Goal: Task Accomplishment & Management: Manage account settings

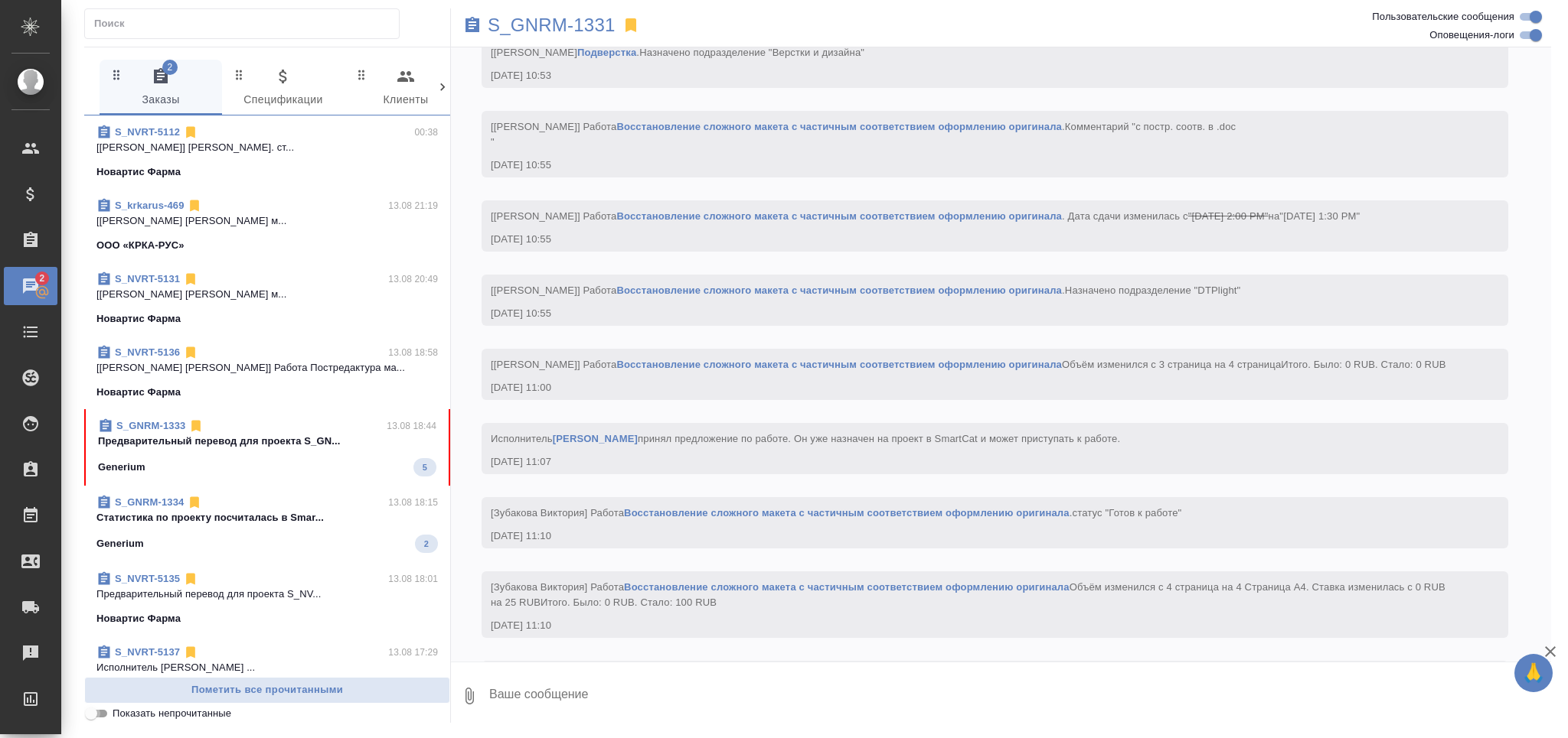
scroll to position [5174, 0]
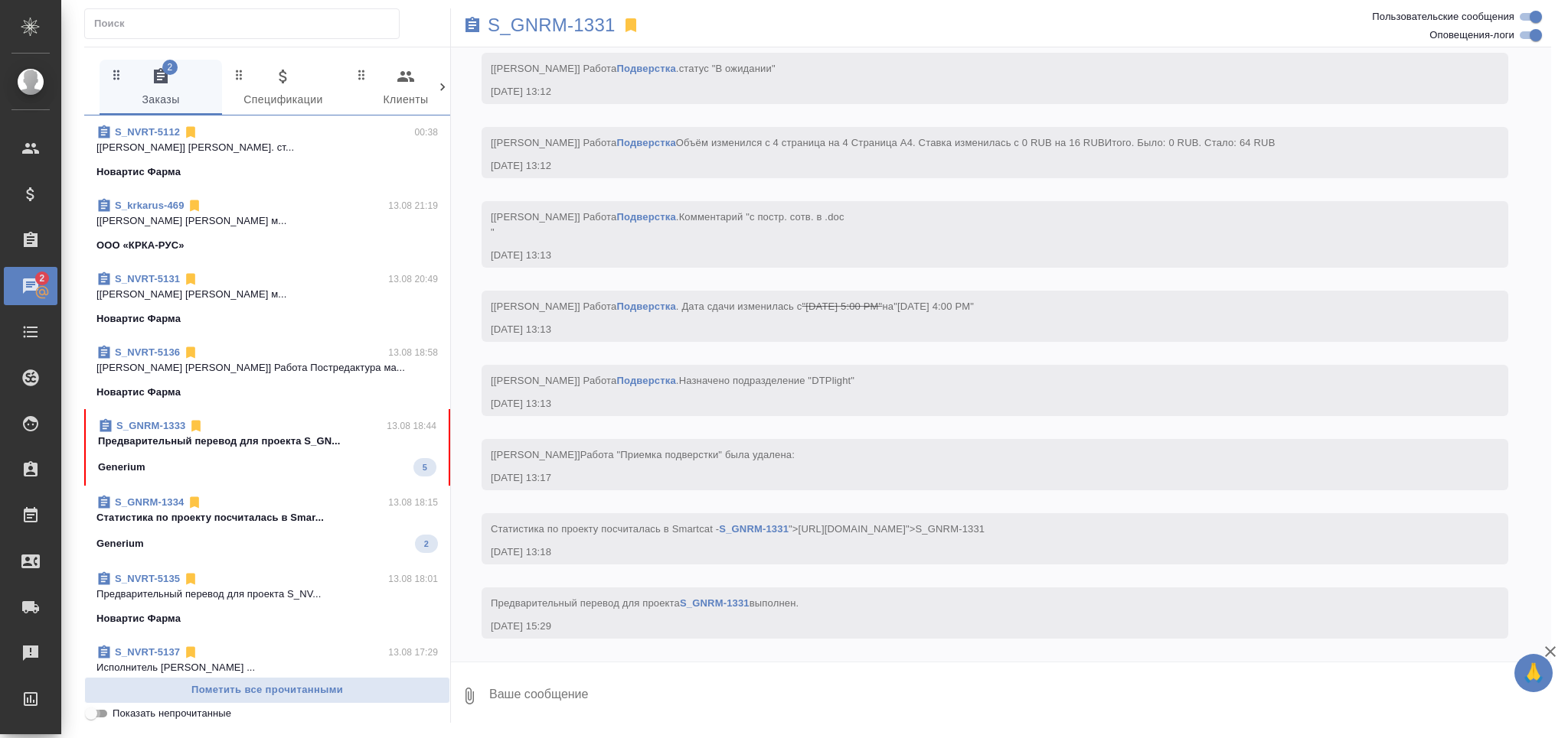
click at [107, 716] on input "Показать непрочитанные" at bounding box center [90, 714] width 55 height 19
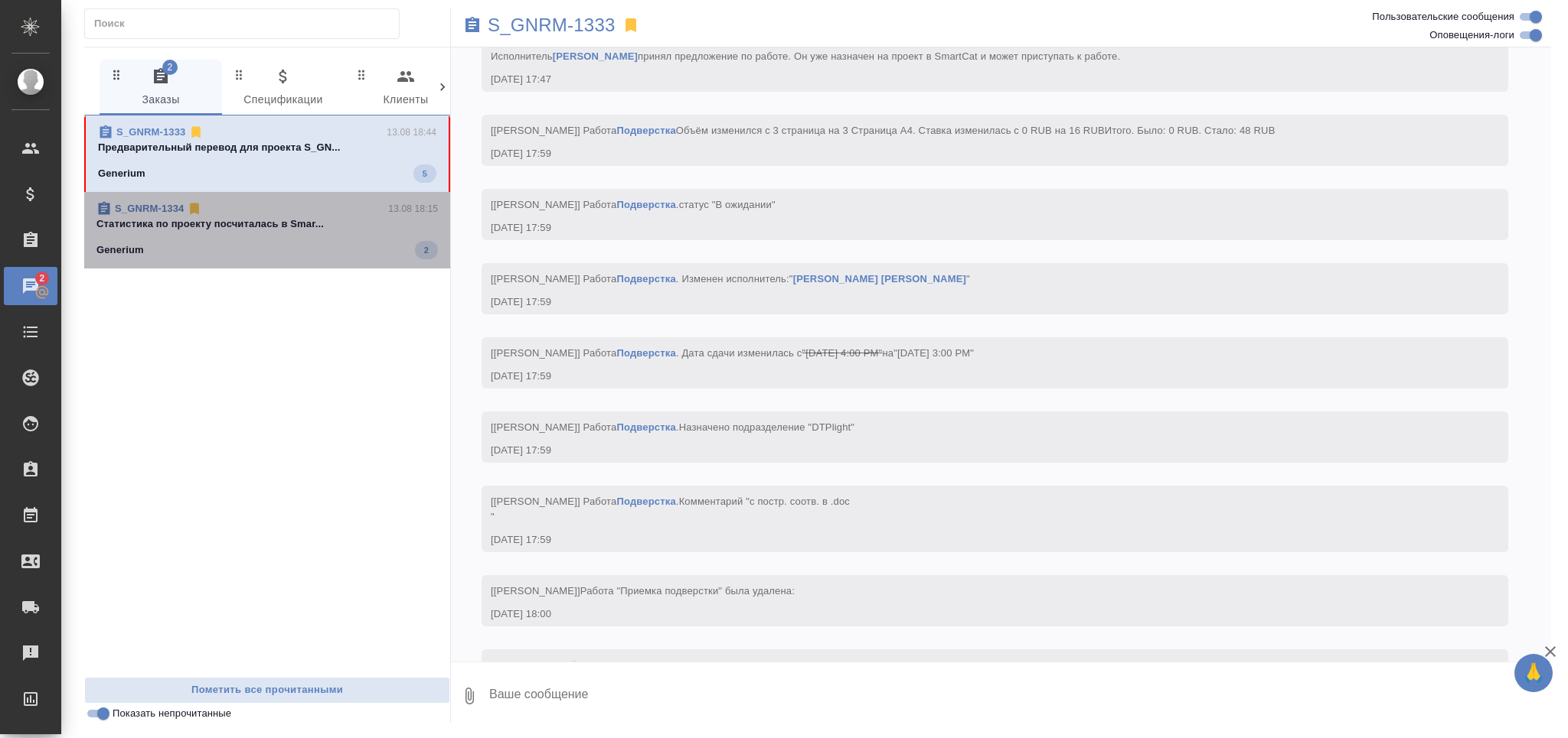
click at [239, 246] on div "Generium 2" at bounding box center [267, 250] width 341 height 19
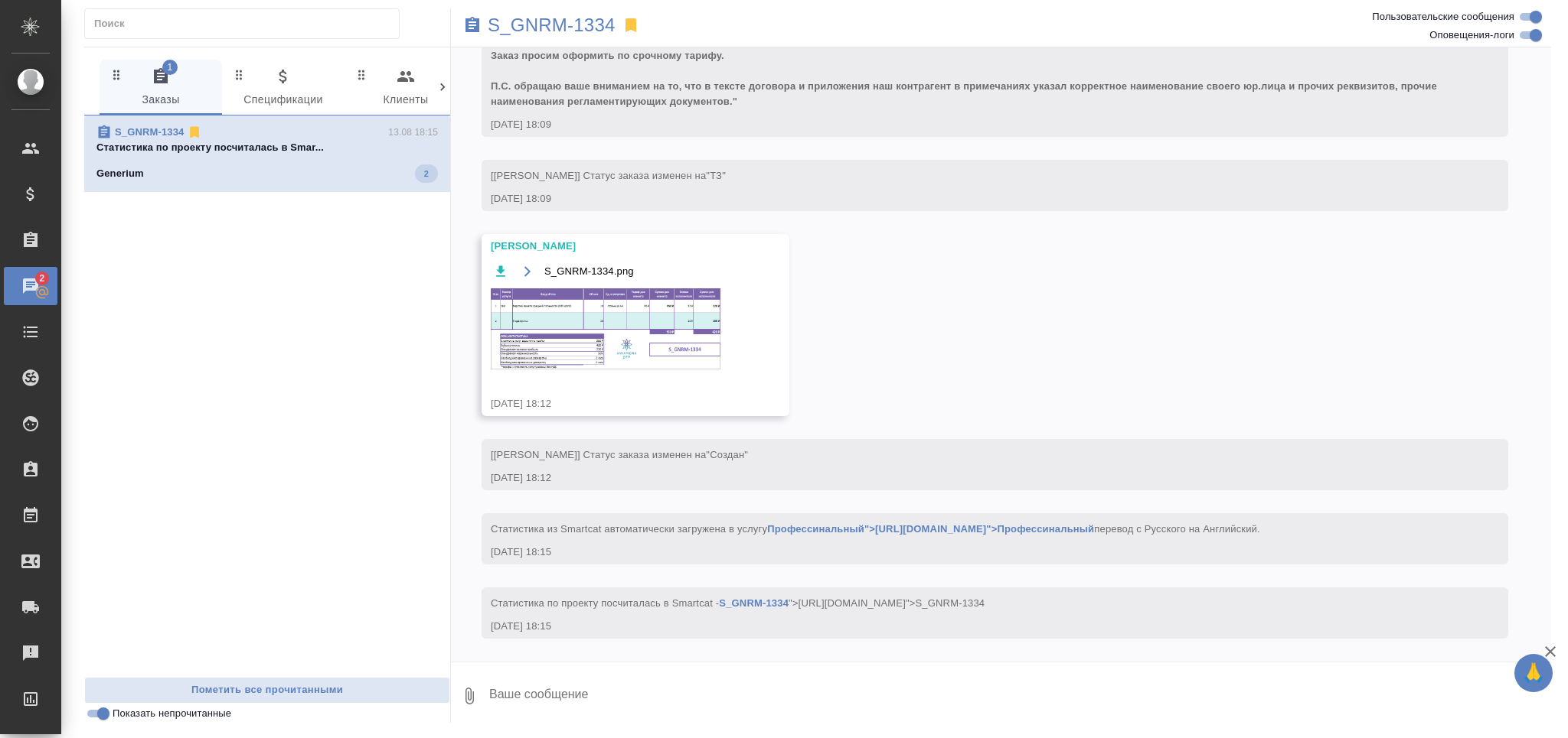
scroll to position [603, 0]
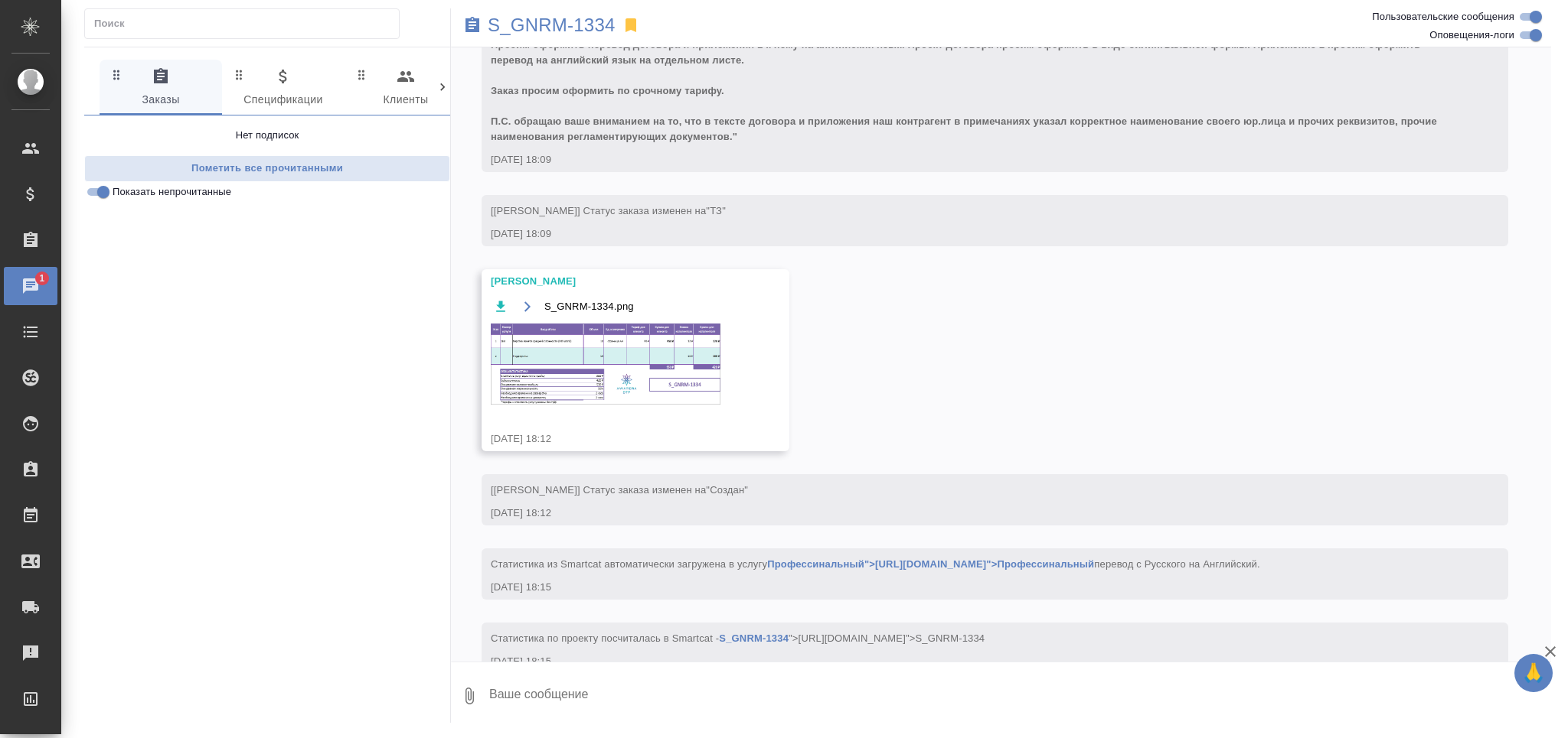
click at [651, 375] on img at bounding box center [606, 364] width 230 height 81
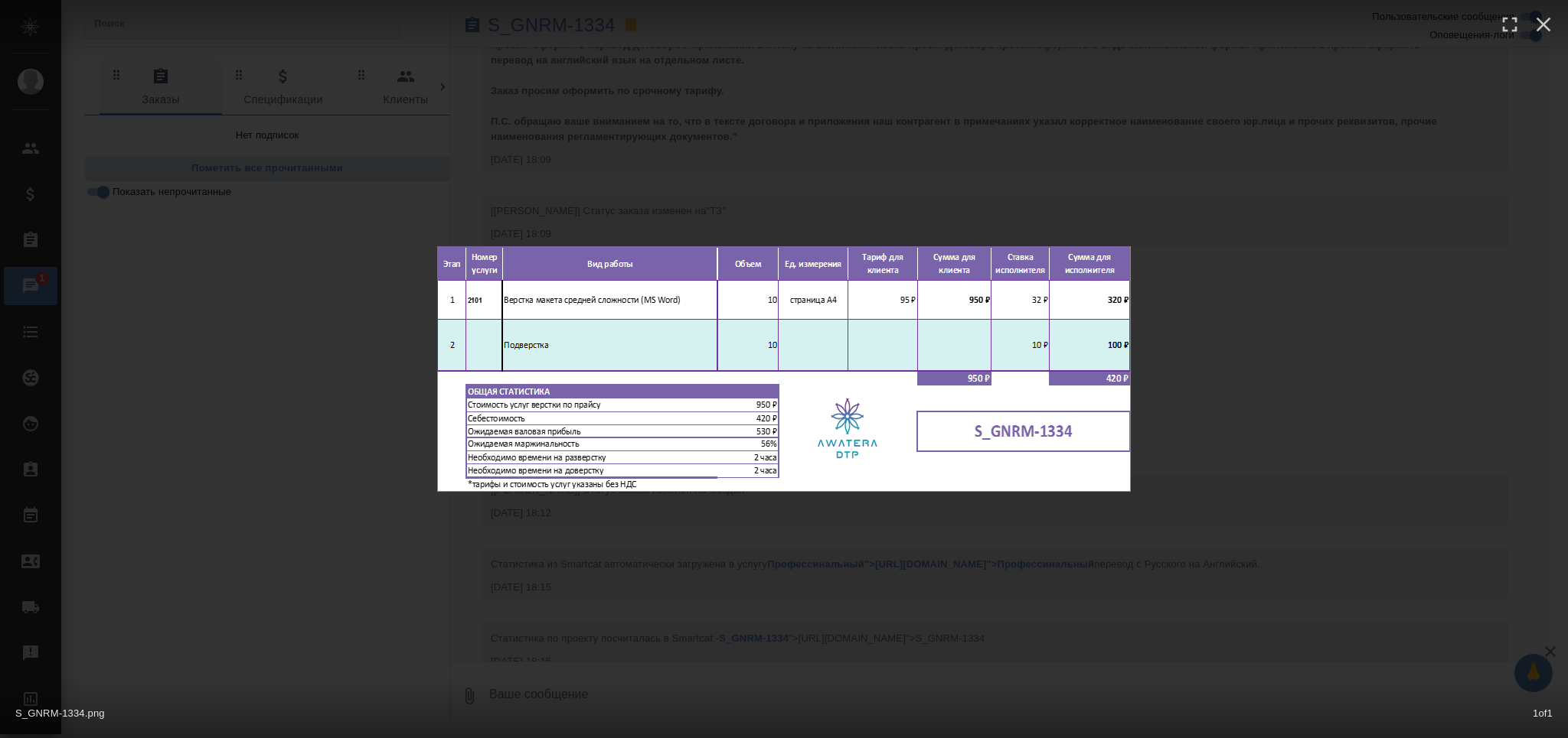
click at [591, 590] on div "S_GNRM-1334.png 1 of 1" at bounding box center [784, 369] width 1568 height 738
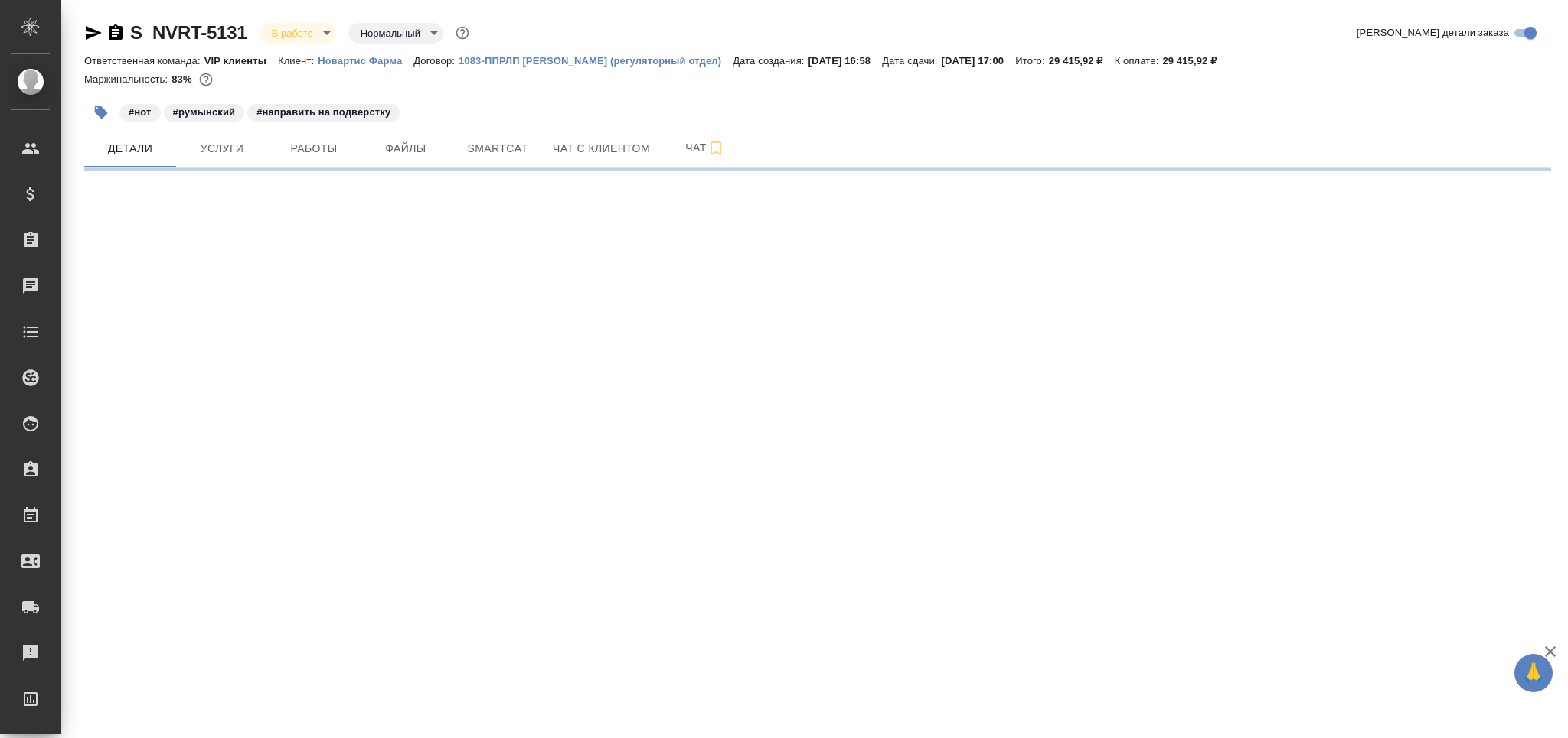
select select "RU"
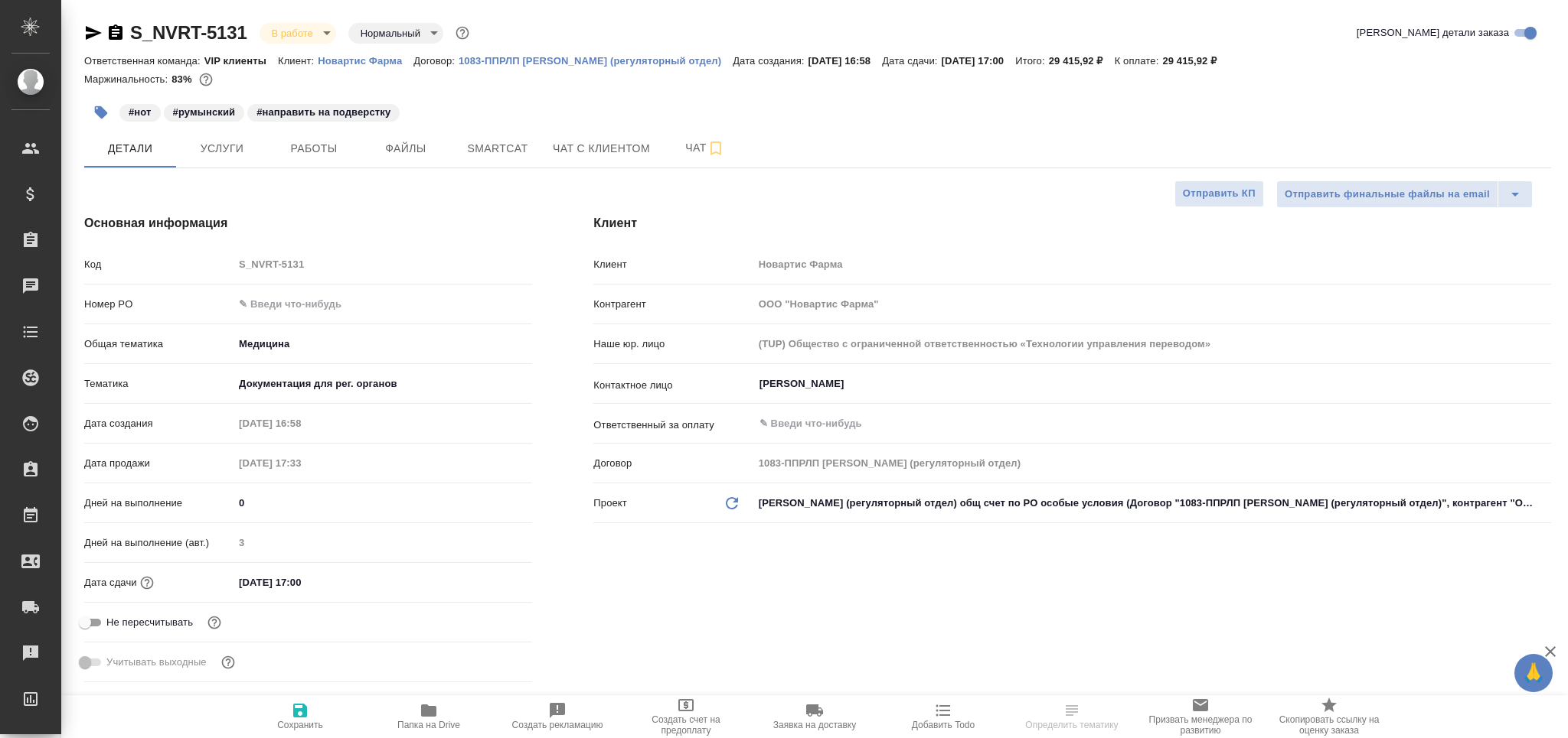
type textarea "x"
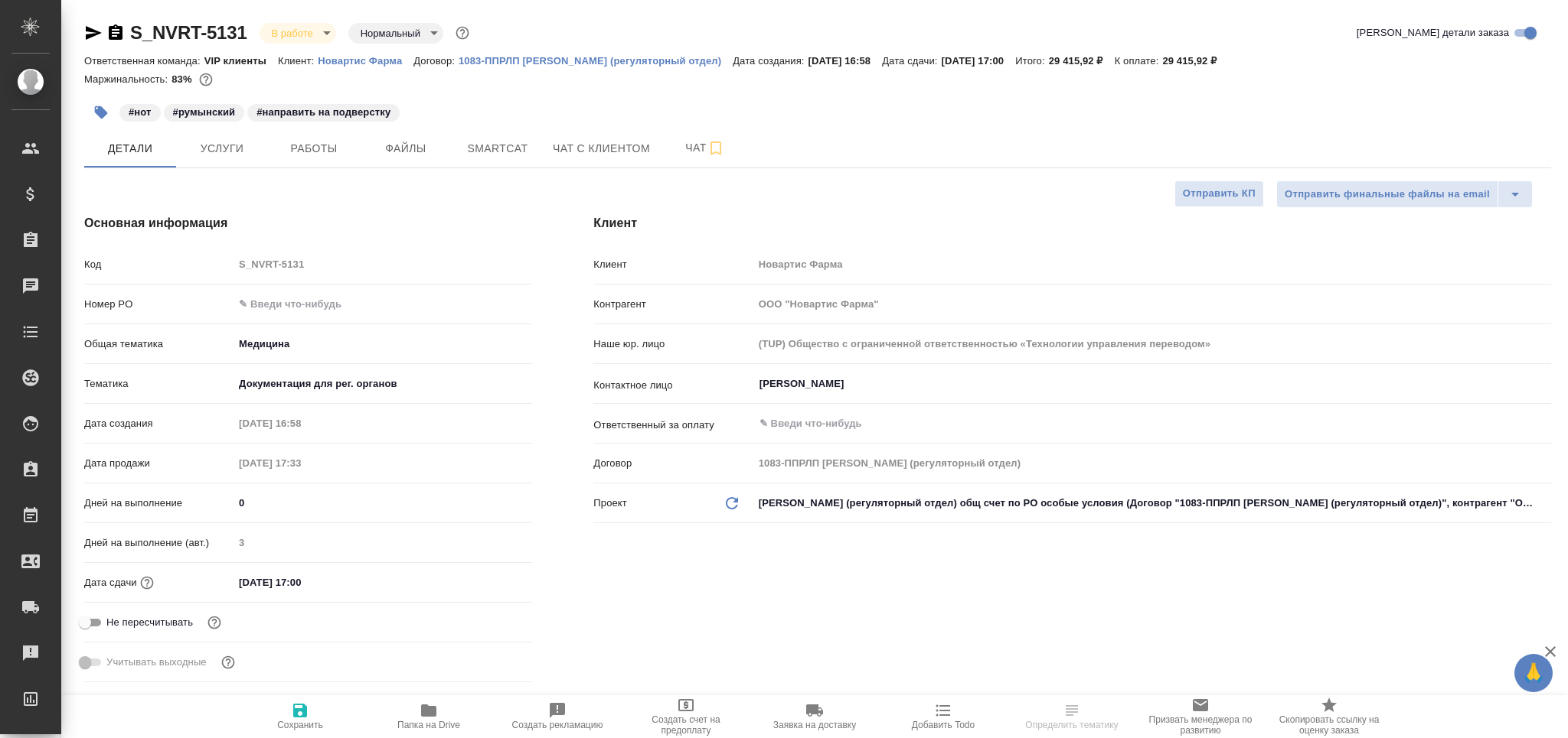
type textarea "x"
click at [329, 160] on button "Работы" at bounding box center [313, 148] width 92 height 38
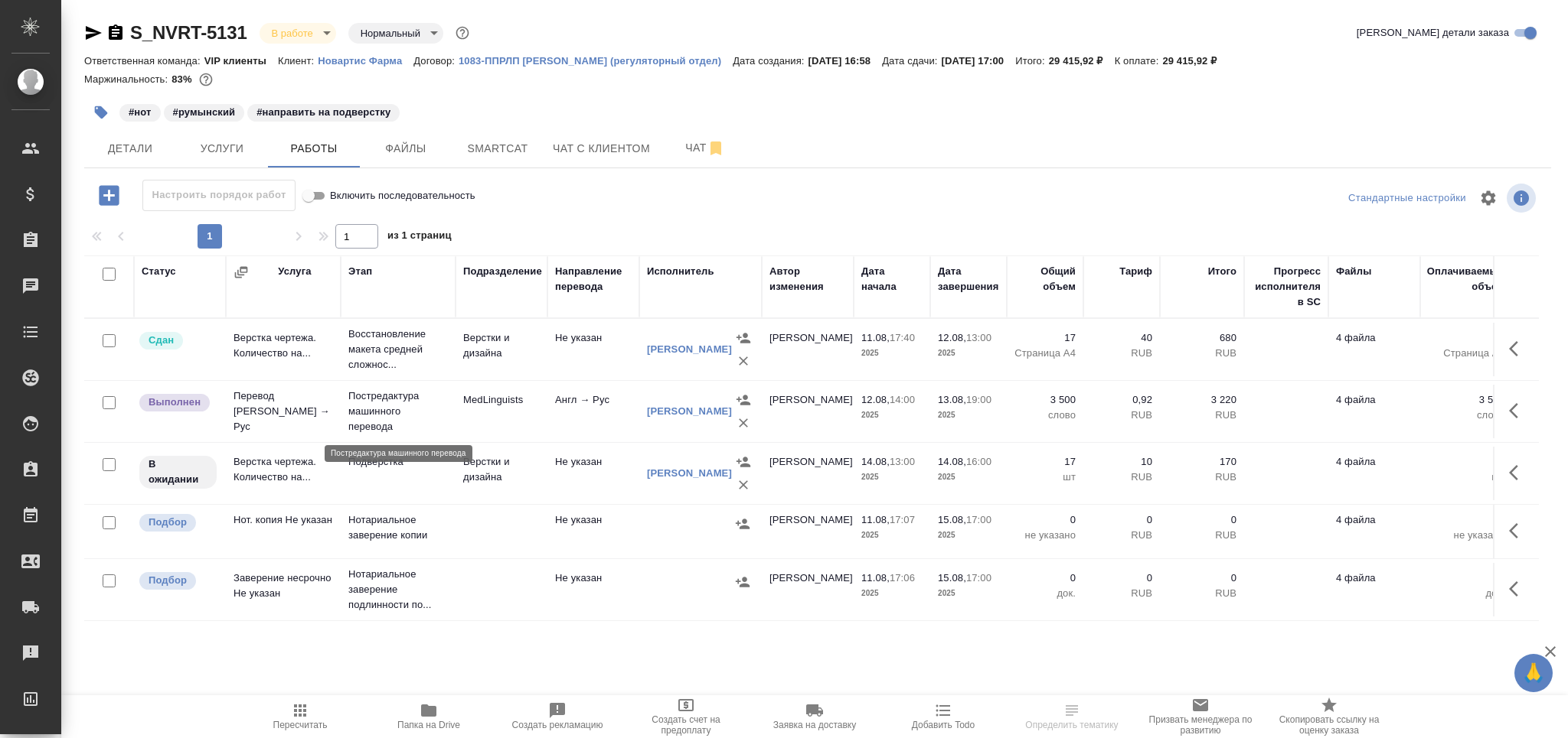
click at [433, 424] on p "Постредактура машинного перевода" at bounding box center [398, 411] width 100 height 46
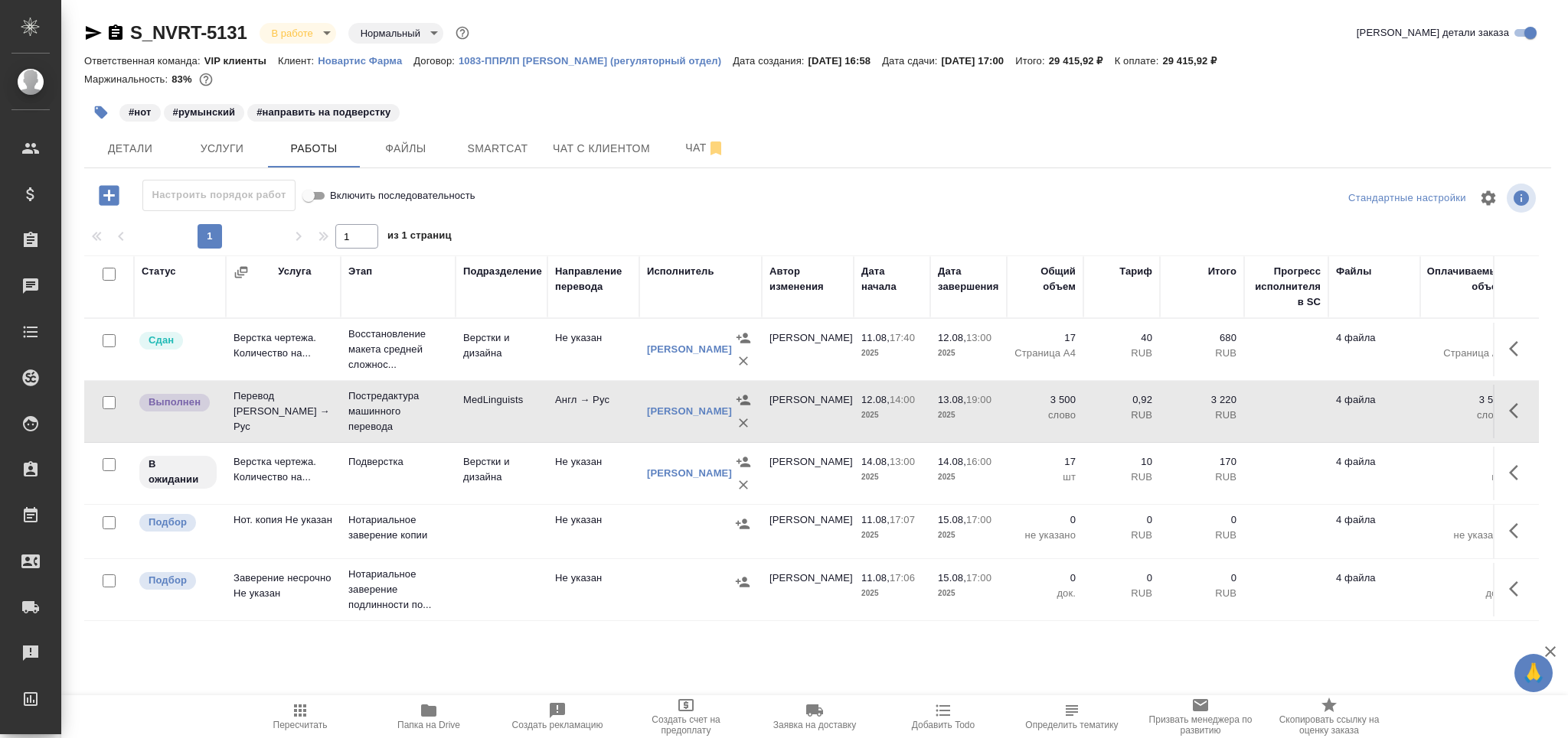
click at [445, 380] on td "Подверстка" at bounding box center [398, 350] width 115 height 61
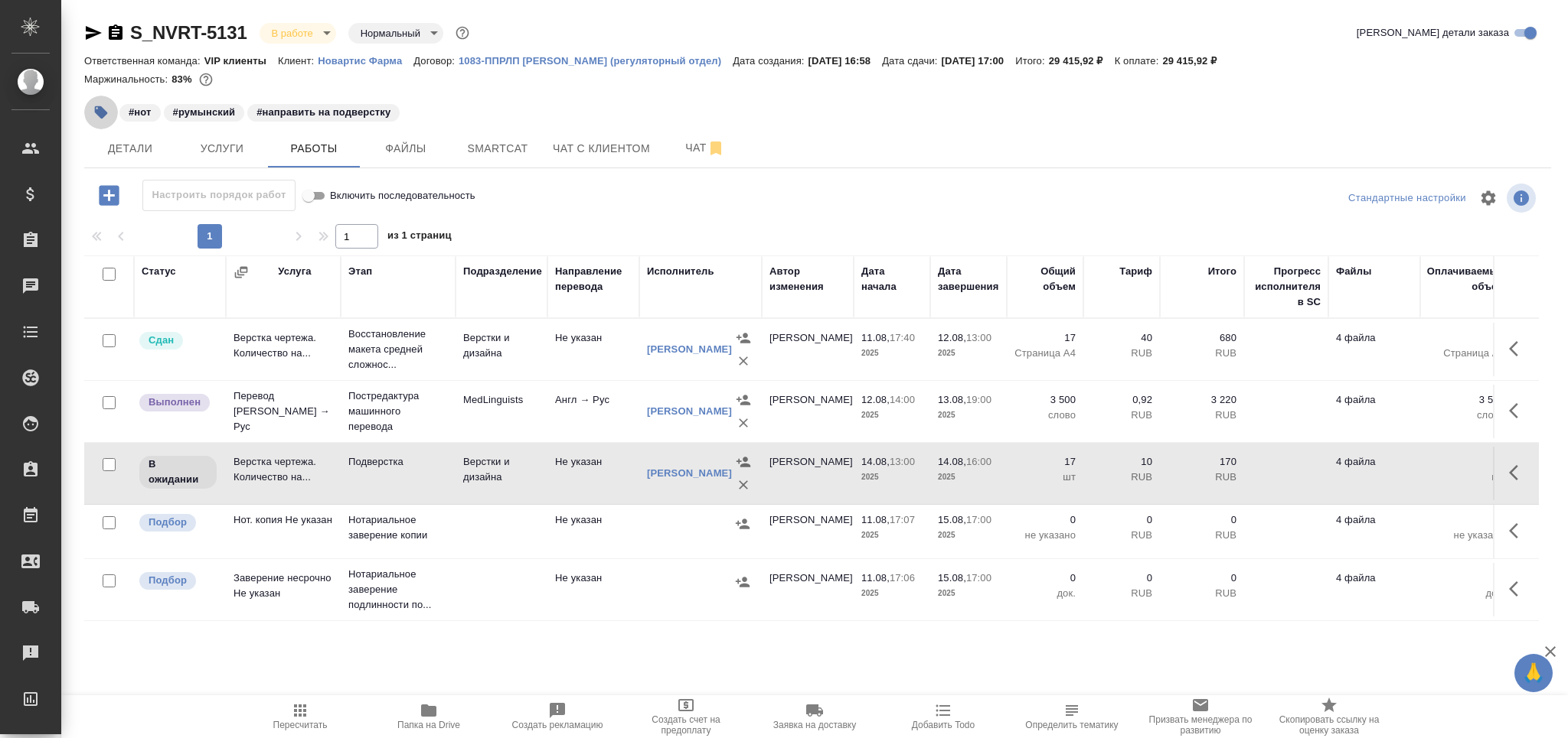
click at [101, 111] on icon "button" at bounding box center [101, 112] width 13 height 13
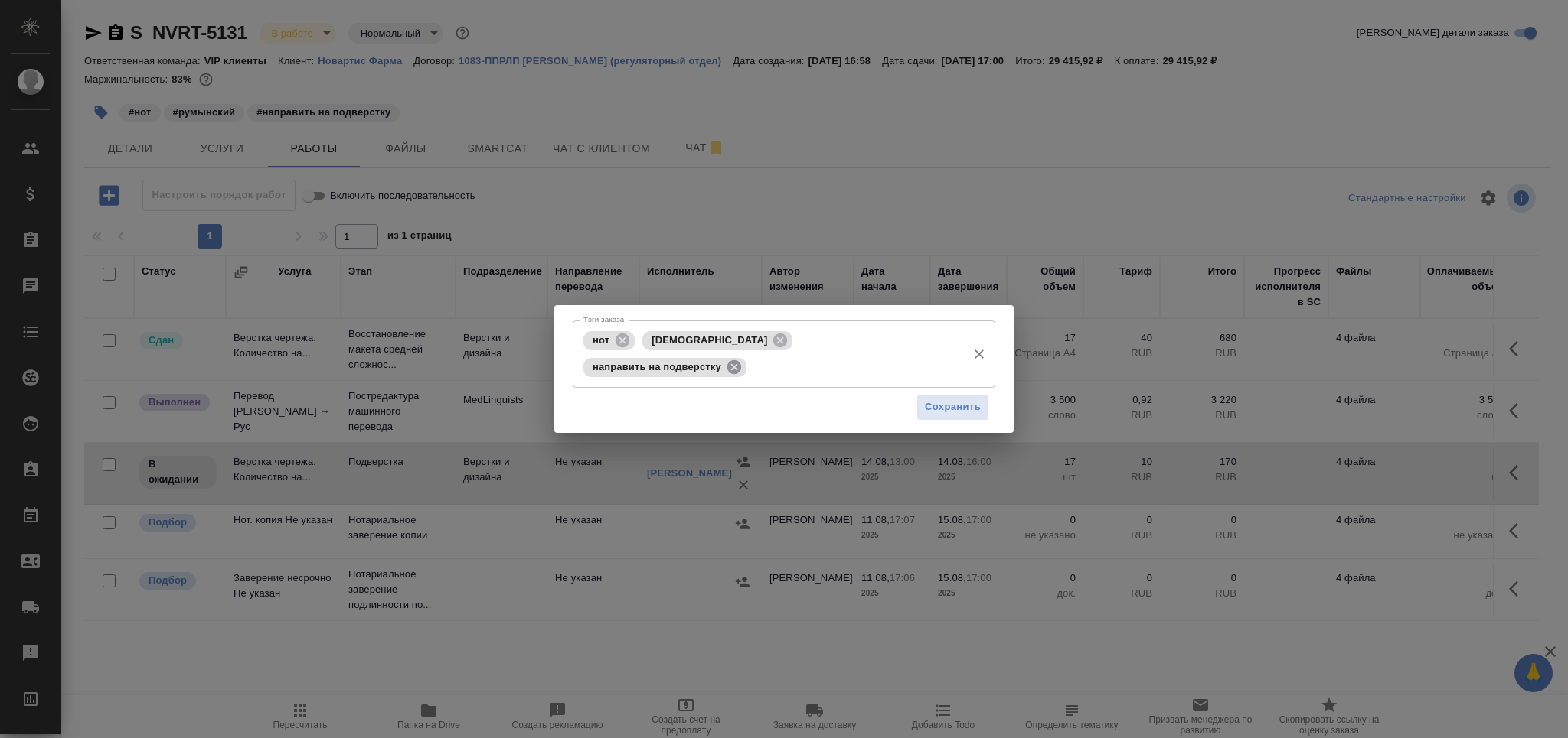
click at [743, 359] on icon at bounding box center [734, 367] width 17 height 17
click at [897, 354] on input "Тэги заказа" at bounding box center [854, 366] width 209 height 26
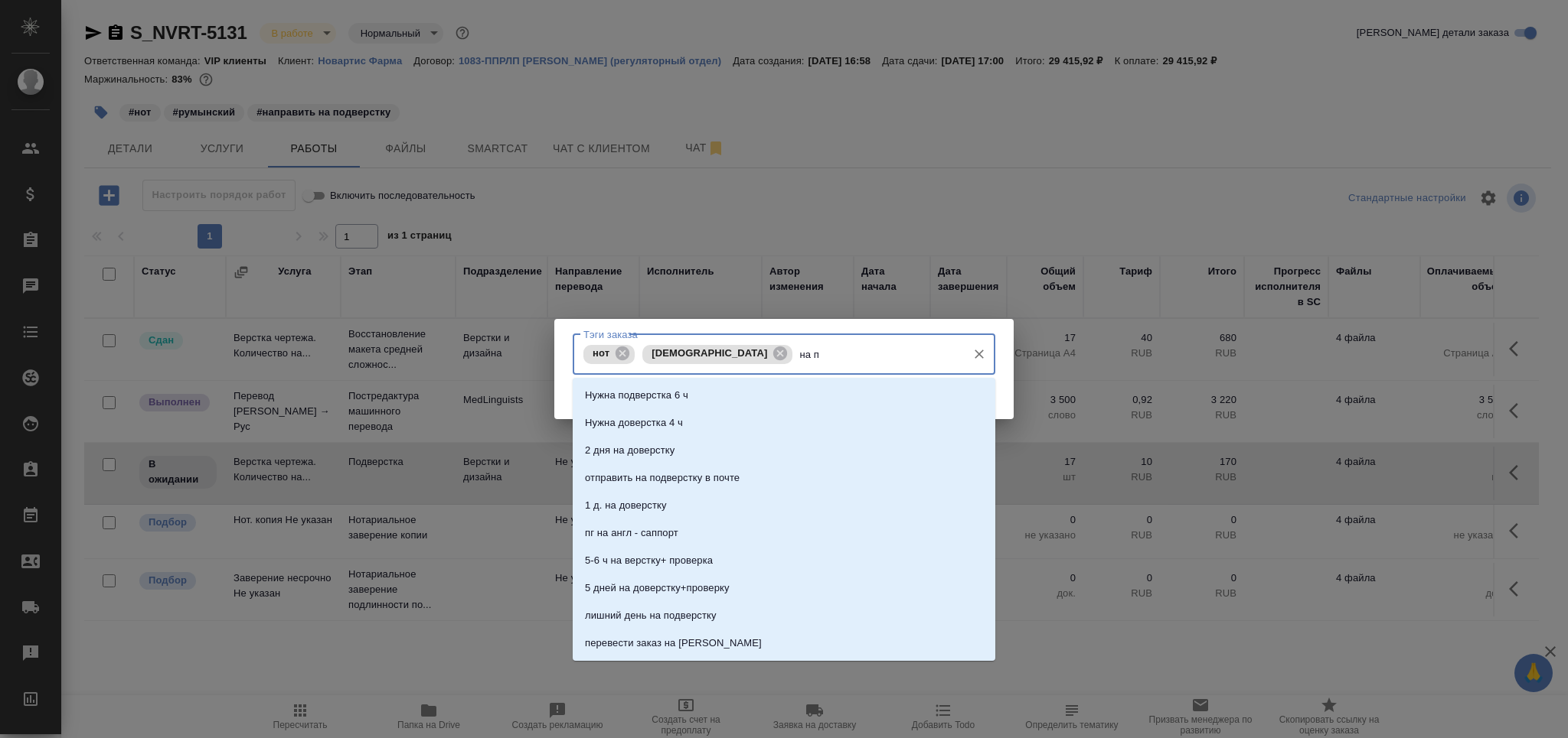
type input "на по"
click at [686, 497] on li "на подверстке" at bounding box center [784, 506] width 422 height 28
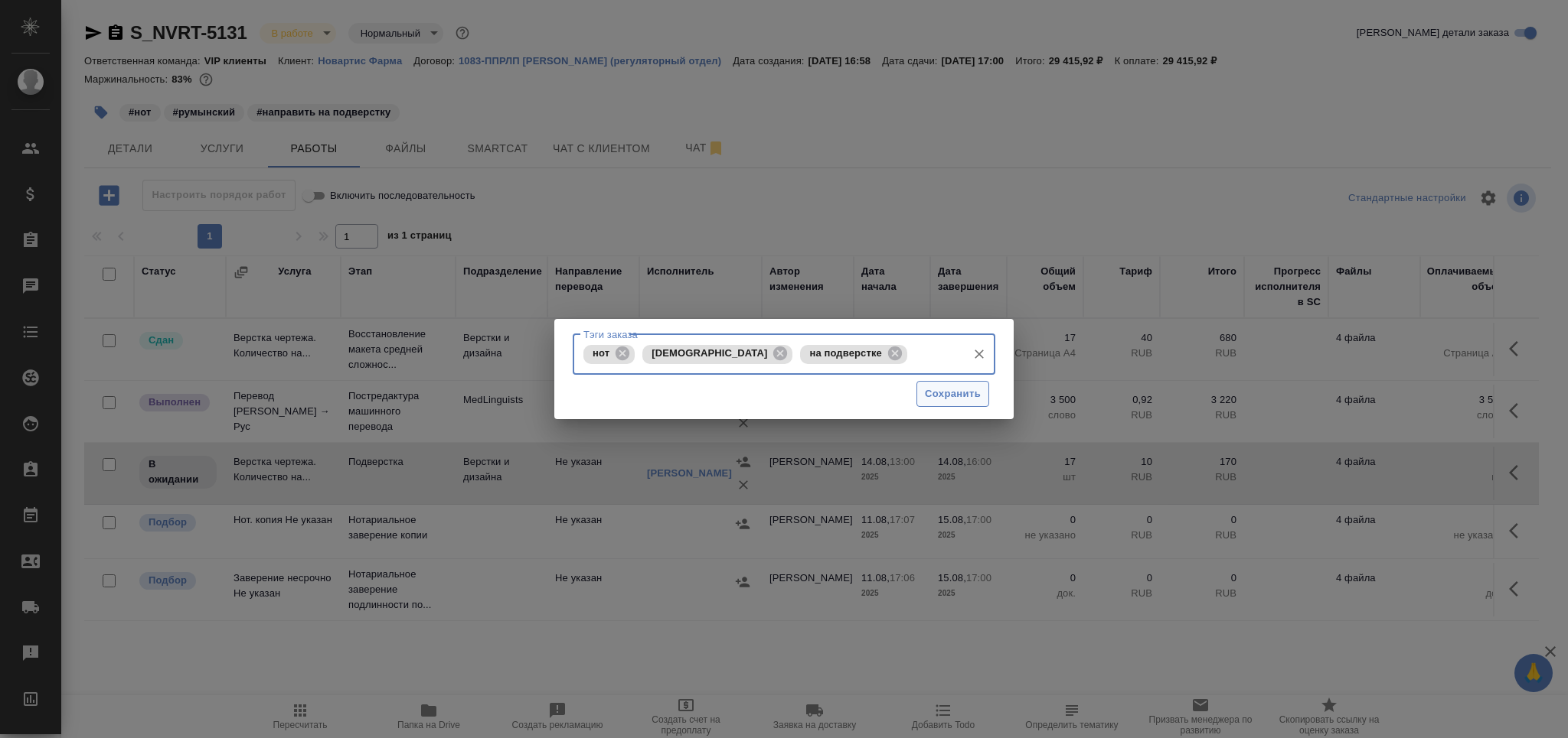
click at [931, 393] on span "Сохранить" at bounding box center [952, 394] width 56 height 18
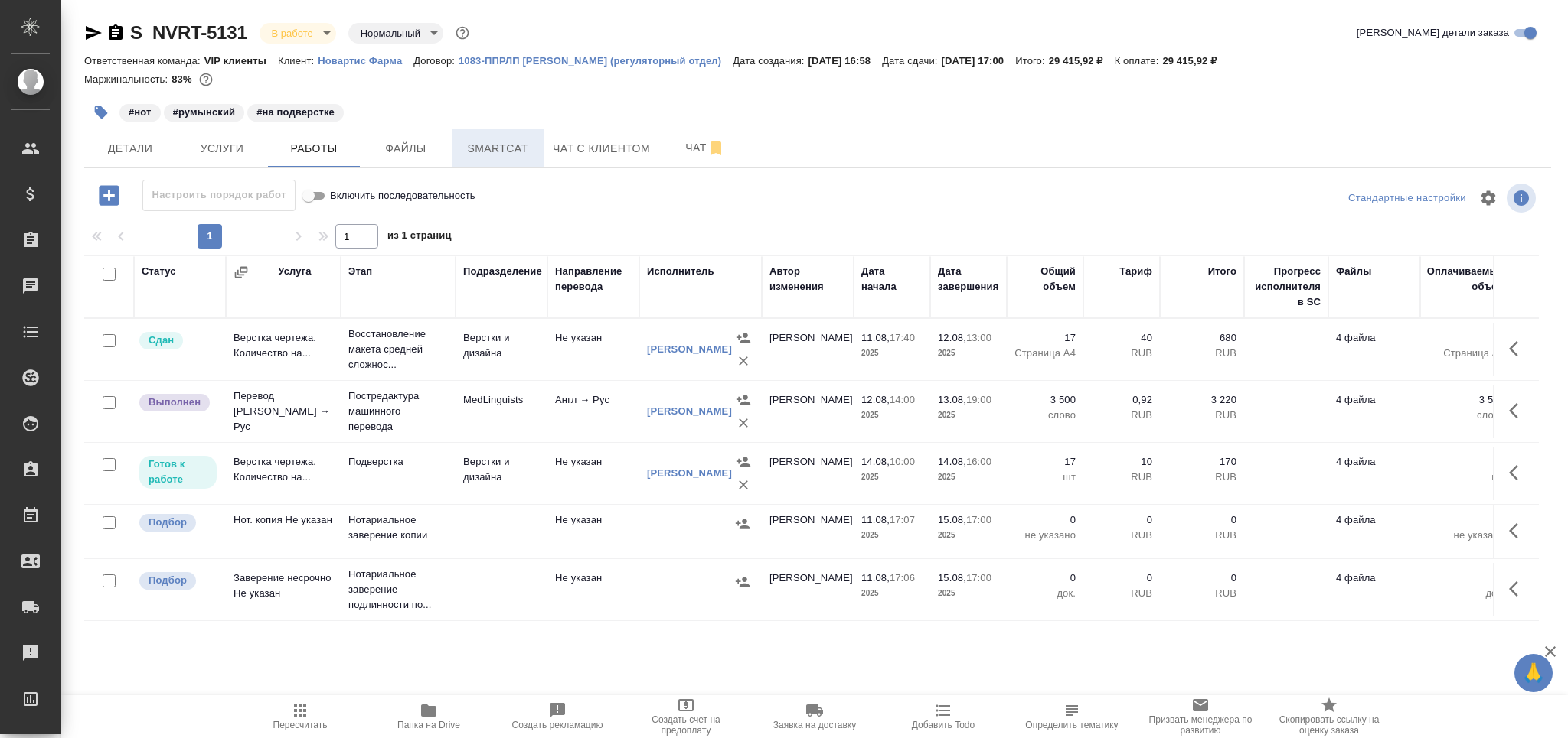
click at [476, 149] on span "Smartcat" at bounding box center [497, 149] width 74 height 19
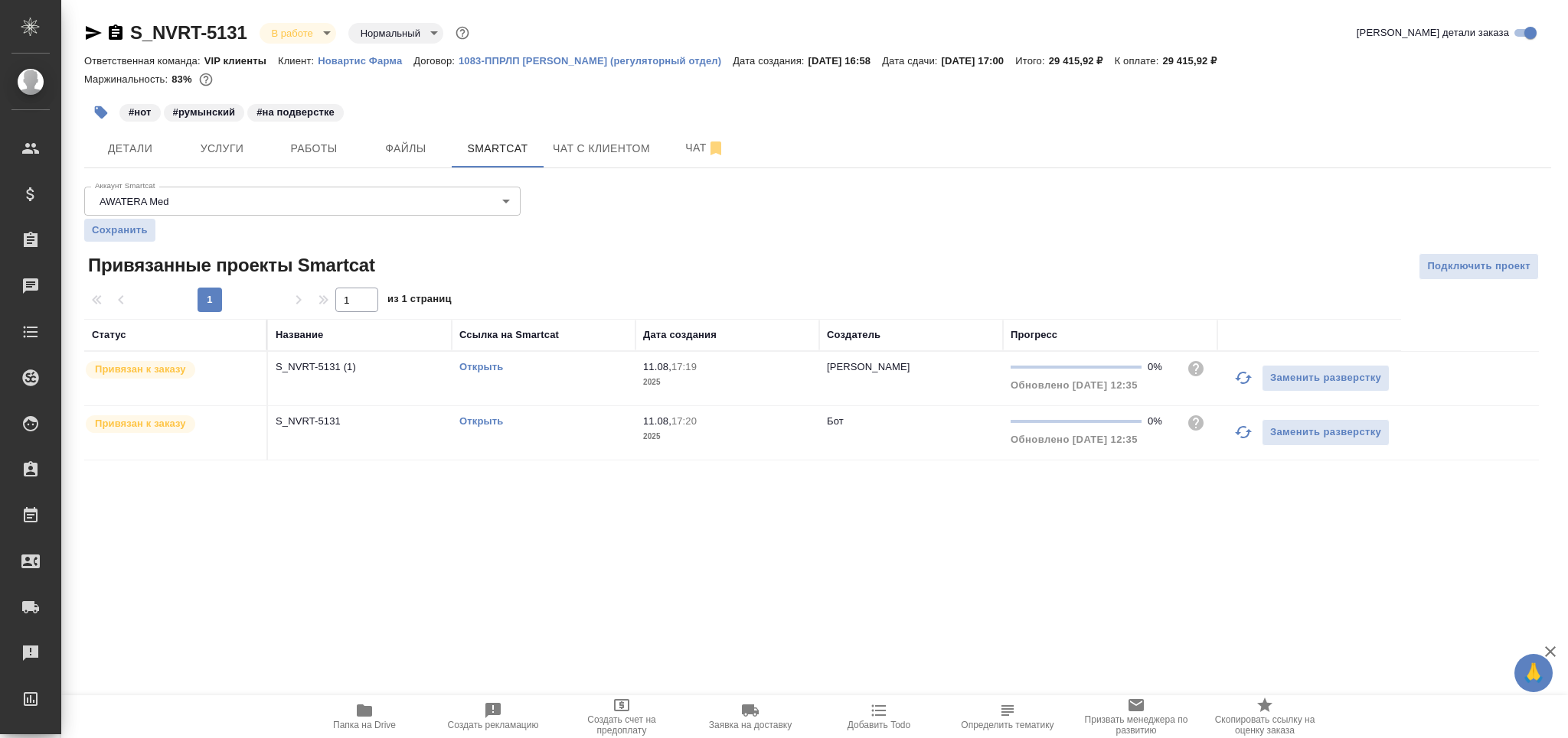
click at [593, 377] on td "Открыть" at bounding box center [543, 378] width 183 height 53
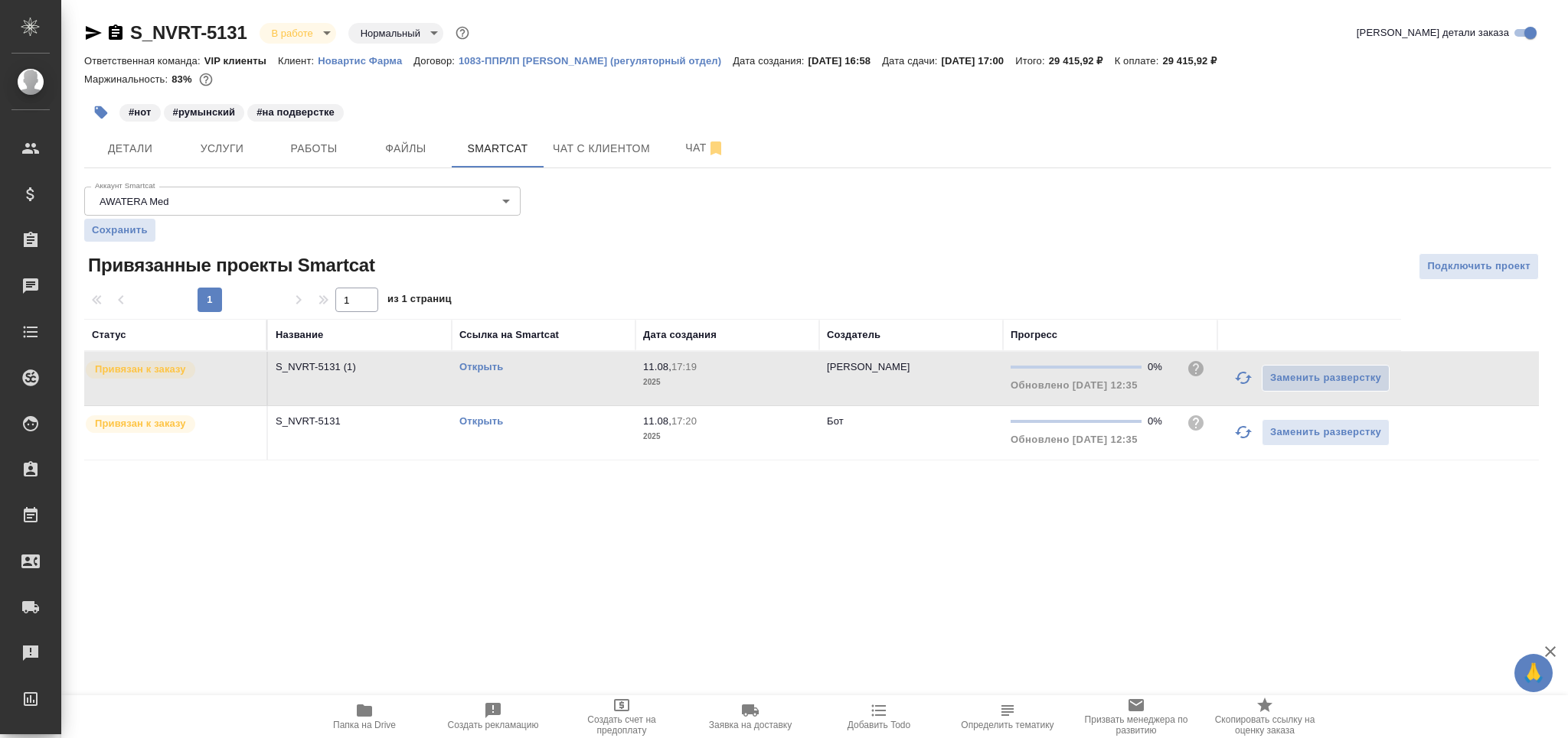
click at [593, 377] on td "Открыть" at bounding box center [543, 378] width 183 height 53
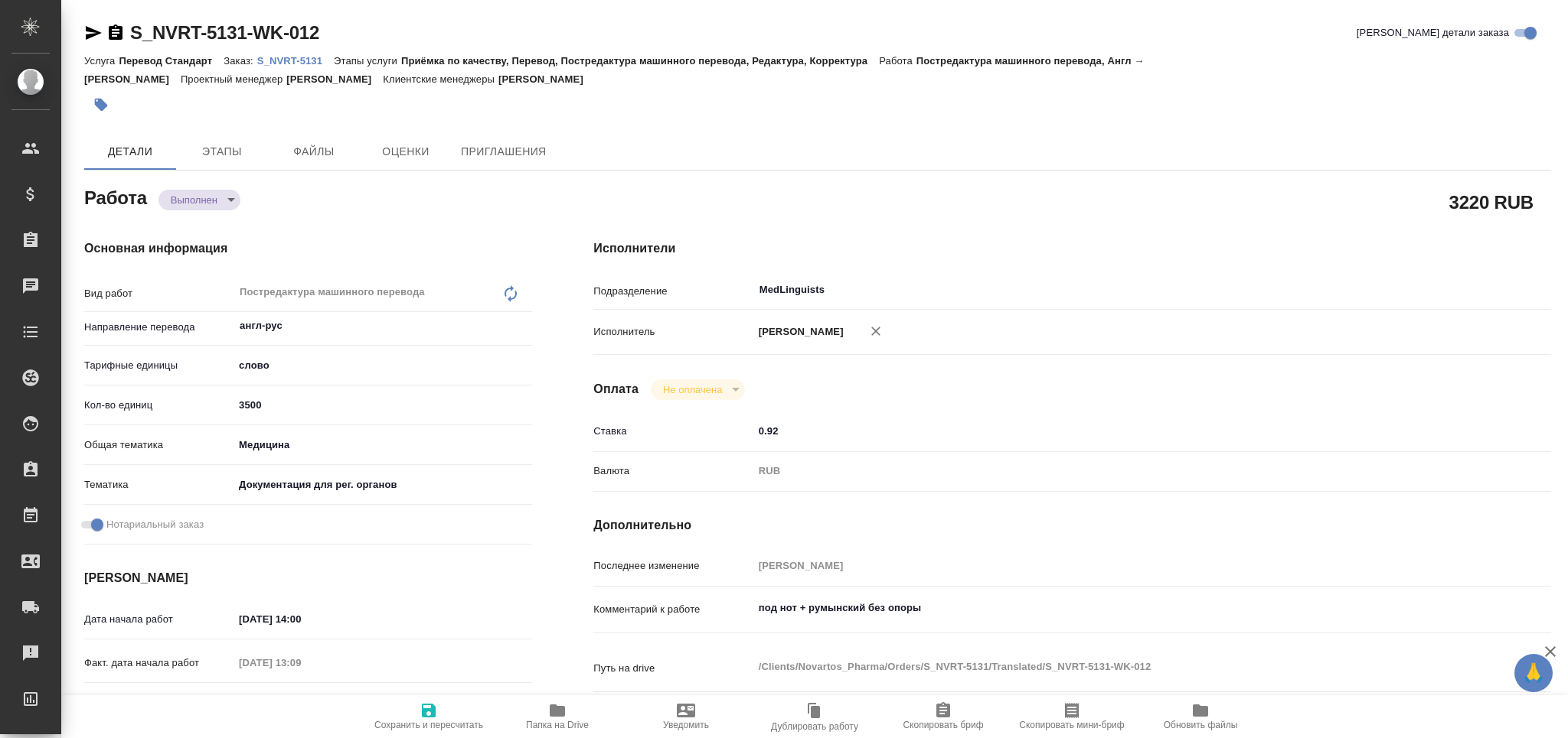
type textarea "x"
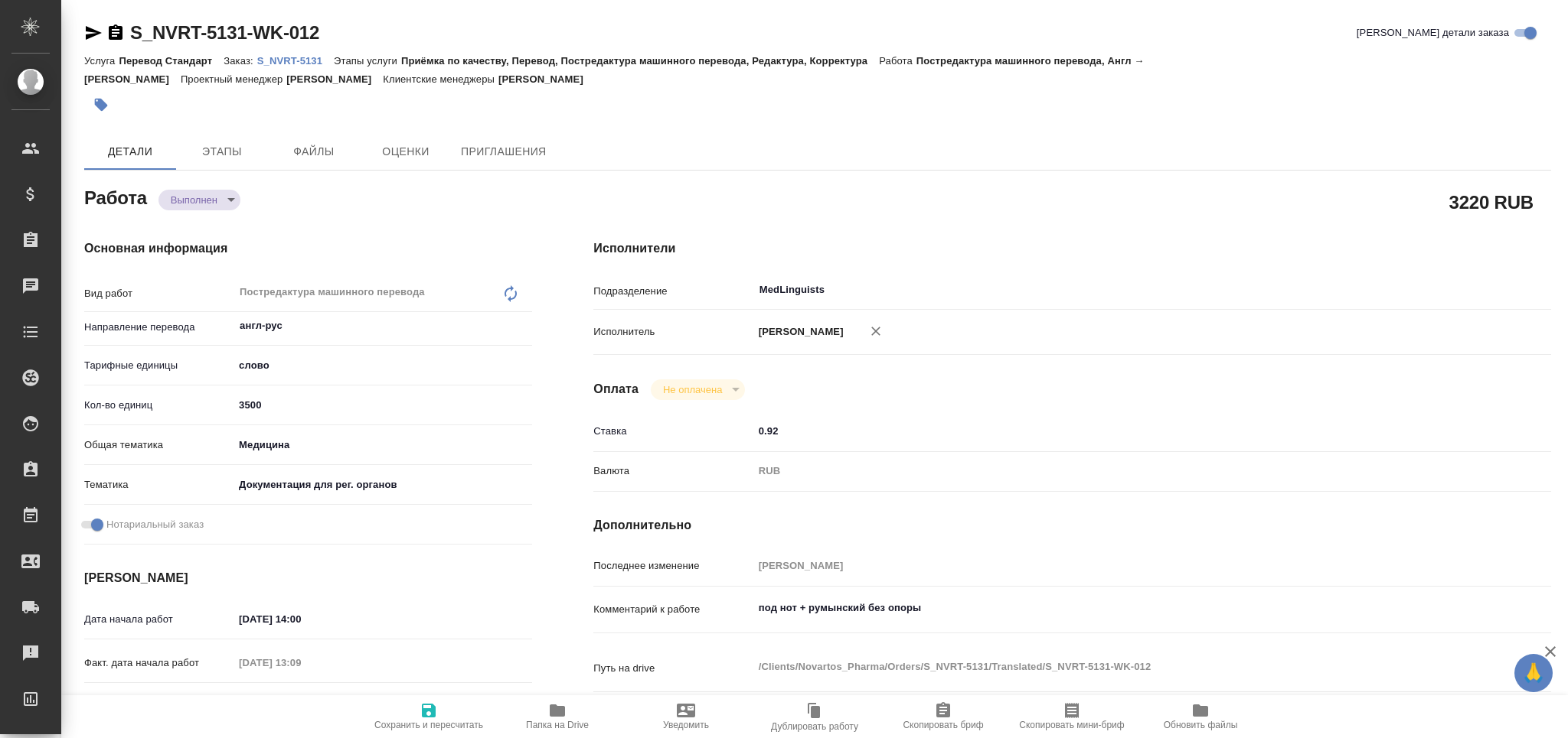
type textarea "x"
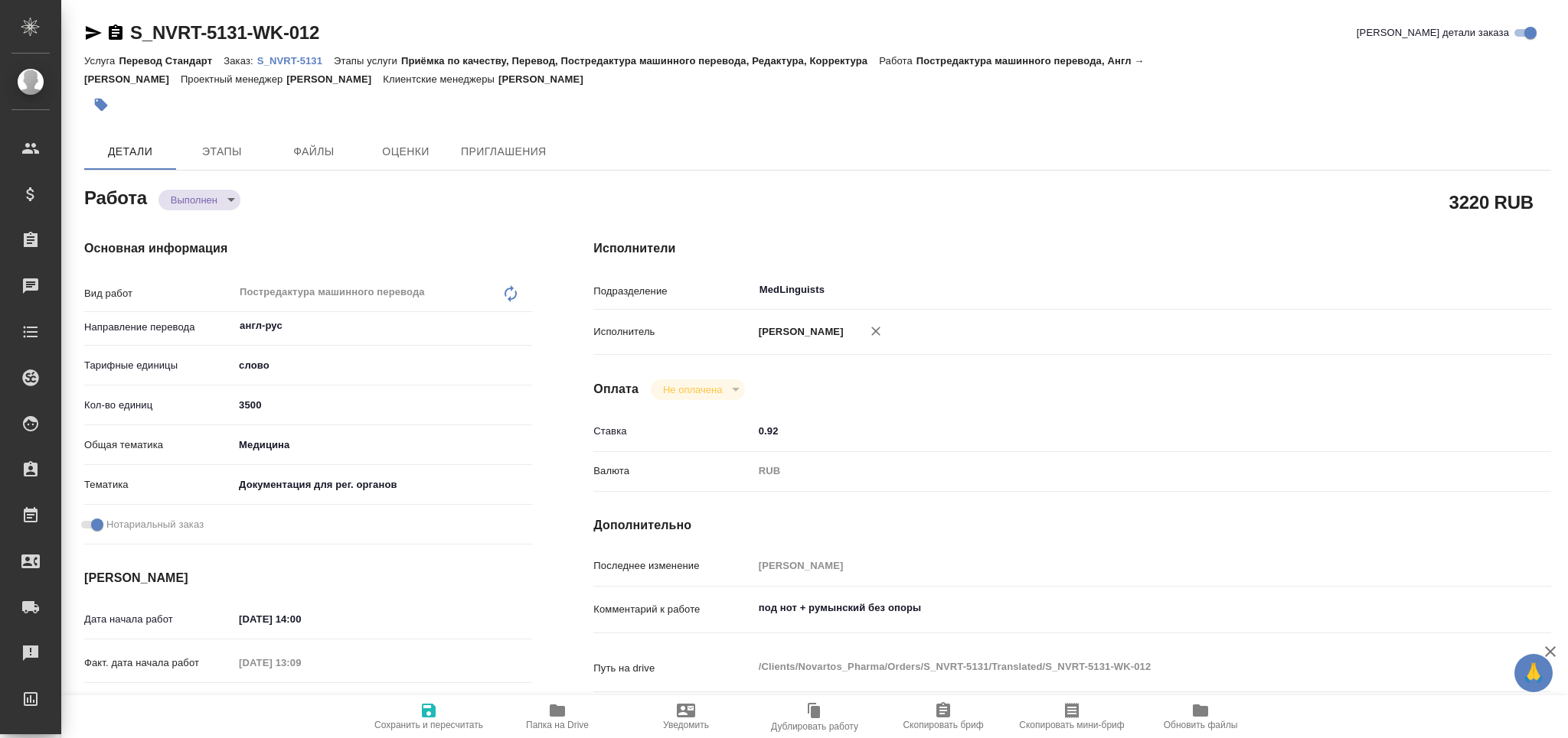
type textarea "x"
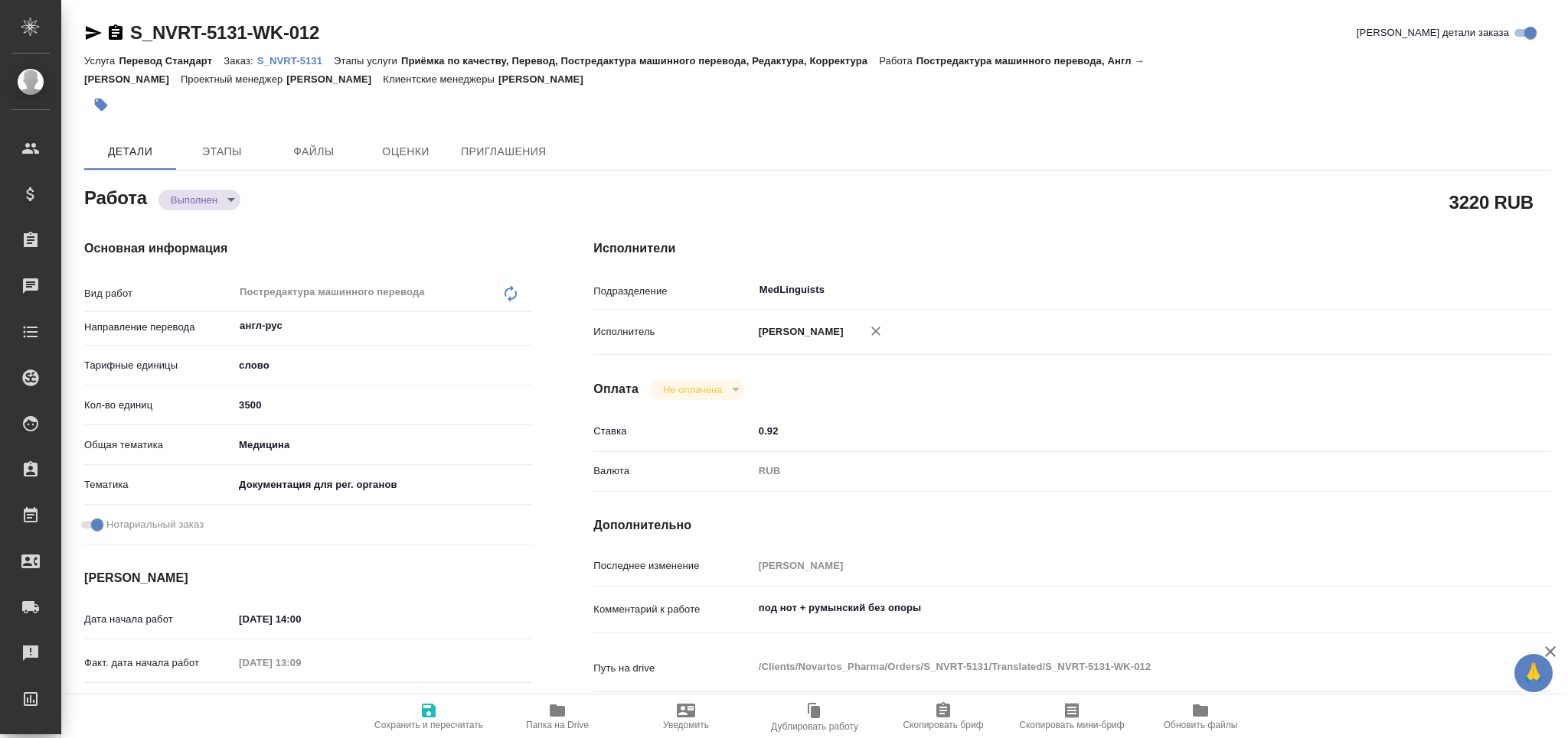
type textarea "x"
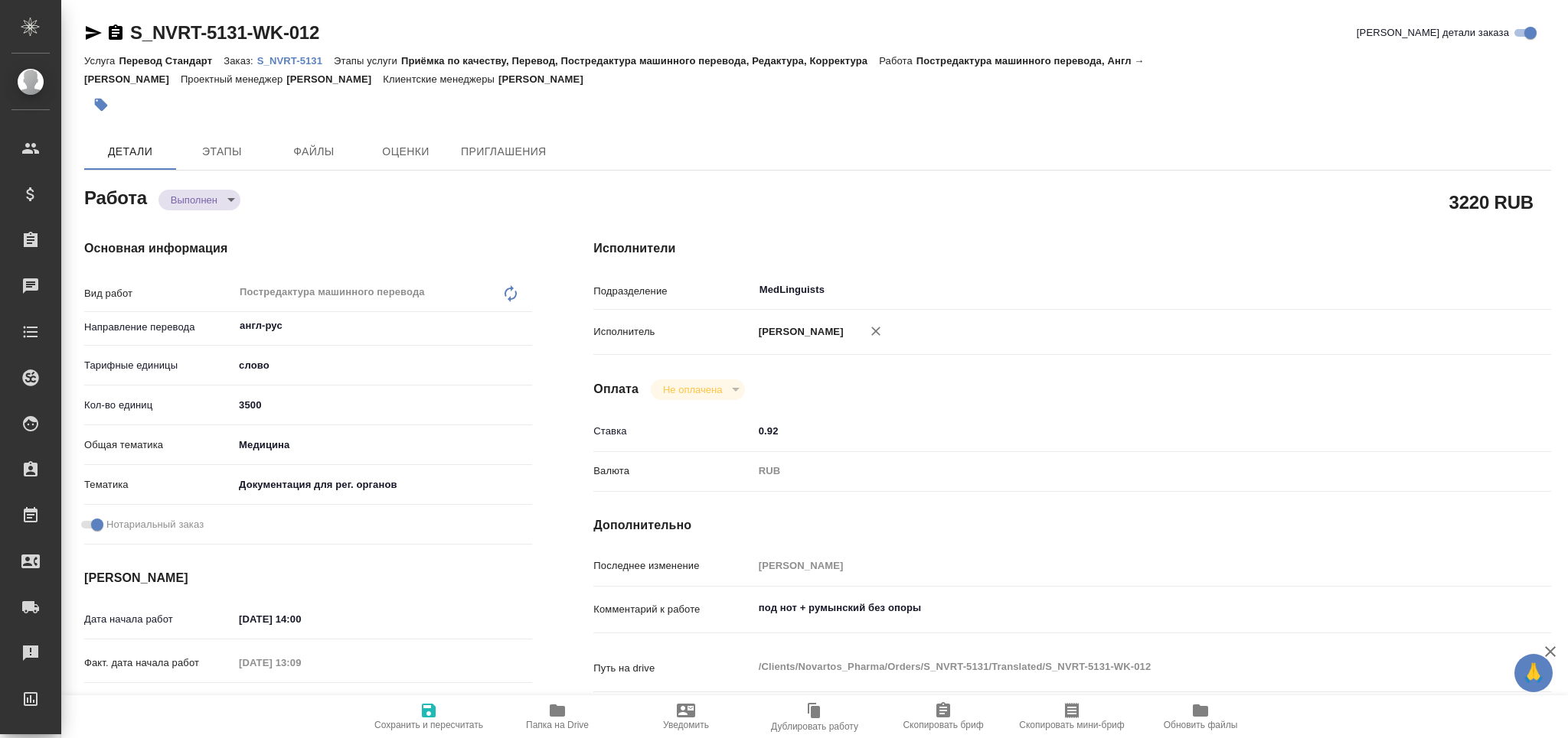
type textarea "x"
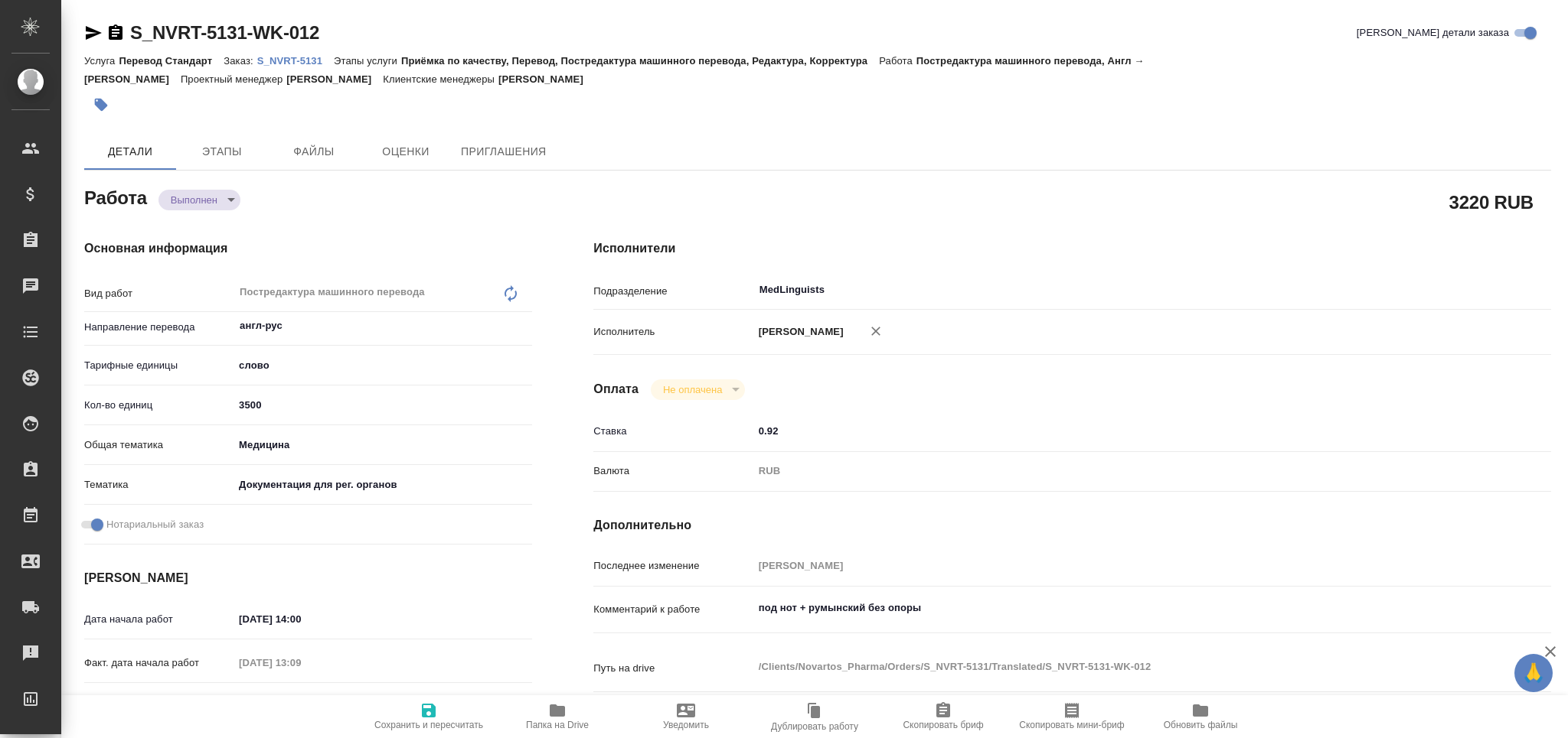
type textarea "x"
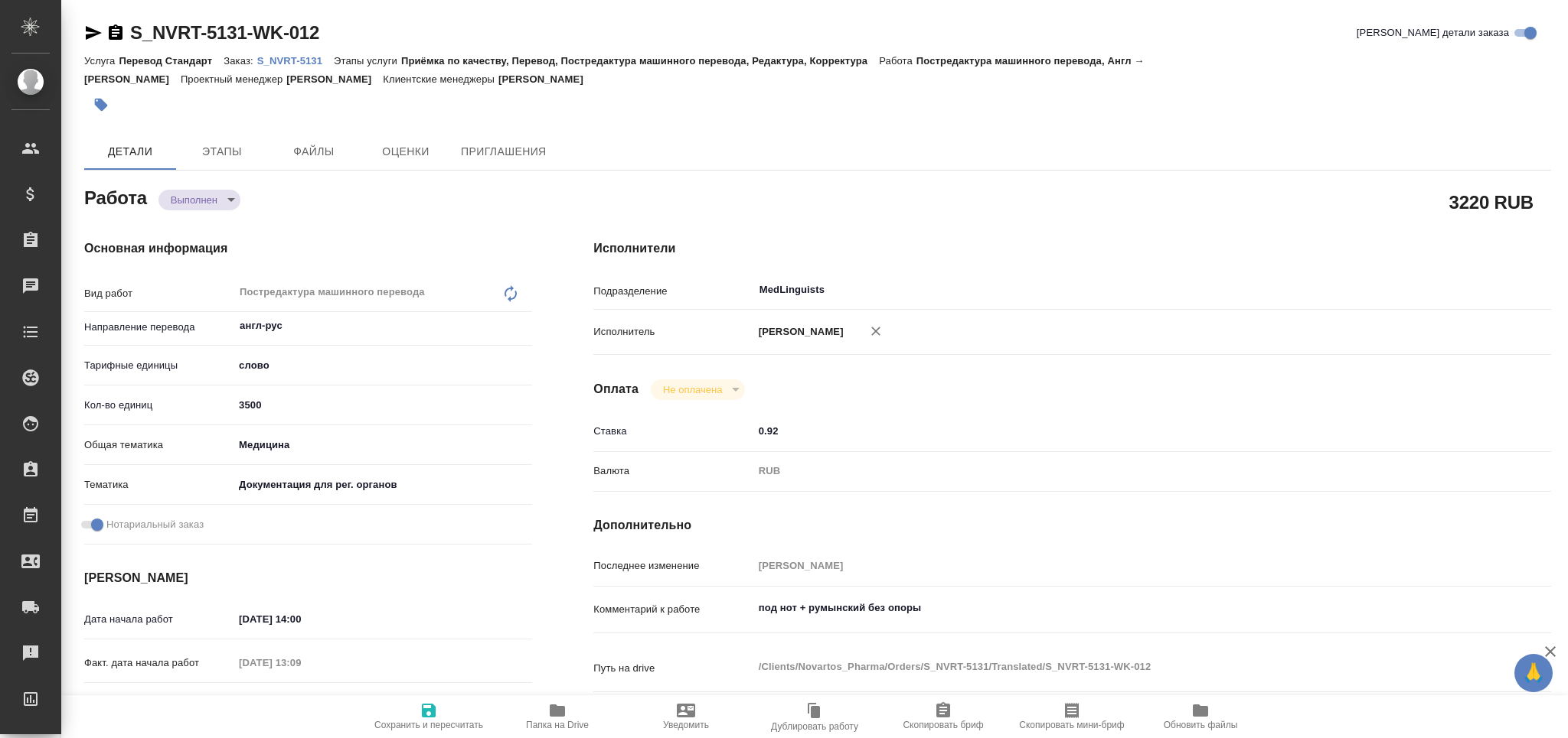
click at [555, 715] on icon "button" at bounding box center [558, 710] width 15 height 12
type textarea "x"
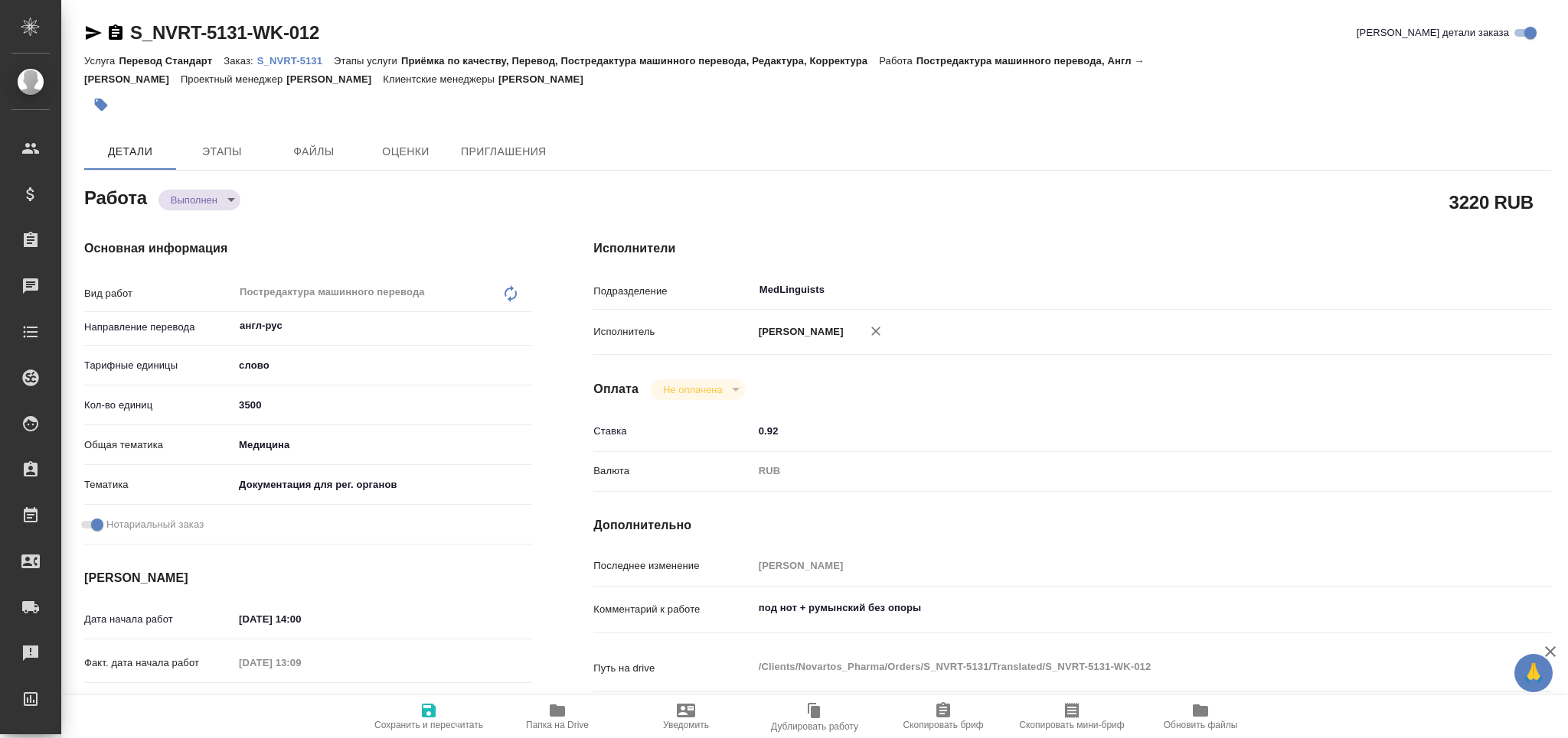
type textarea "x"
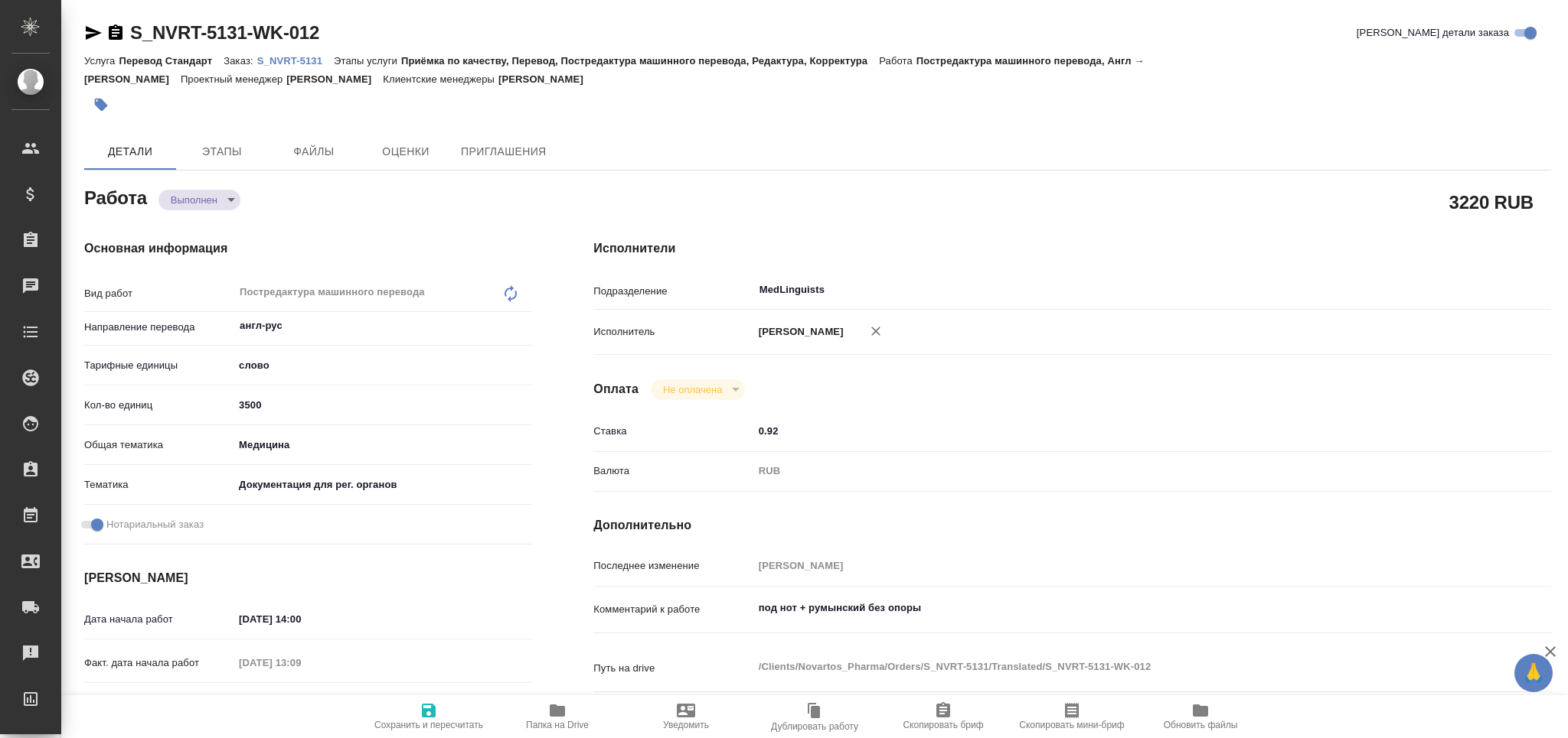
type textarea "x"
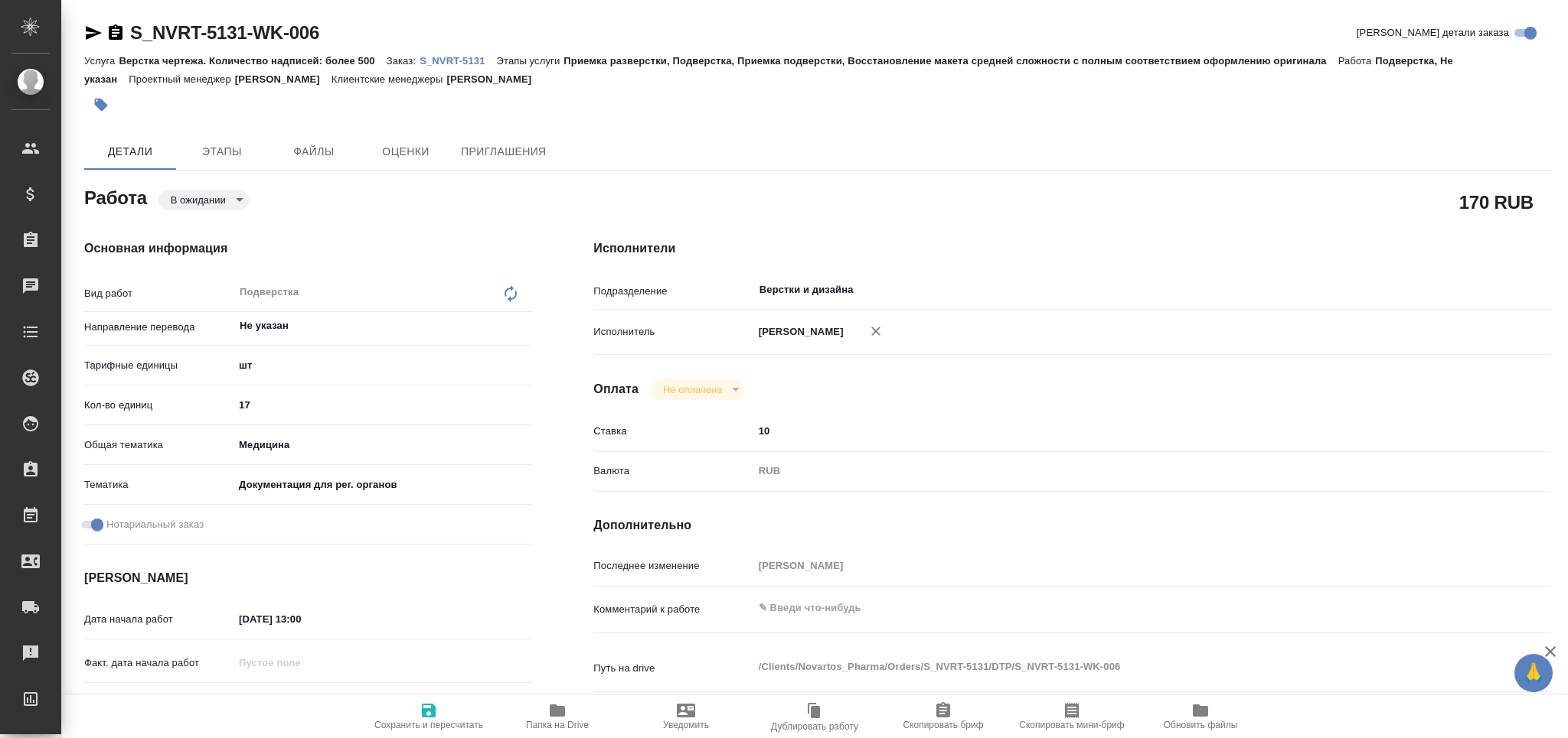
type textarea "x"
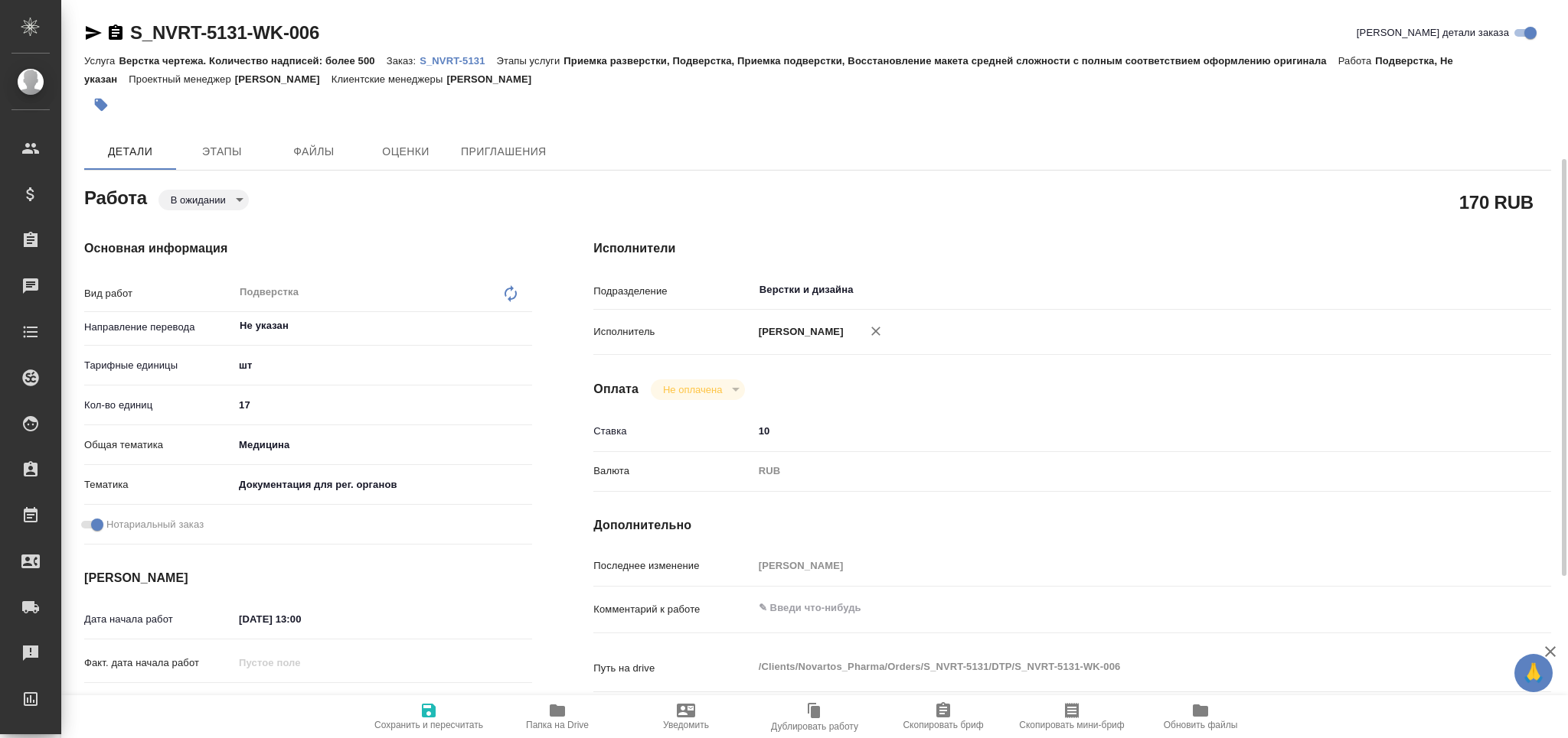
type textarea "x"
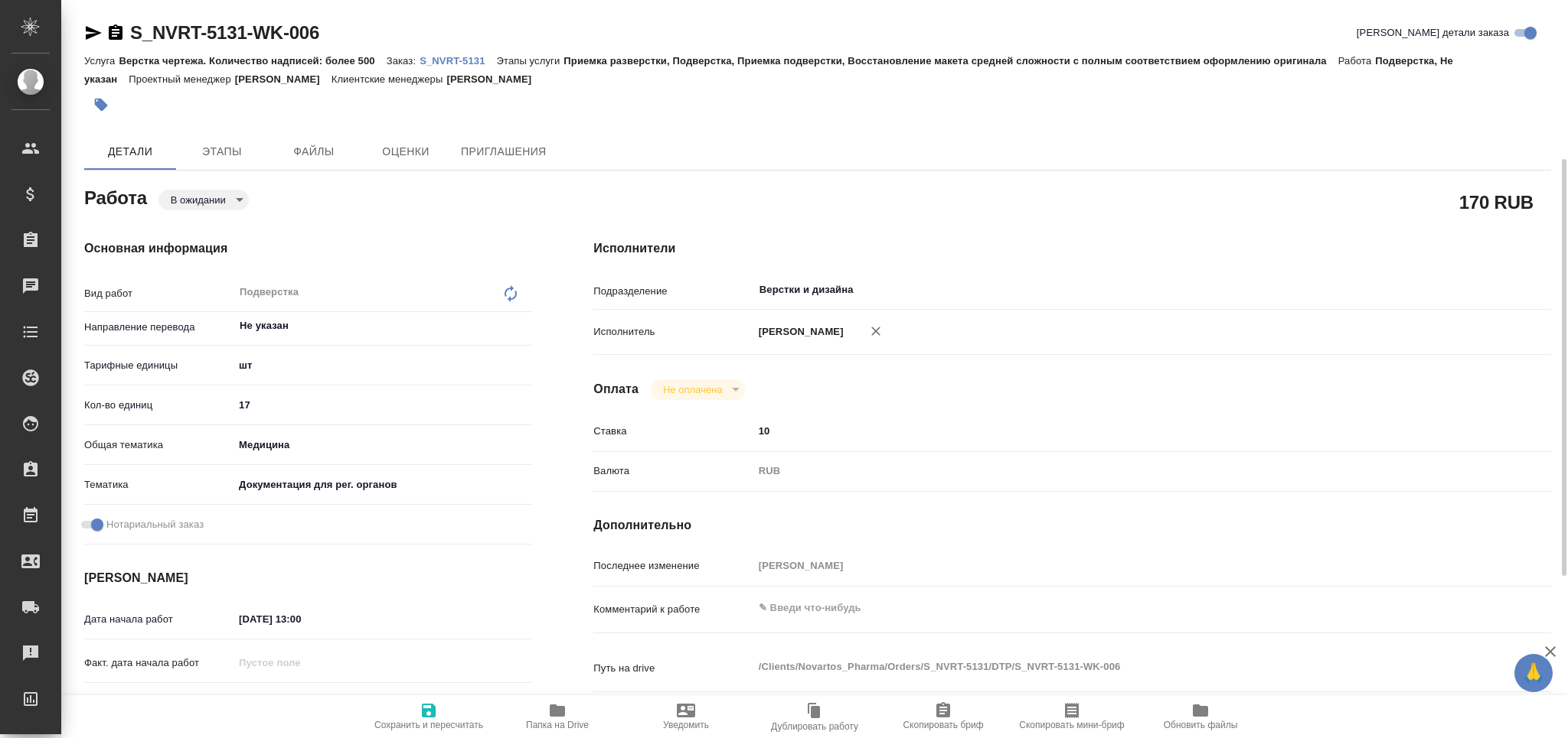
scroll to position [203, 0]
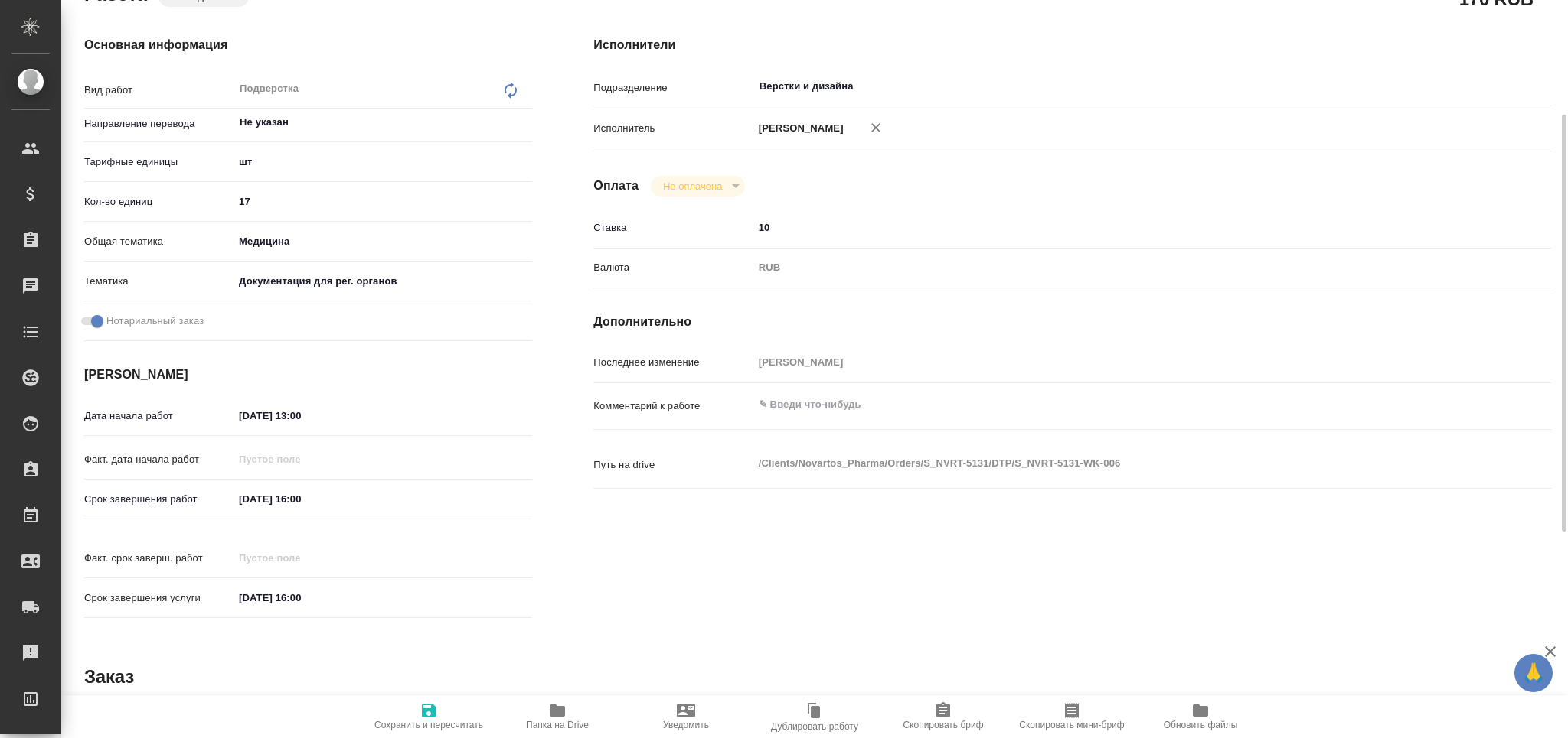
type textarea "x"
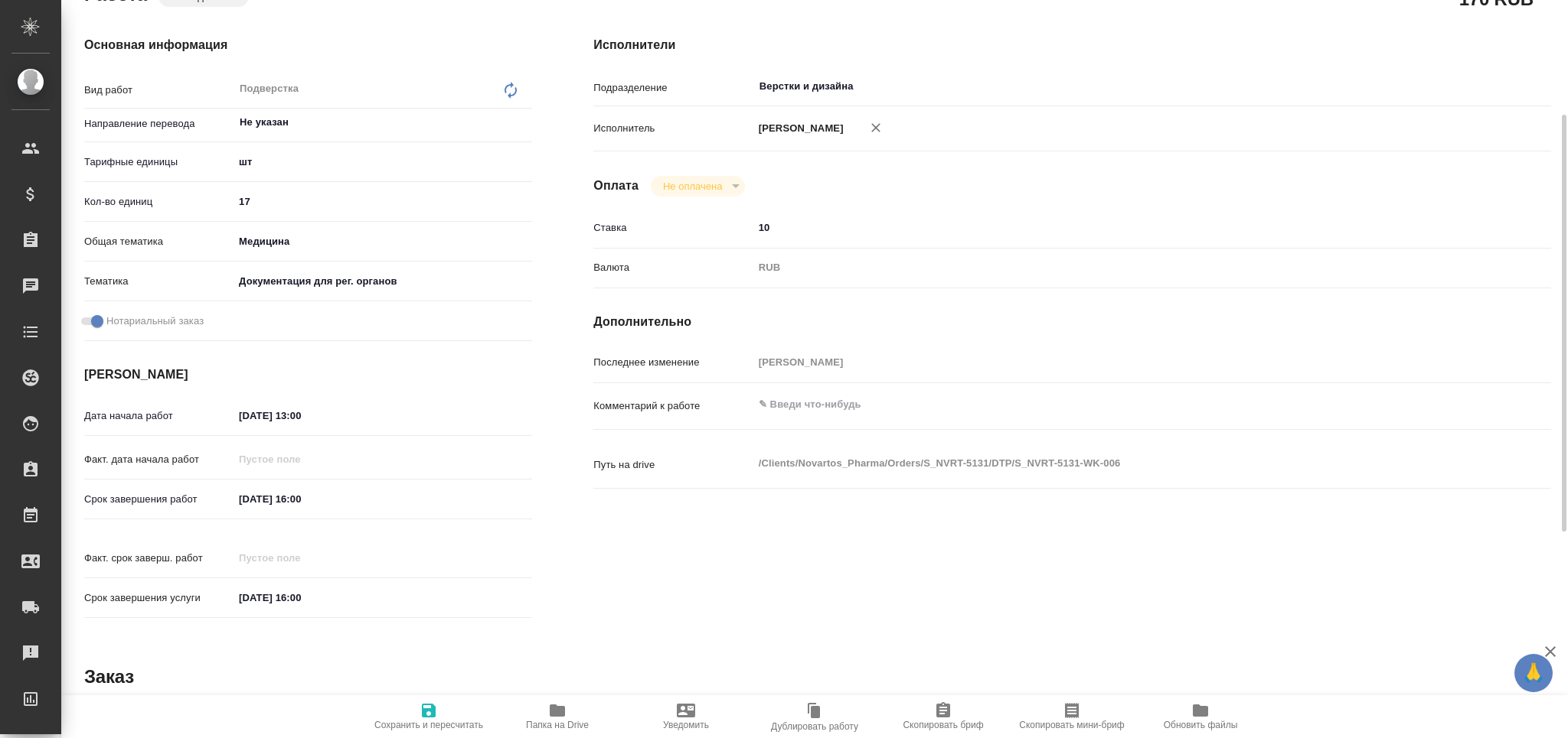
type textarea "x"
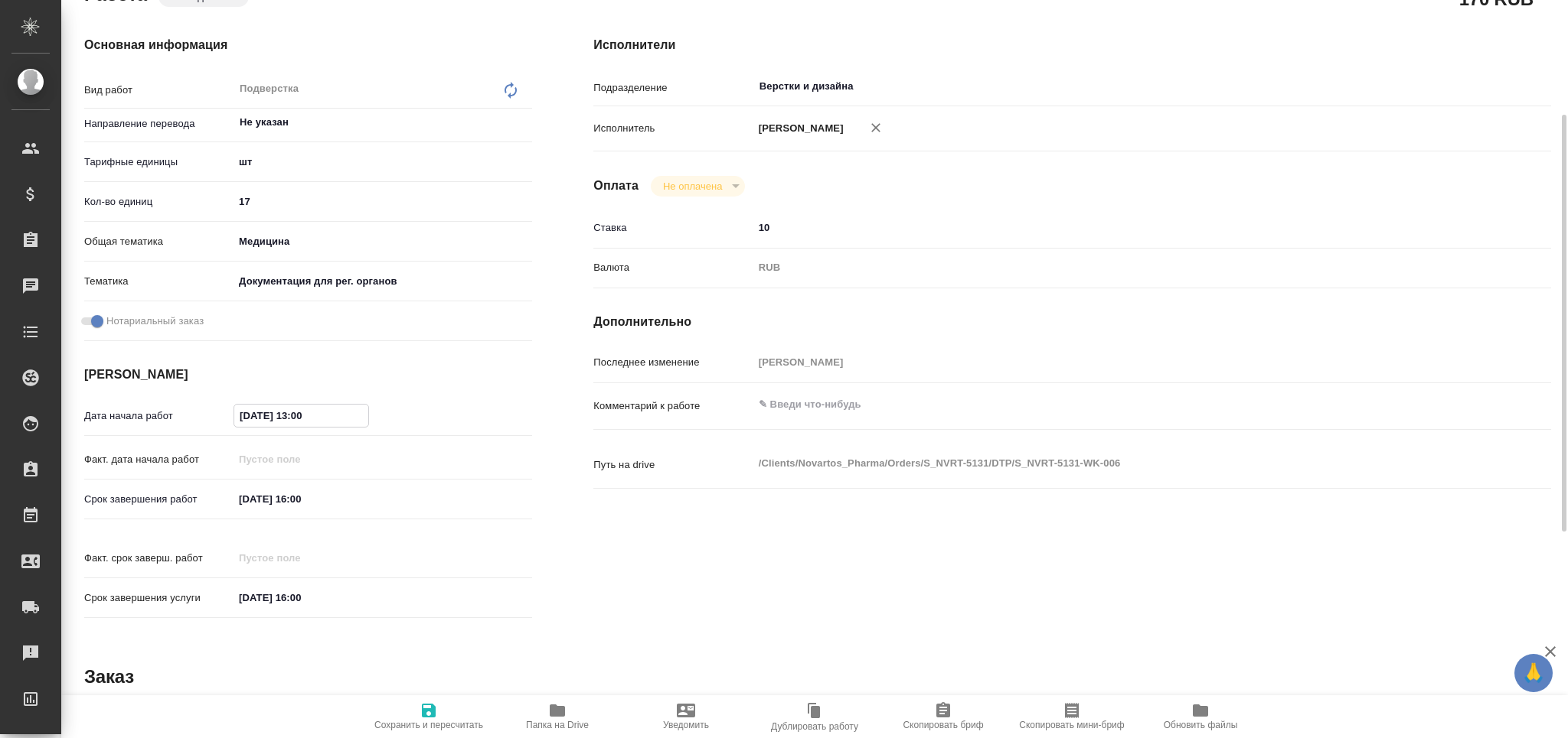
type textarea "x"
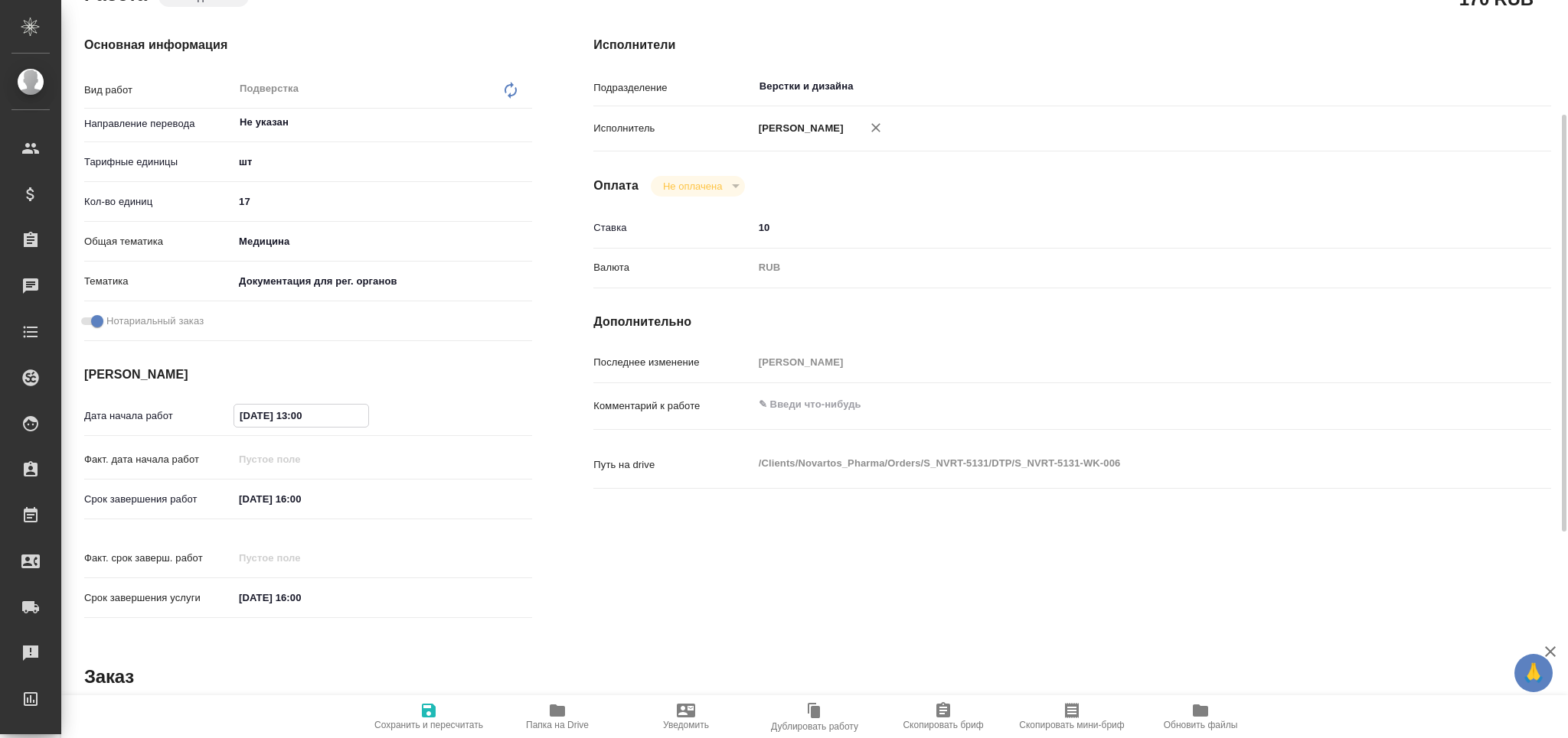
drag, startPoint x: 297, startPoint y: 419, endPoint x: 306, endPoint y: 411, distance: 12.0
click at [302, 411] on input "14.08.2025 13:00" at bounding box center [301, 415] width 134 height 22
type input "14.08.2025 10:00"
type textarea "x"
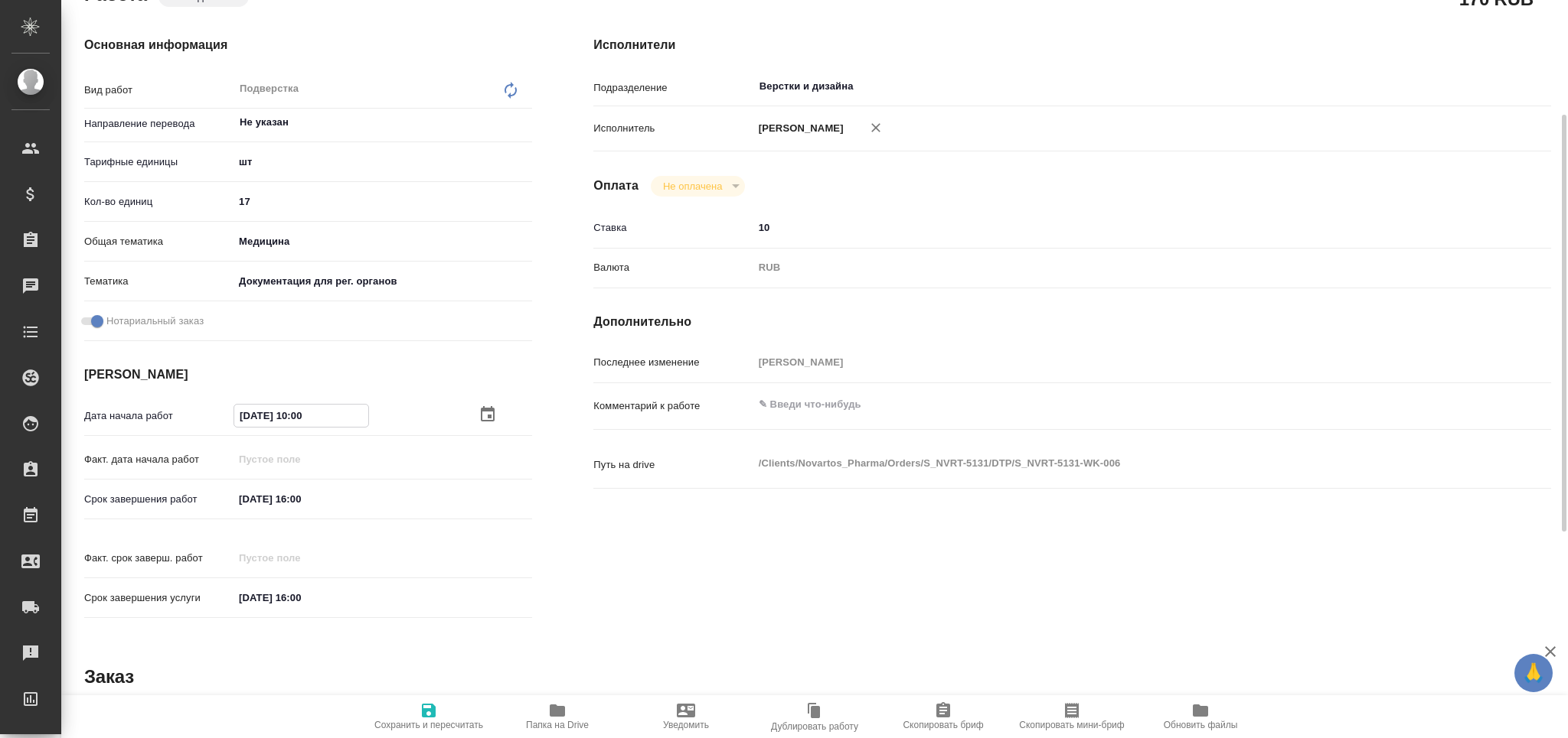
type textarea "x"
type input "14.08.2025 10:00"
type textarea "x"
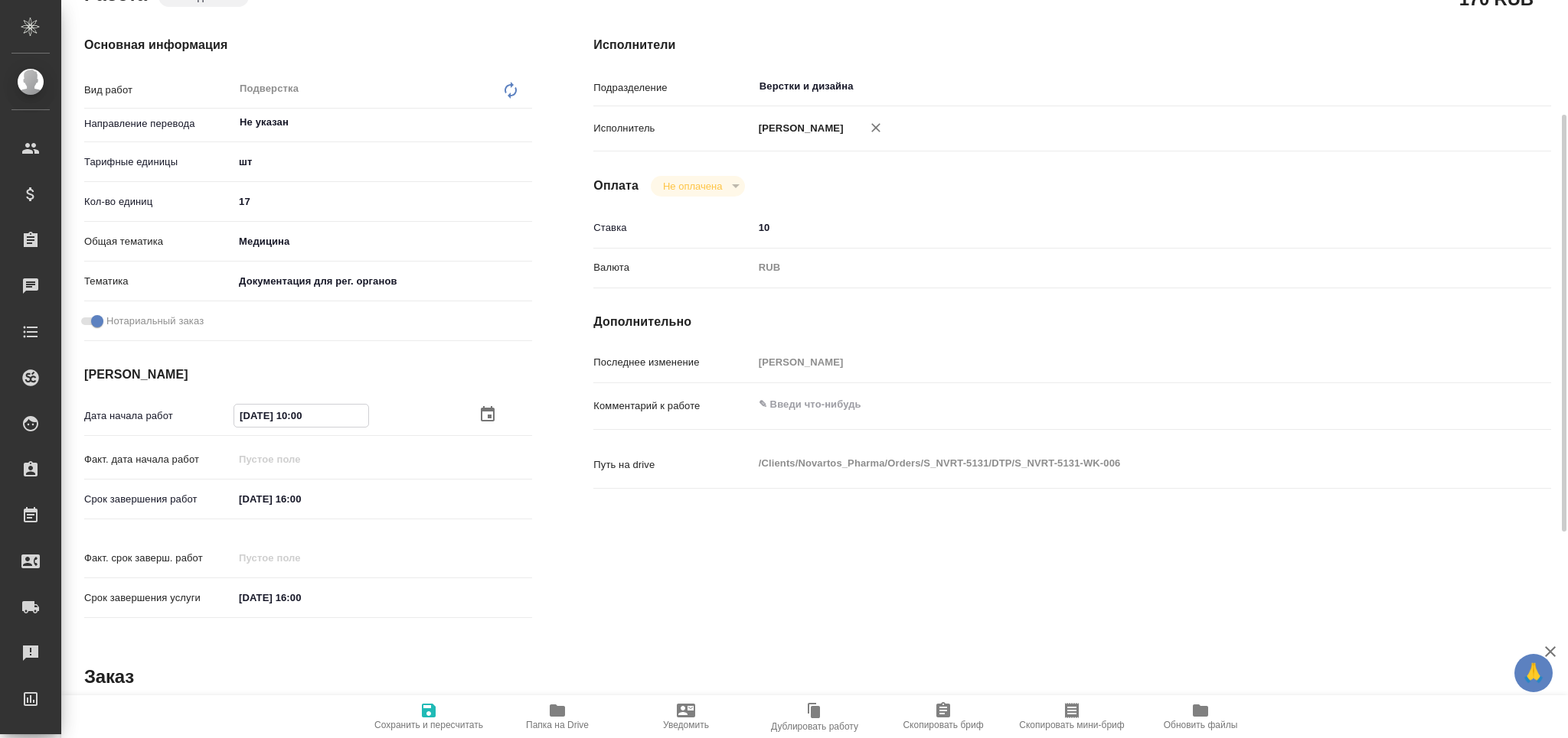
click at [782, 408] on textarea at bounding box center [1113, 404] width 718 height 26
paste textarea "https://drive.awatera.com/apps/files/?dir=/Shares/Novartos_Pharma/Orders/S_NVRT…"
type textarea "x"
type textarea "https://drive.awatera.com/apps/files/?dir=/Shares/Novartos_Pharma/Orders/S_NVRT…"
type textarea "x"
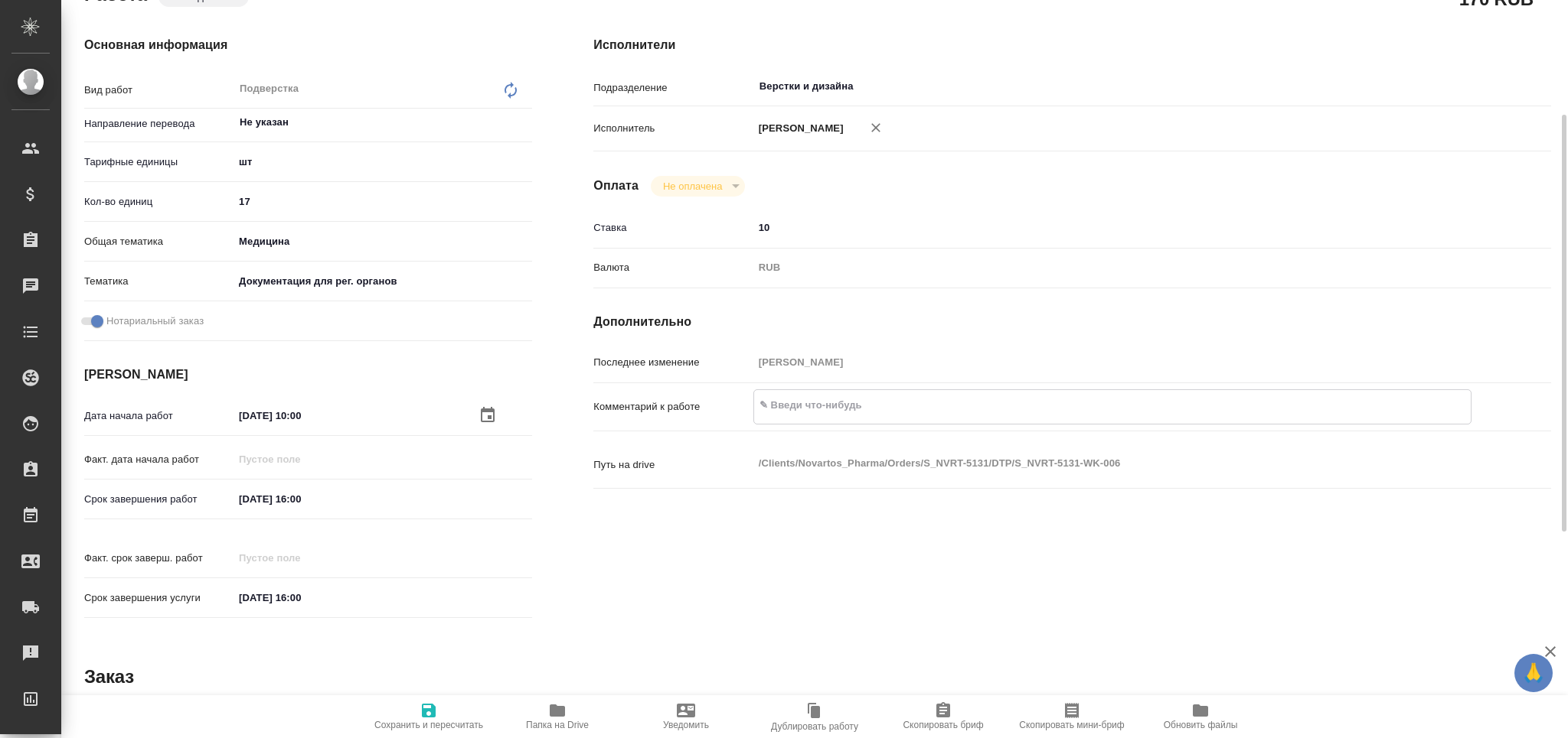
type textarea "x"
type textarea "https://drive.awatera.com/apps/files/?dir=/Shares/Novartos_Pharma/Orders/S_NVRT…"
type textarea "x"
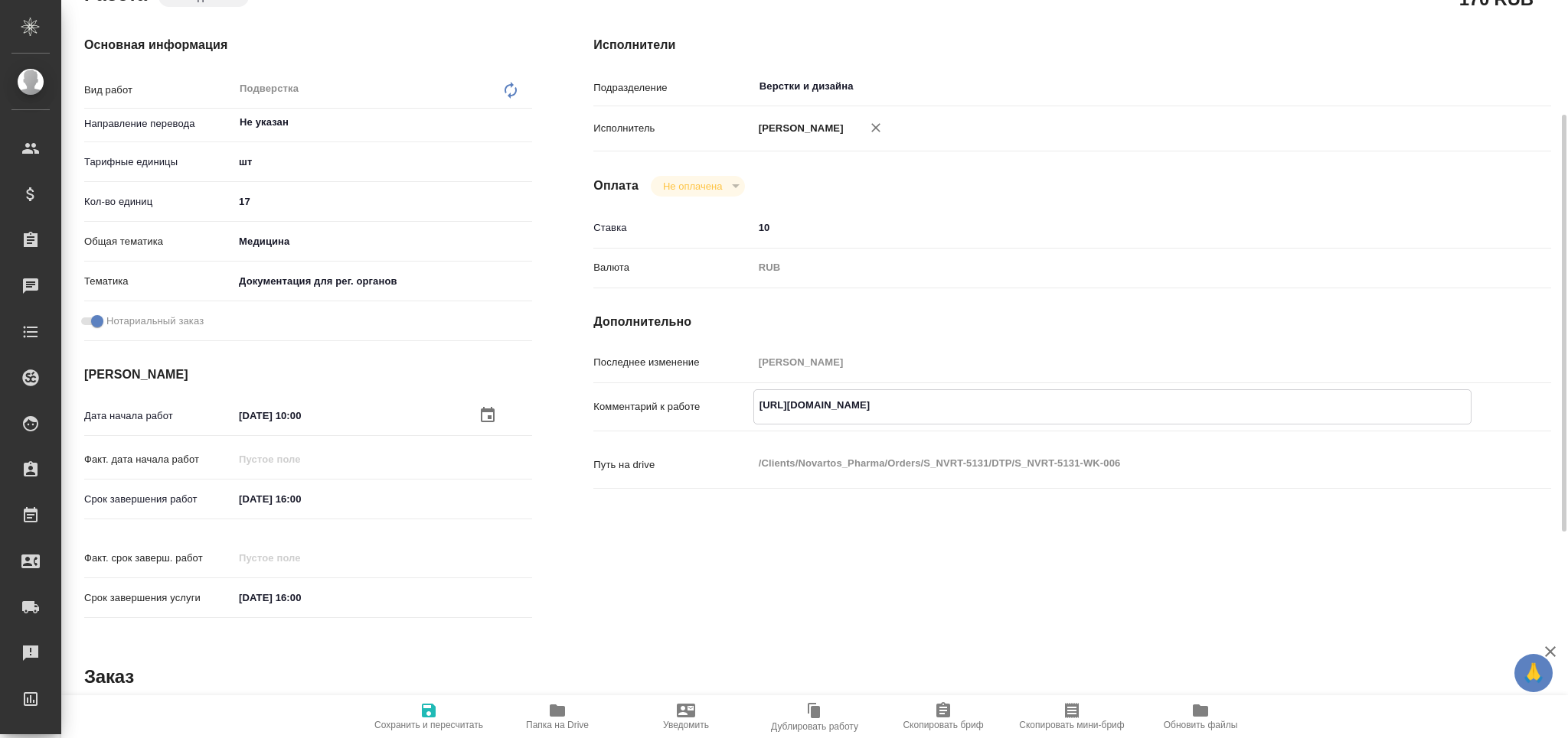
click at [421, 714] on icon "button" at bounding box center [428, 711] width 19 height 19
type textarea "x"
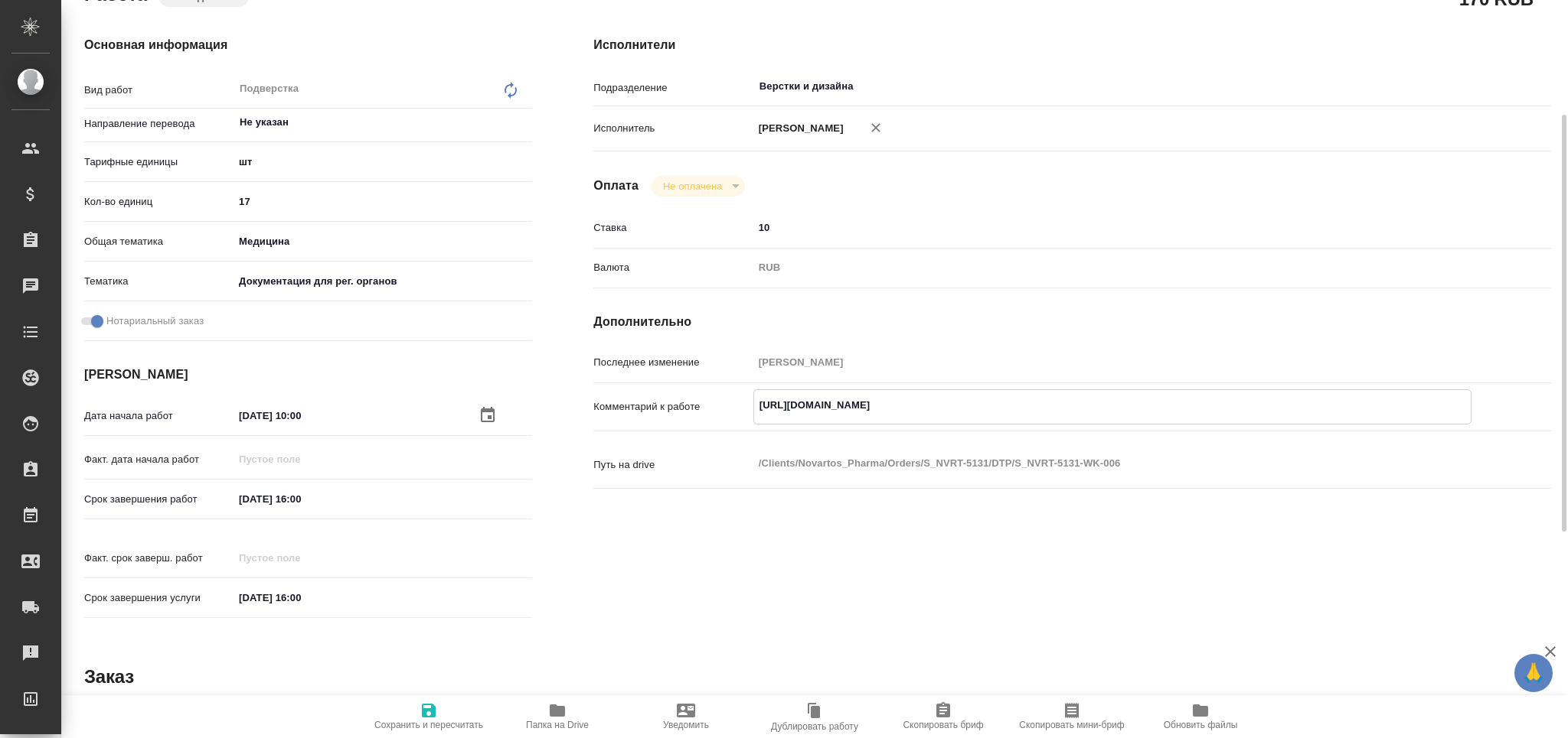
type textarea "x"
type input "pending"
type textarea "Подверстка"
type textarea "x"
type input "Не указан"
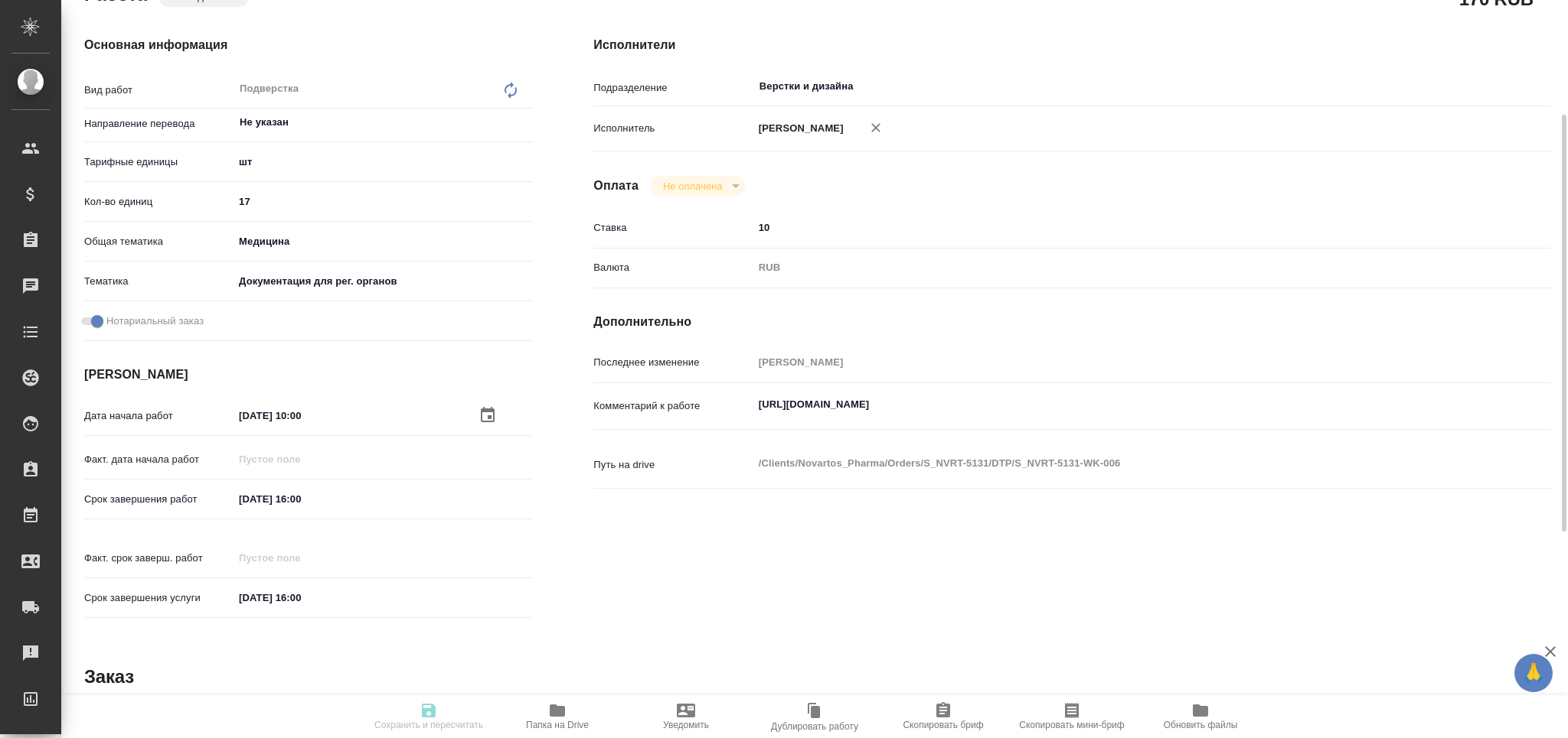
type input "5a8b1489cc6b4906c91bfdc1"
type input "17"
type input "med"
type input "5f647205b73bc97568ca66c6"
checkbox input "true"
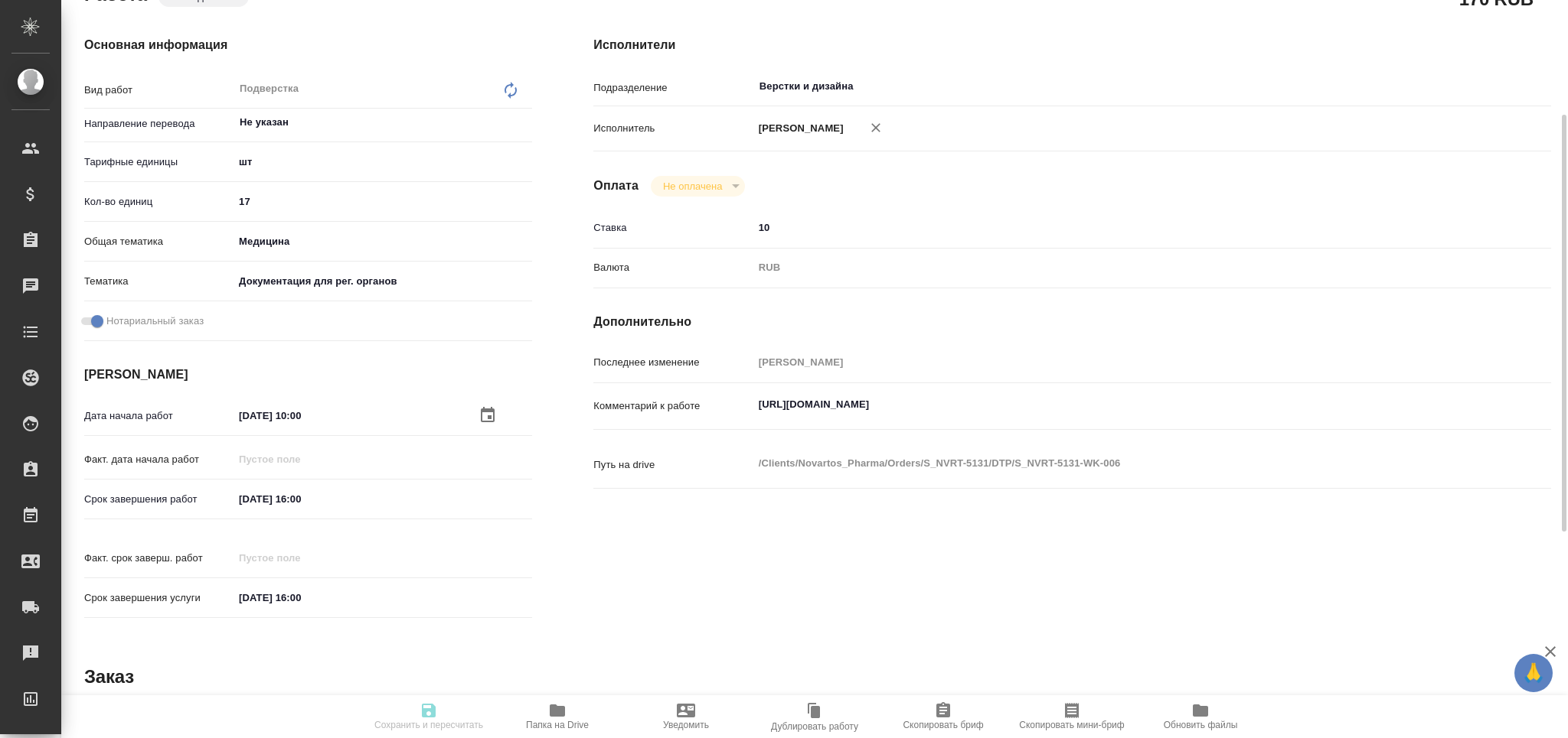
type input "14.08.2025 10:00"
type input "14.08.2025 16:00"
type input "Верстки и дизайна"
type input "notPayed"
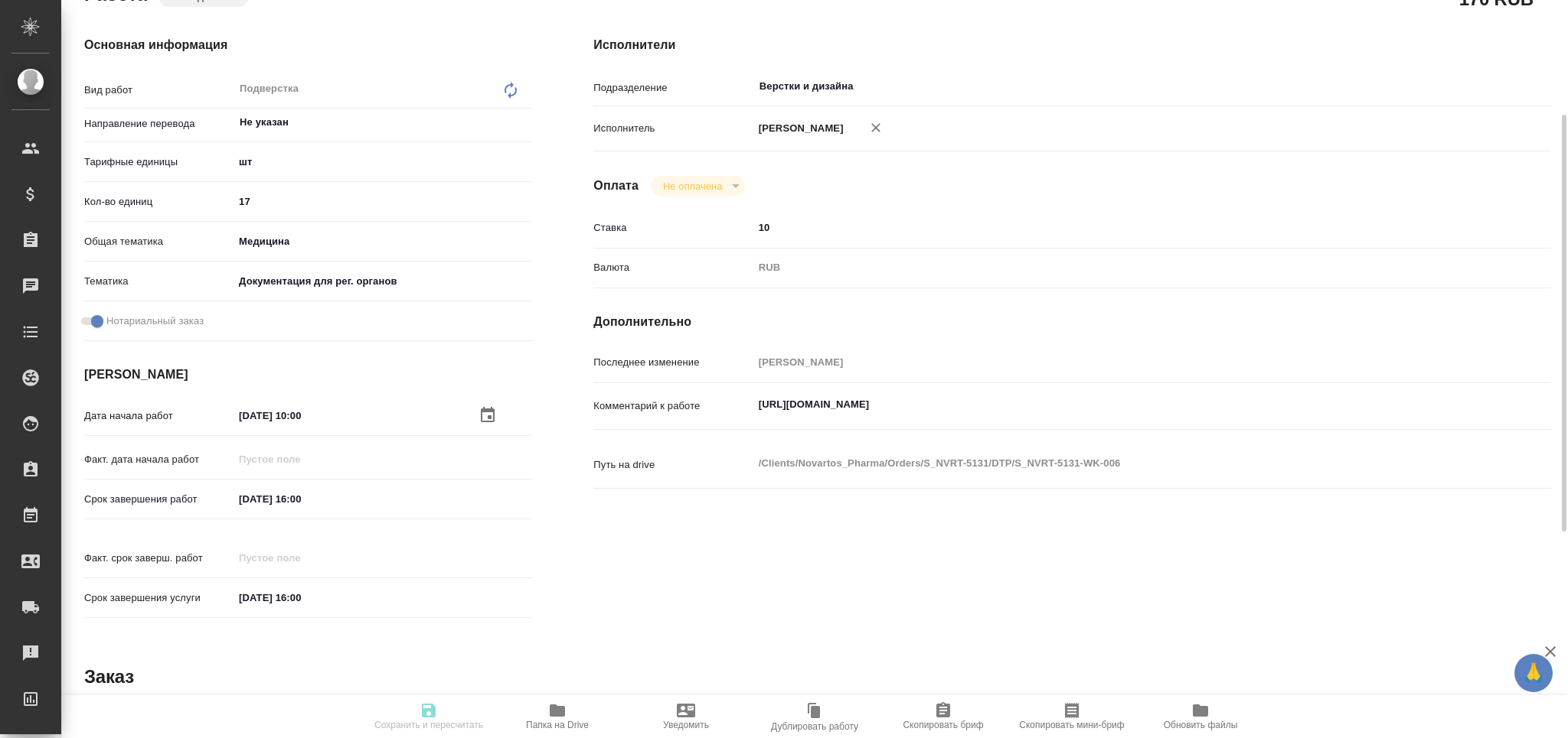
type input "10"
type input "RUB"
type input "Заборова Александра"
type textarea "https://drive.awatera.com/apps/files/?dir=/Shares/Novartos_Pharma/Orders/S_NVRT…"
type textarea "x"
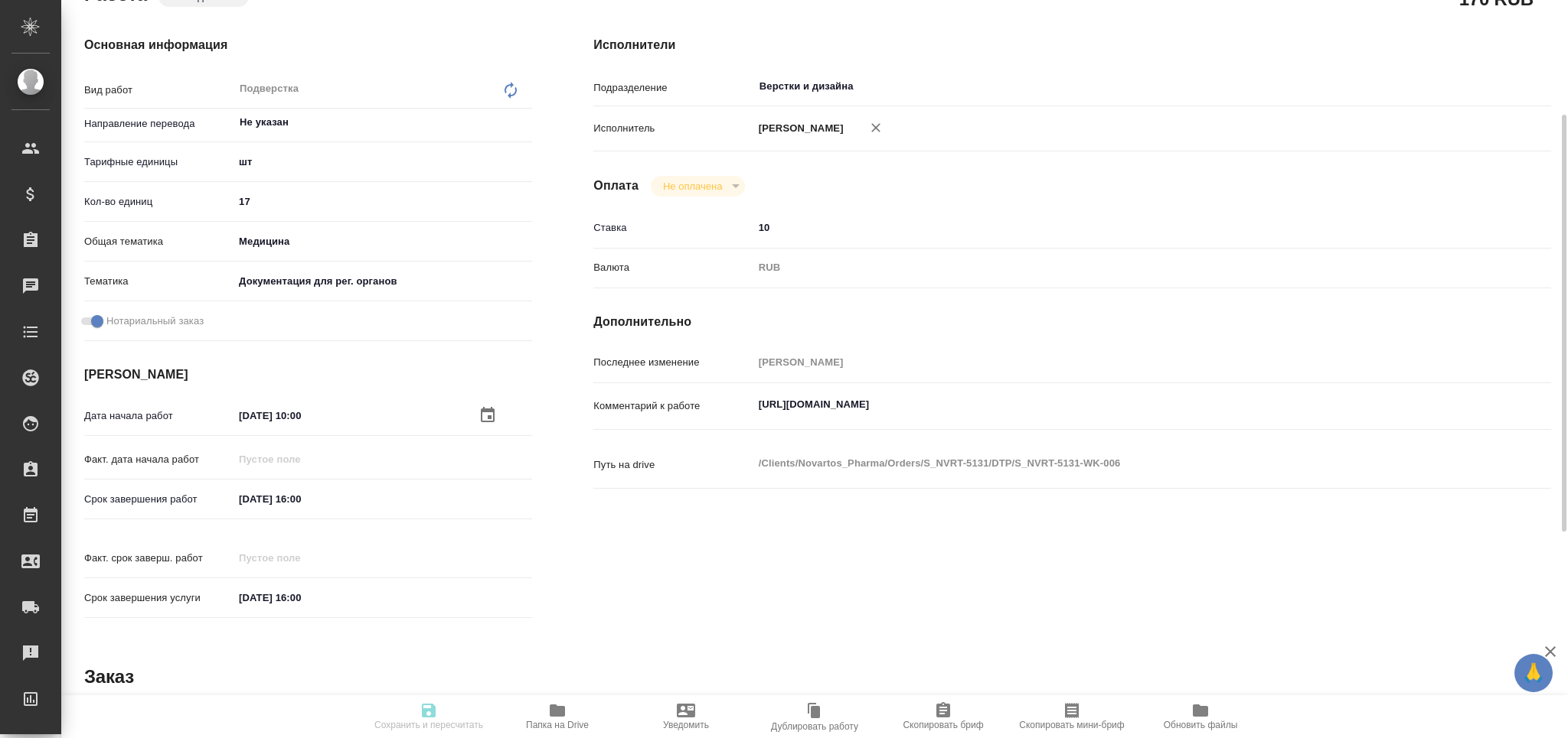
type textarea "/Clients/Novartos_Pharma/Orders/S_NVRT-5131/DTP/S_NVRT-5131-WK-006"
type textarea "x"
type input "S_NVRT-5131"
type input "Верстка чертежа. Количество надписей: более 500"
type input "Приемка разверстки, Подверстка, Приемка подверстки, Восстановление макета средн…"
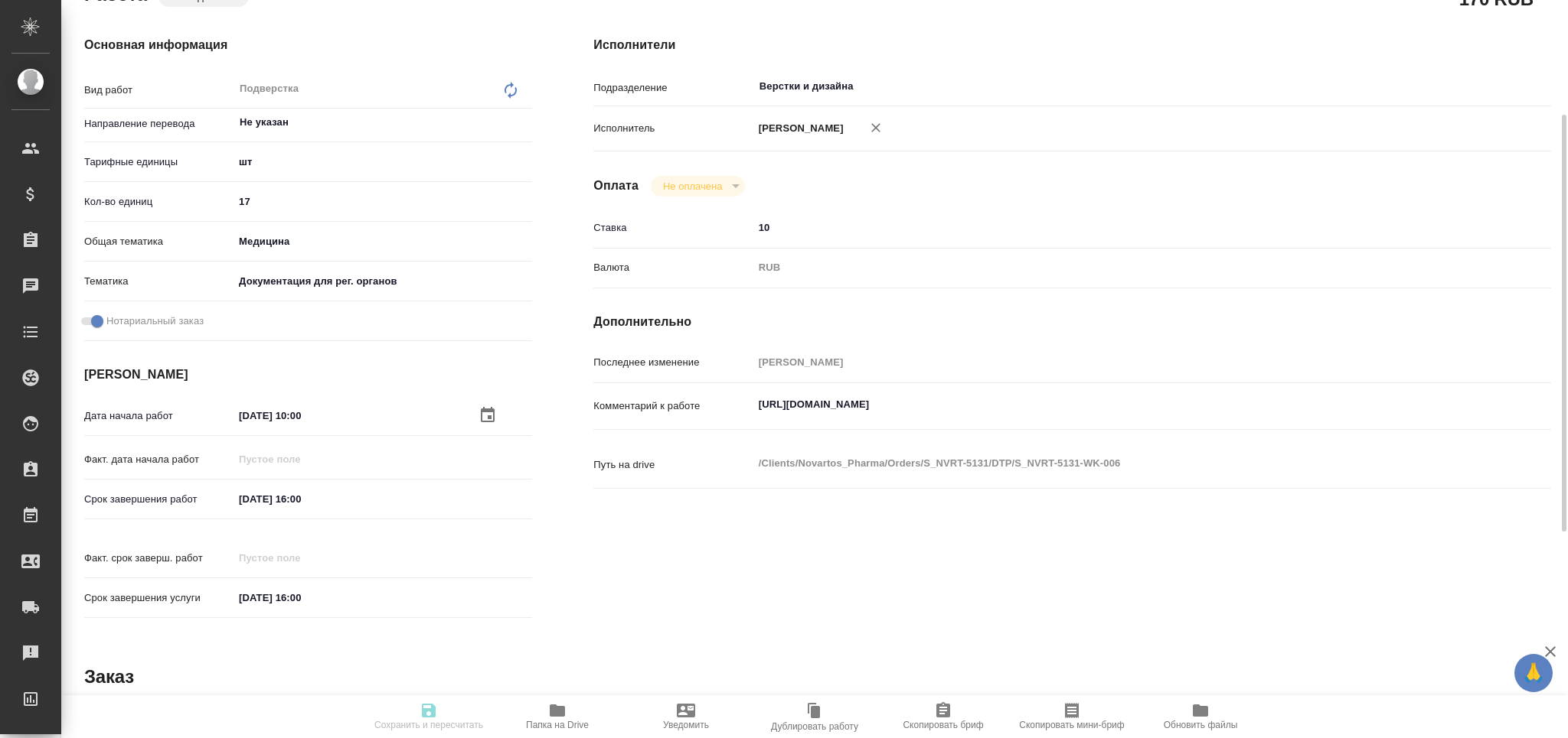
type input "Кабаргина Анна"
type input "Заборова Александра"
type input "/Clients/Novartos_Pharma/Orders/S_NVRT-5131"
type textarea "x"
type textarea "прошу принять в нотариально заверенный перевод. Оригиналов не будет., т.е. мы д…"
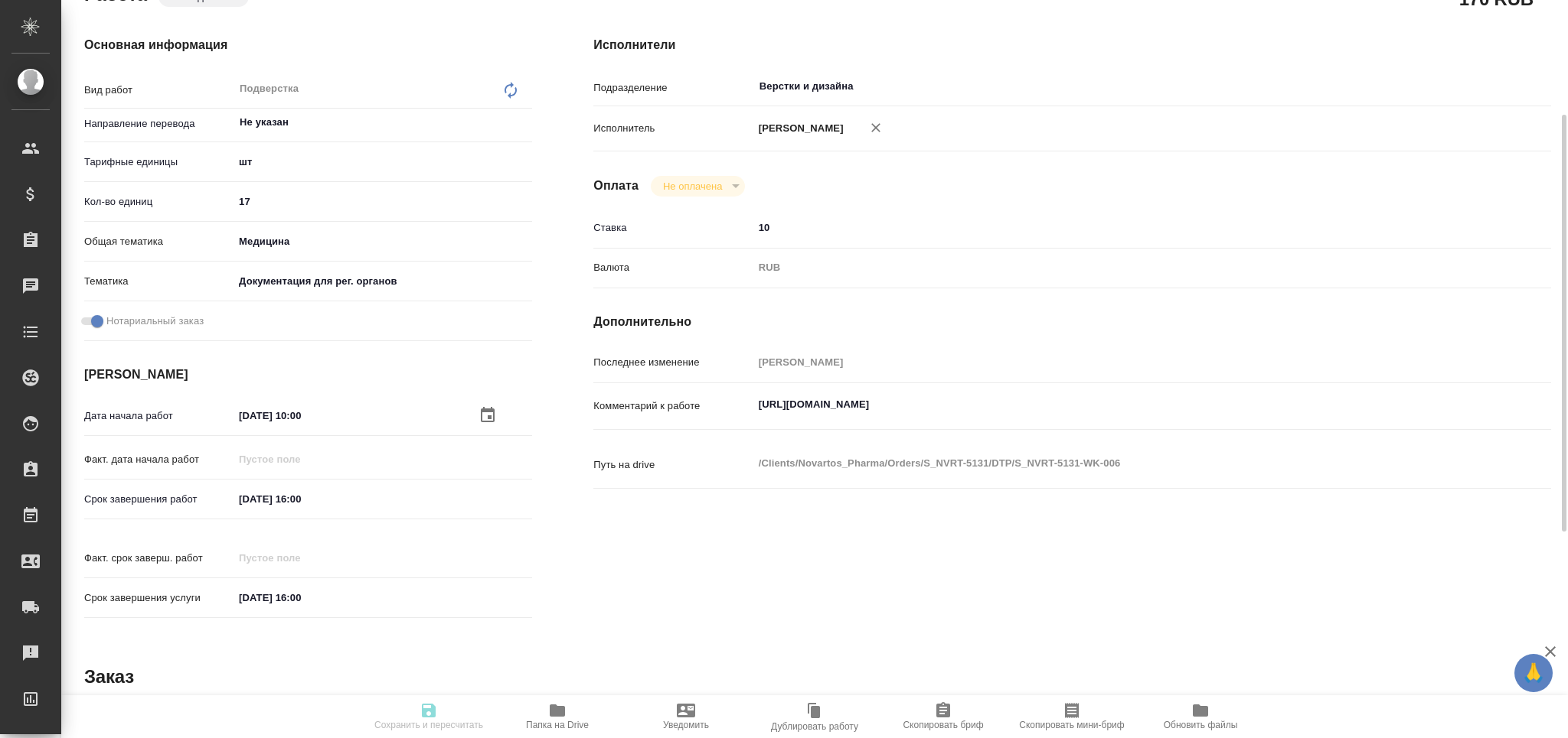
type textarea "x"
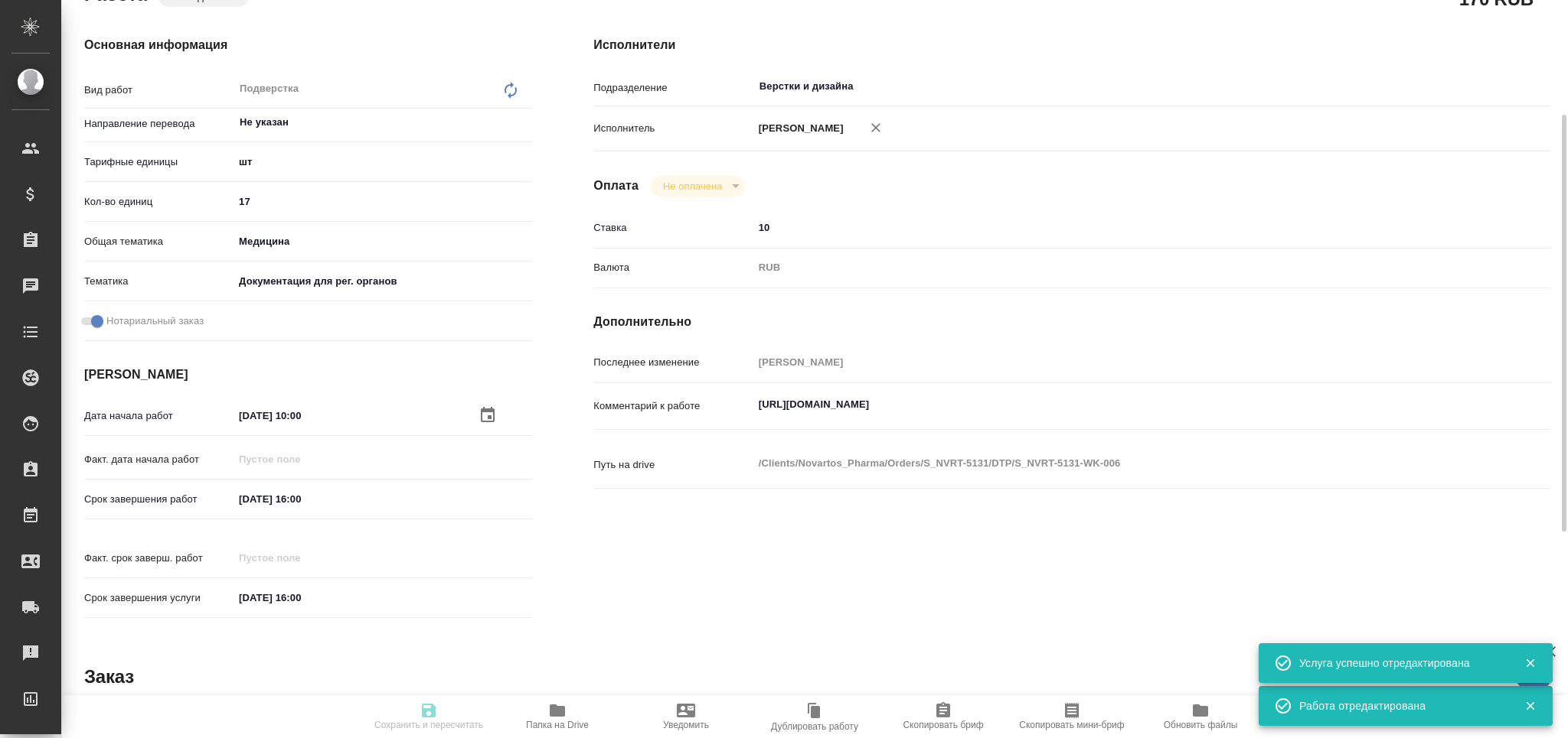
type textarea "x"
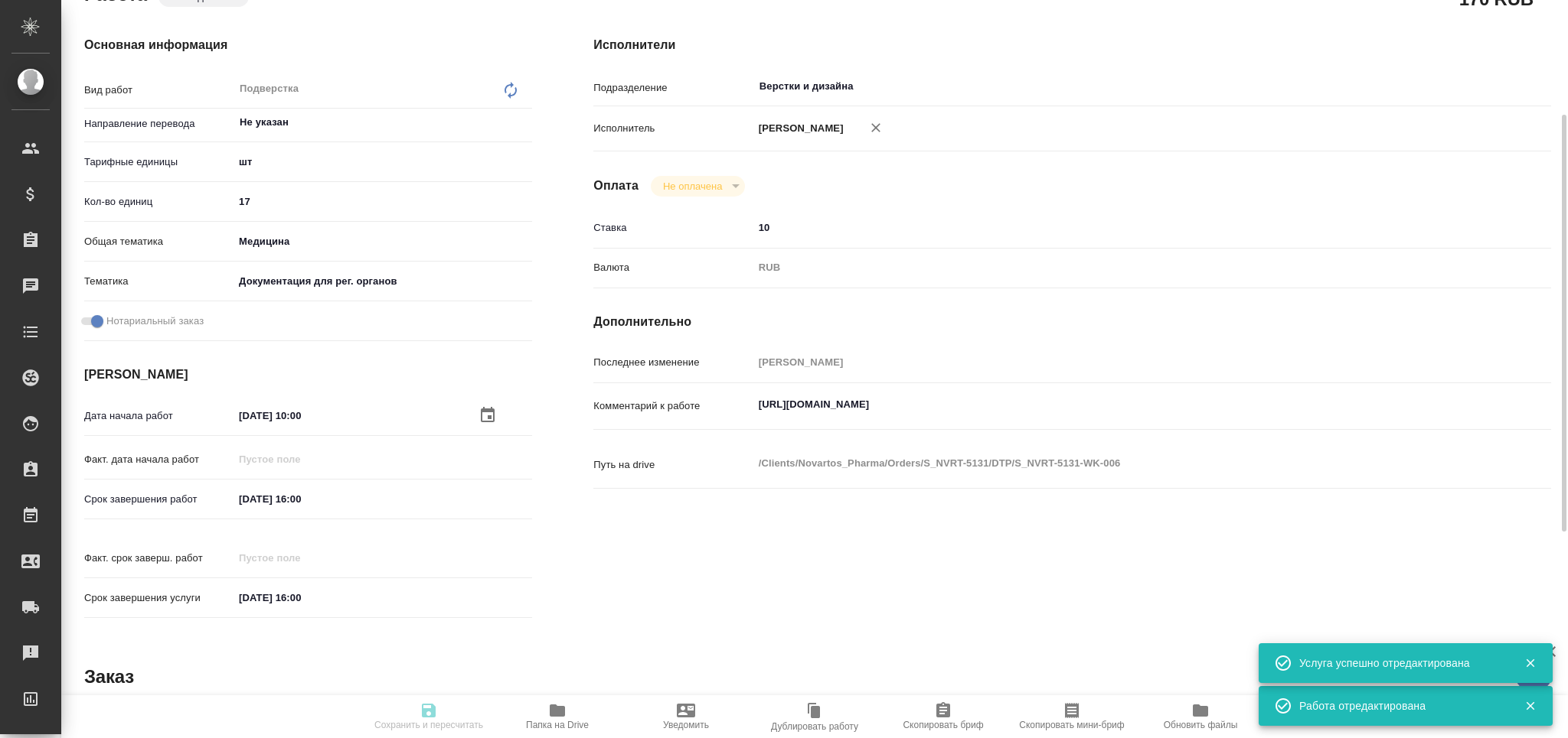
type textarea "x"
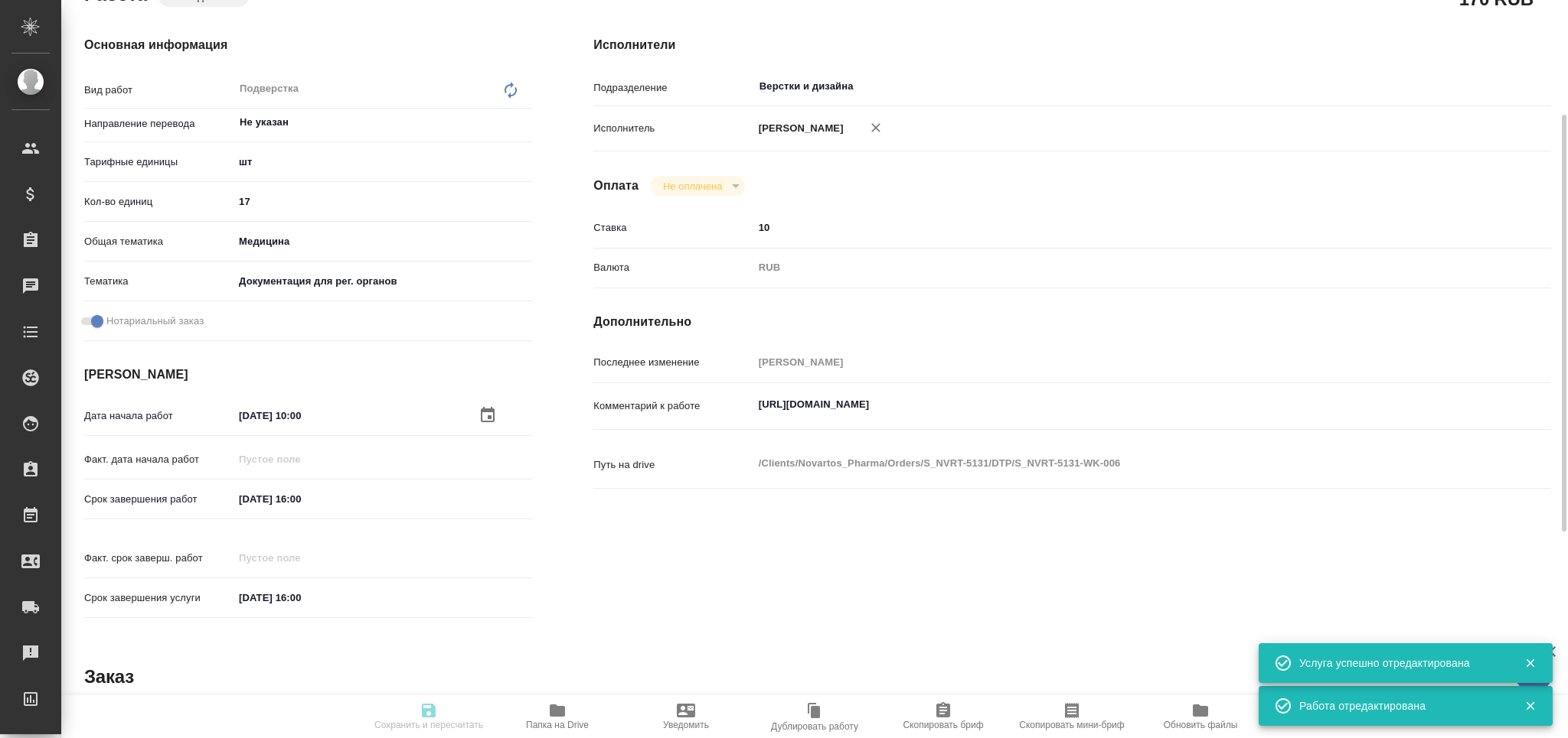
type textarea "x"
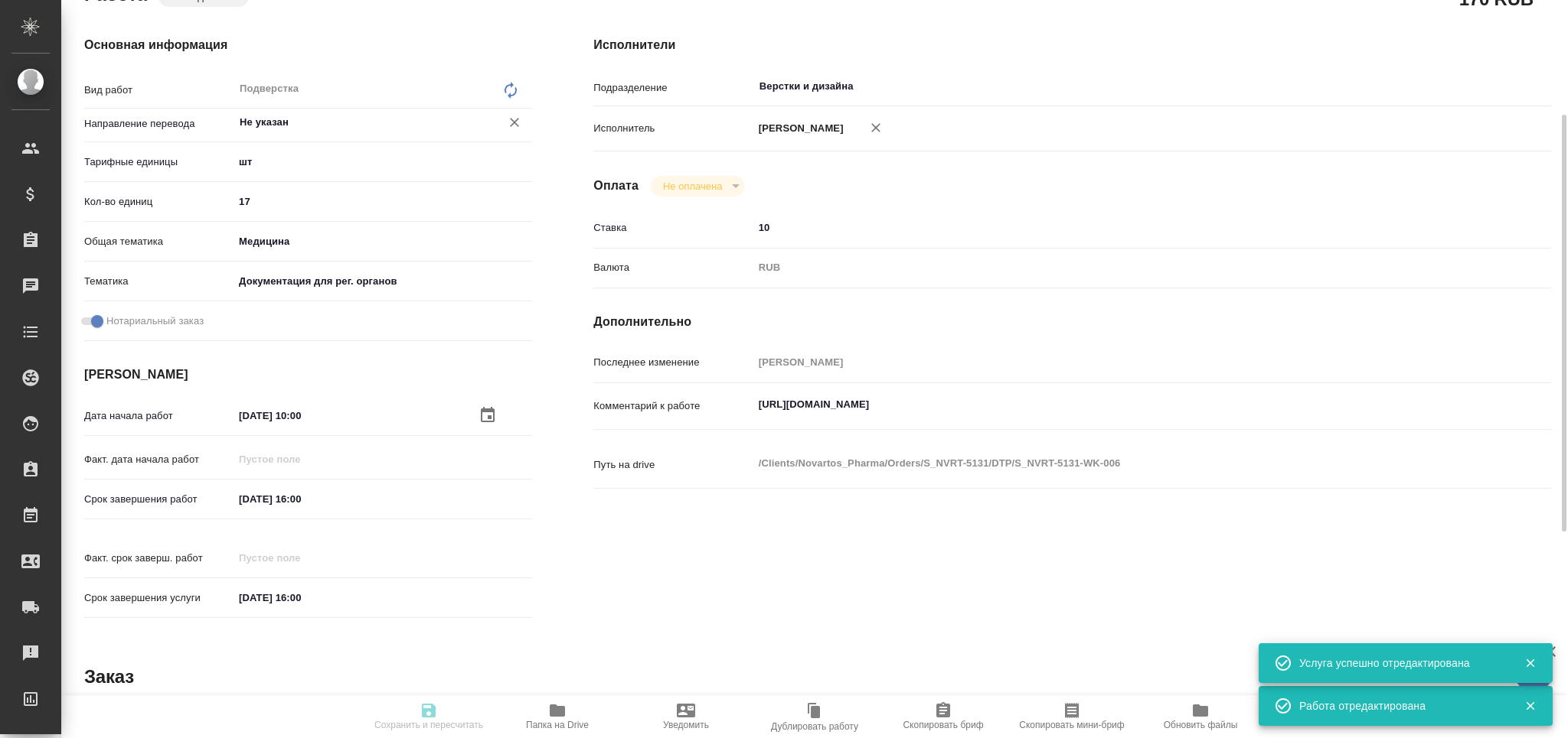
type textarea "x"
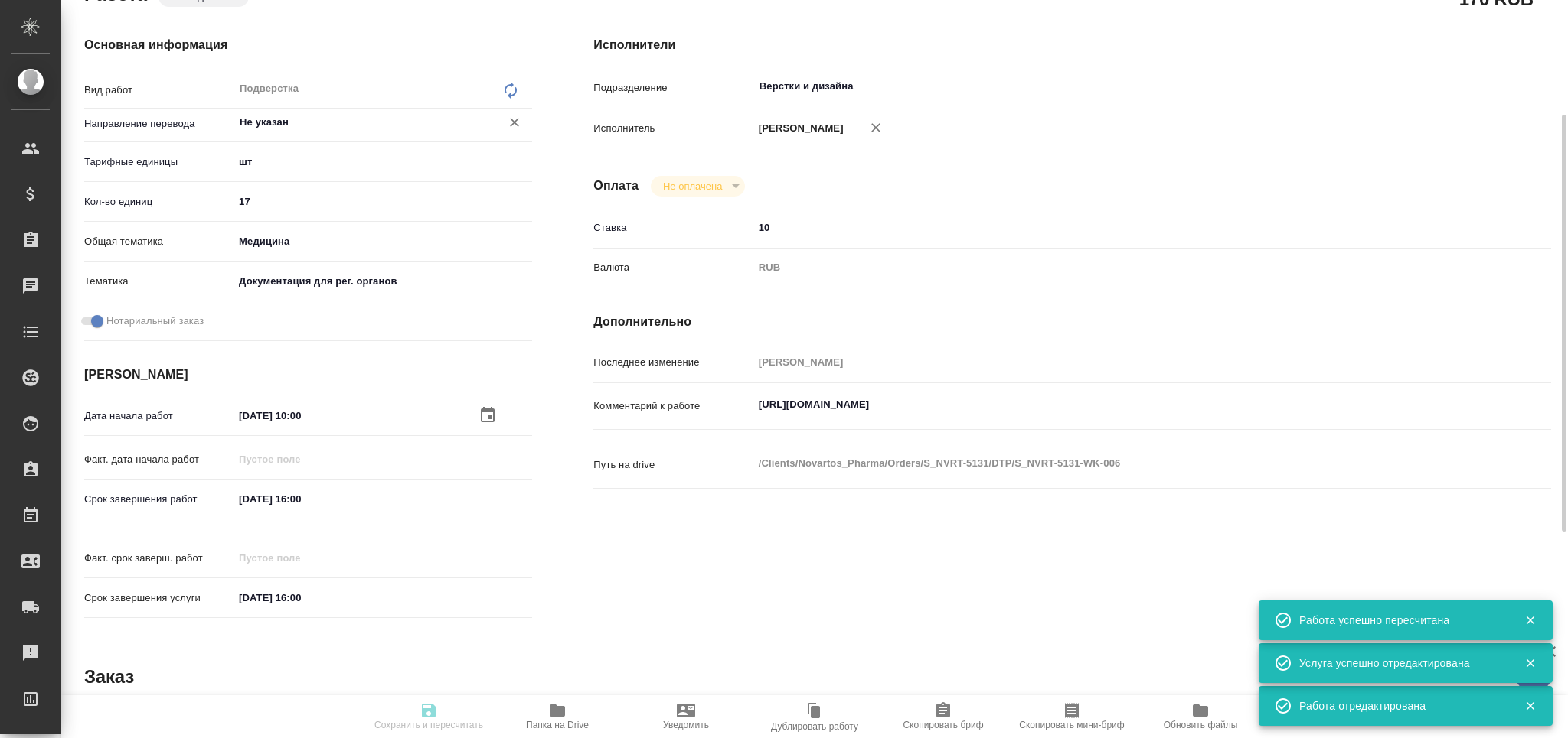
type input "pending"
type textarea "Подверстка"
type textarea "x"
type input "Не указан"
type input "5a8b1489cc6b4906c91bfdc1"
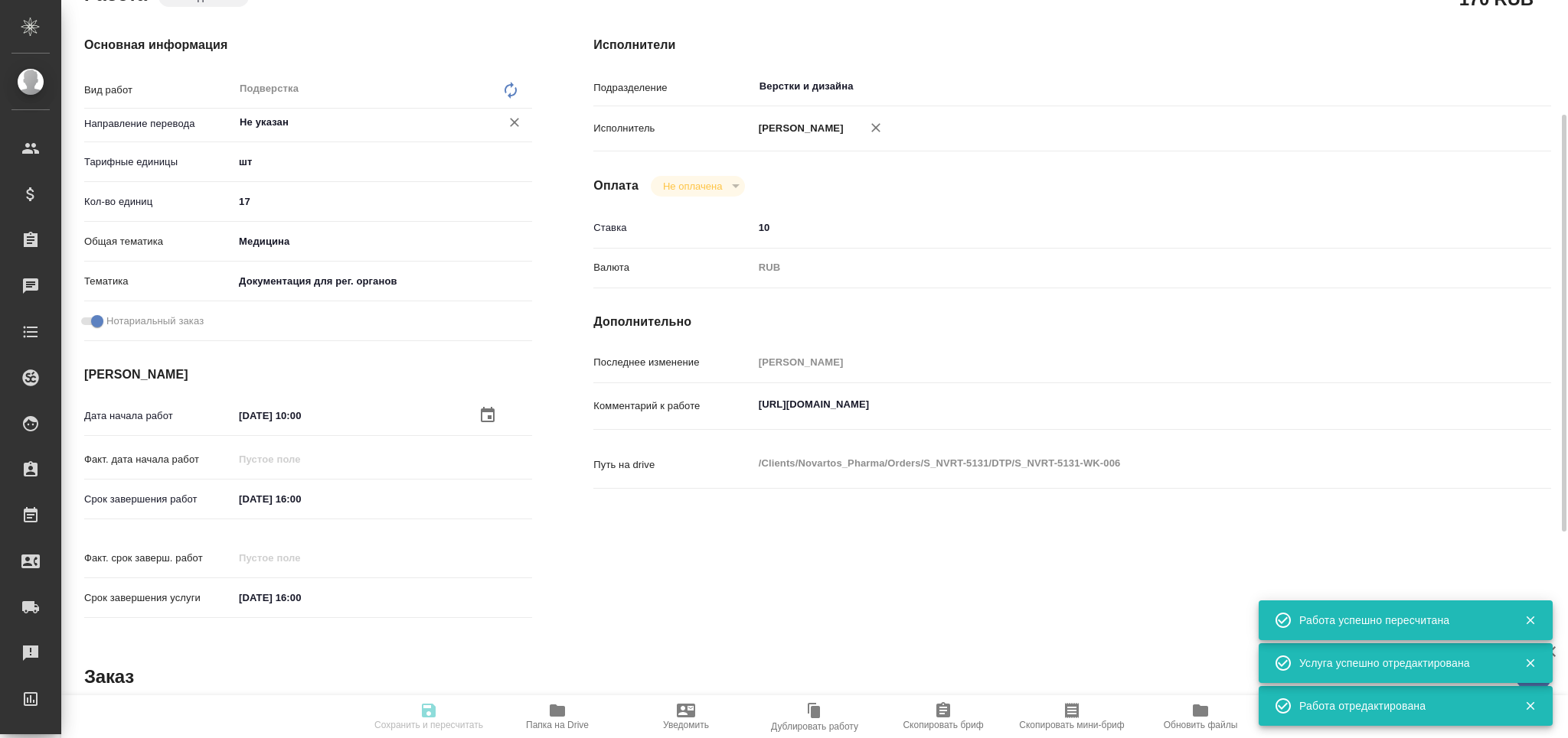
type input "17"
type input "med"
type input "5f647205b73bc97568ca66c6"
checkbox input "true"
type input "[DATE] 10:00"
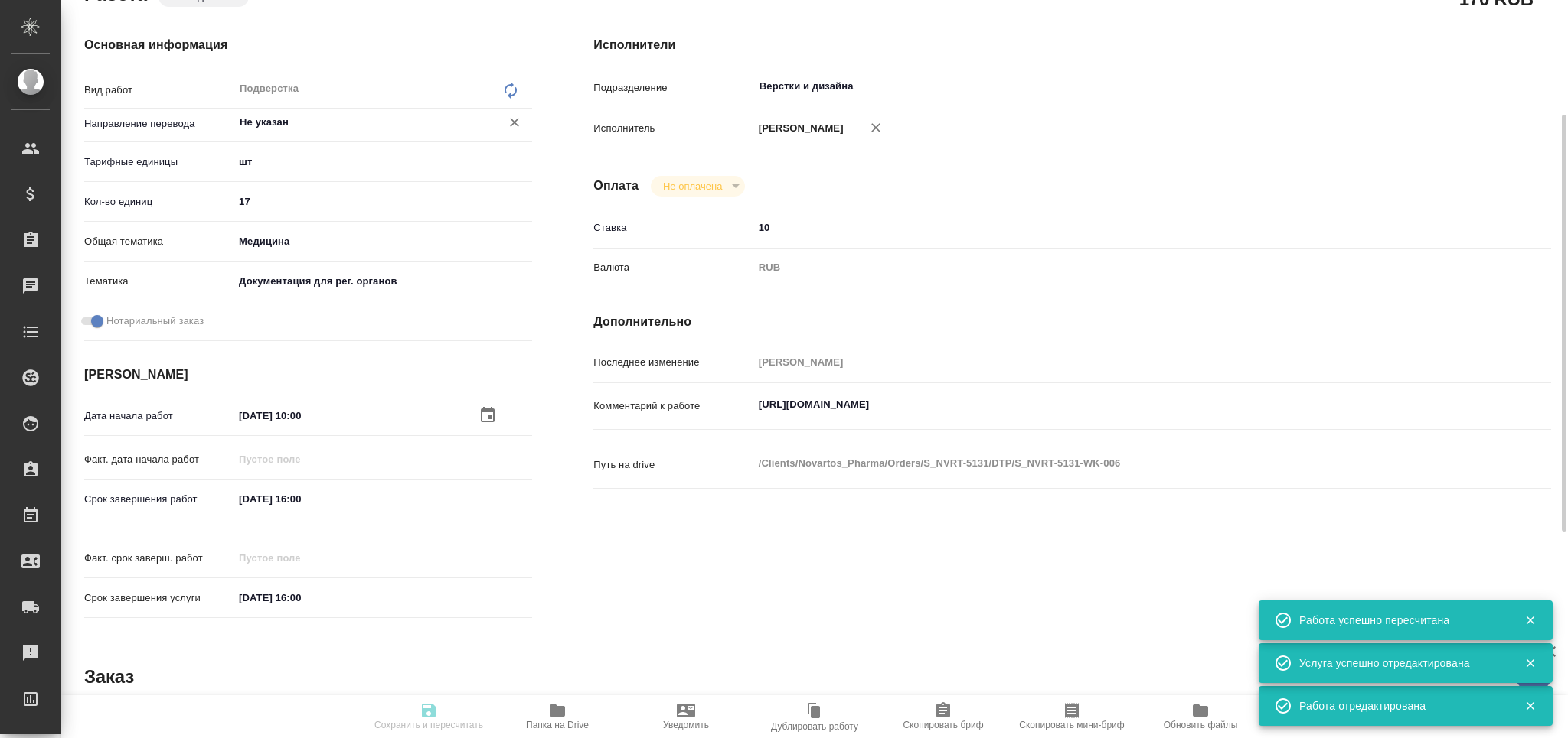
type input "14.08.2025 16:00"
type input "Верстки и дизайна"
type input "notPayed"
type input "10"
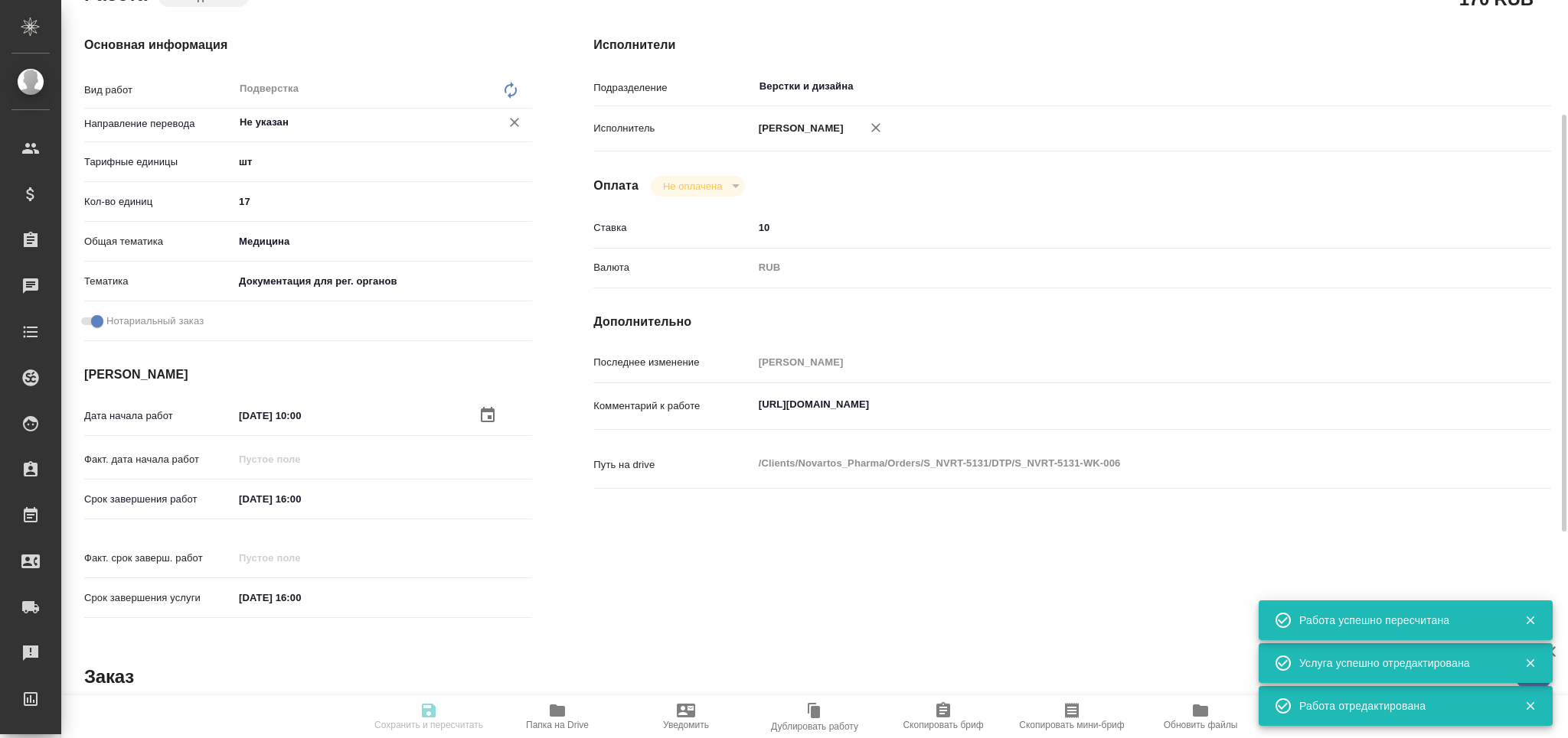
type input "RUB"
type input "Заборова Александра"
type textarea "https://drive.awatera.com/apps/files/?dir=/Shares/Novartos_Pharma/Orders/S_NVRT…"
type textarea "x"
type textarea "/Clients/Novartos_Pharma/Orders/S_NVRT-5131/DTP/S_NVRT-5131-WK-006"
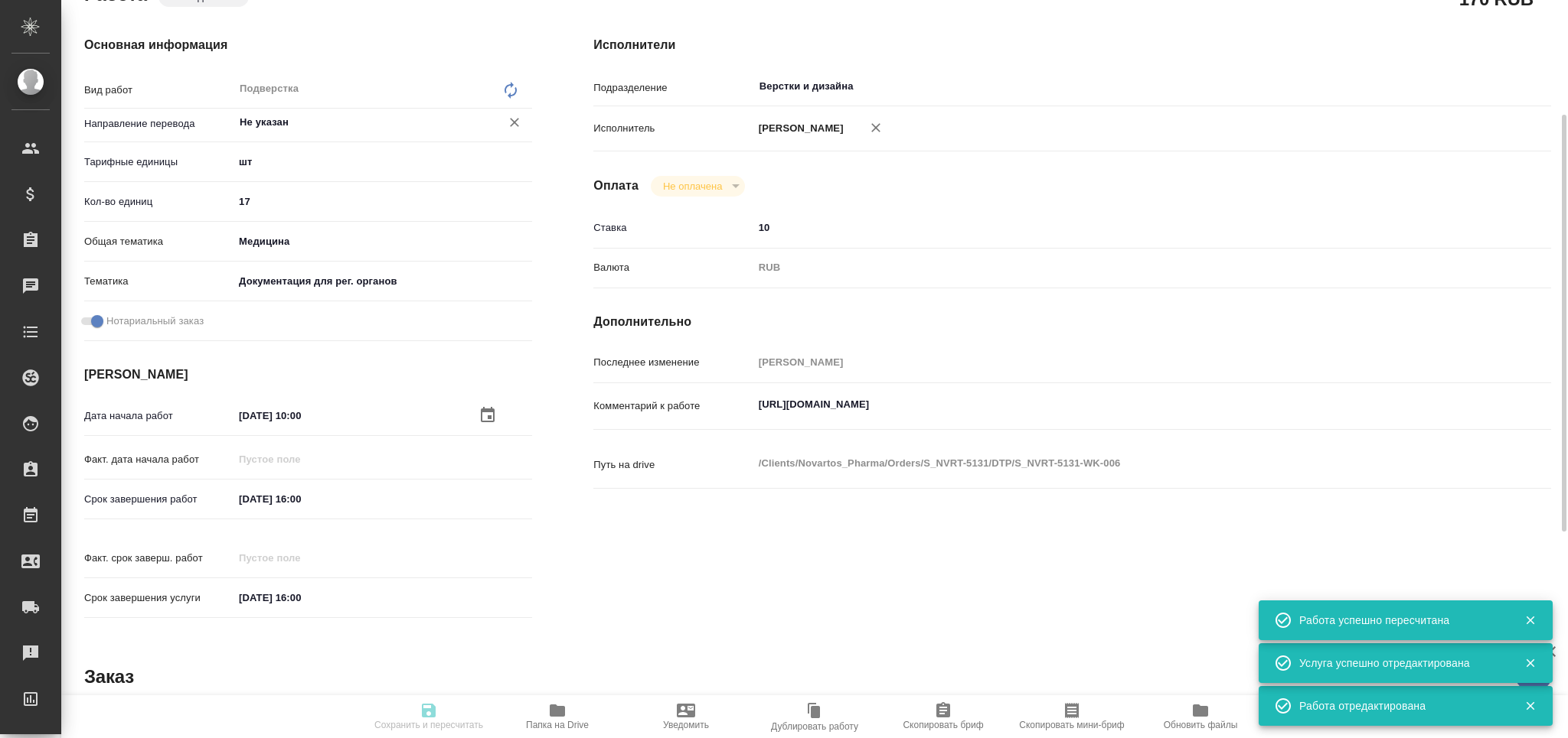
type textarea "x"
type input "S_NVRT-5131"
type input "Верстка чертежа. Количество надписей: более 500"
type input "Приемка разверстки, Подверстка, Приемка подверстки, Восстановление макета средн…"
type input "[PERSON_NAME]"
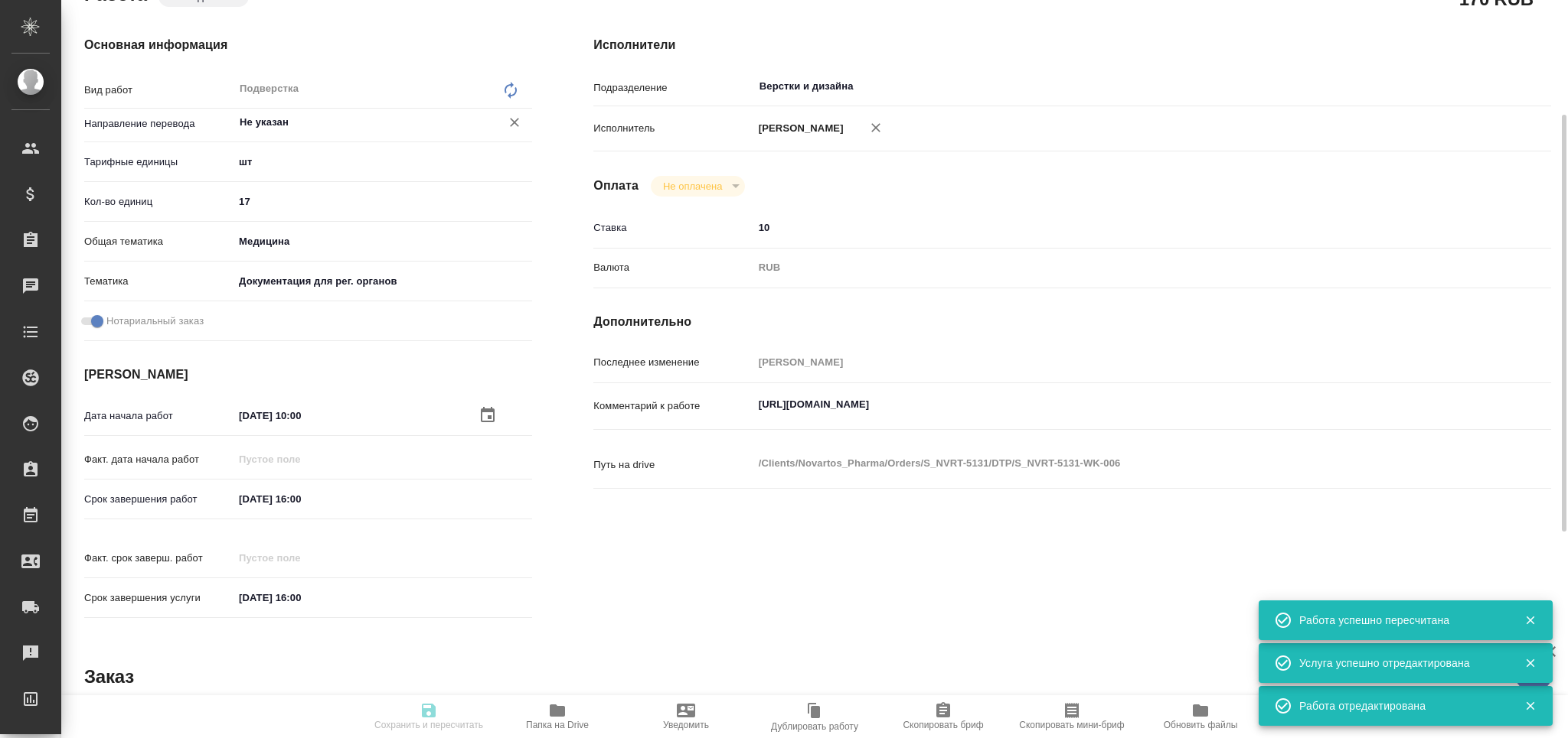
type input "Заборова Александра"
type input "/Clients/Novartos_Pharma/Orders/S_NVRT-5131"
type textarea "x"
type textarea "прошу принять в нотариально заверенный перевод. Оригиналов не будет., т.е. мы д…"
type textarea "x"
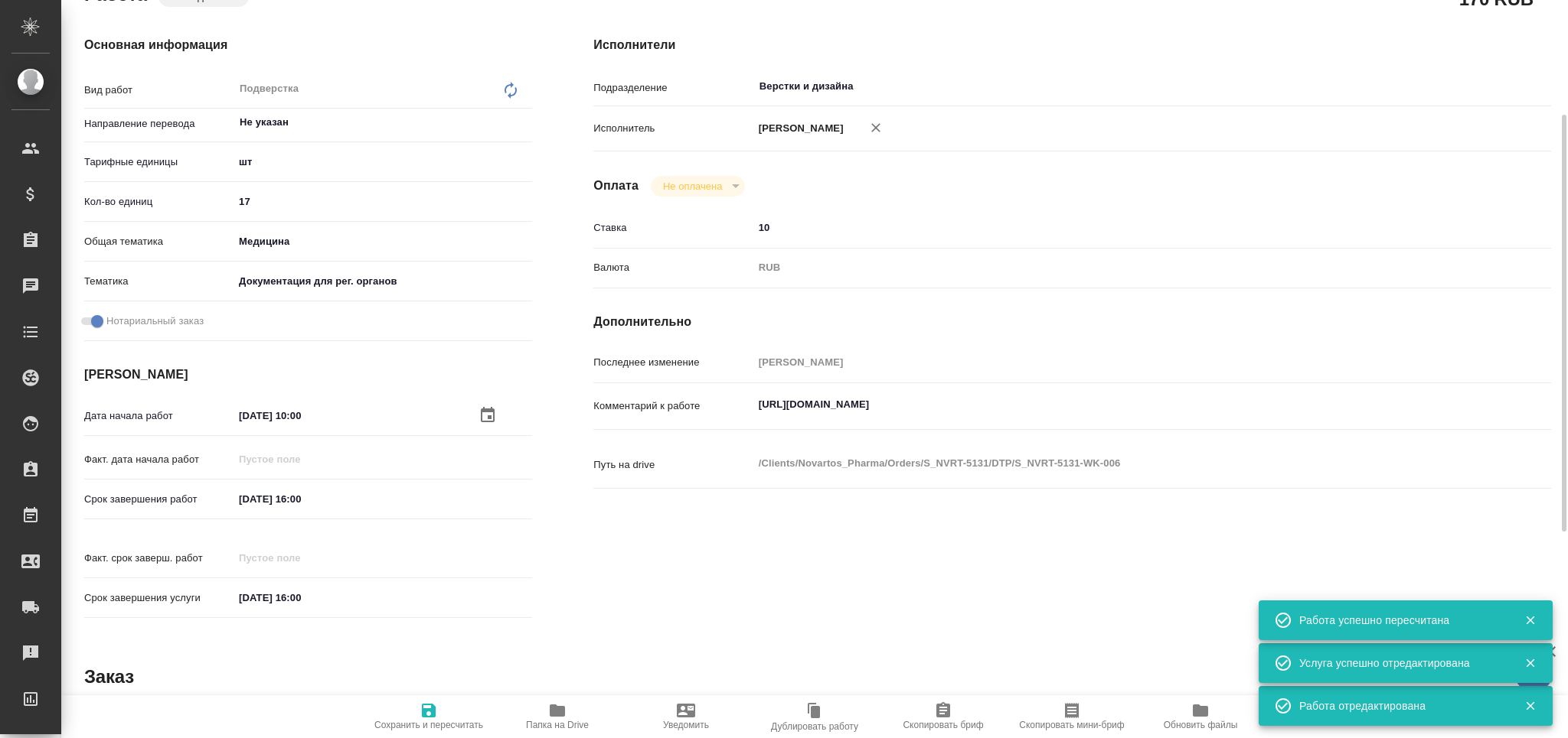
type textarea "x"
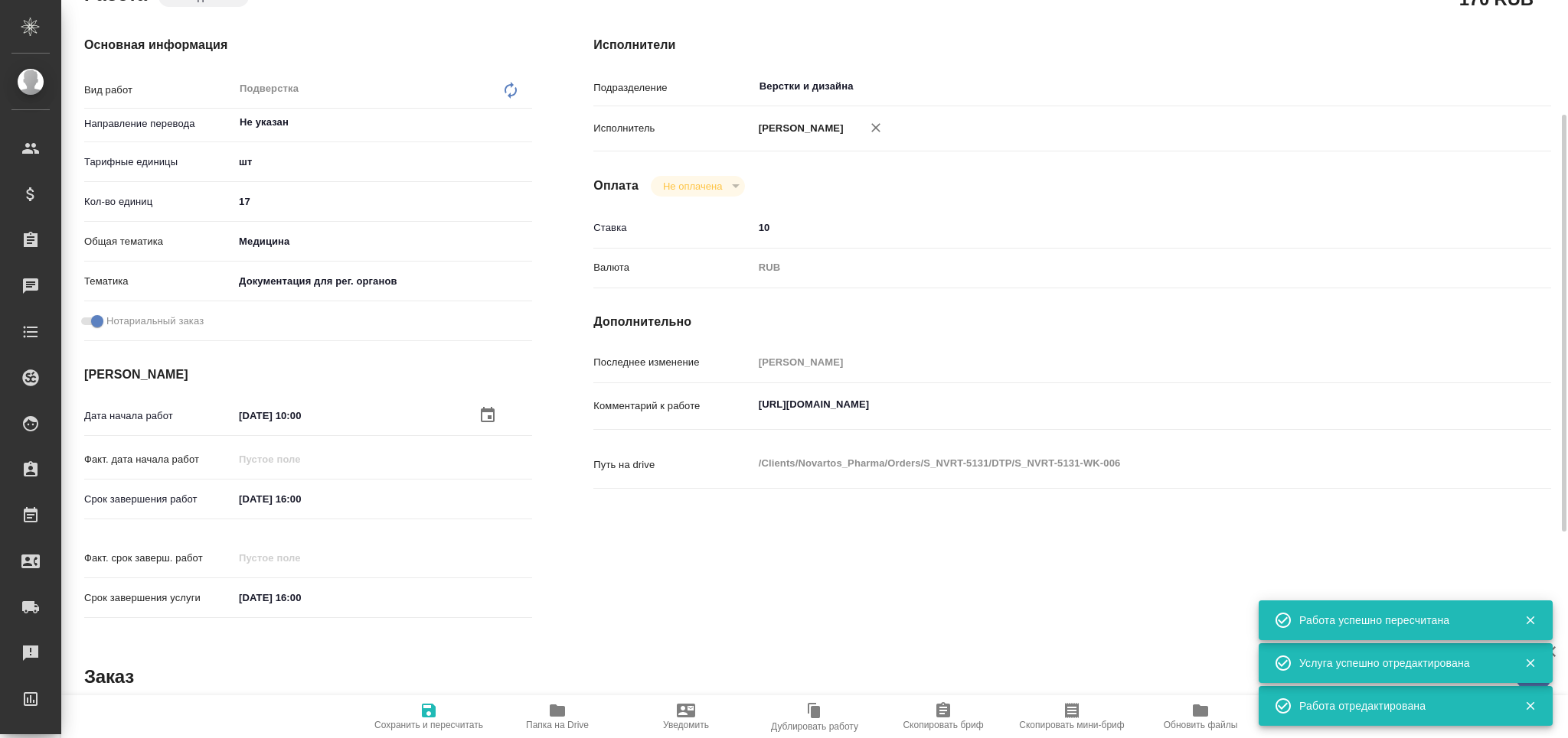
type textarea "x"
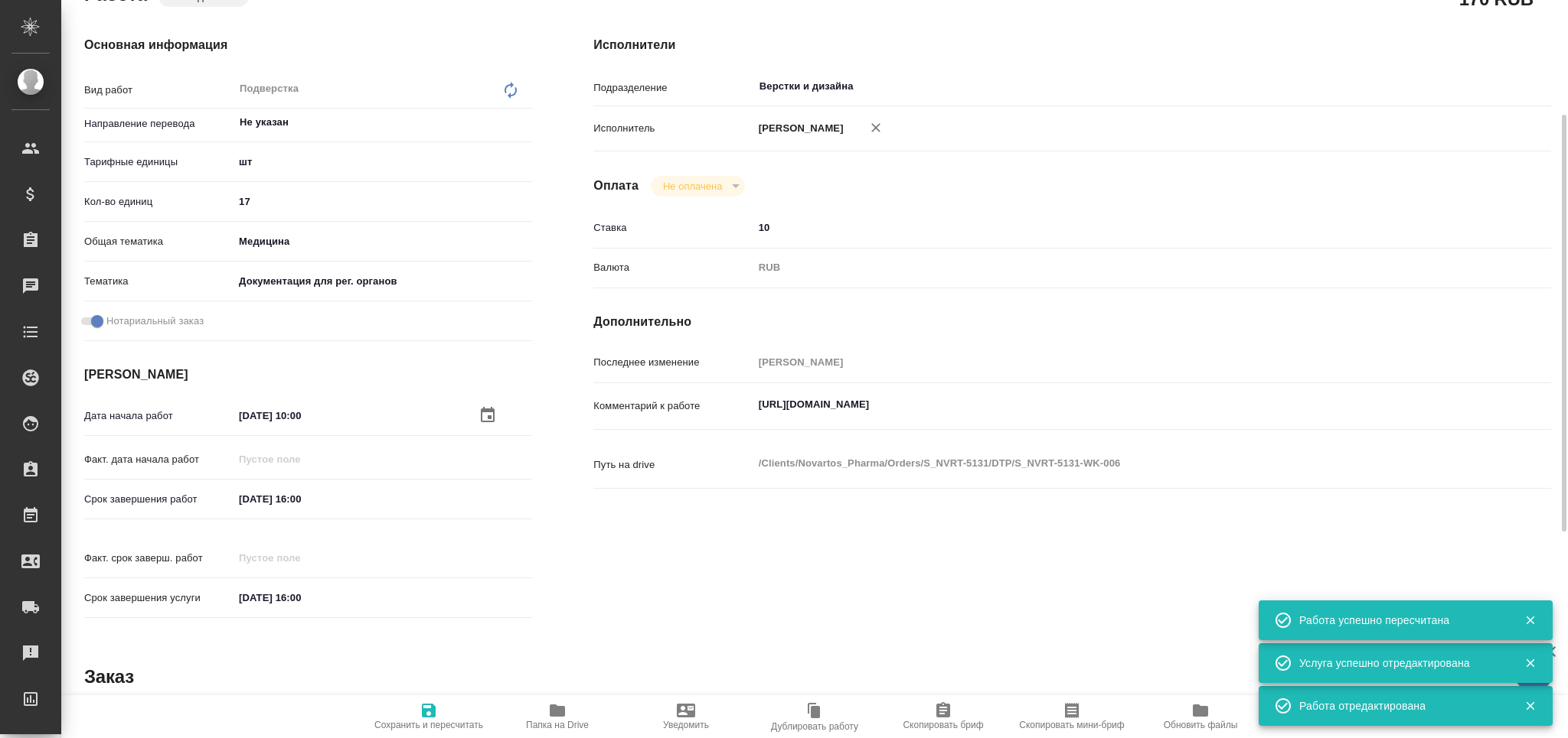
scroll to position [0, 0]
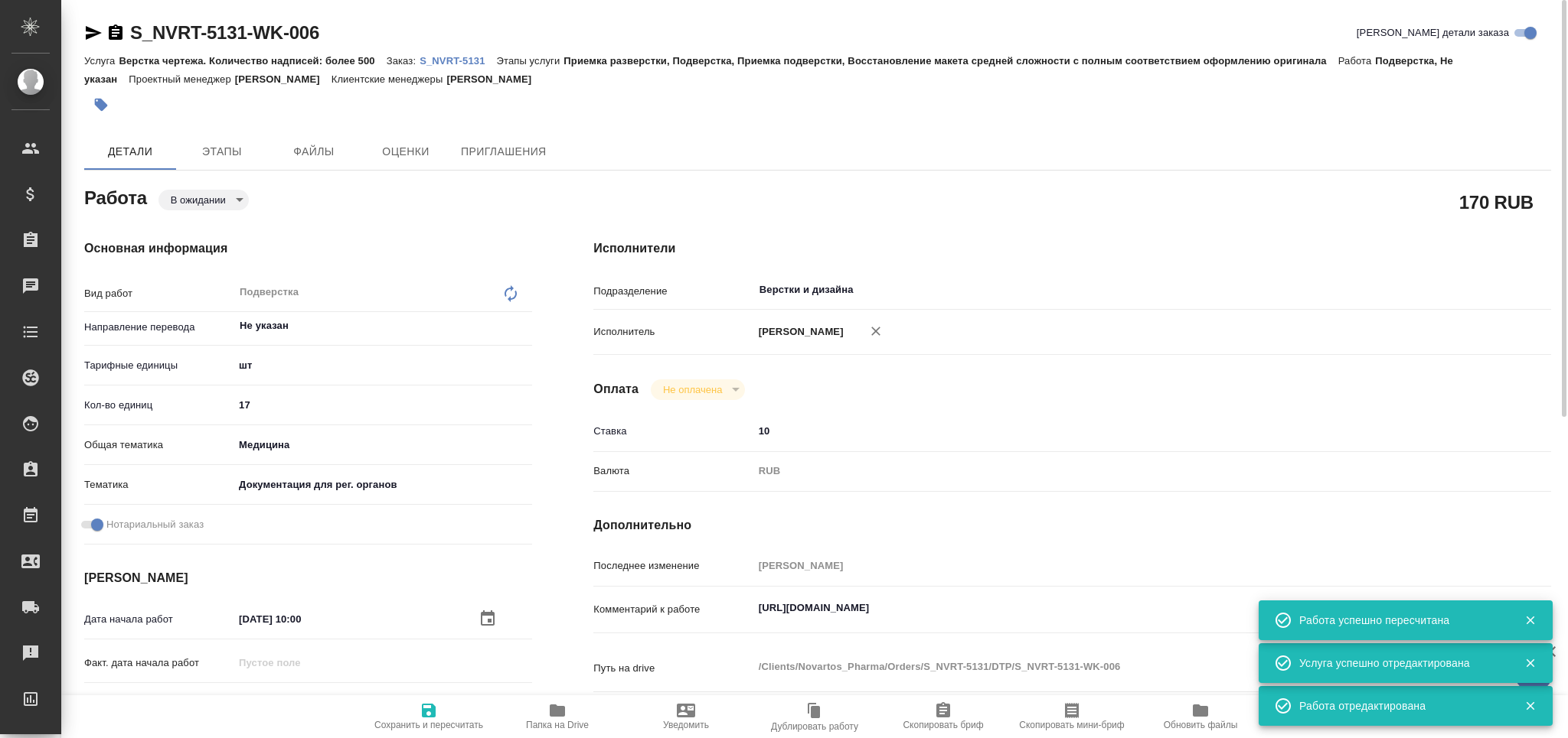
click at [199, 198] on body "🙏 .cls-1 fill:#fff; AWATERA Grabko Mariya Клиенты Спецификации Заказы 0 Чаты To…" at bounding box center [784, 369] width 1568 height 738
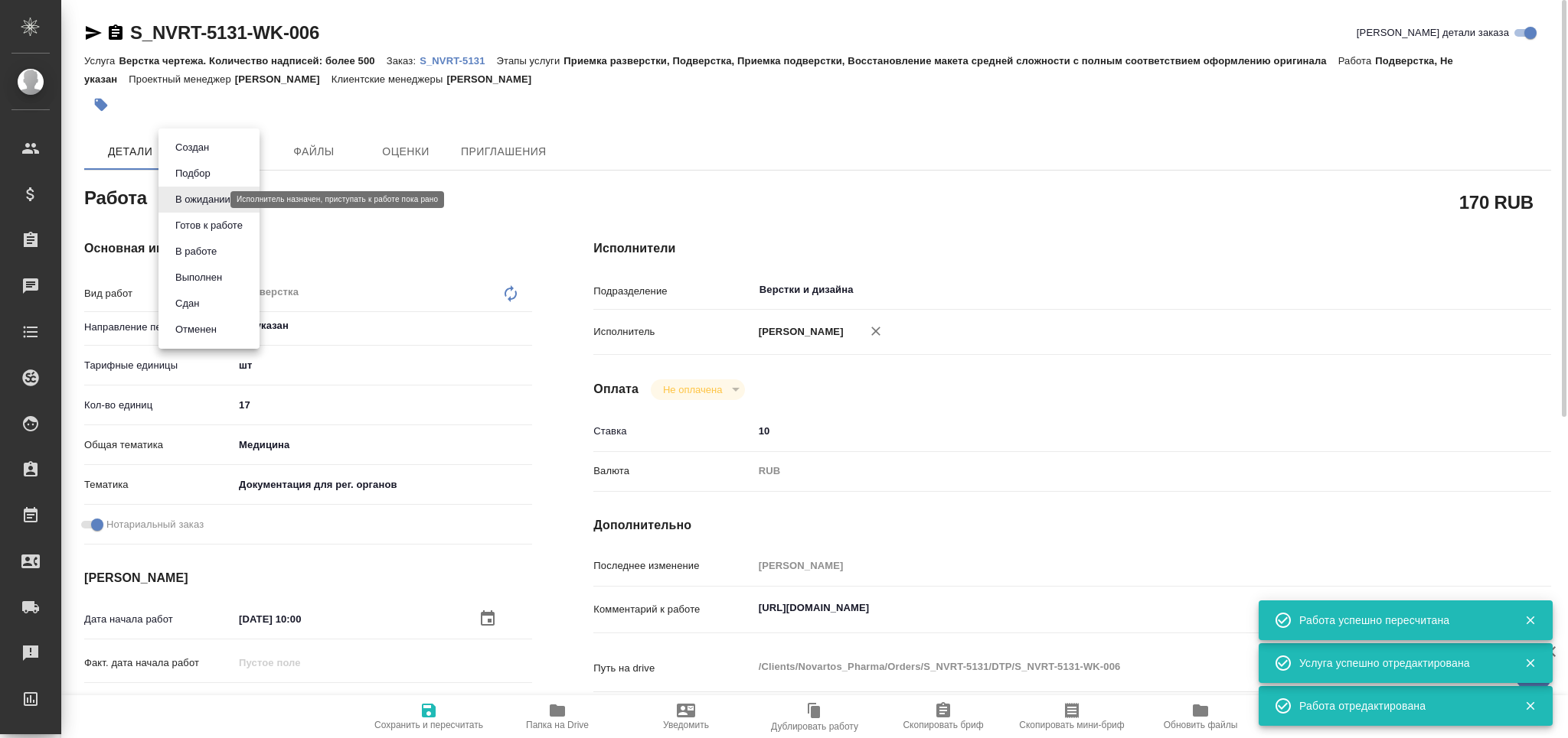
type textarea "x"
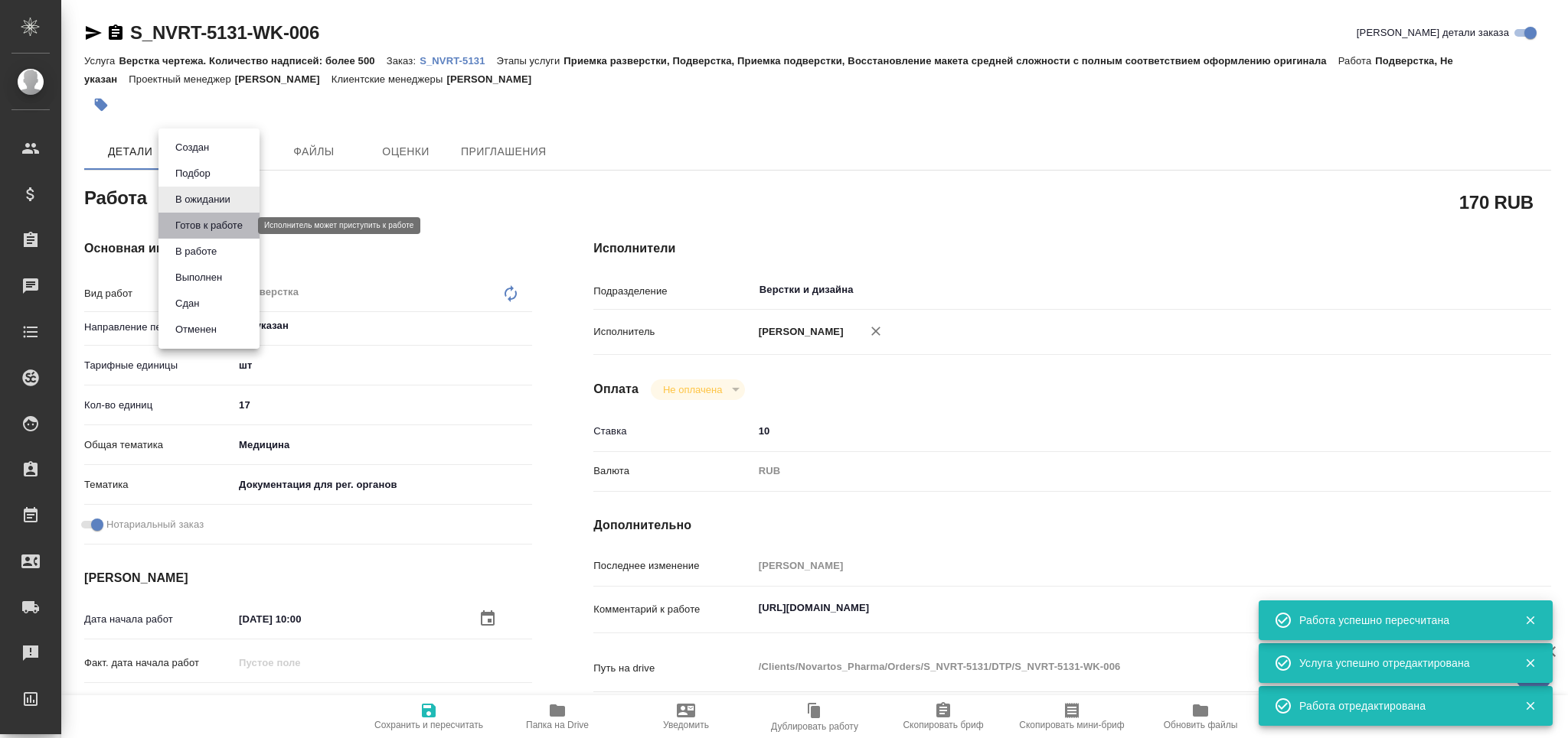
click at [205, 232] on button "Готов к работе" at bounding box center [209, 225] width 77 height 17
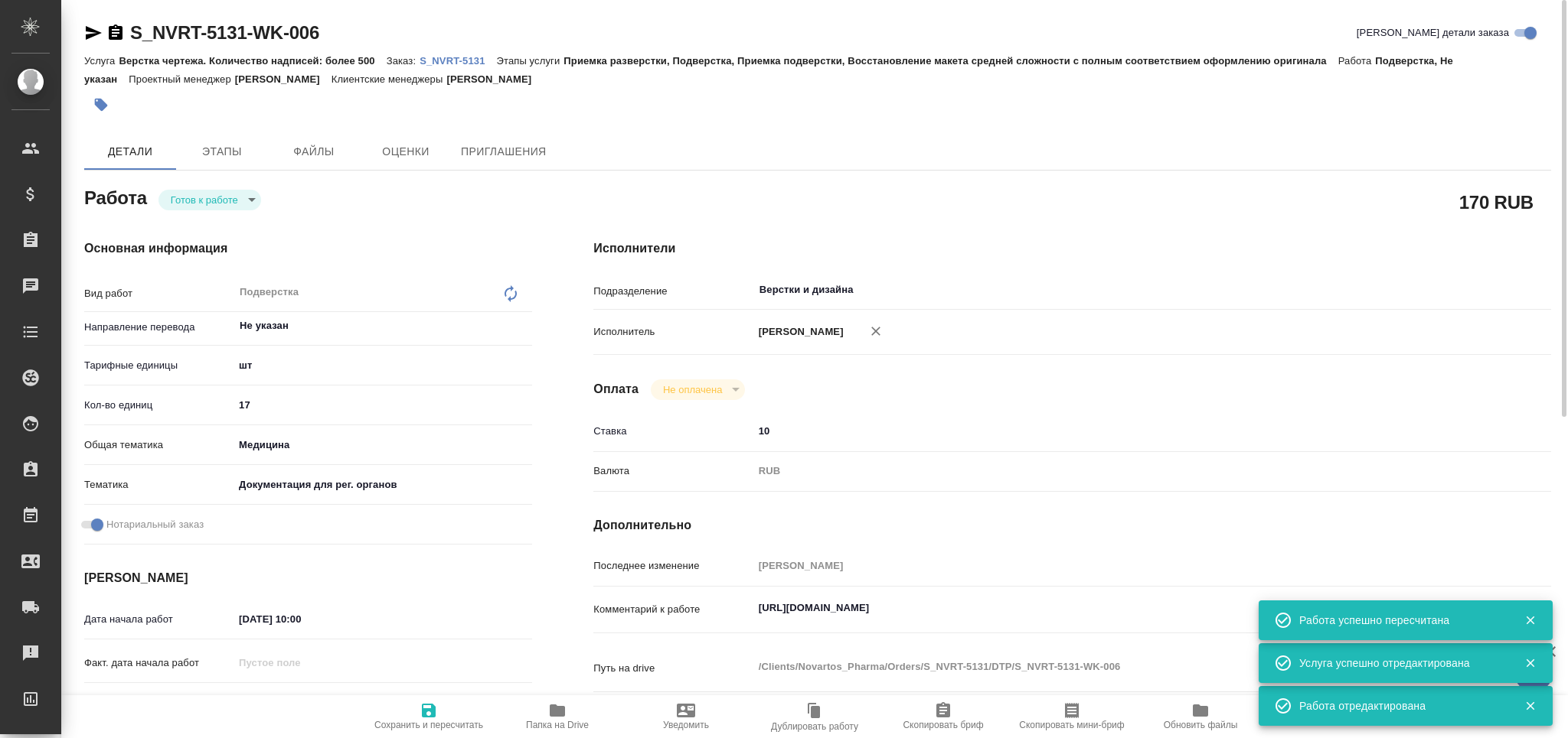
type textarea "x"
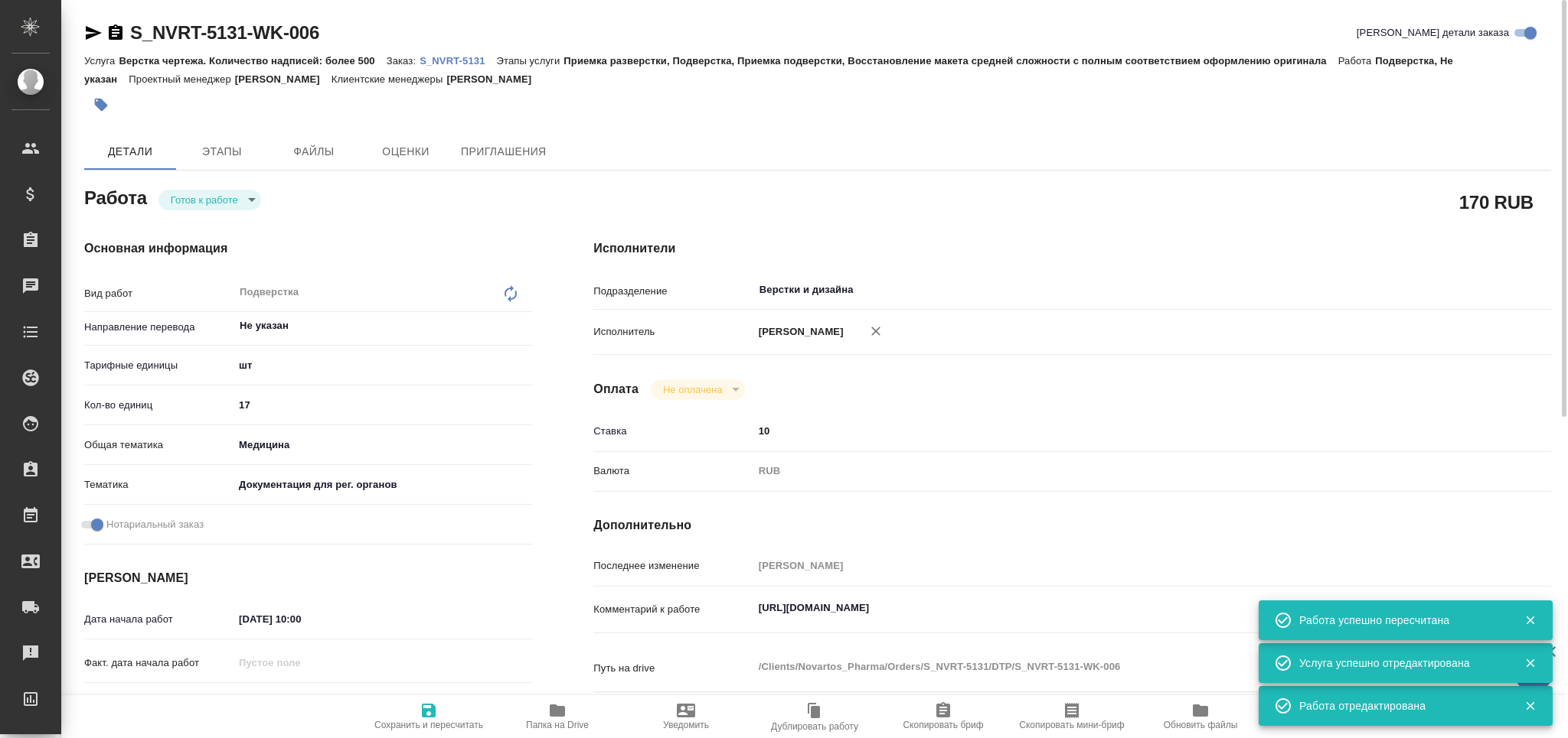
type textarea "x"
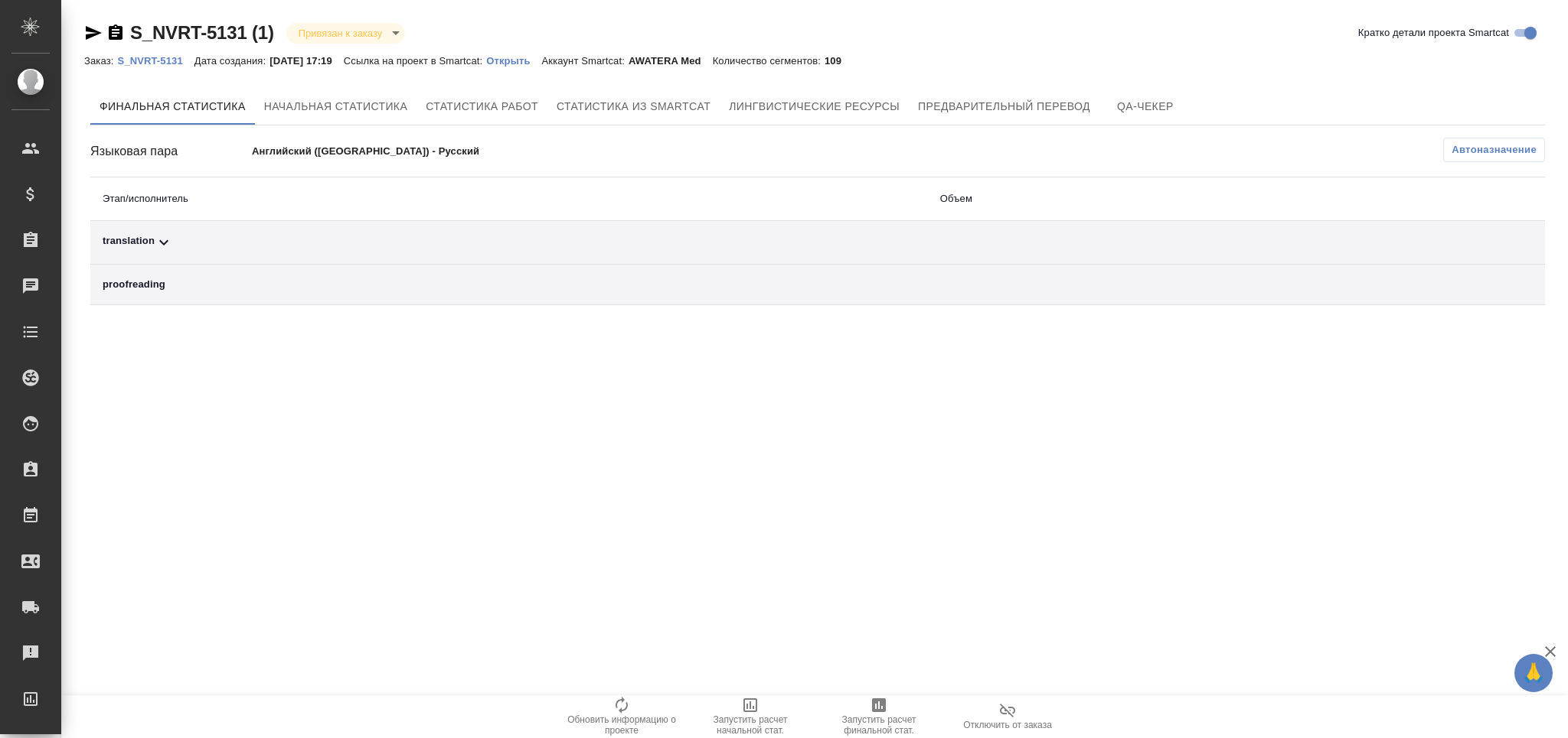
click at [1462, 156] on span "Автоназначение" at bounding box center [1494, 150] width 85 height 15
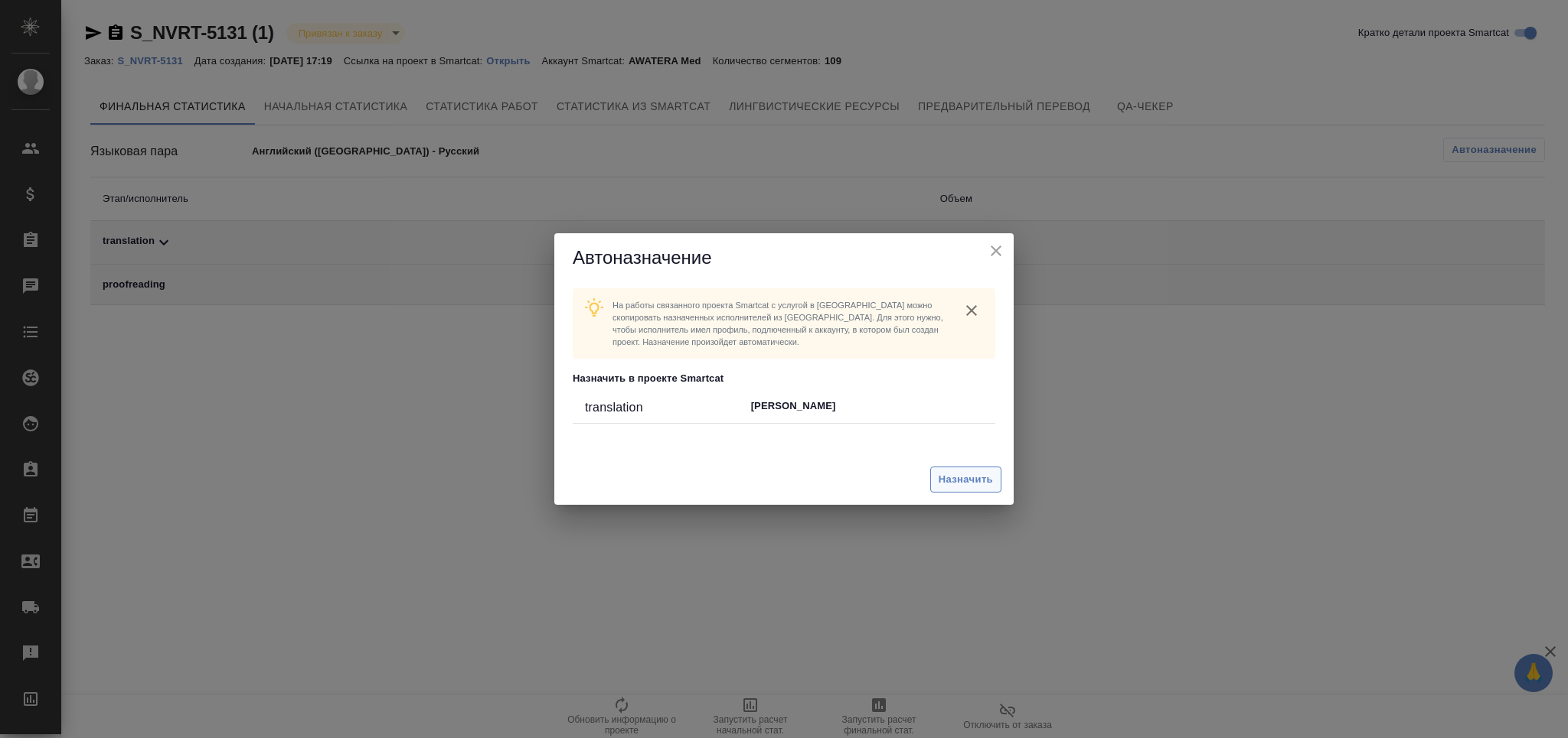
click at [958, 478] on span "Назначить" at bounding box center [966, 480] width 54 height 18
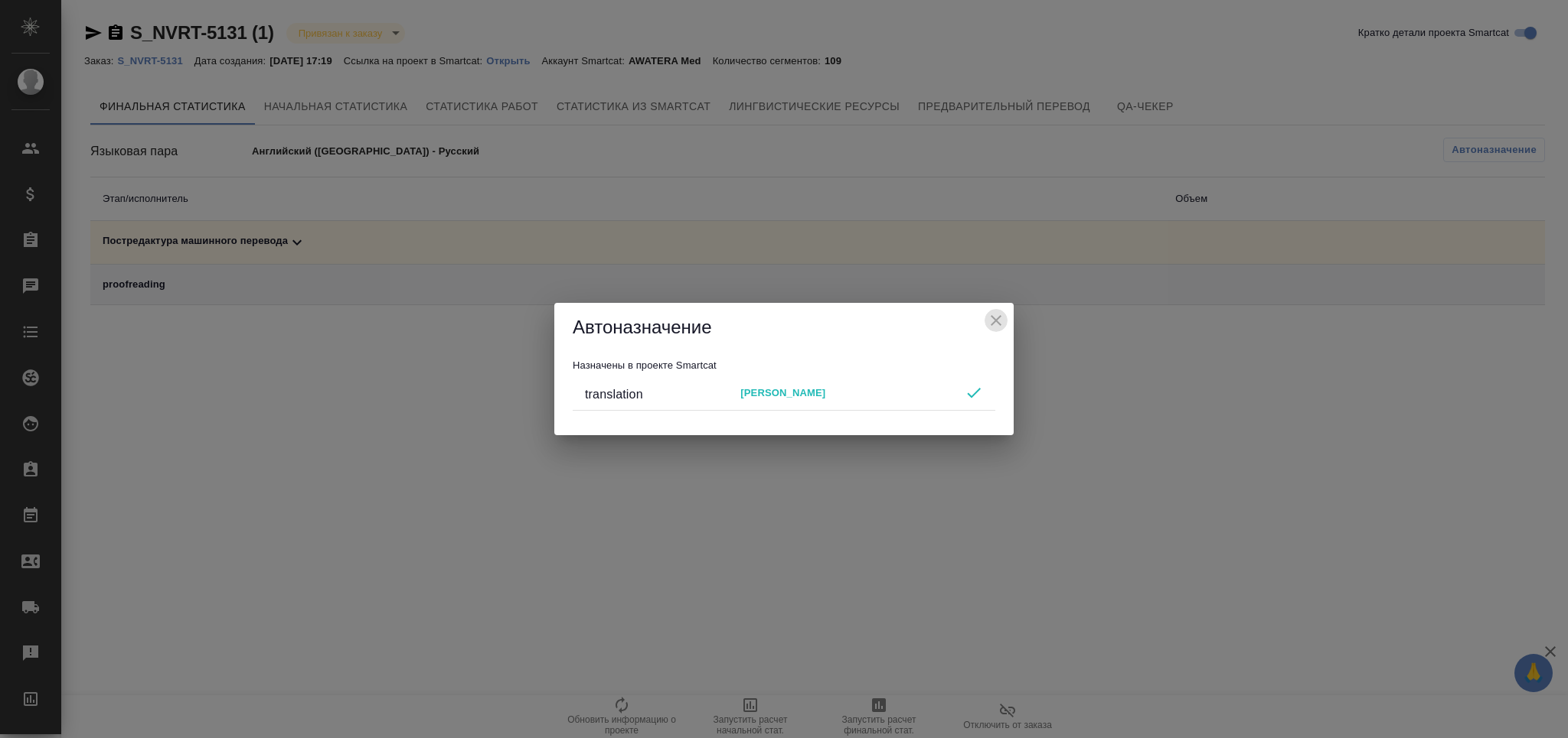
click at [997, 317] on icon "close" at bounding box center [996, 321] width 19 height 19
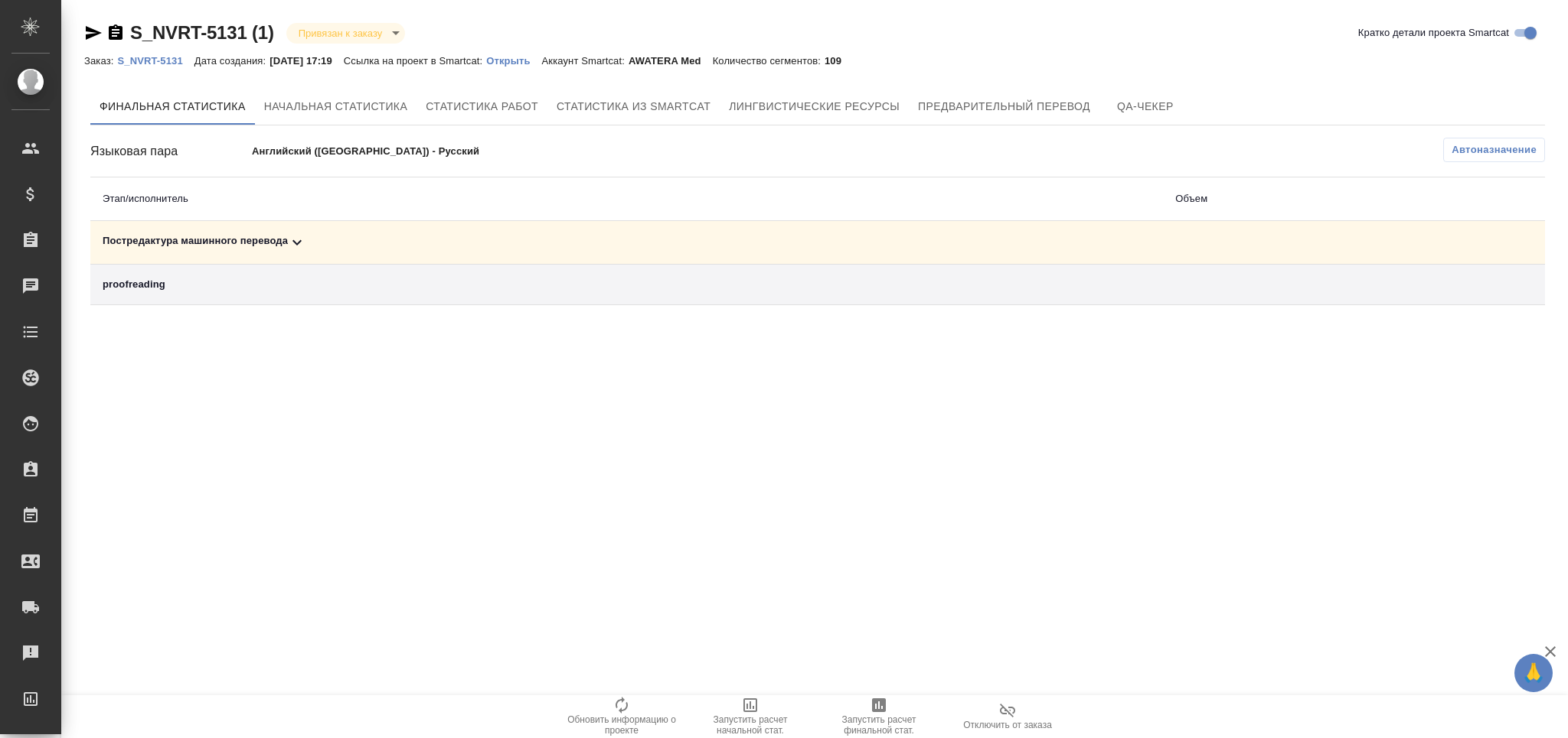
click at [865, 714] on span "Запустить расчет финальной стат." at bounding box center [879, 715] width 110 height 40
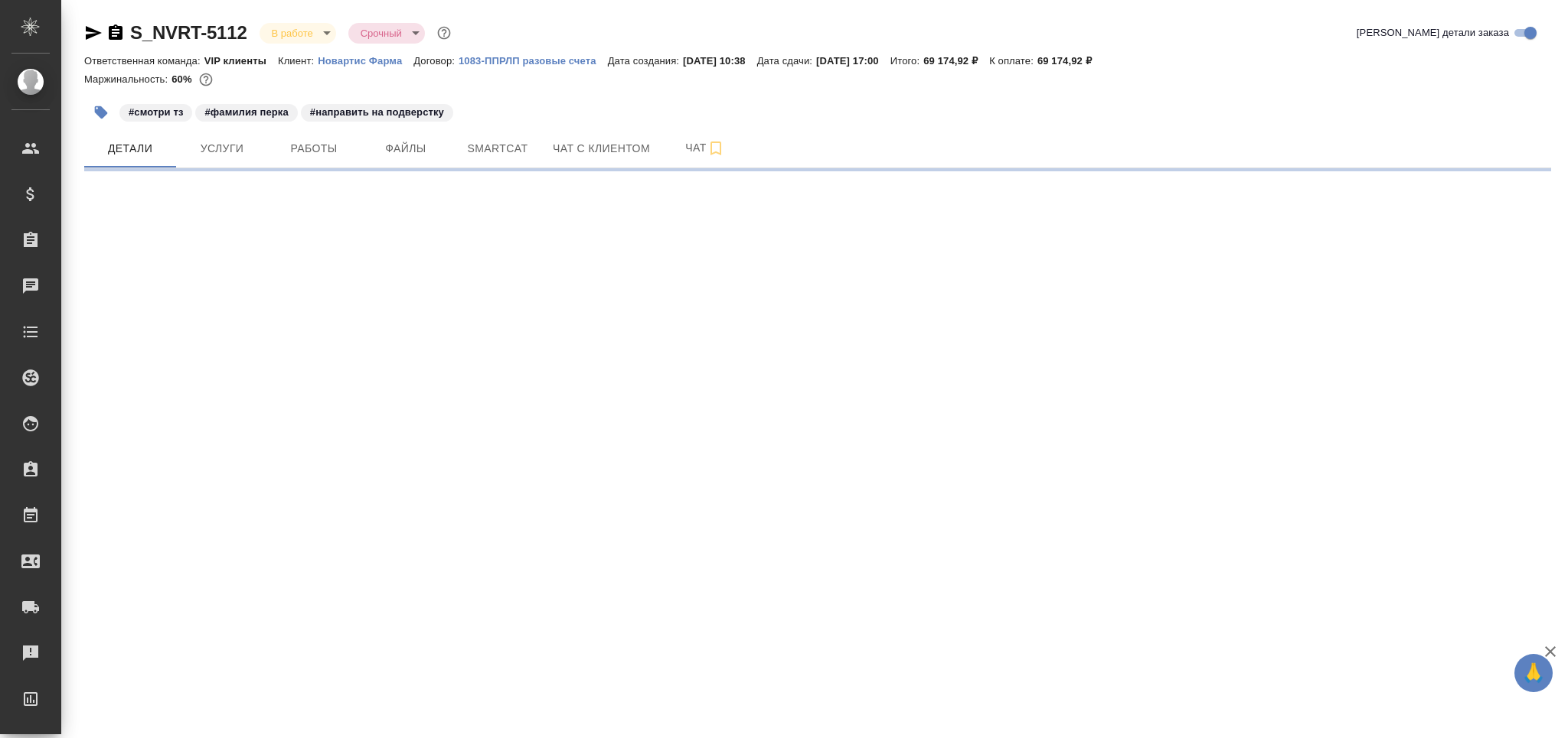
select select "RU"
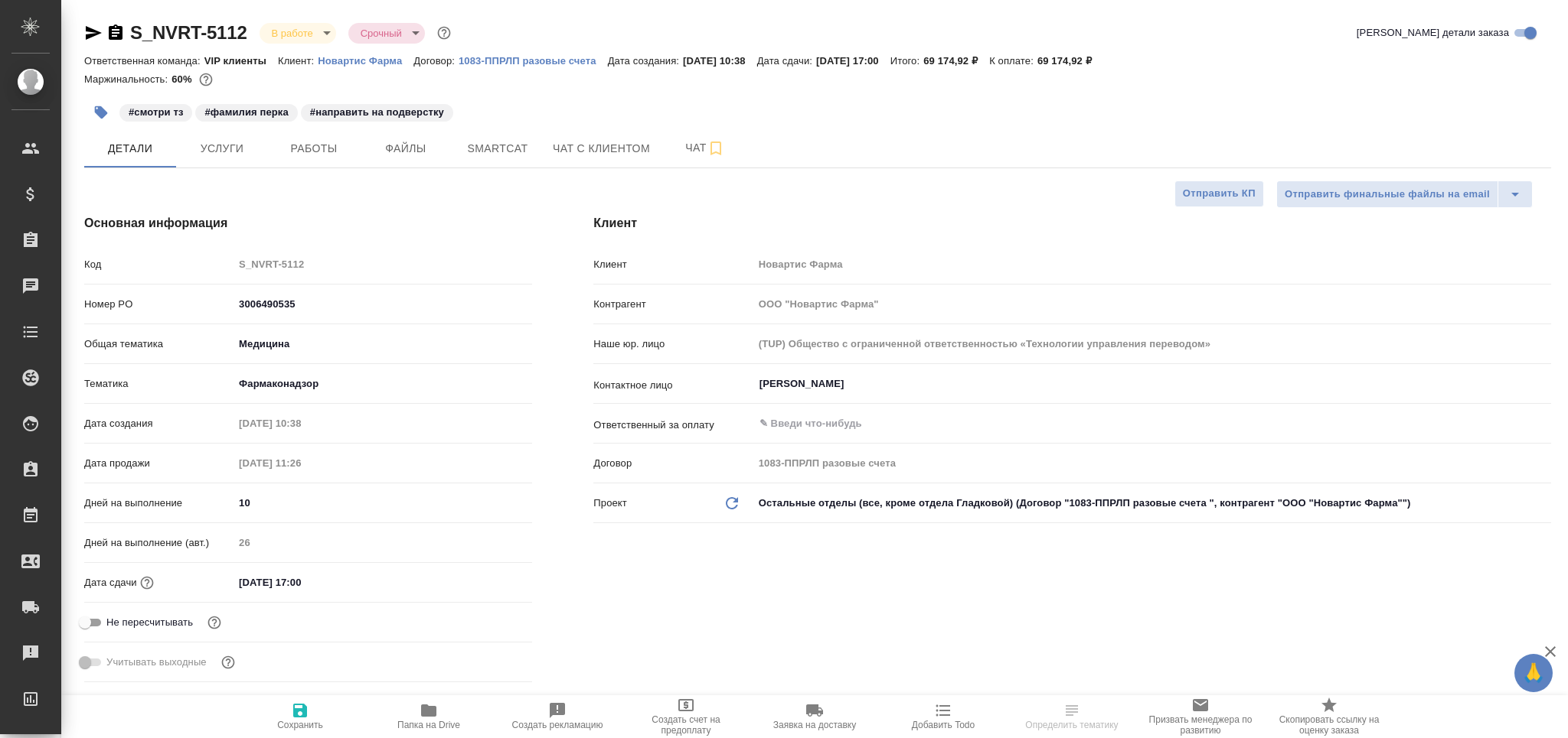
type textarea "x"
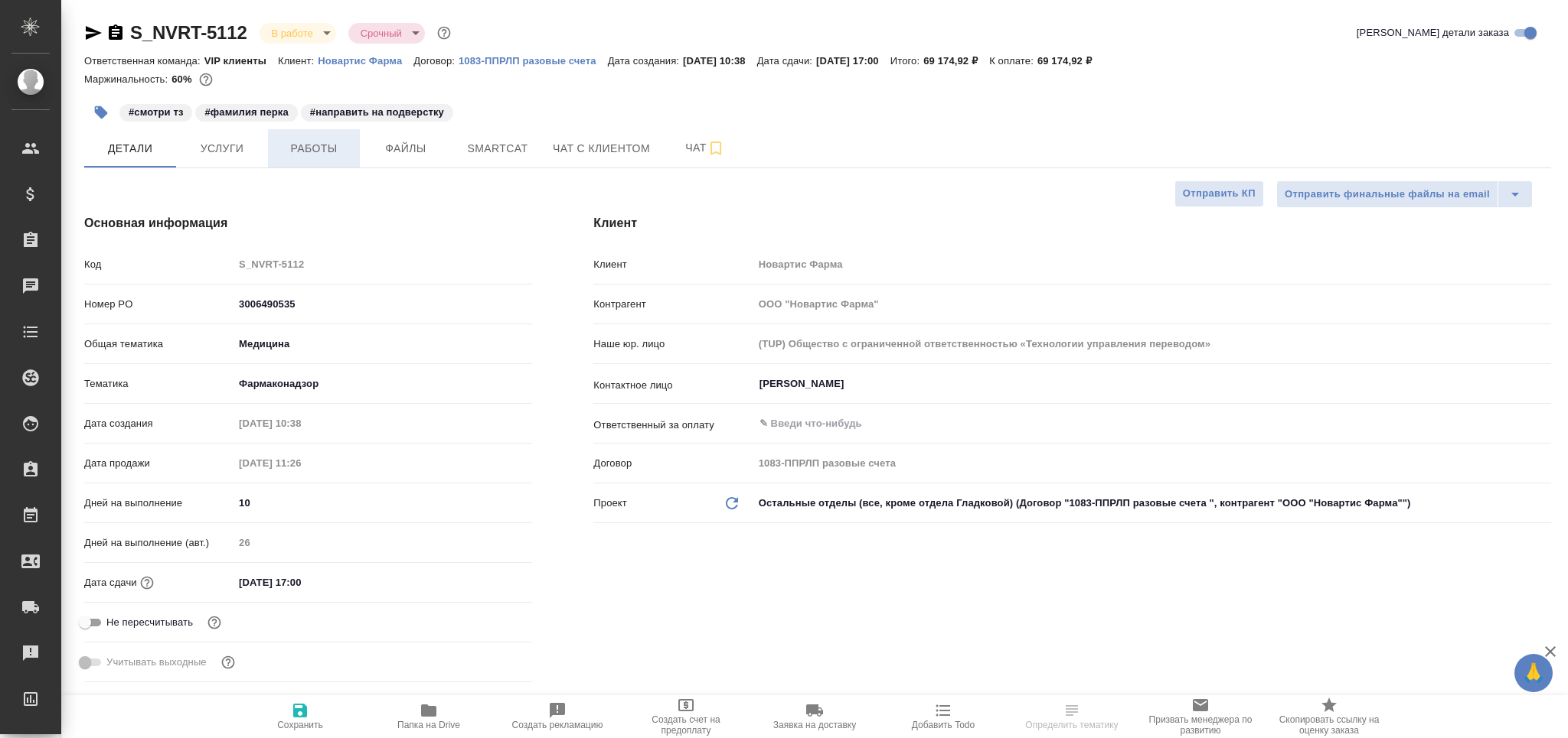
type textarea "x"
click at [330, 155] on span "Работы" at bounding box center [313, 149] width 74 height 19
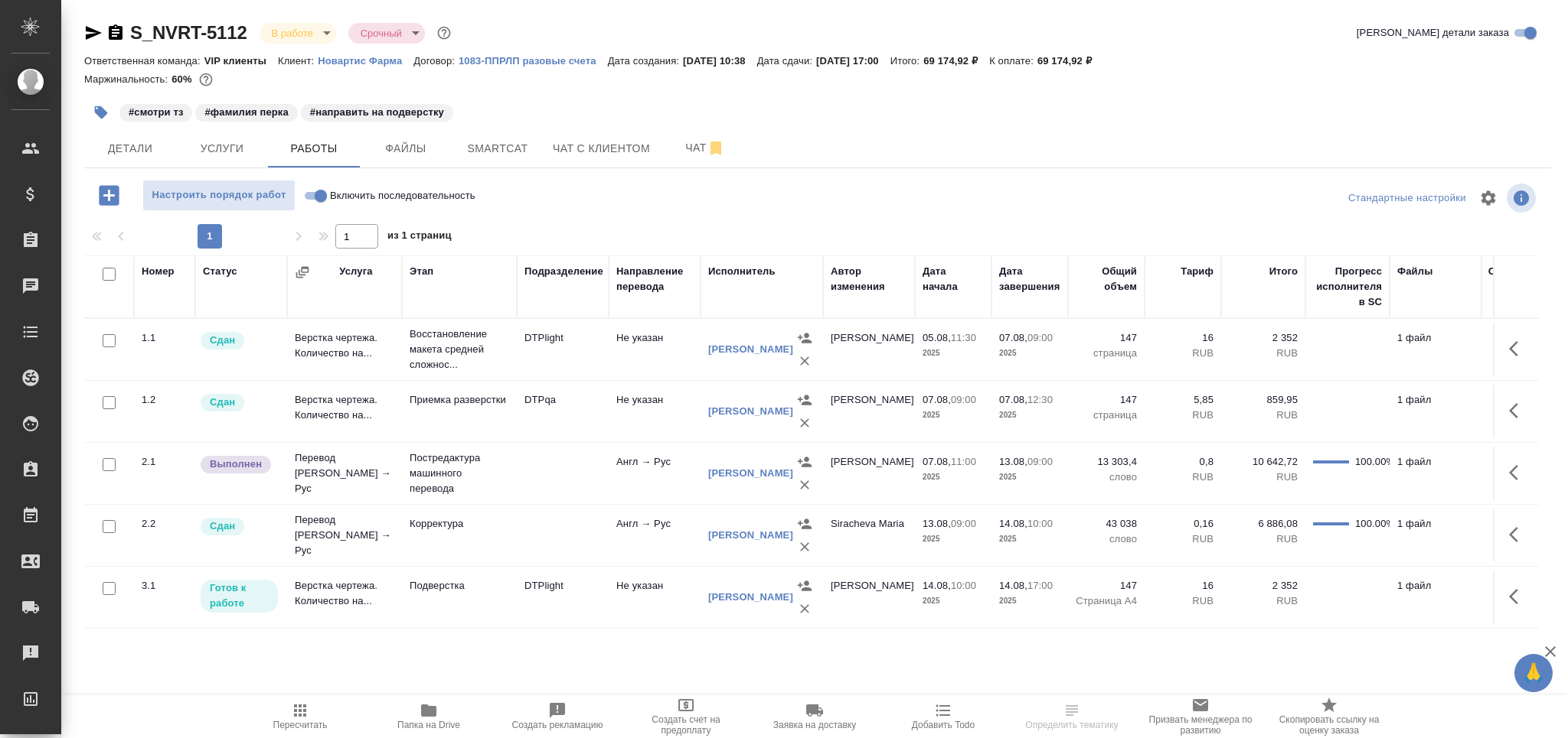
click at [446, 380] on td "Подверстка" at bounding box center [460, 350] width 115 height 61
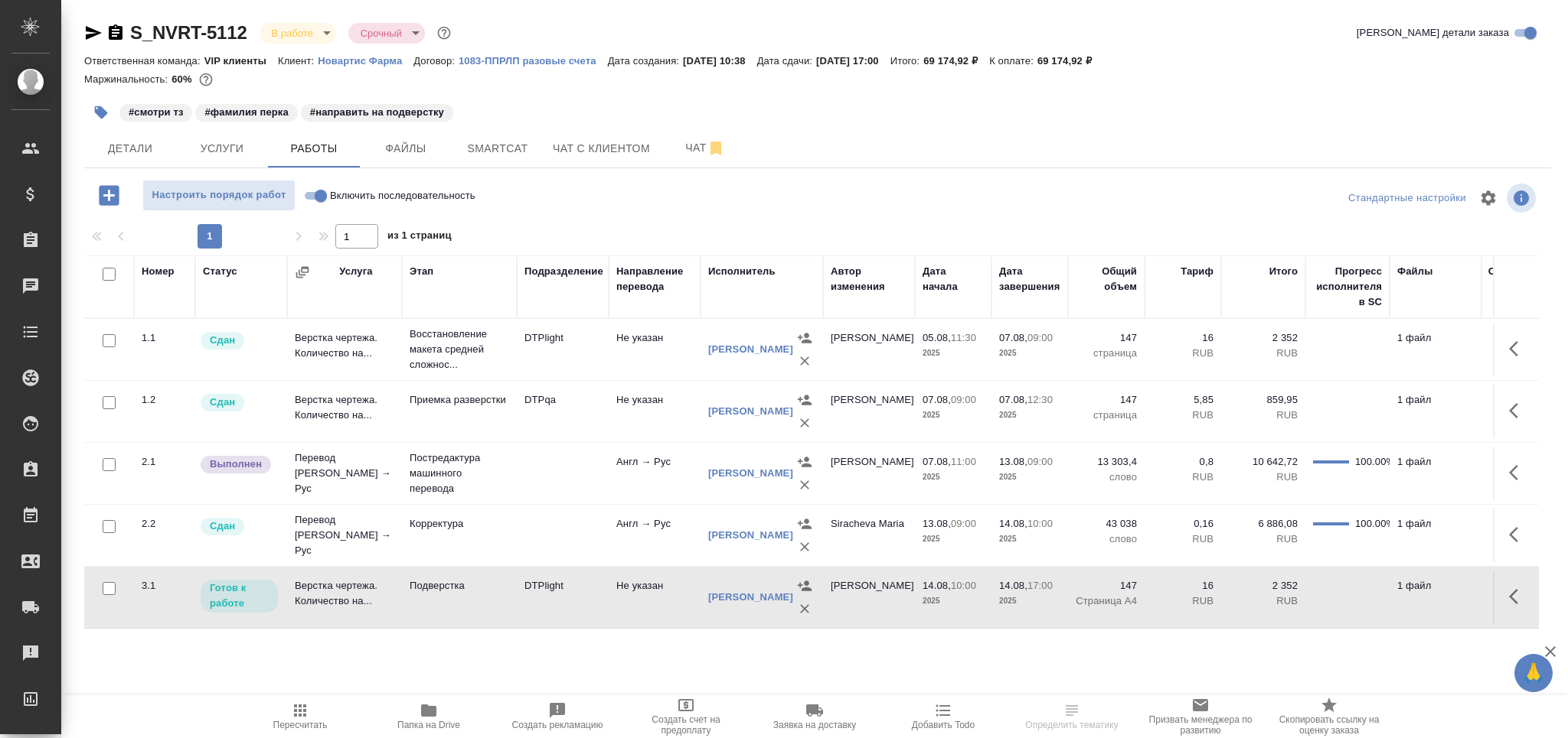
click at [446, 380] on td "Подверстка" at bounding box center [460, 350] width 115 height 61
click at [101, 106] on icon "button" at bounding box center [101, 112] width 13 height 13
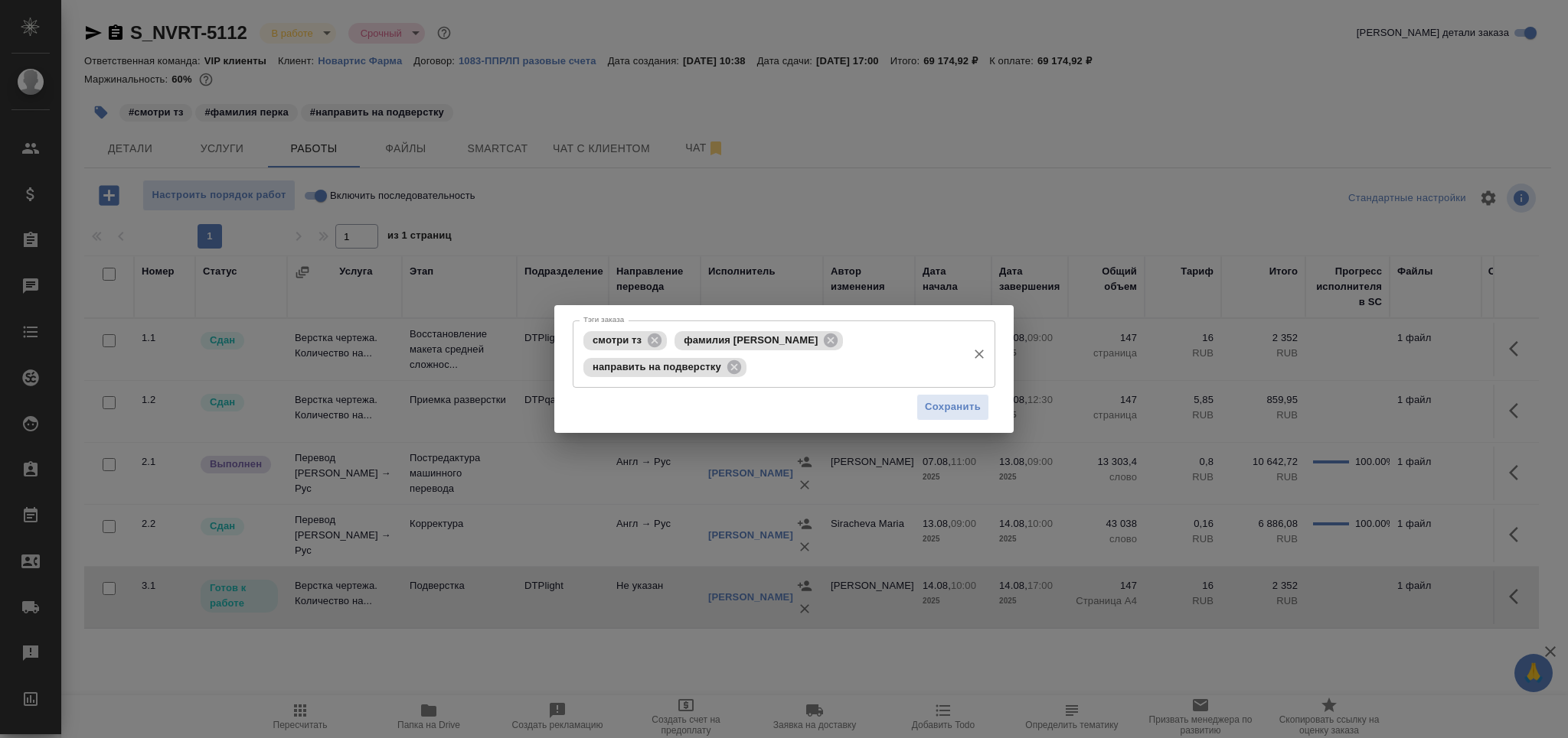
click at [746, 358] on div "направить на подверстку" at bounding box center [664, 367] width 163 height 19
click at [743, 359] on icon at bounding box center [734, 367] width 17 height 17
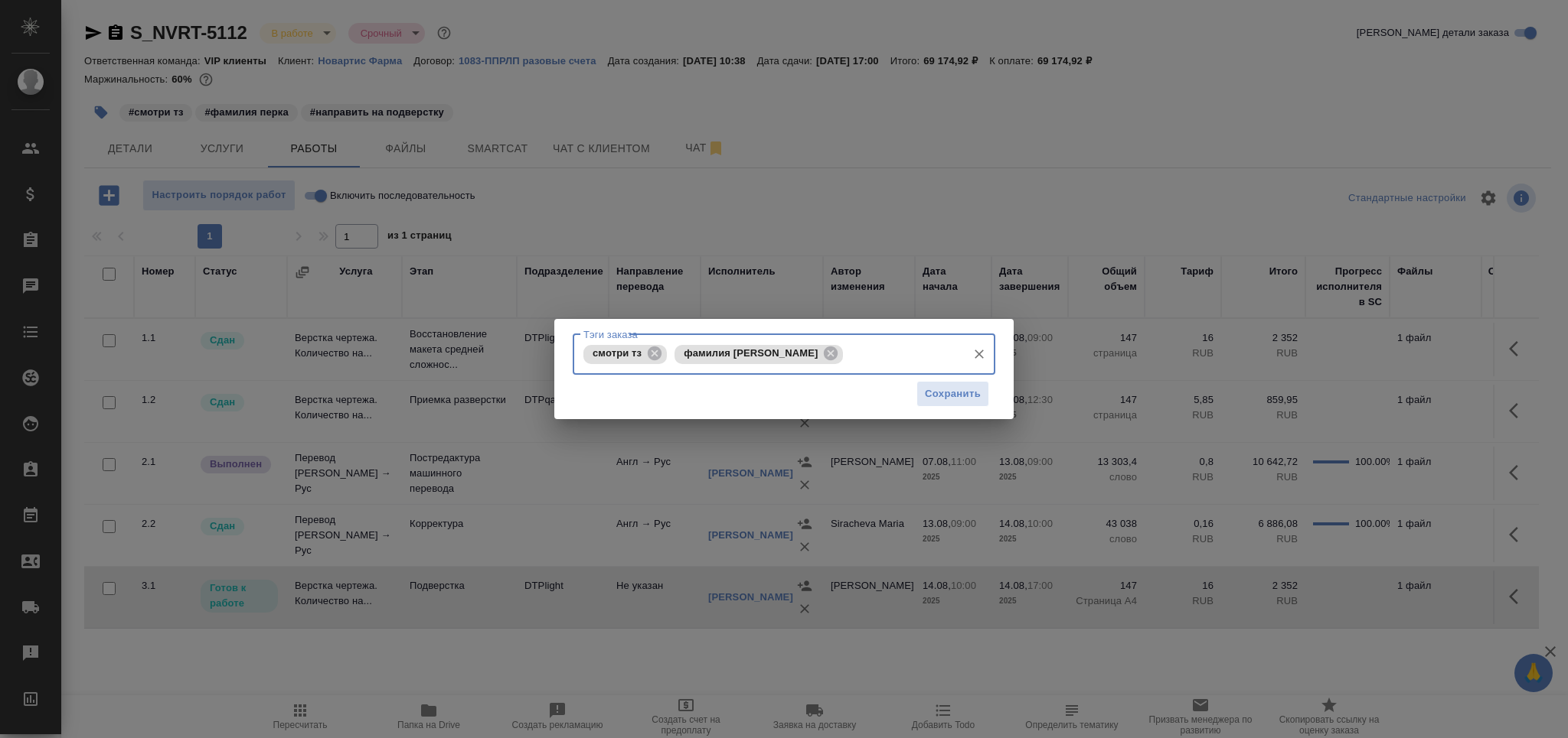
click at [948, 346] on input "Тэги заказа" at bounding box center [902, 354] width 112 height 26
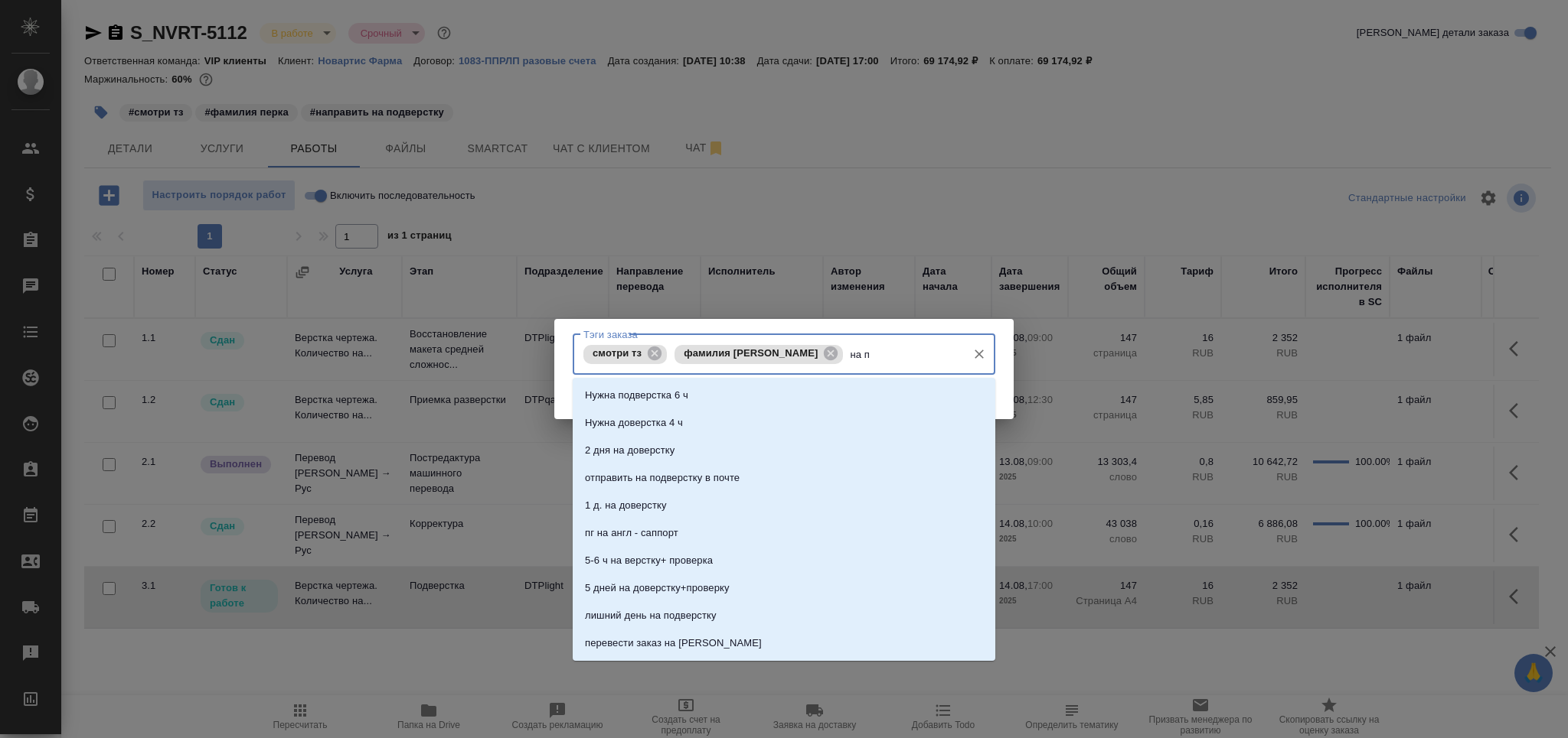
type input "на по"
click at [666, 497] on li "на подверстке" at bounding box center [784, 506] width 422 height 28
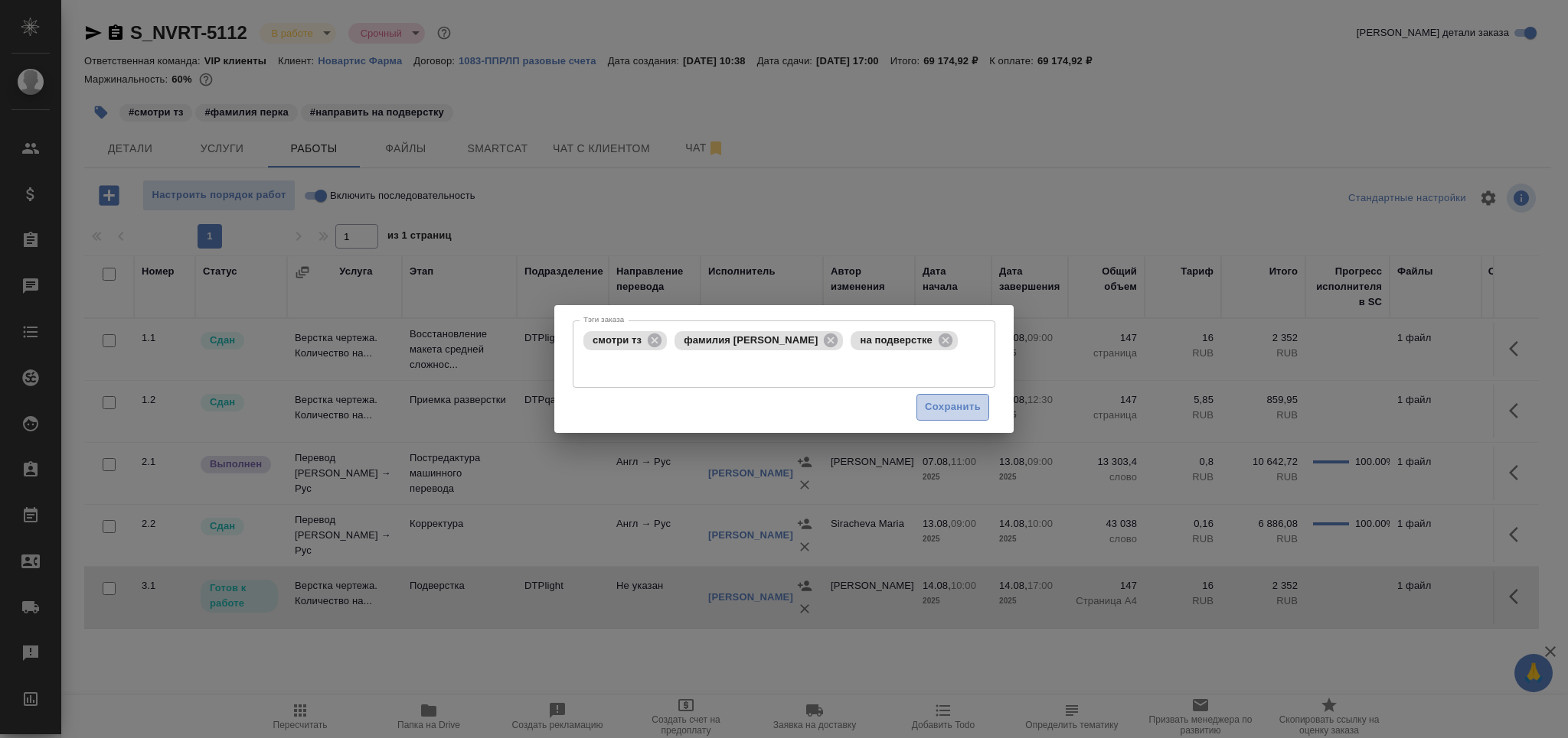
click at [953, 404] on button "Сохранить" at bounding box center [953, 408] width 73 height 27
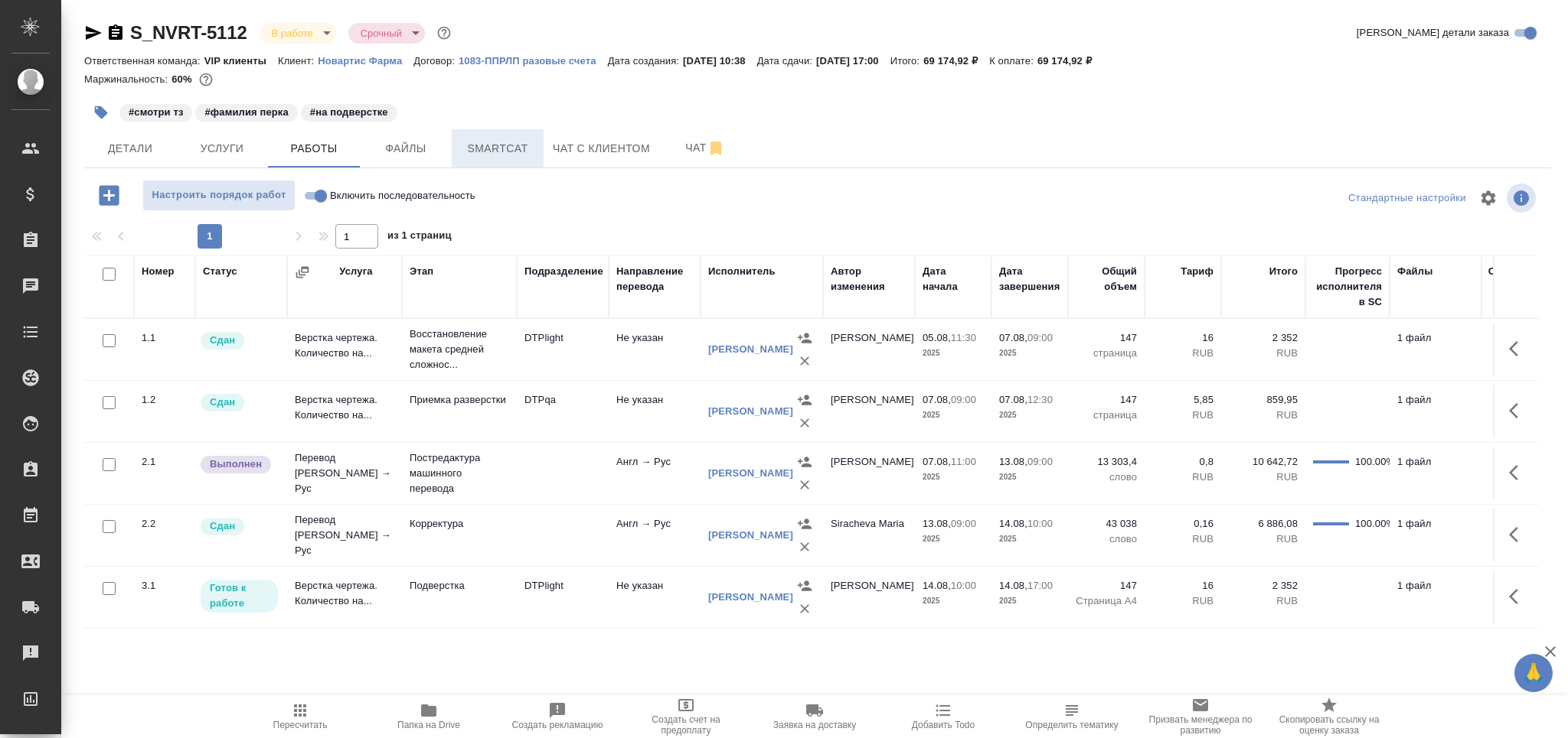
click at [503, 152] on span "Smartcat" at bounding box center [497, 149] width 74 height 19
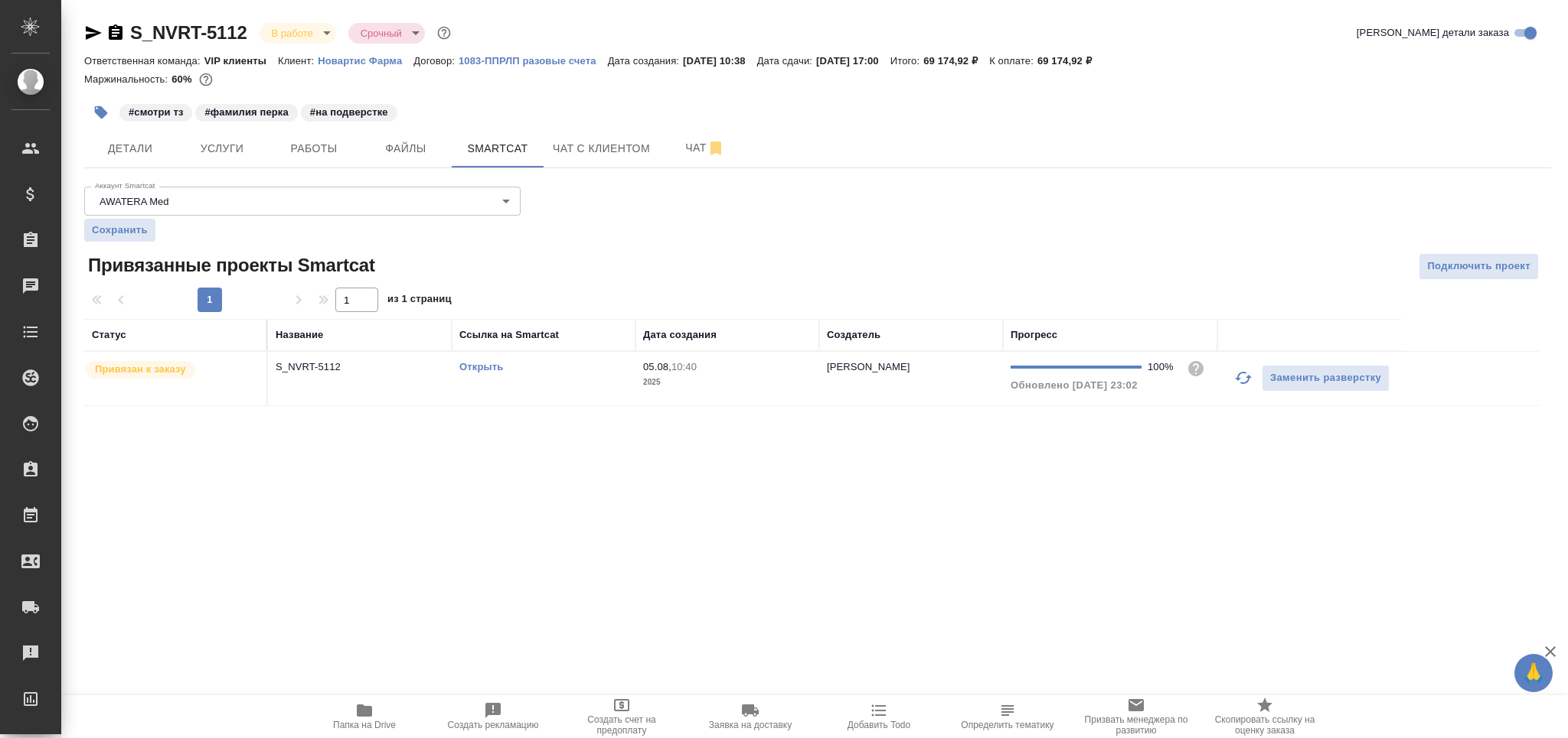
click at [556, 368] on div "Открыть" at bounding box center [543, 367] width 168 height 15
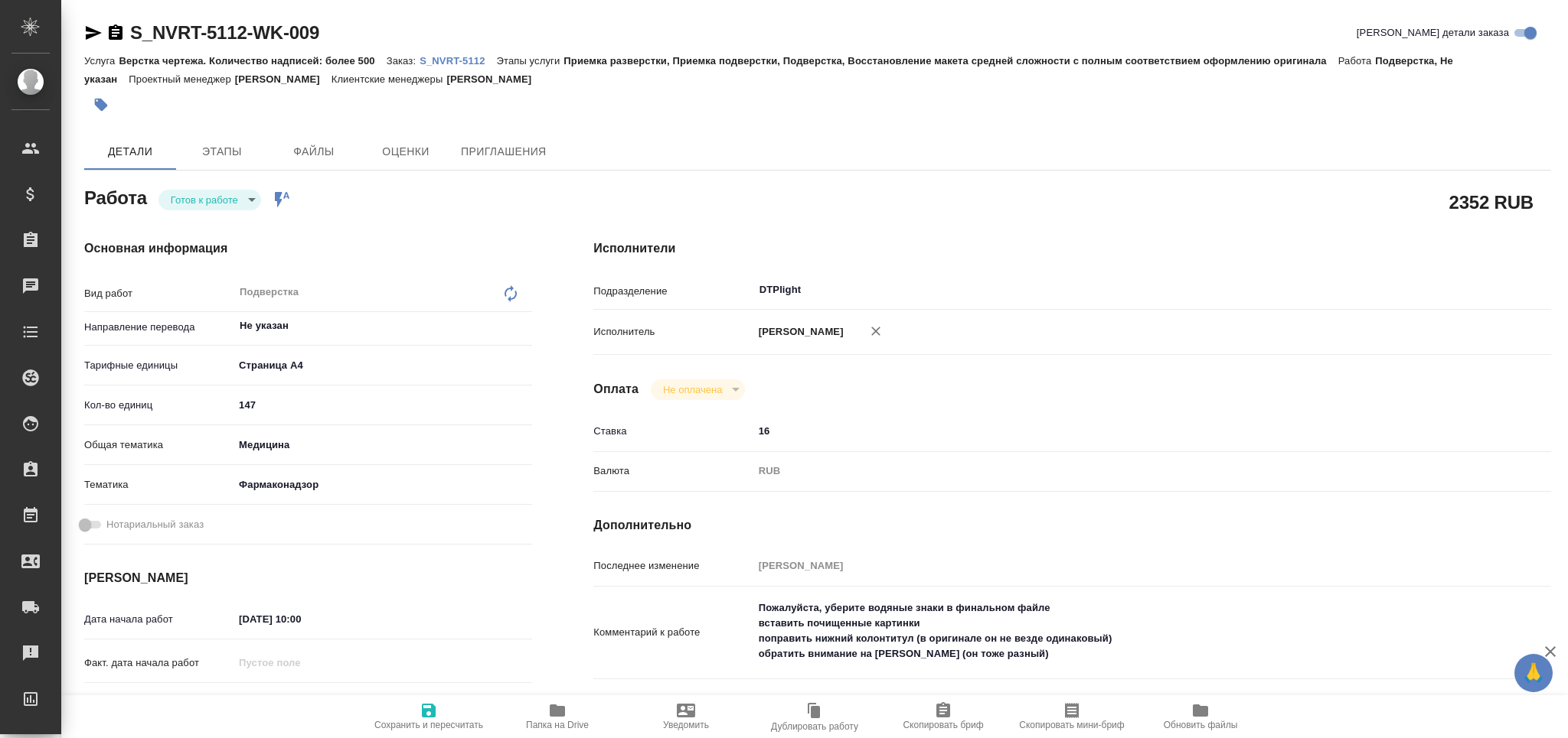
type textarea "x"
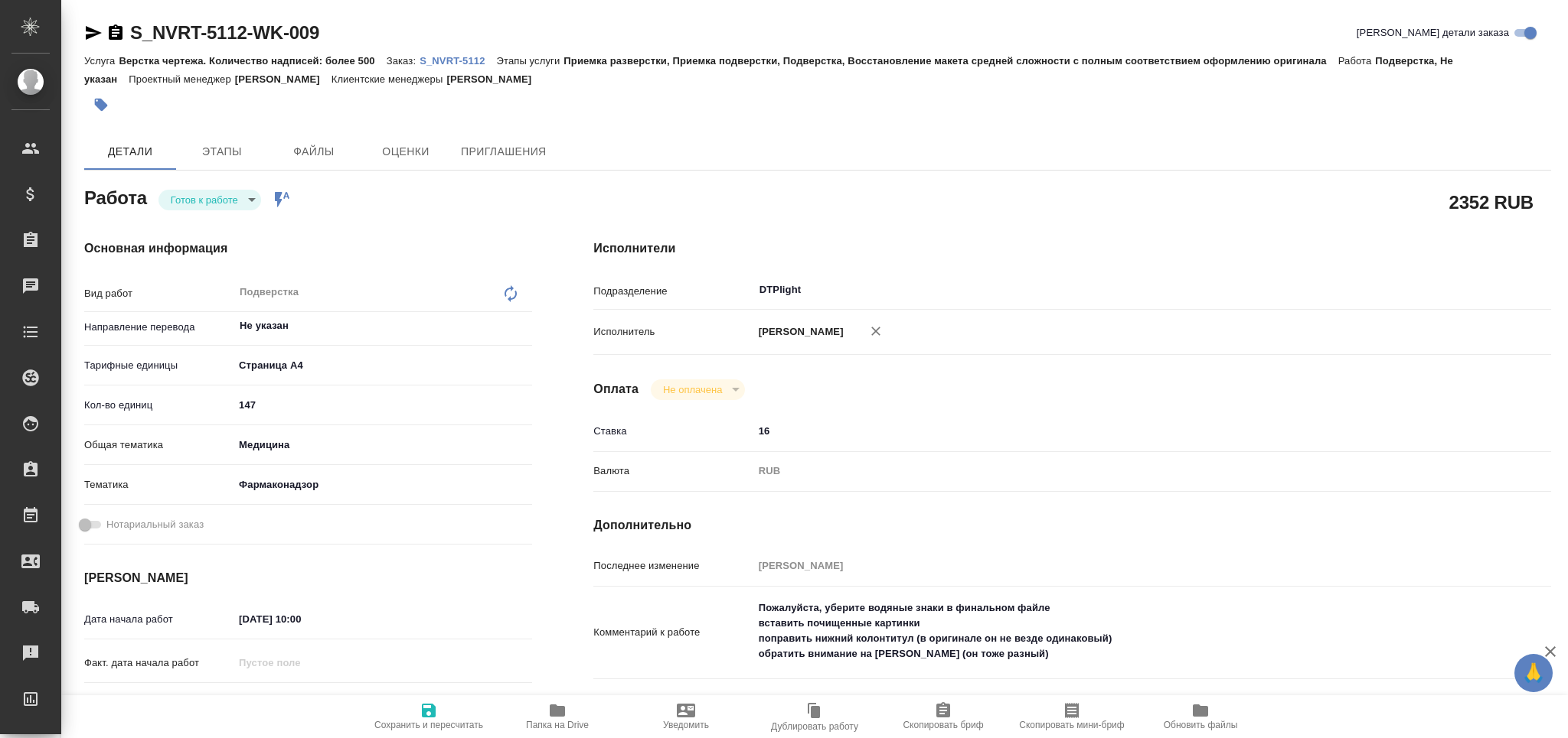
type textarea "x"
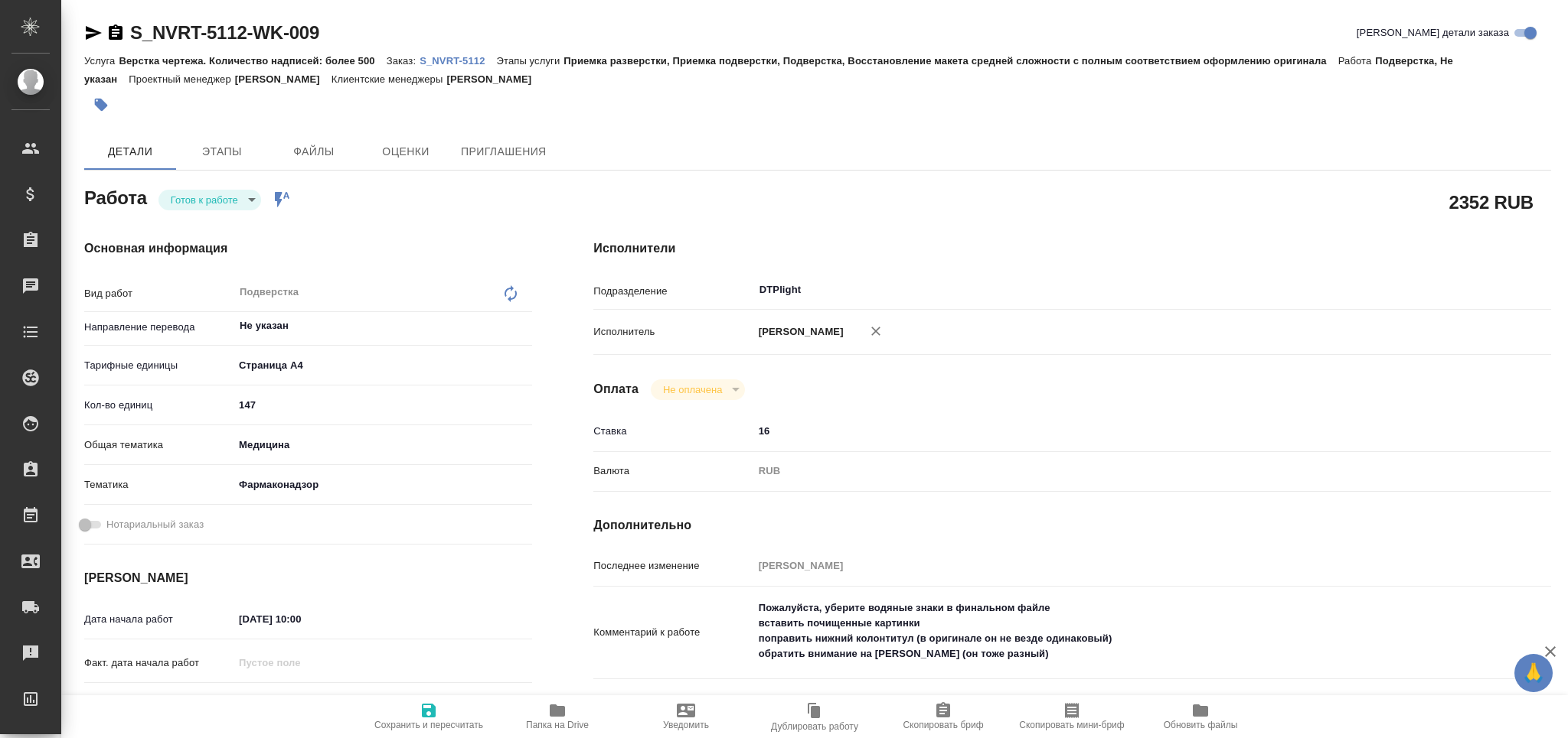
type textarea "x"
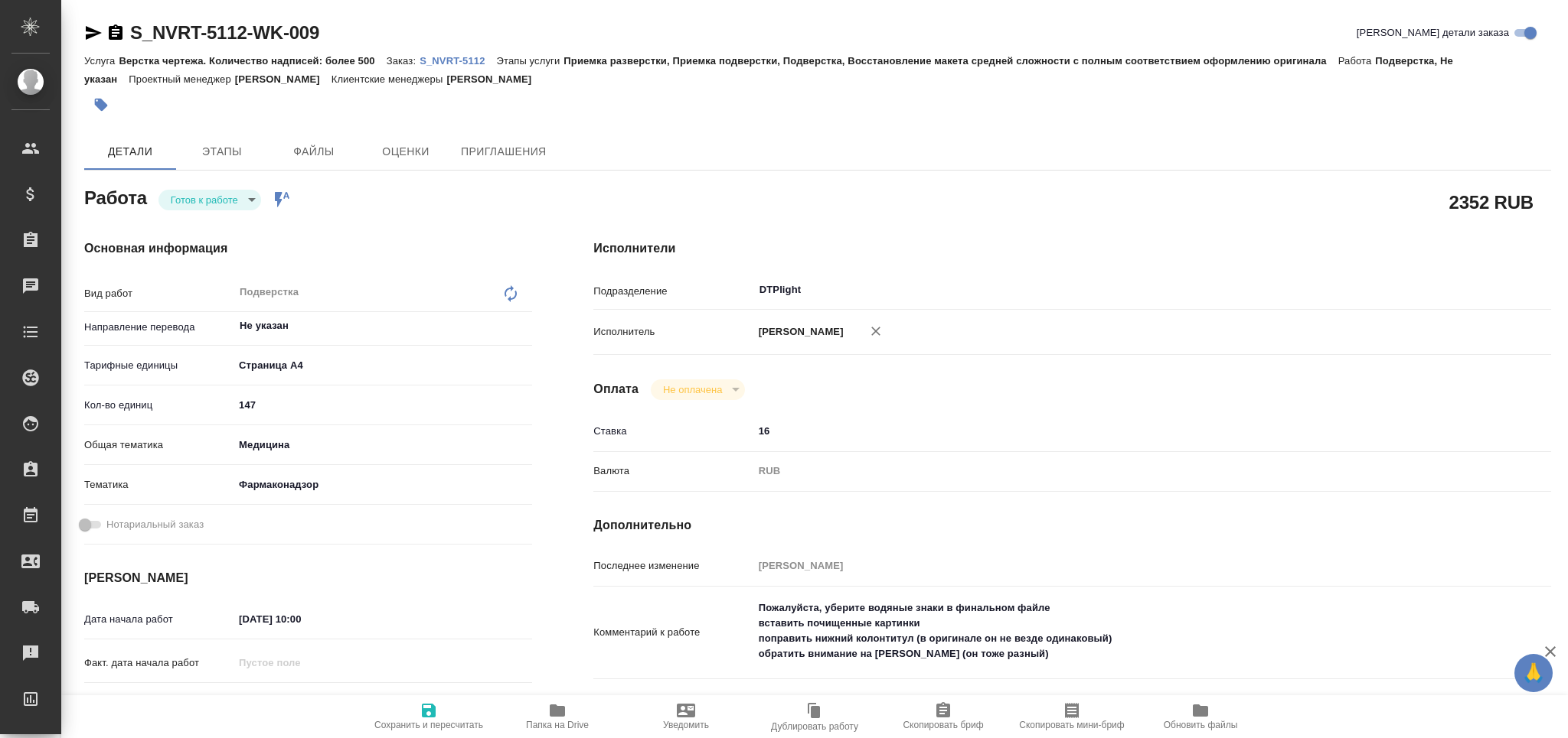
scroll to position [203, 0]
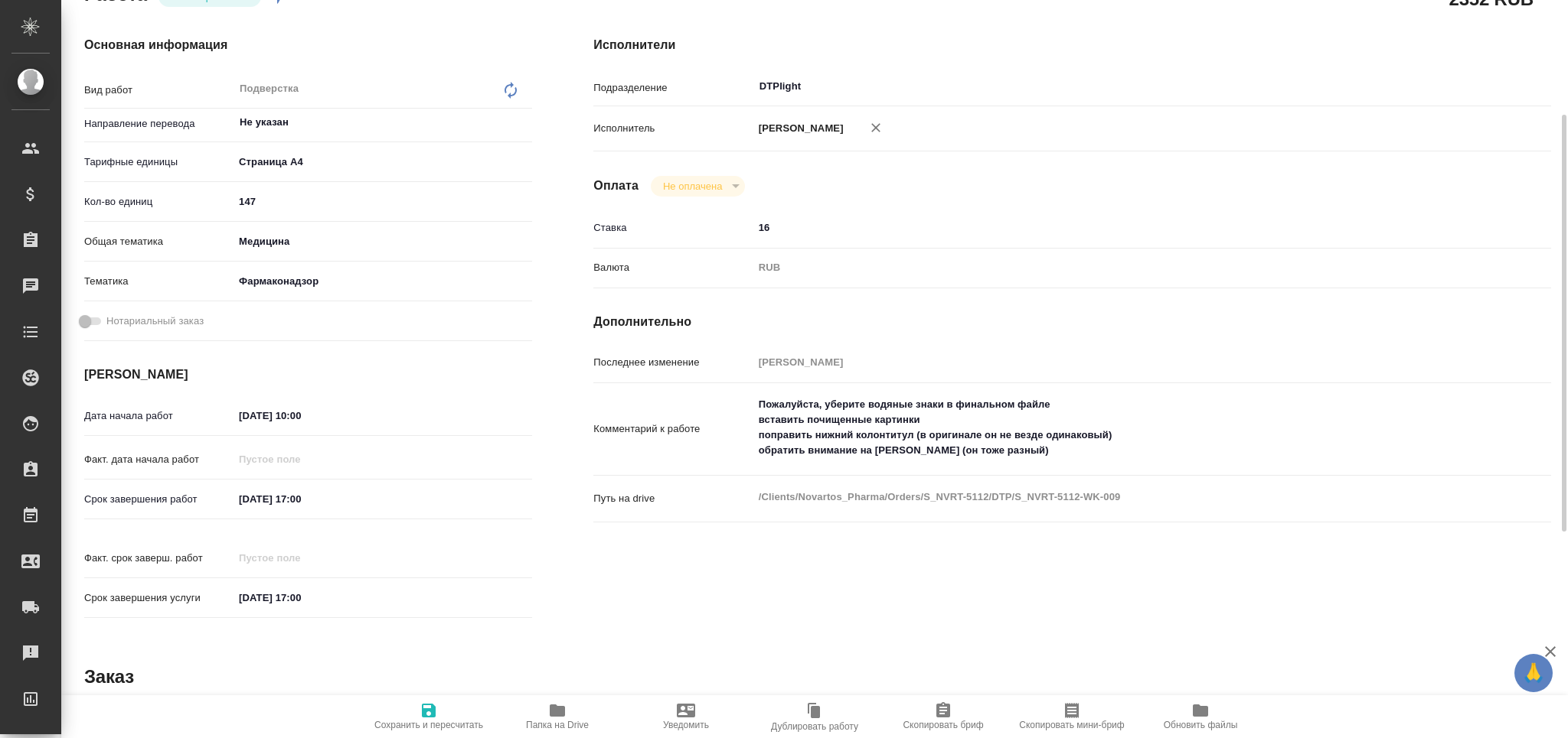
type textarea "x"
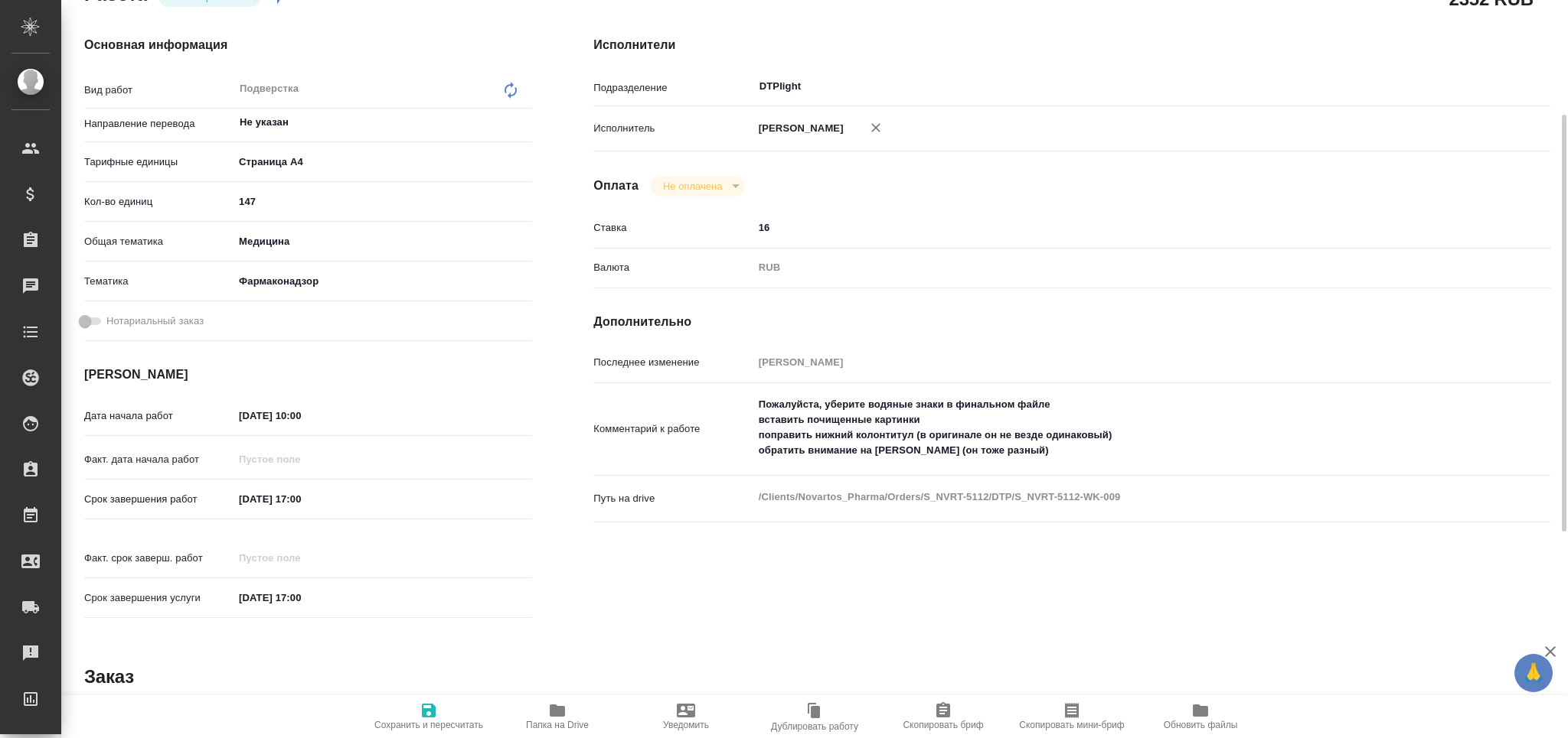
click at [562, 719] on icon "button" at bounding box center [558, 711] width 19 height 19
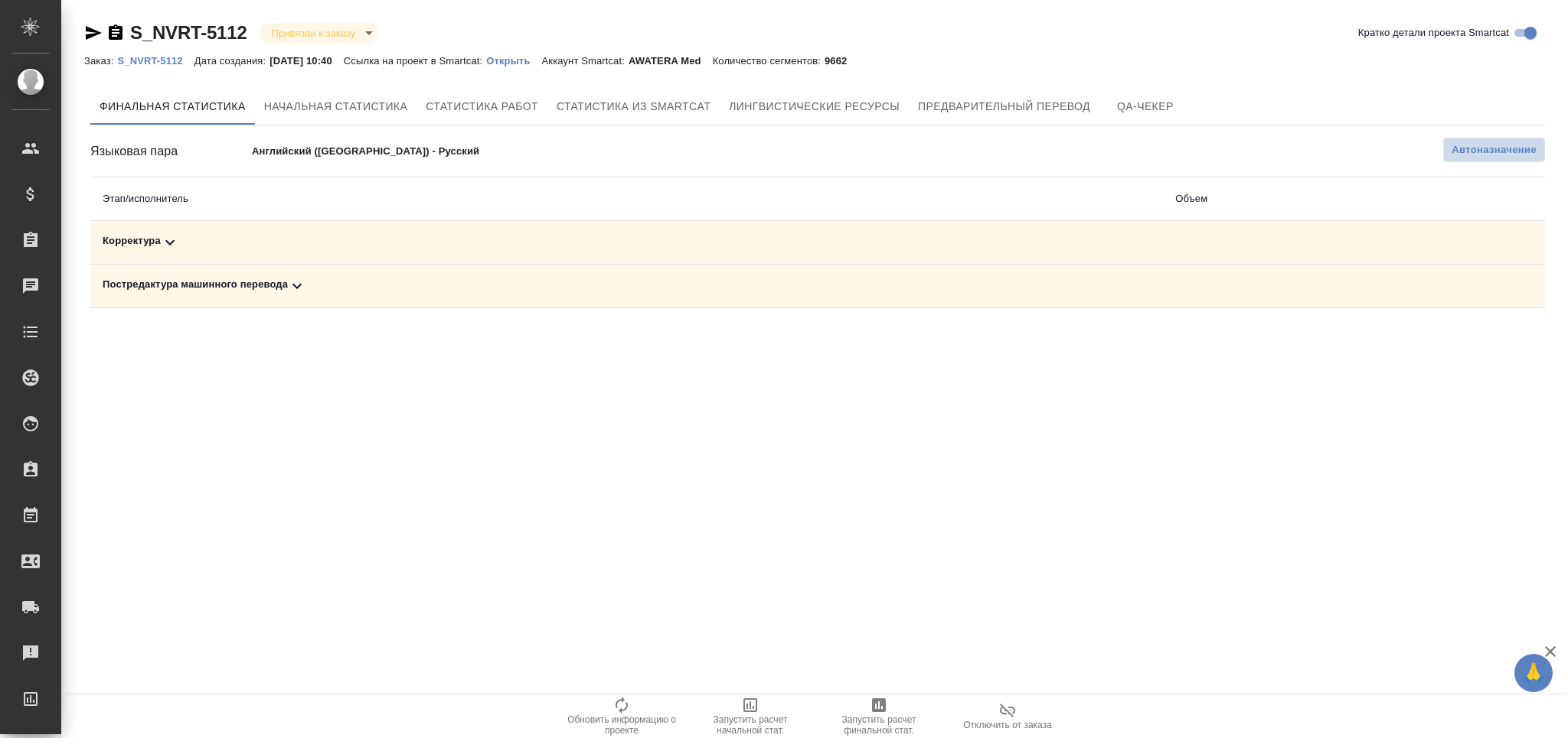
click at [1494, 161] on button "Автоназначение" at bounding box center [1494, 149] width 102 height 24
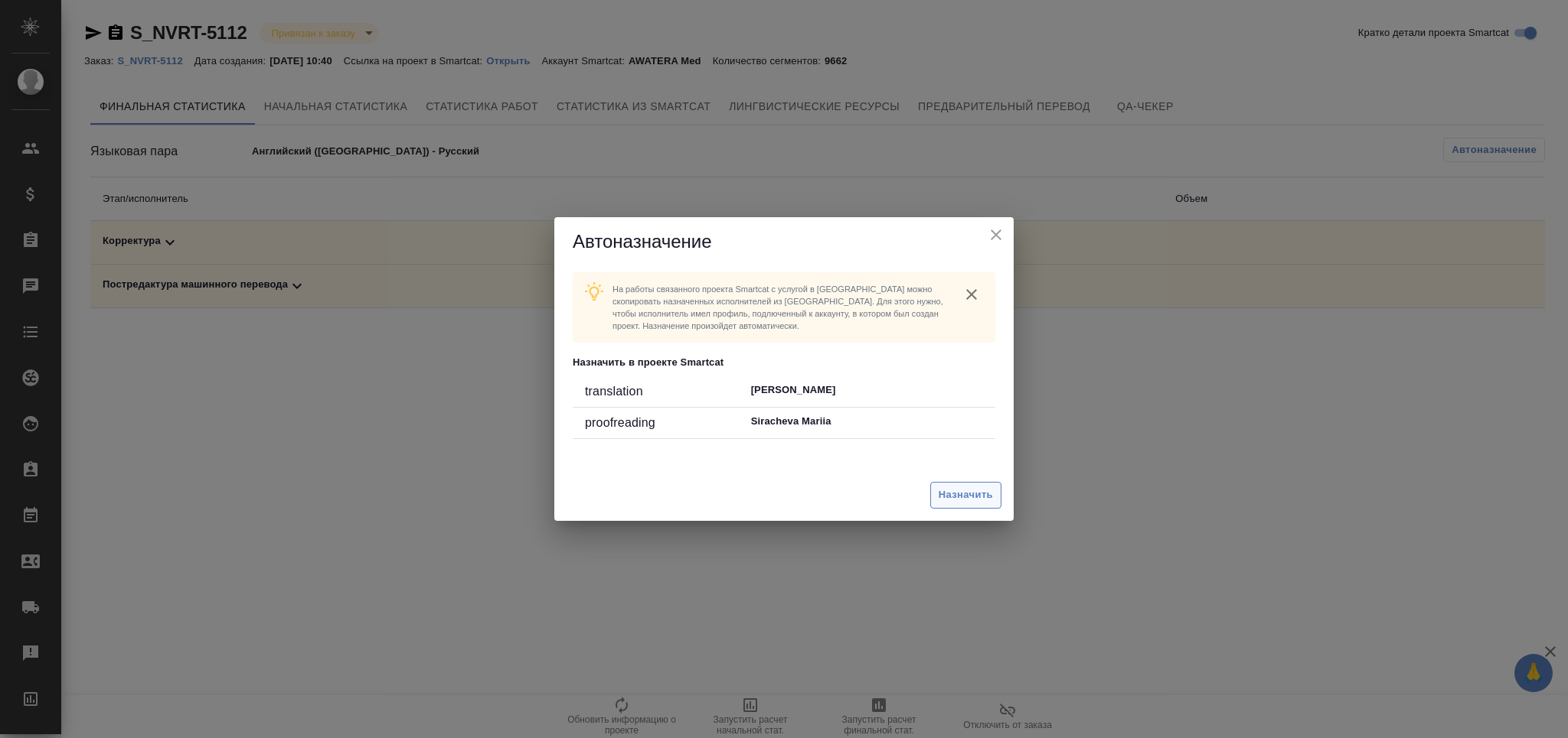
click at [993, 499] on button "Назначить" at bounding box center [966, 496] width 71 height 27
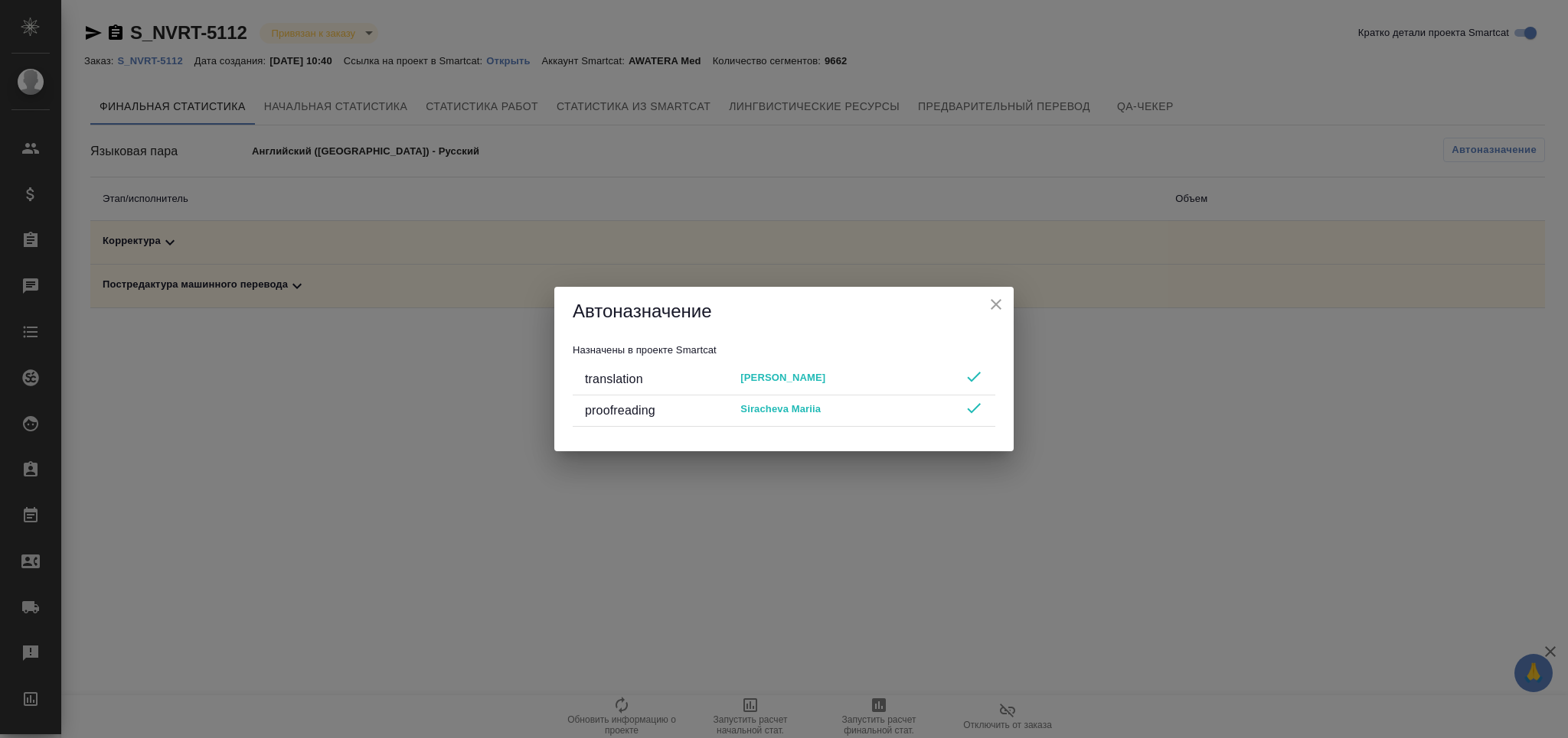
click at [998, 303] on icon "close" at bounding box center [996, 305] width 19 height 19
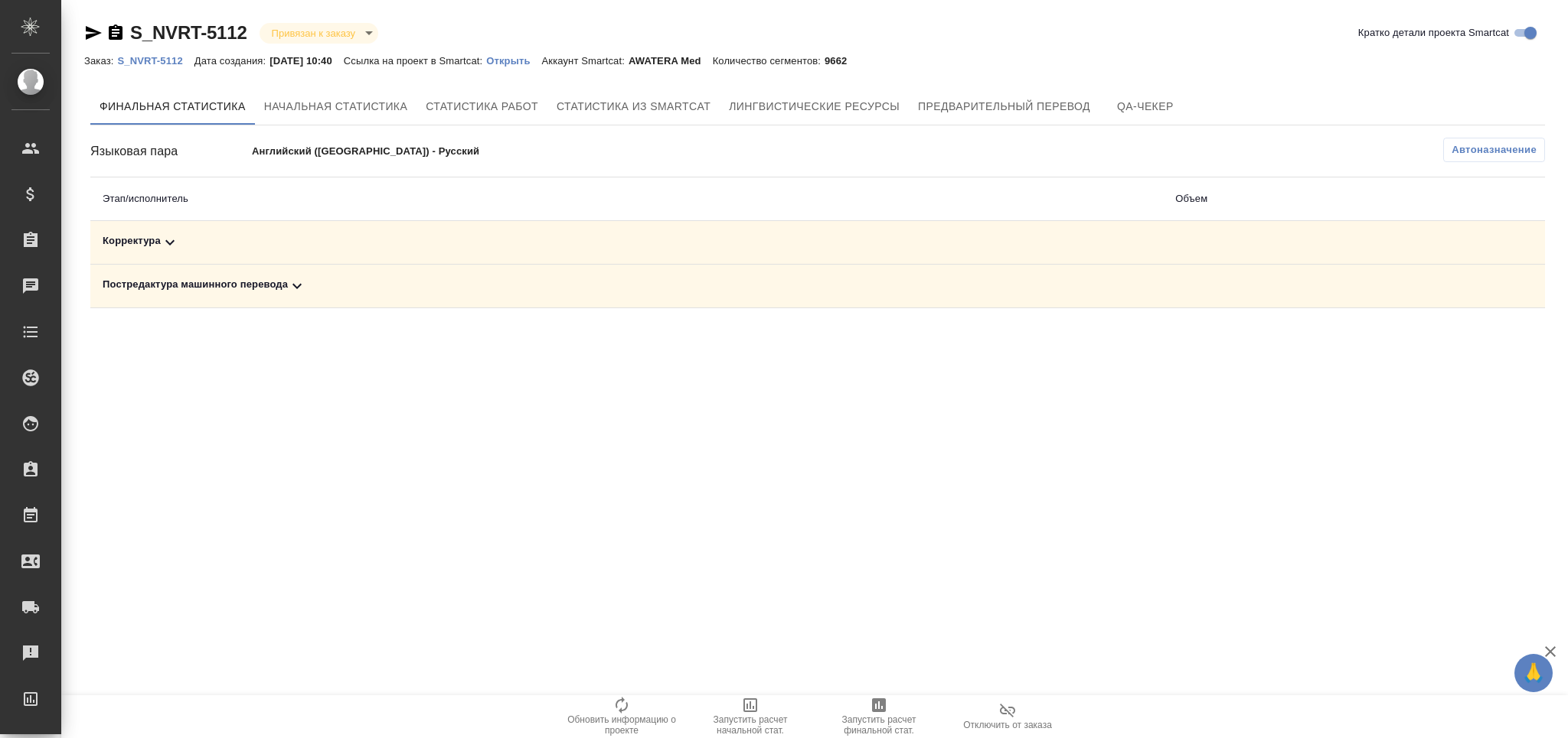
click at [899, 728] on span "Запустить расчет финальной стат." at bounding box center [879, 724] width 110 height 21
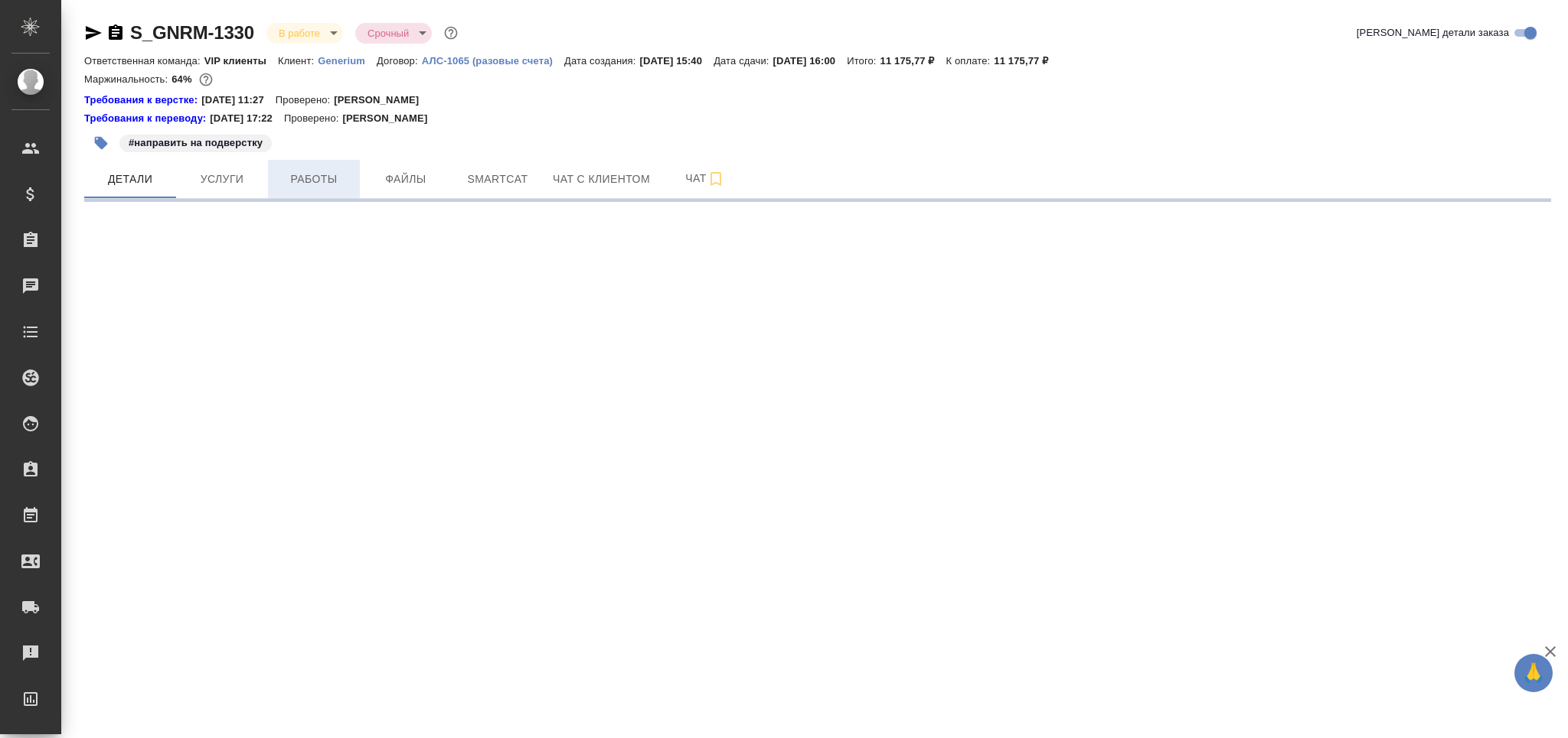
click at [334, 189] on button "Работы" at bounding box center [313, 178] width 92 height 38
select select "RU"
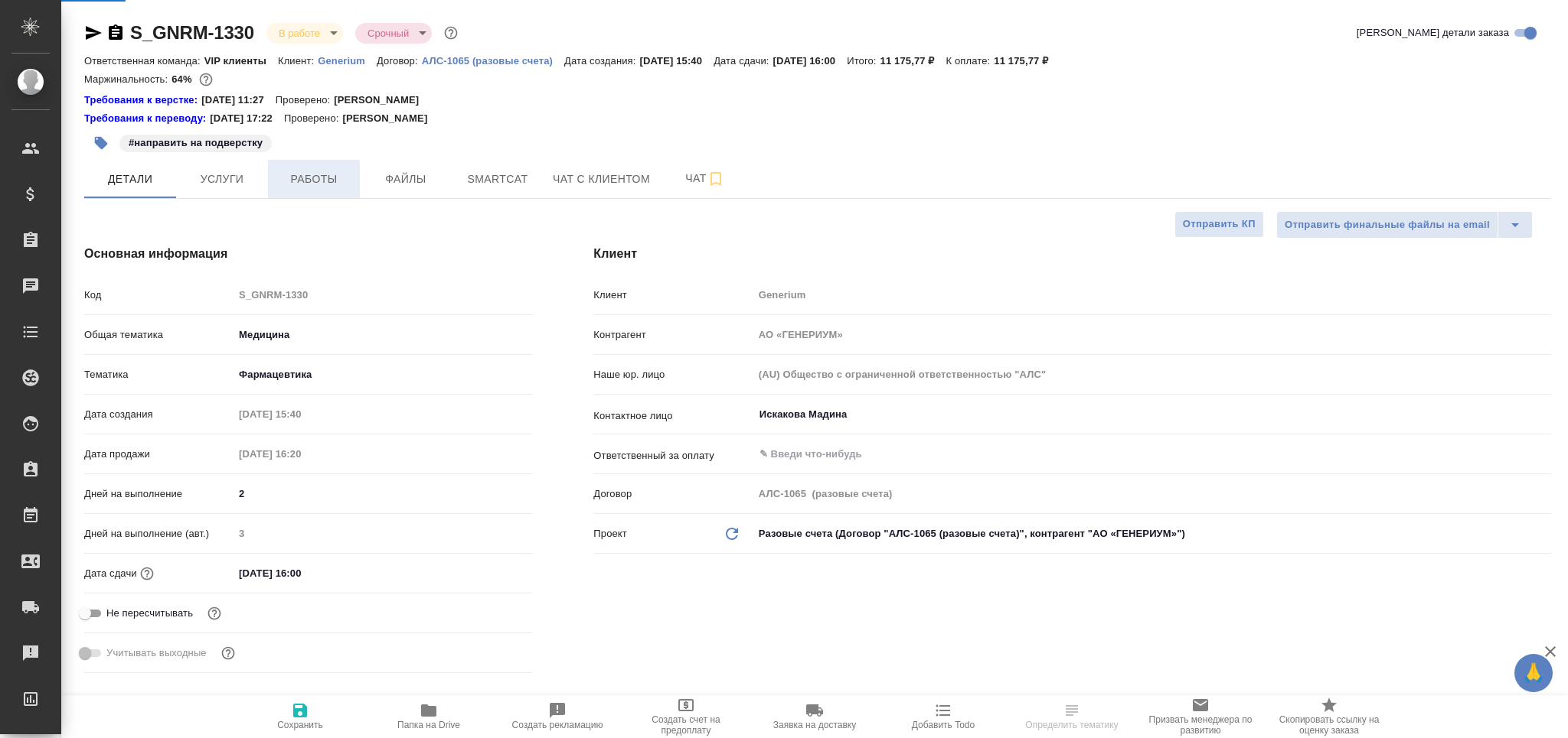
type textarea "x"
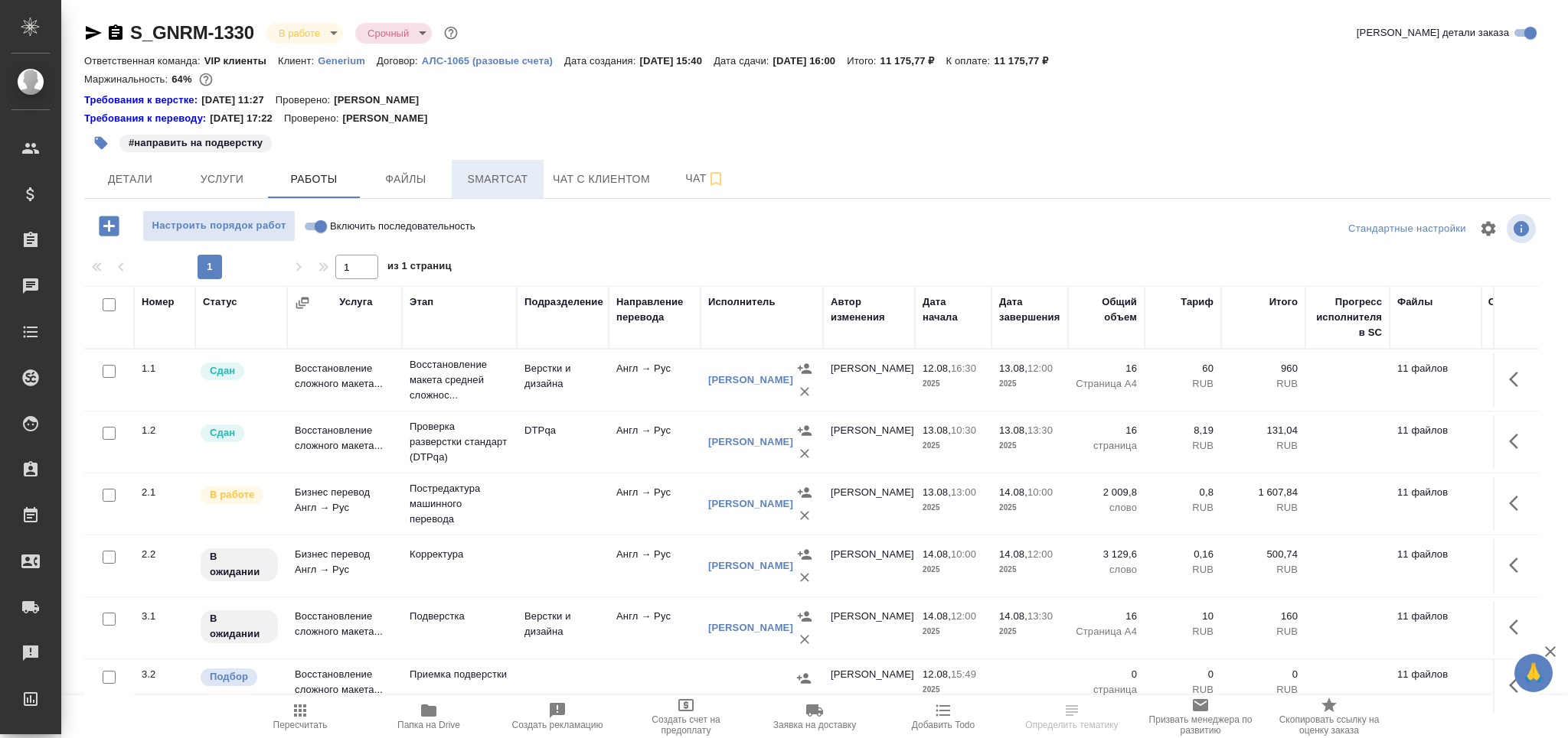
click at [497, 174] on span "Smartcat" at bounding box center [497, 179] width 74 height 19
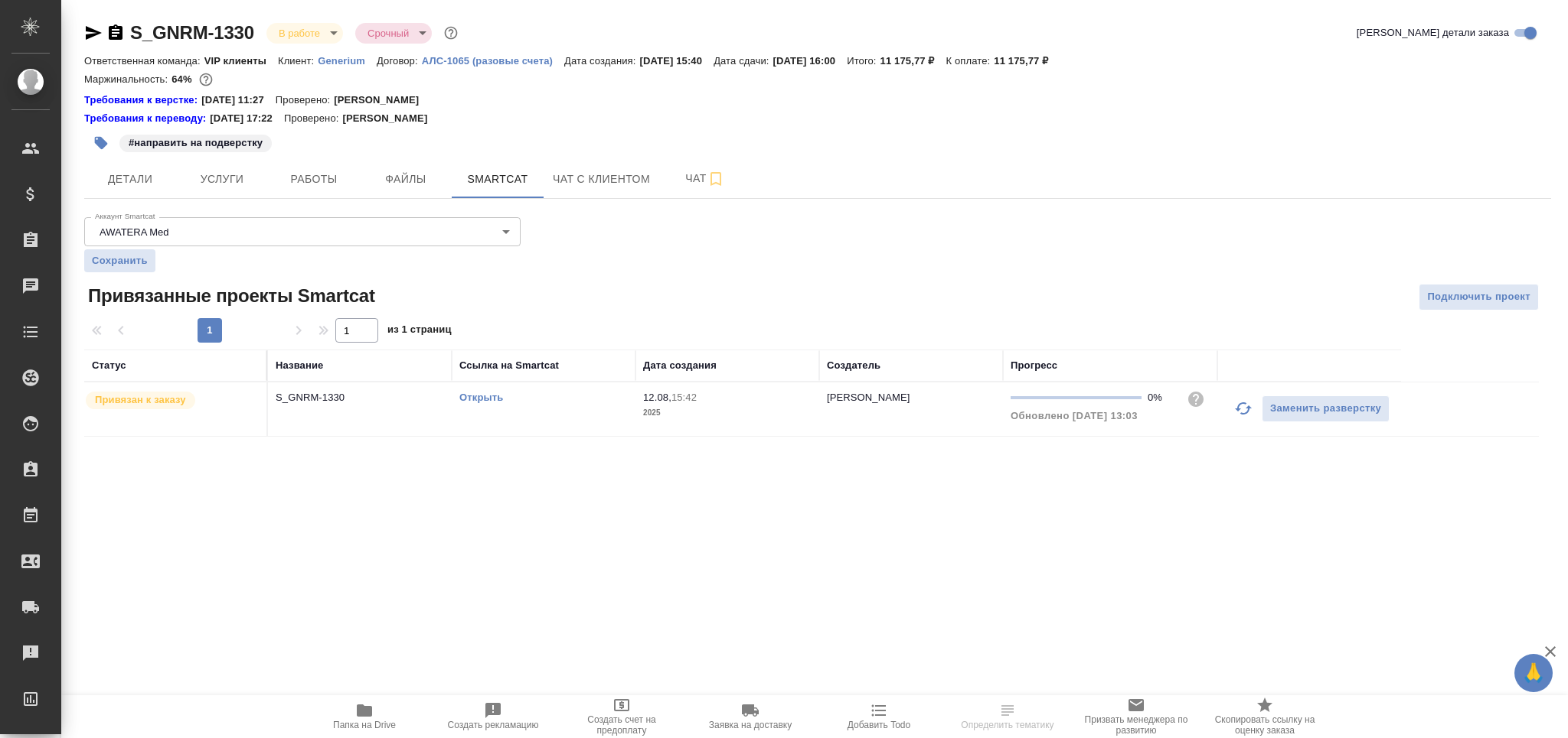
click at [1242, 412] on icon "button" at bounding box center [1244, 409] width 19 height 19
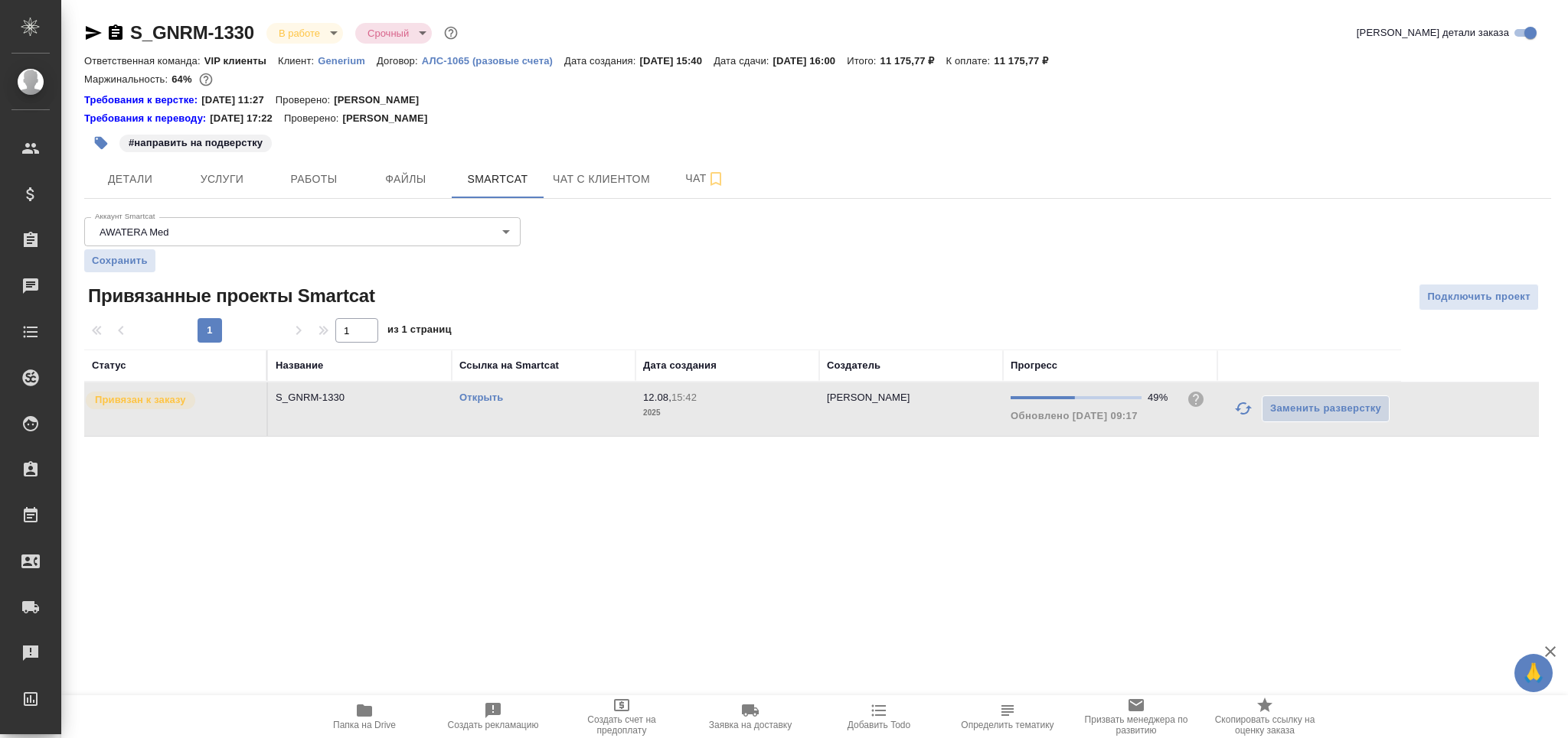
click at [476, 395] on link "Открыть" at bounding box center [482, 398] width 44 height 12
click at [313, 184] on span "Работы" at bounding box center [313, 179] width 74 height 19
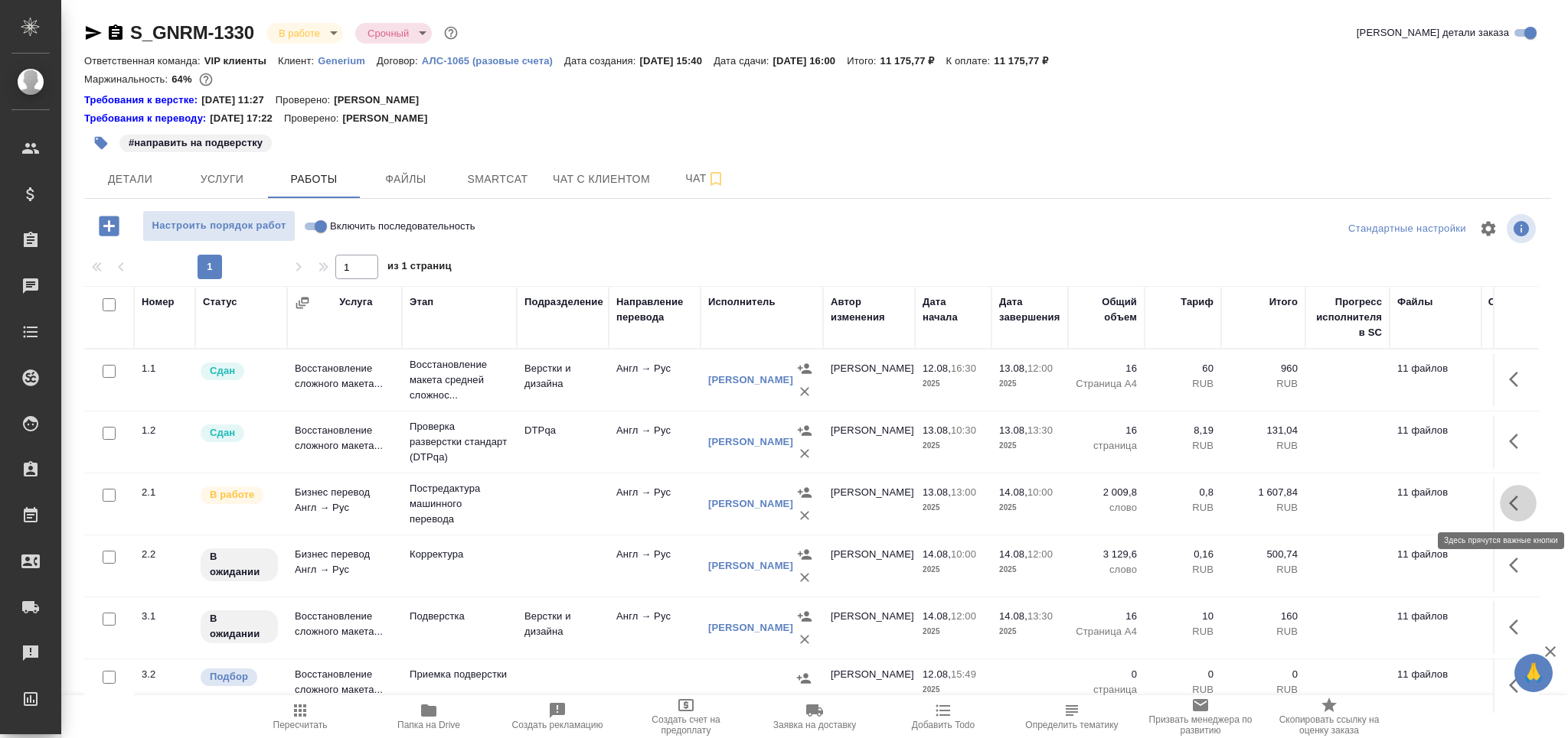
click at [1511, 508] on icon "button" at bounding box center [1518, 503] width 19 height 19
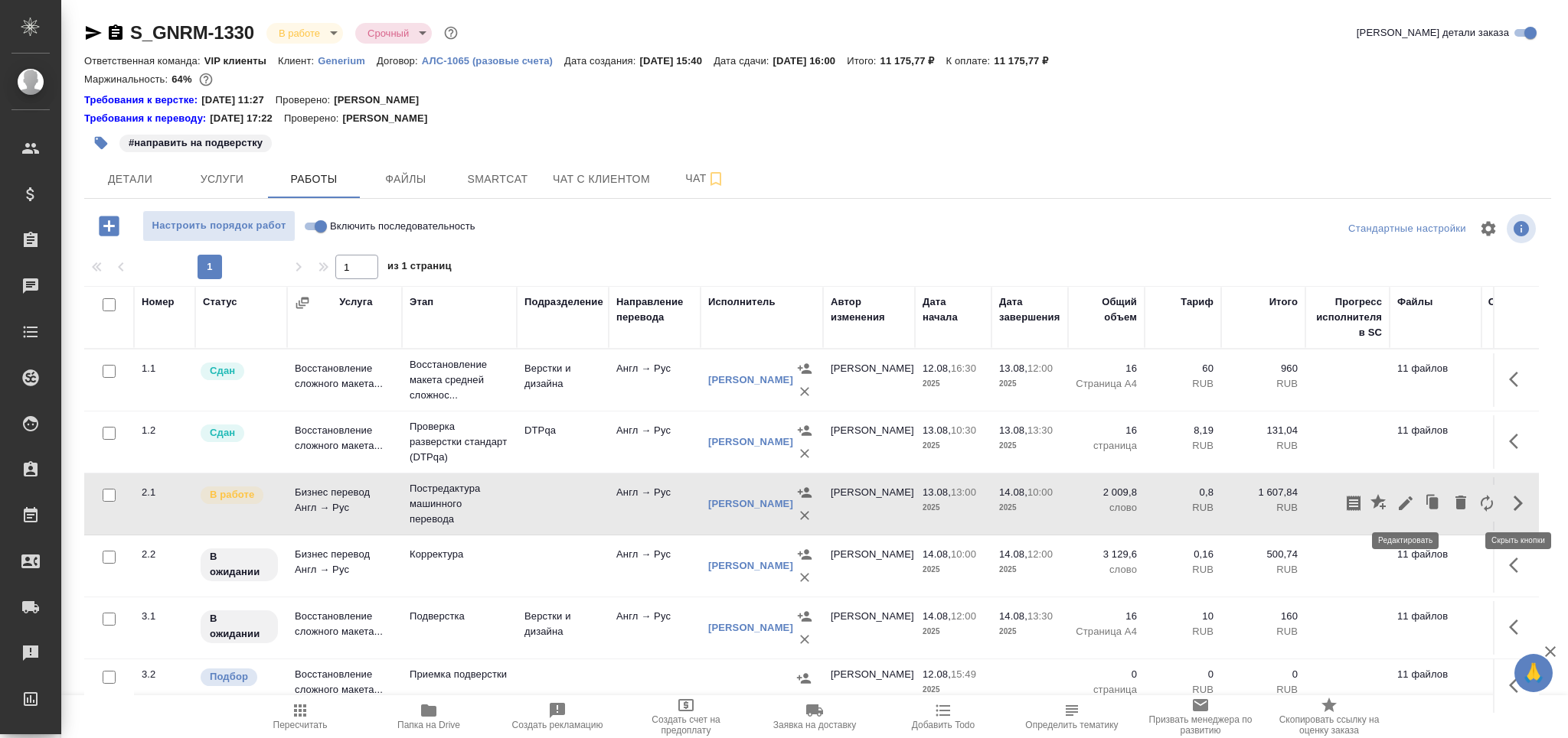
click at [1405, 496] on icon "button" at bounding box center [1406, 503] width 19 height 19
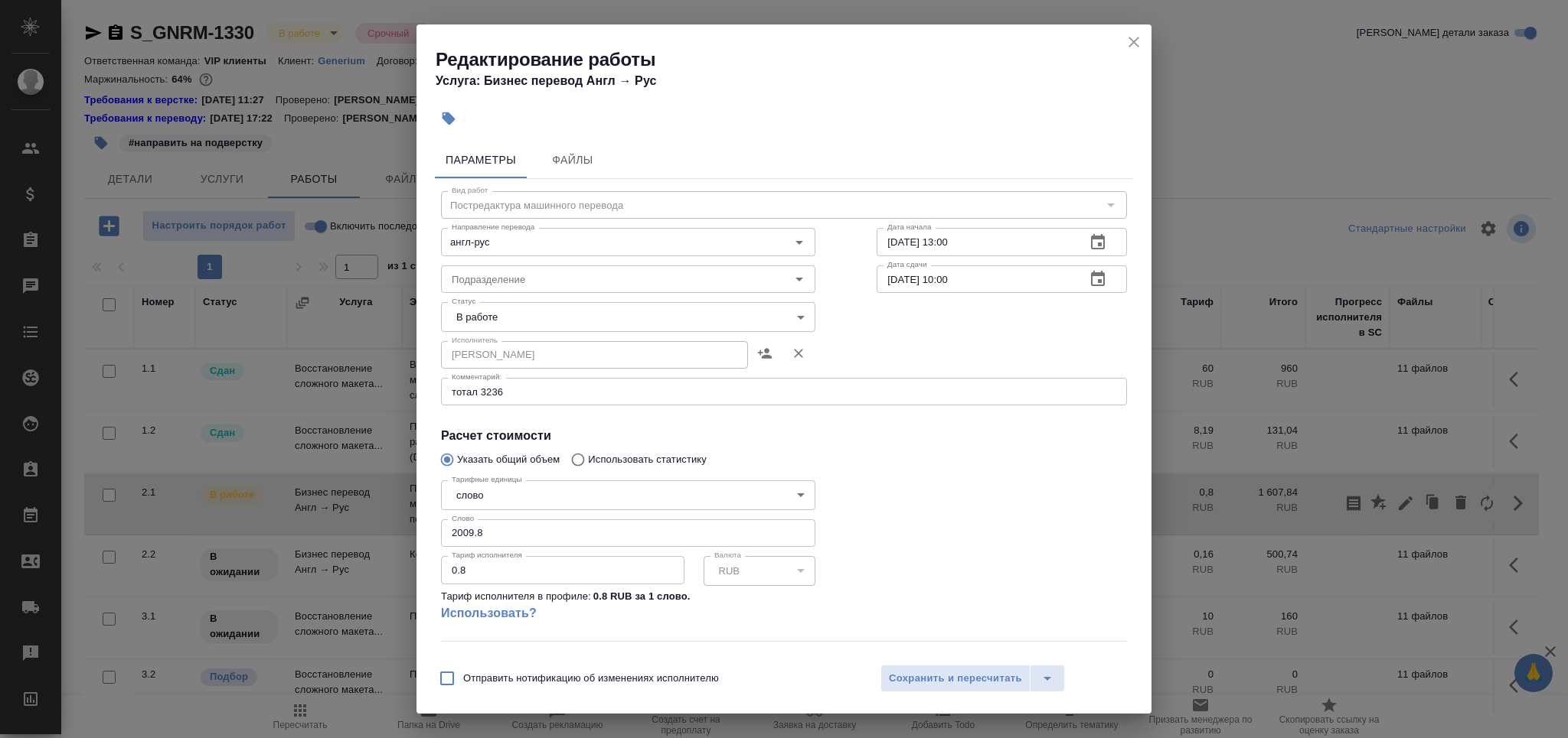
click at [494, 321] on body "🙏 .cls-1 fill:#fff; AWATERA Grabko Mariya Клиенты Спецификации Заказы 0 Чаты To…" at bounding box center [784, 369] width 1568 height 738
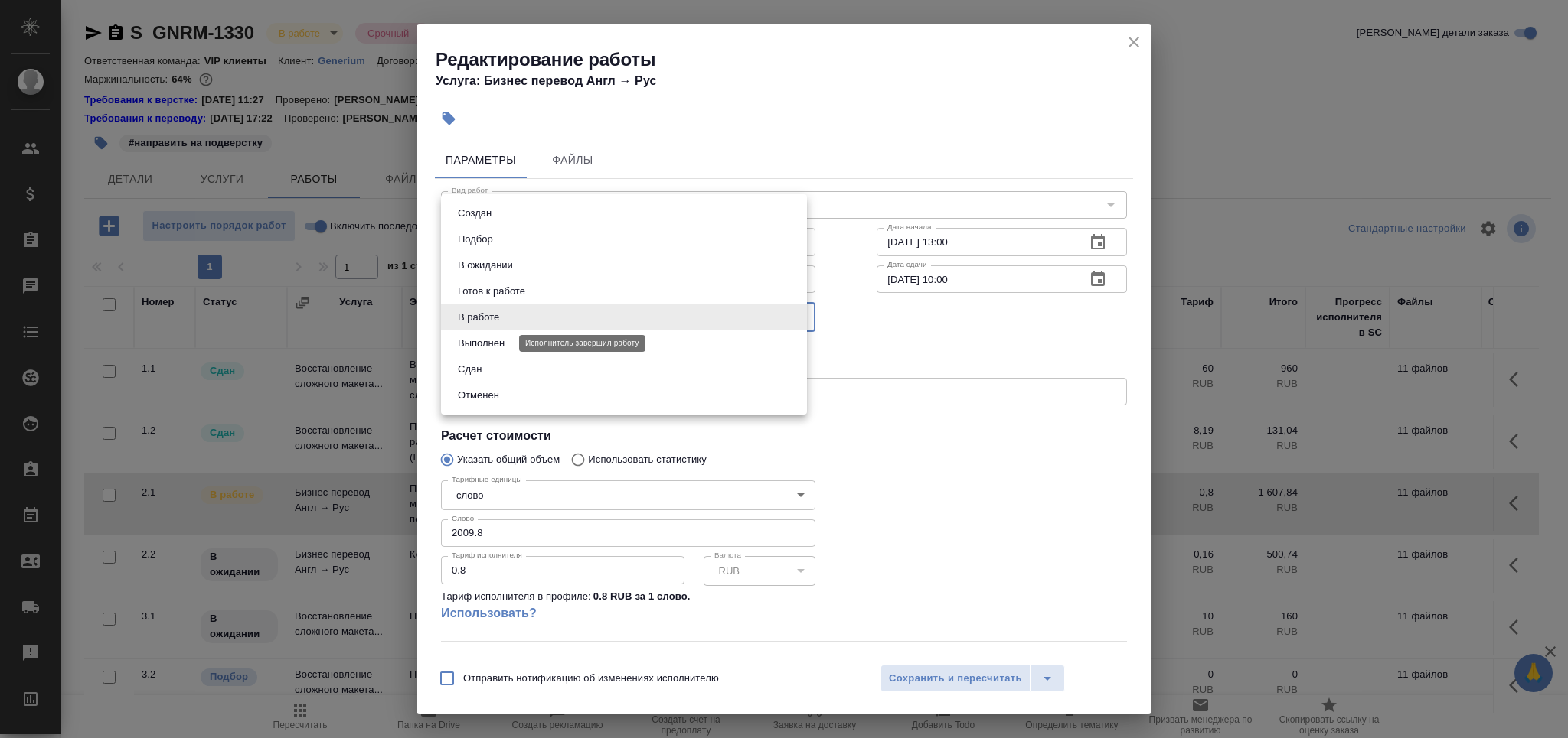
click at [495, 345] on button "Выполнен" at bounding box center [481, 344] width 56 height 17
type input "completed"
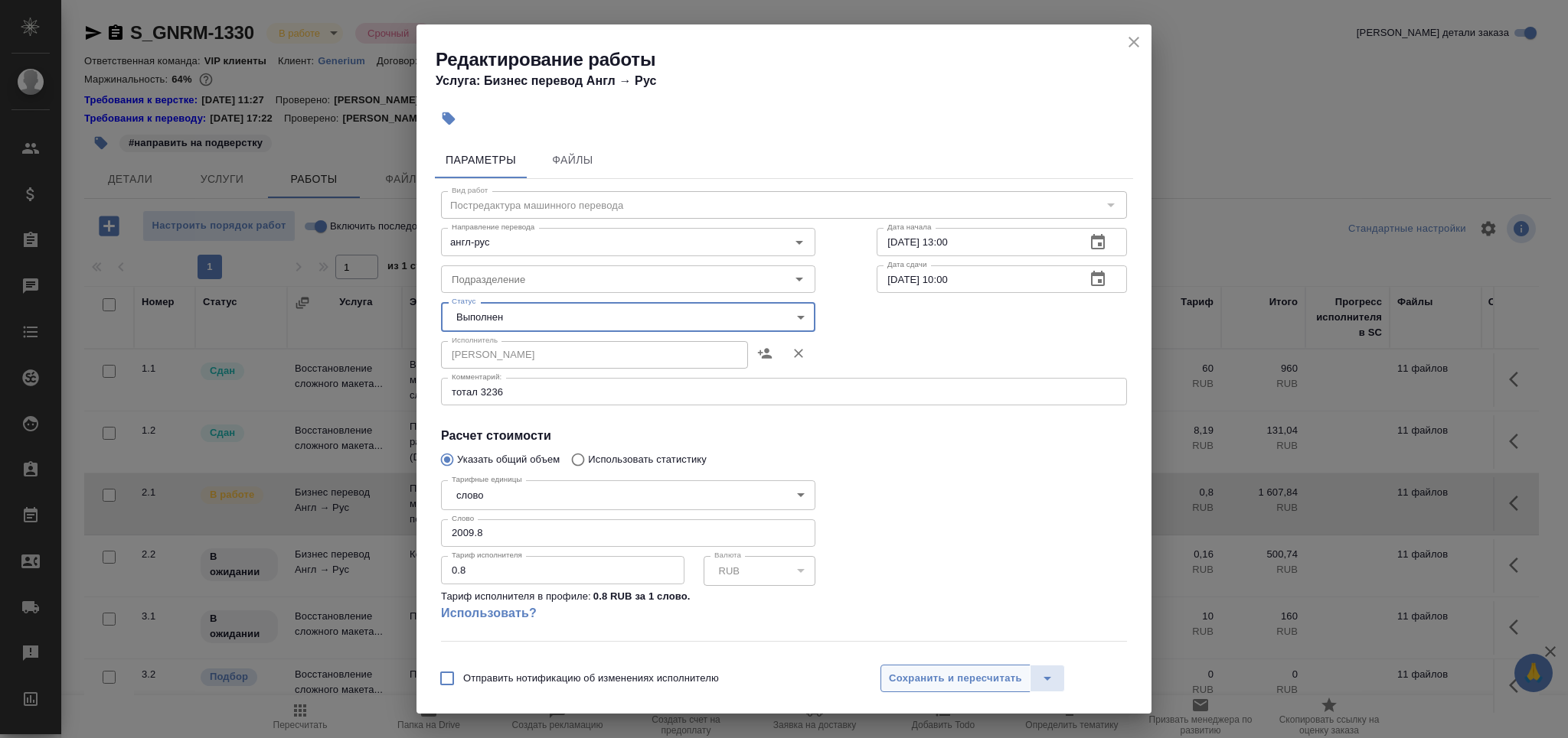
click at [935, 665] on button "Сохранить и пересчитать" at bounding box center [956, 678] width 150 height 28
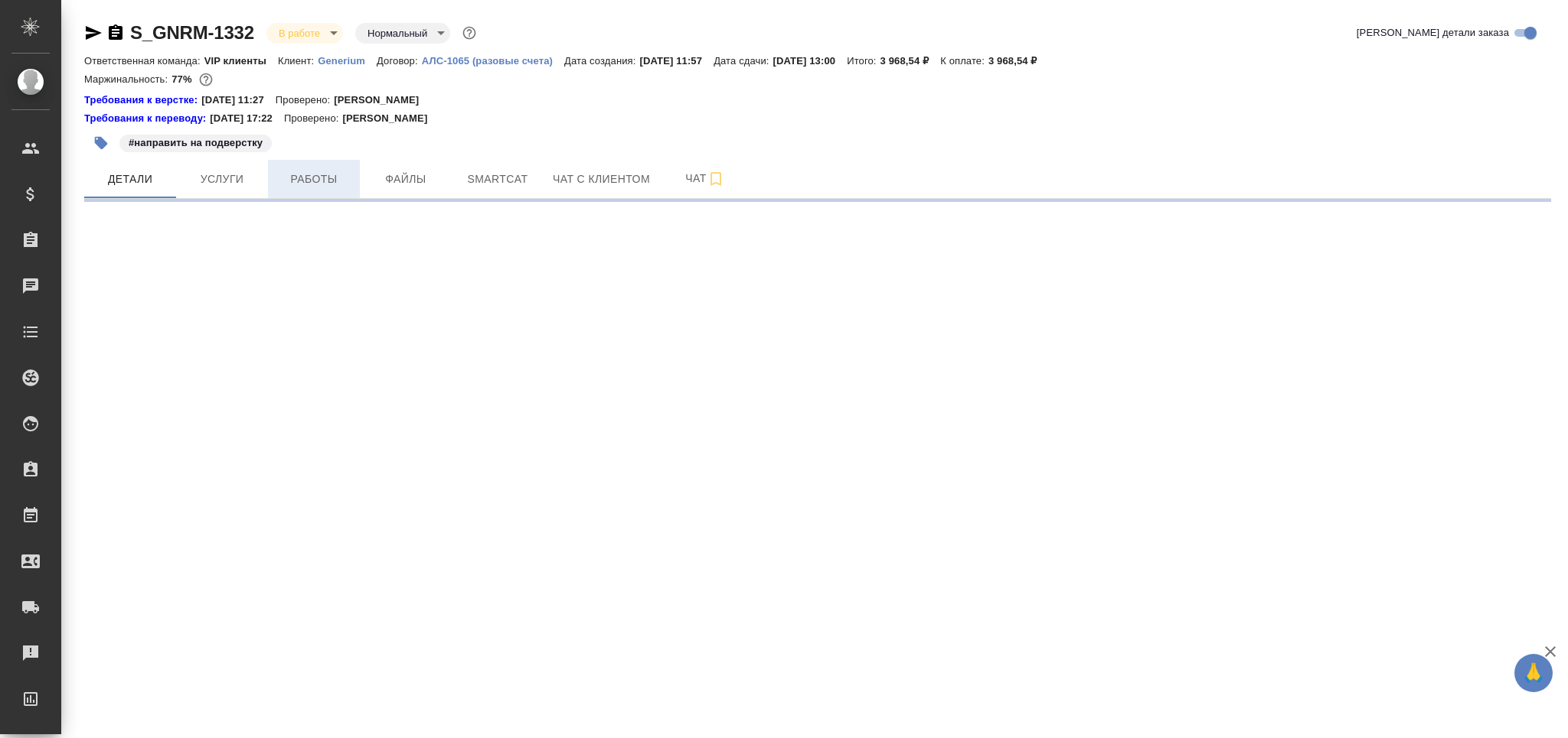
select select "RU"
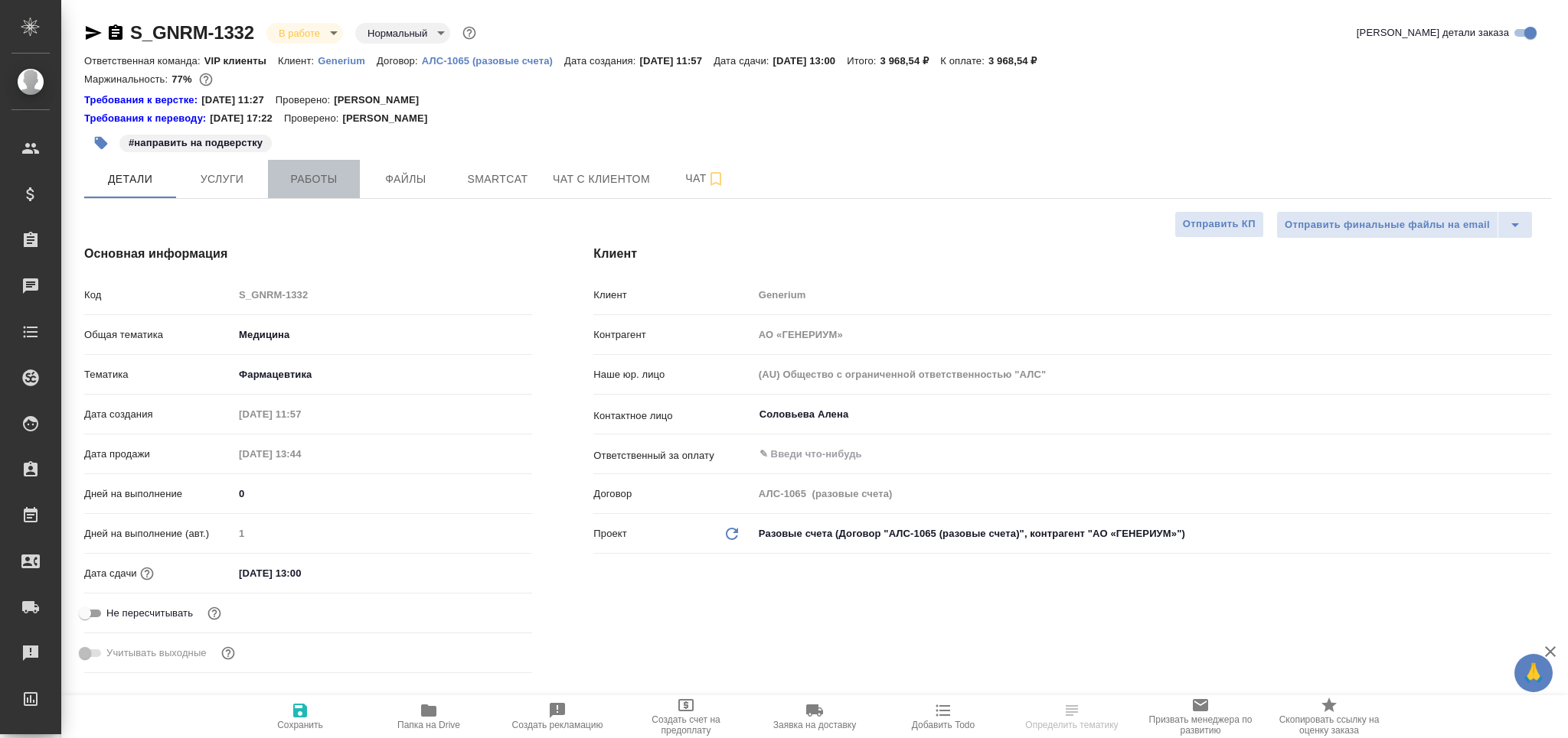
click at [322, 188] on button "Работы" at bounding box center [313, 178] width 92 height 38
type textarea "x"
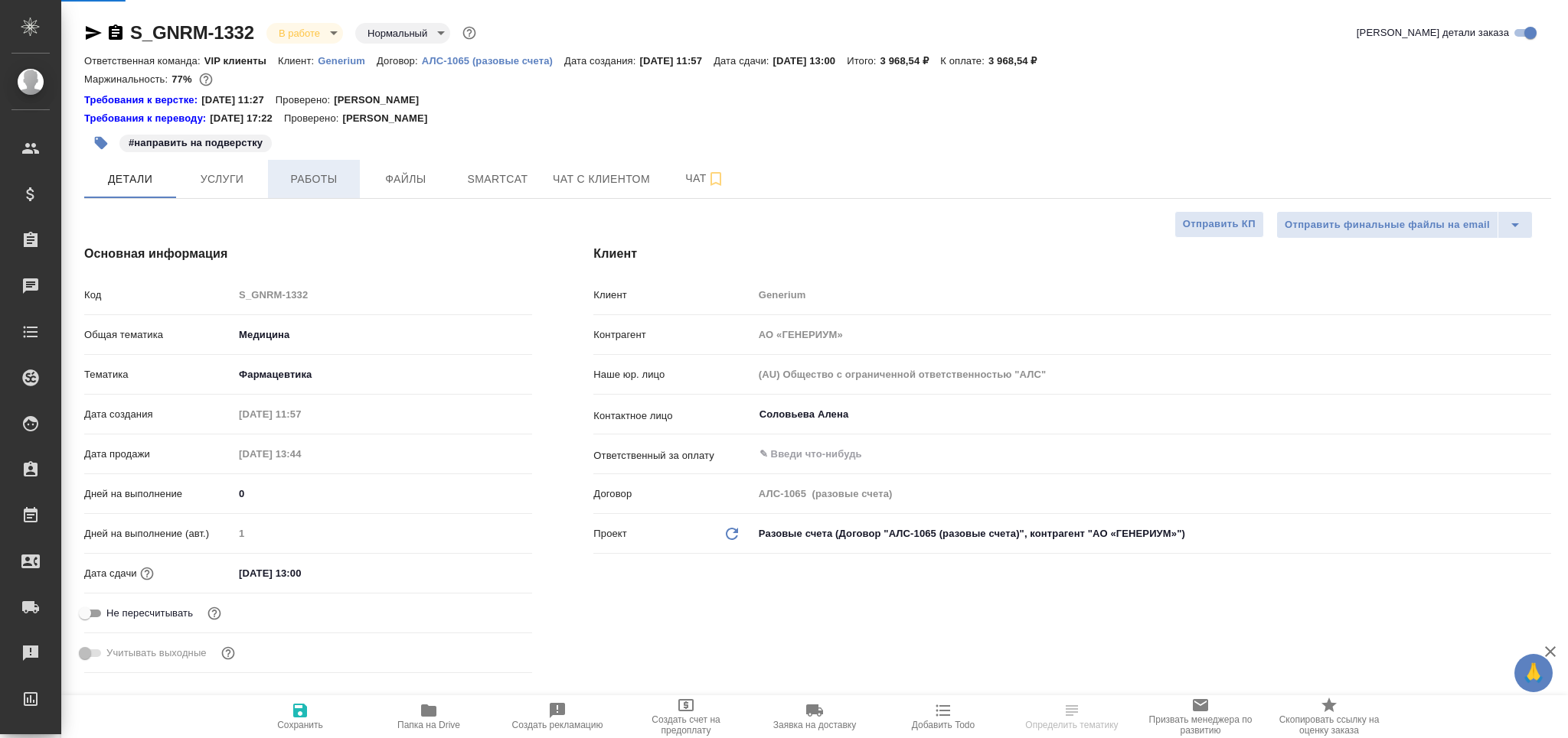
type textarea "x"
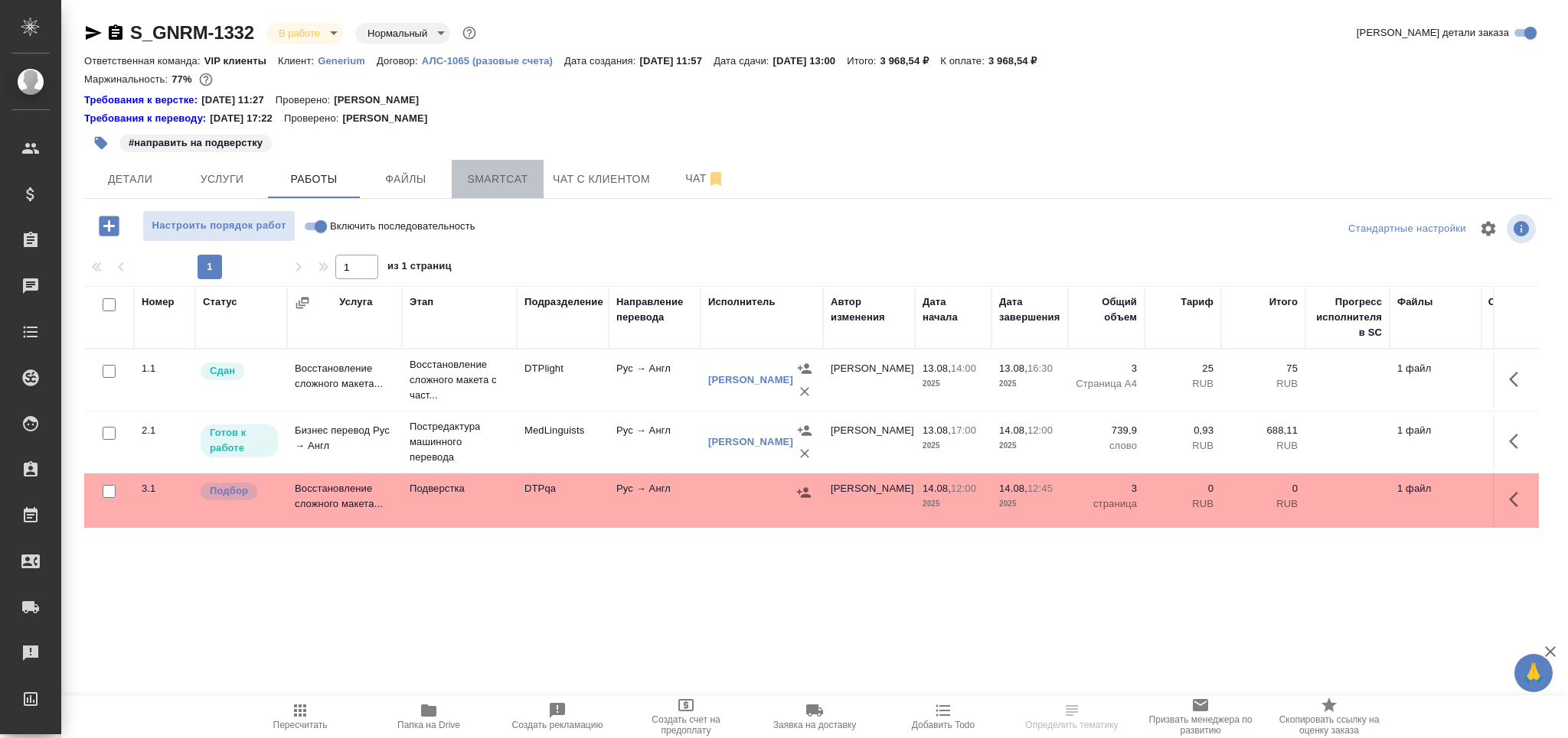
click at [476, 178] on span "Smartcat" at bounding box center [497, 179] width 74 height 19
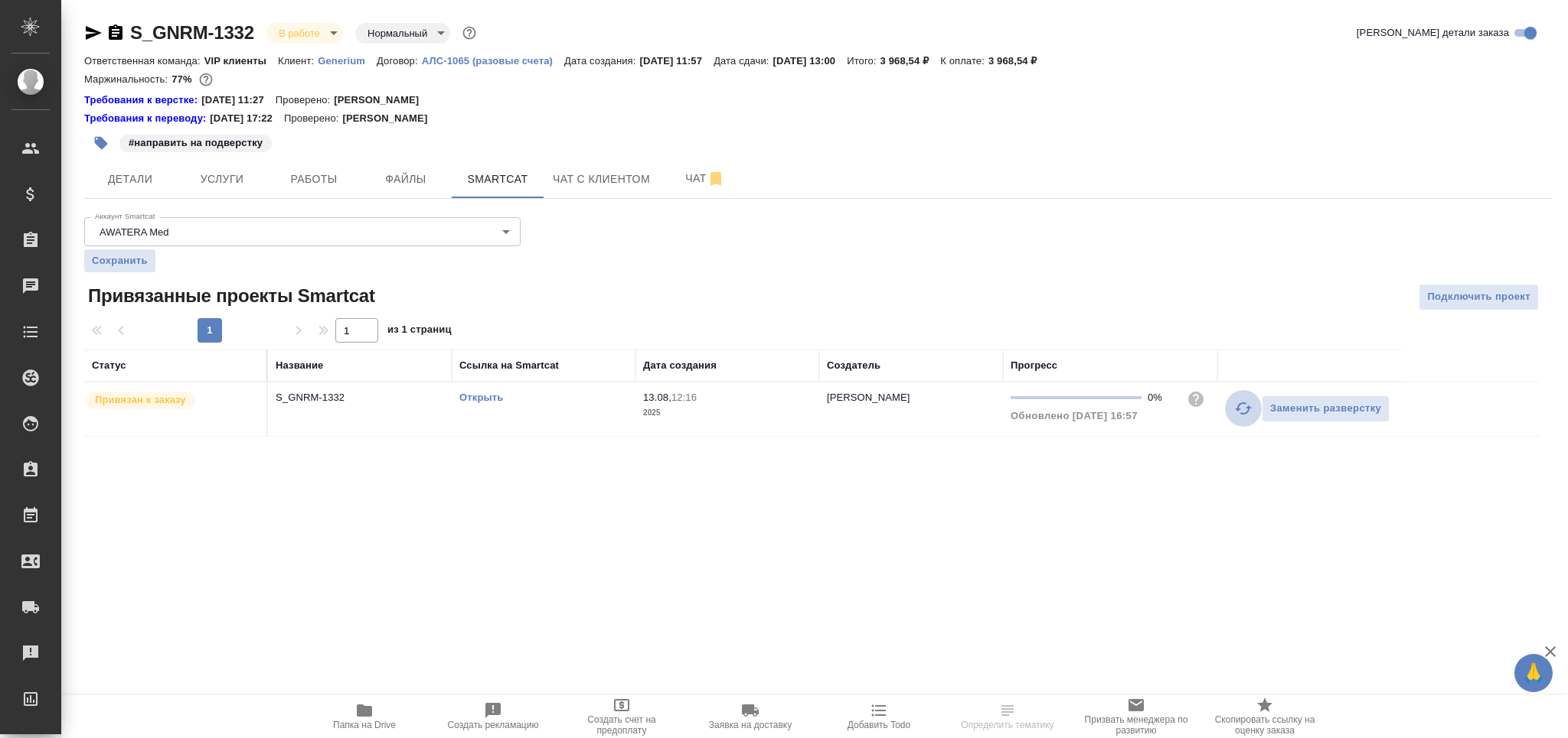
click at [1245, 413] on icon "button" at bounding box center [1243, 409] width 17 height 12
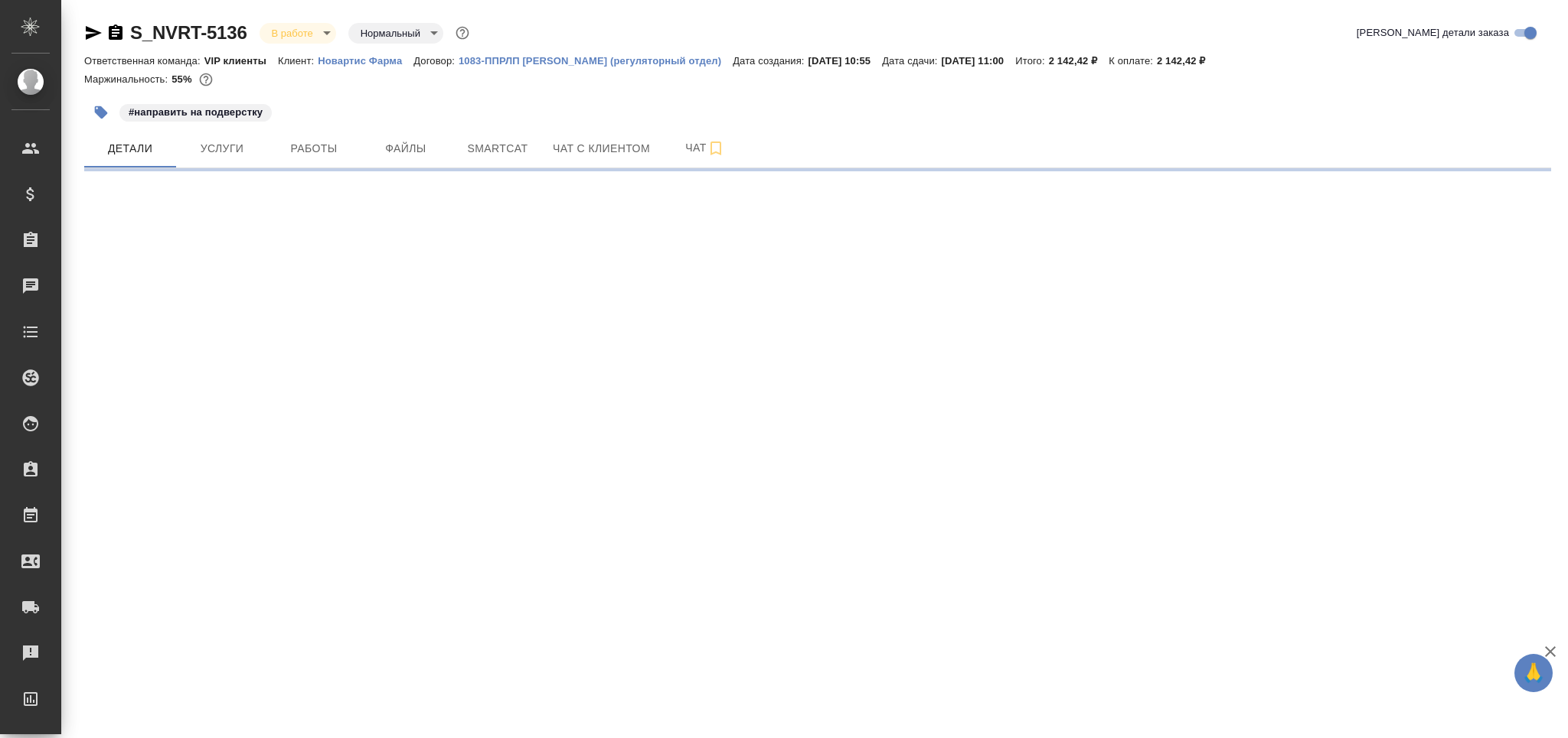
select select "RU"
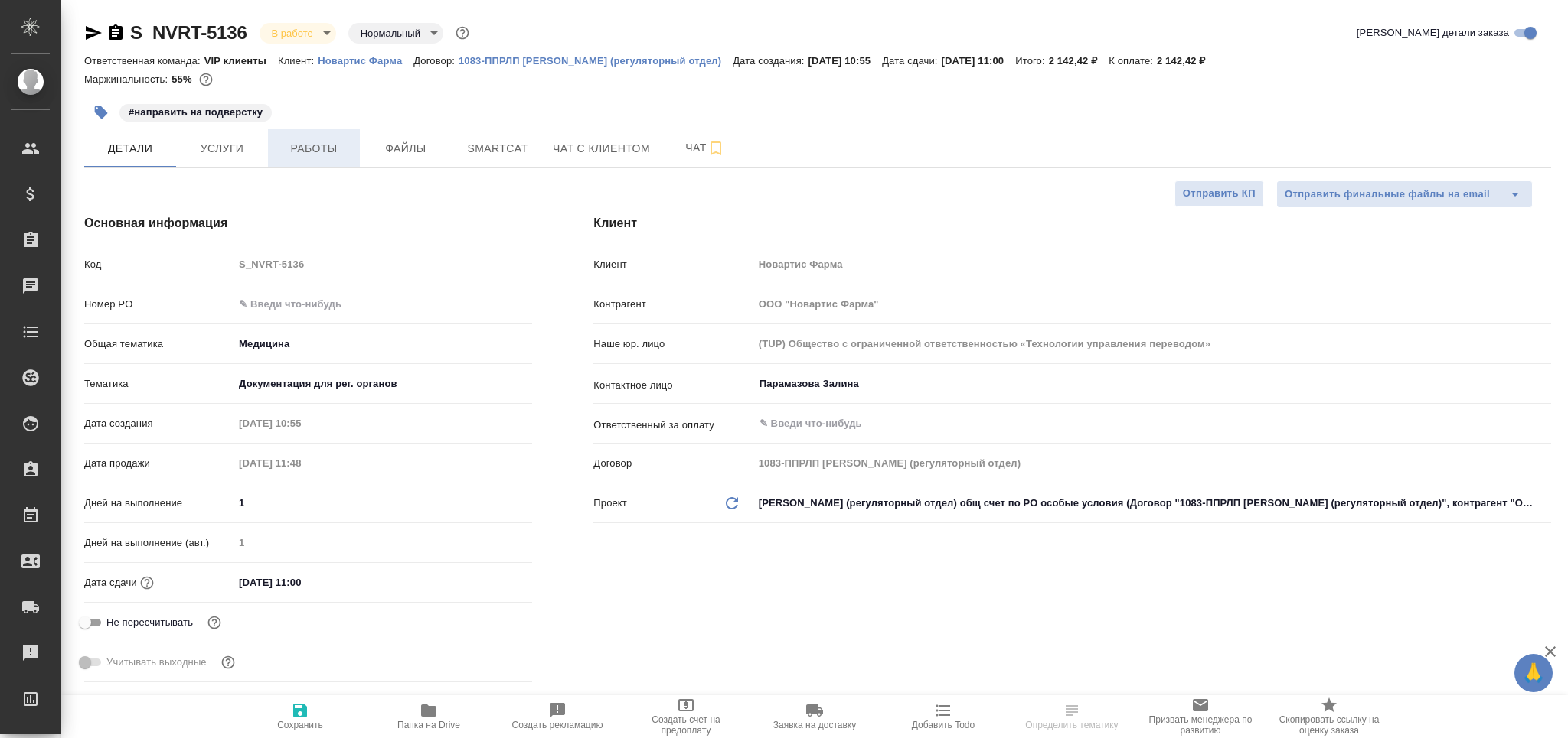
type textarea "x"
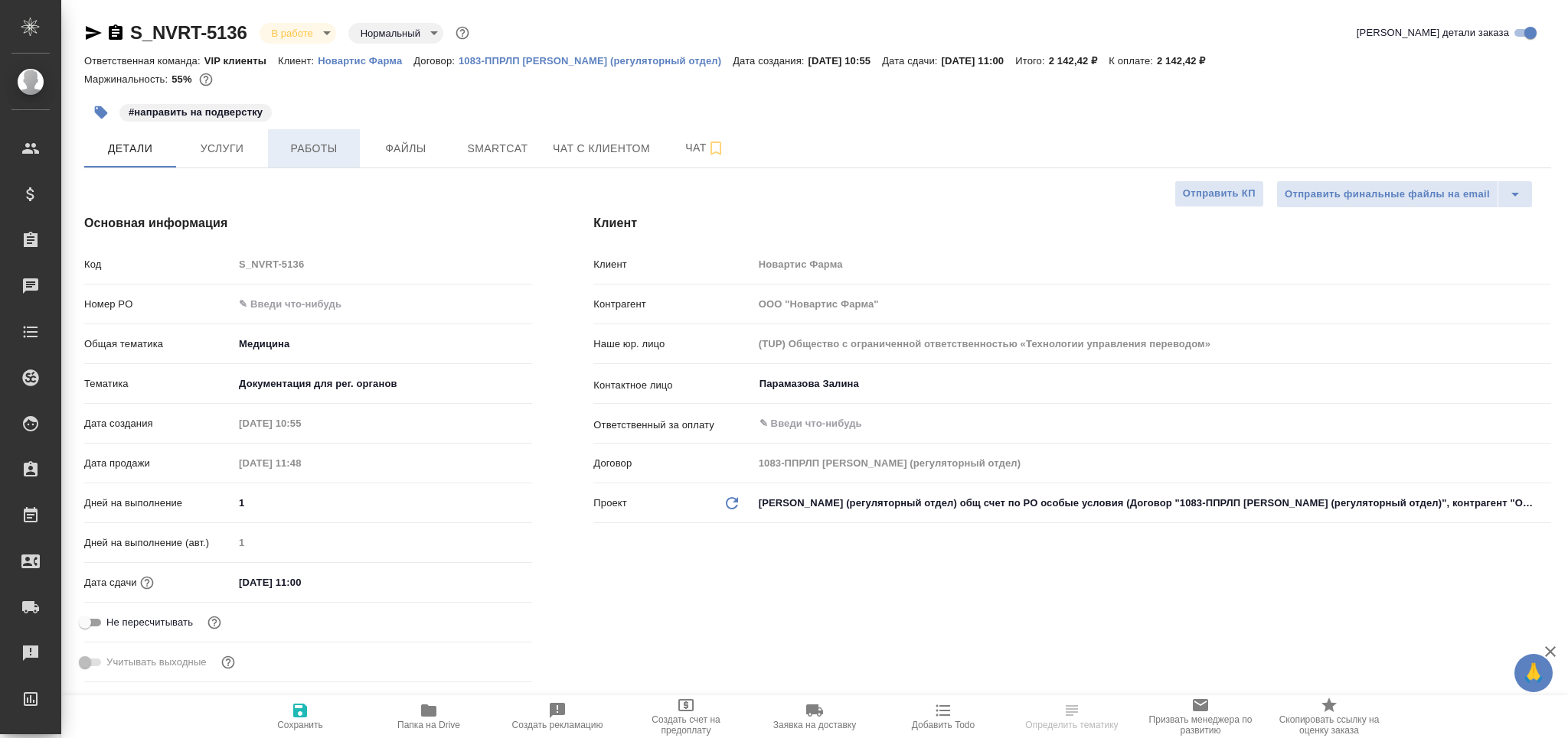
type textarea "x"
click at [314, 153] on span "Работы" at bounding box center [313, 149] width 74 height 19
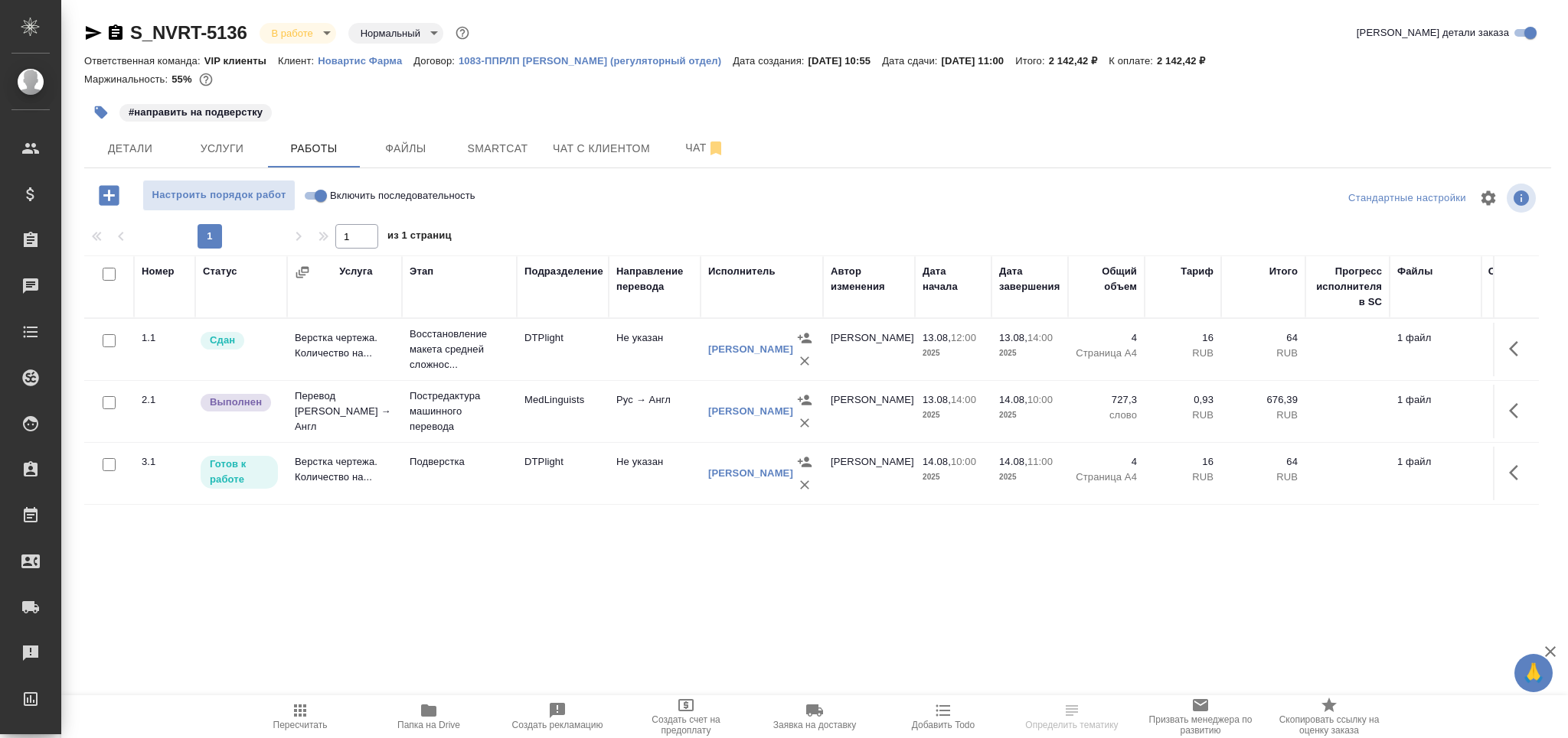
click at [106, 115] on icon "button" at bounding box center [101, 112] width 15 height 15
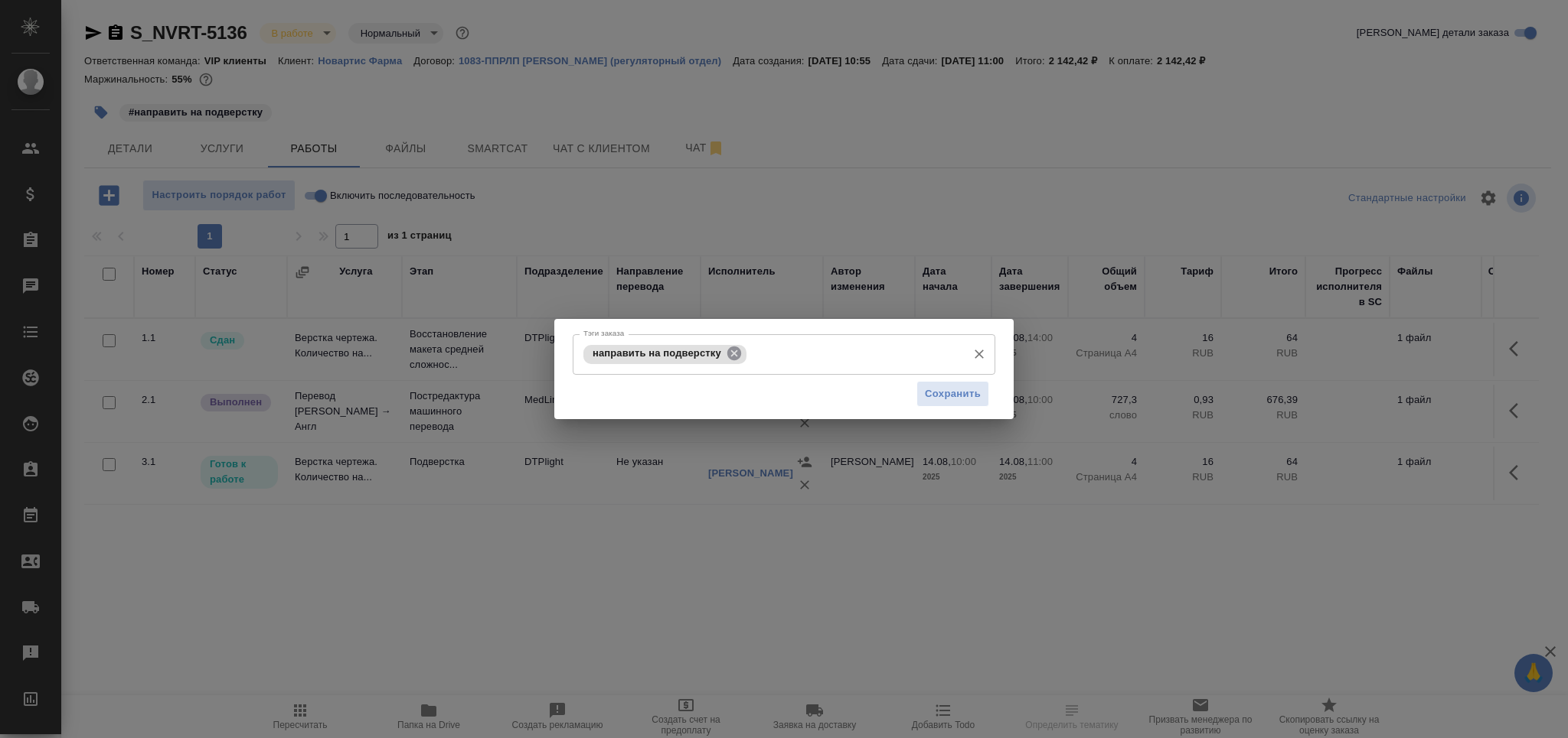
click at [731, 353] on icon at bounding box center [734, 353] width 14 height 14
click at [731, 353] on input "Тэги заказа" at bounding box center [769, 354] width 379 height 26
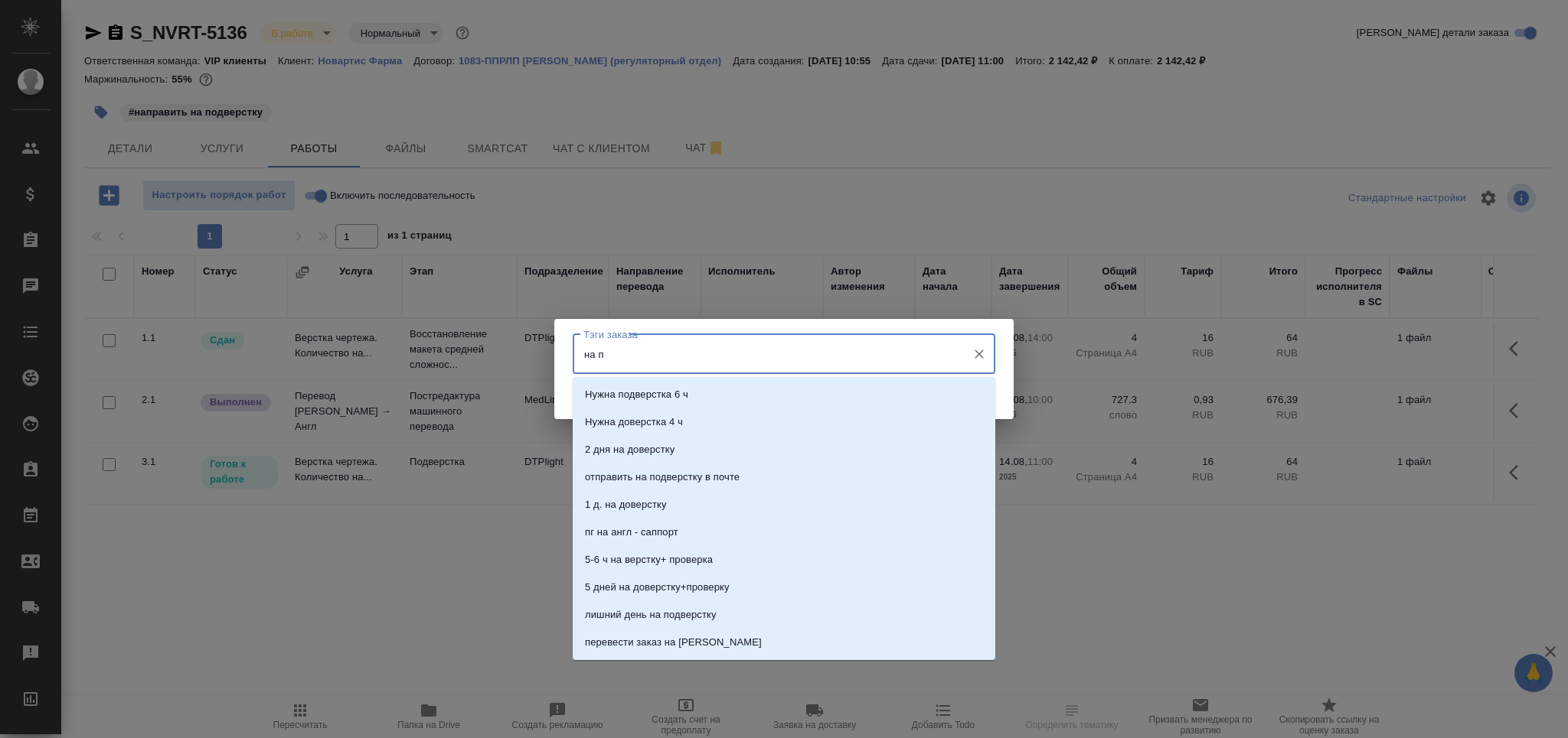
type input "на по"
click at [660, 504] on li "на подверстке" at bounding box center [784, 505] width 422 height 28
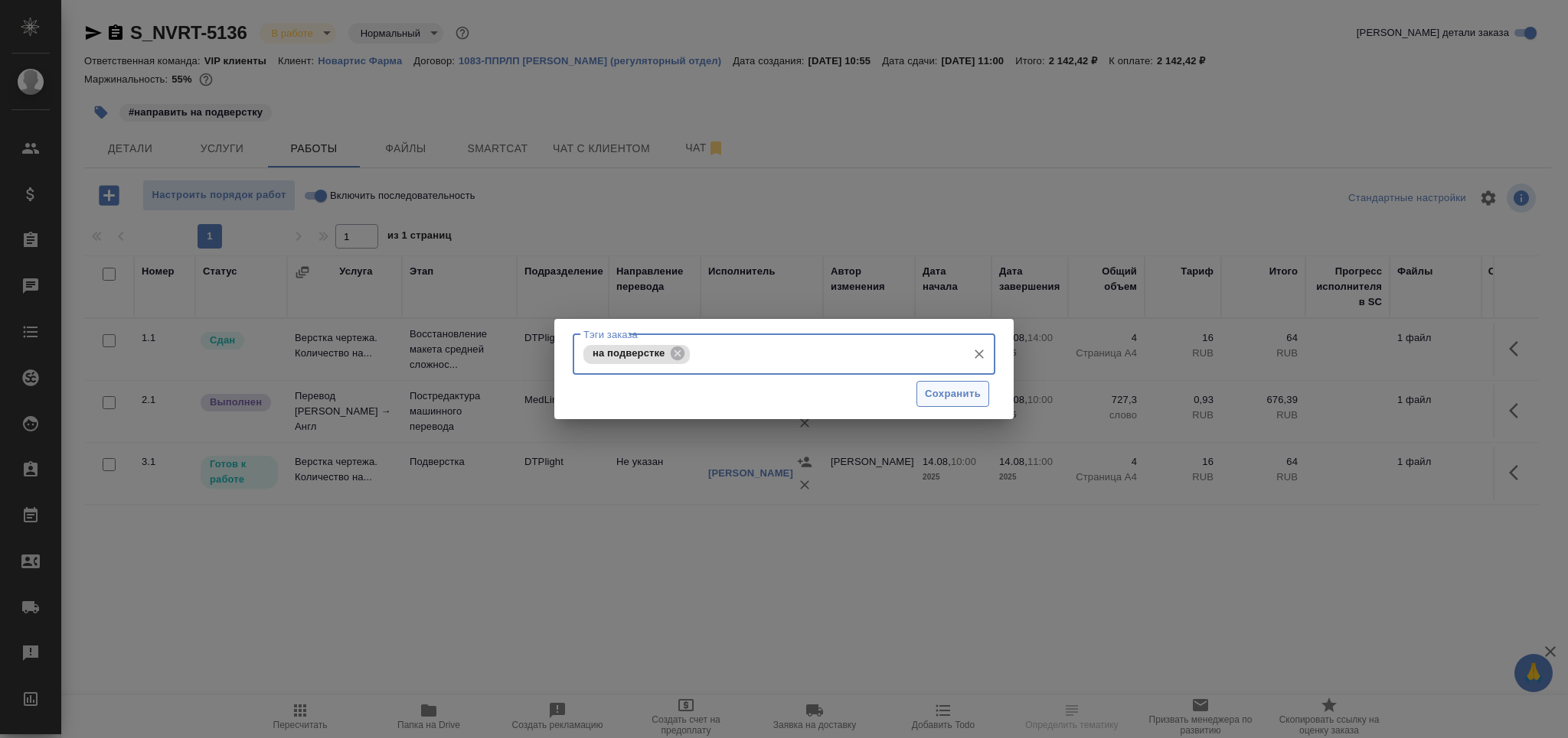
click at [928, 383] on button "Сохранить" at bounding box center [953, 394] width 73 height 27
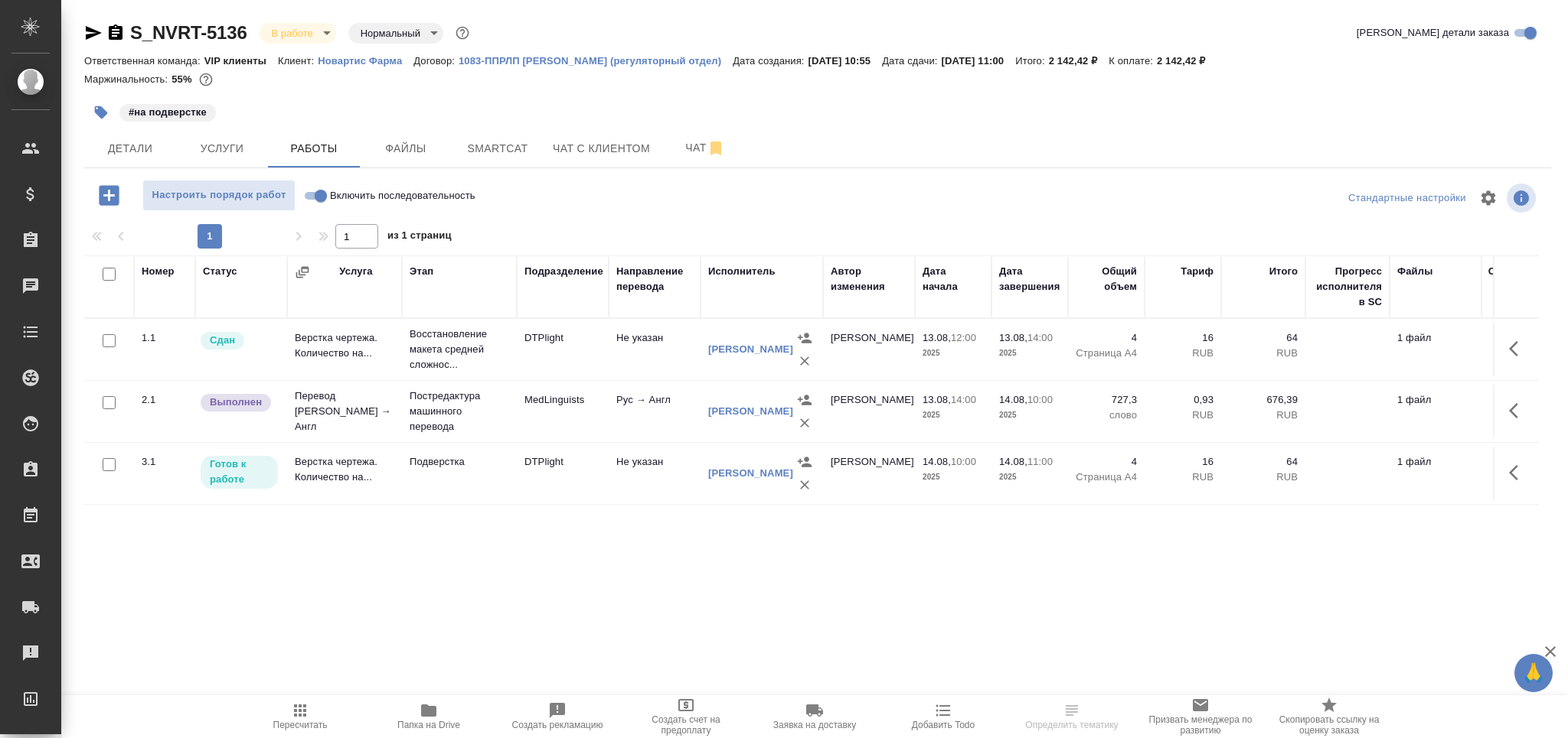
click at [483, 380] on td "Подверстка" at bounding box center [460, 350] width 115 height 61
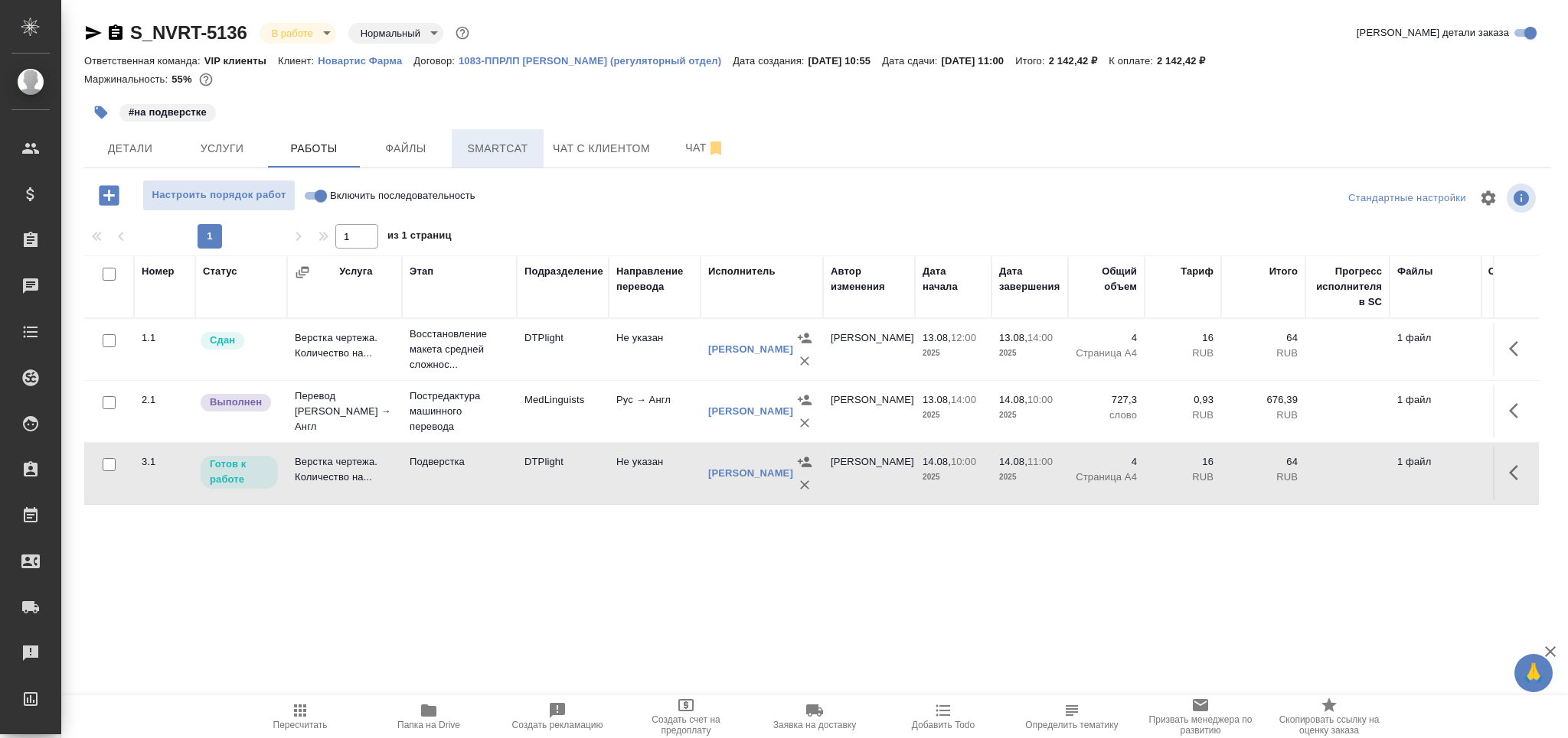
click at [486, 140] on span "Smartcat" at bounding box center [497, 149] width 74 height 19
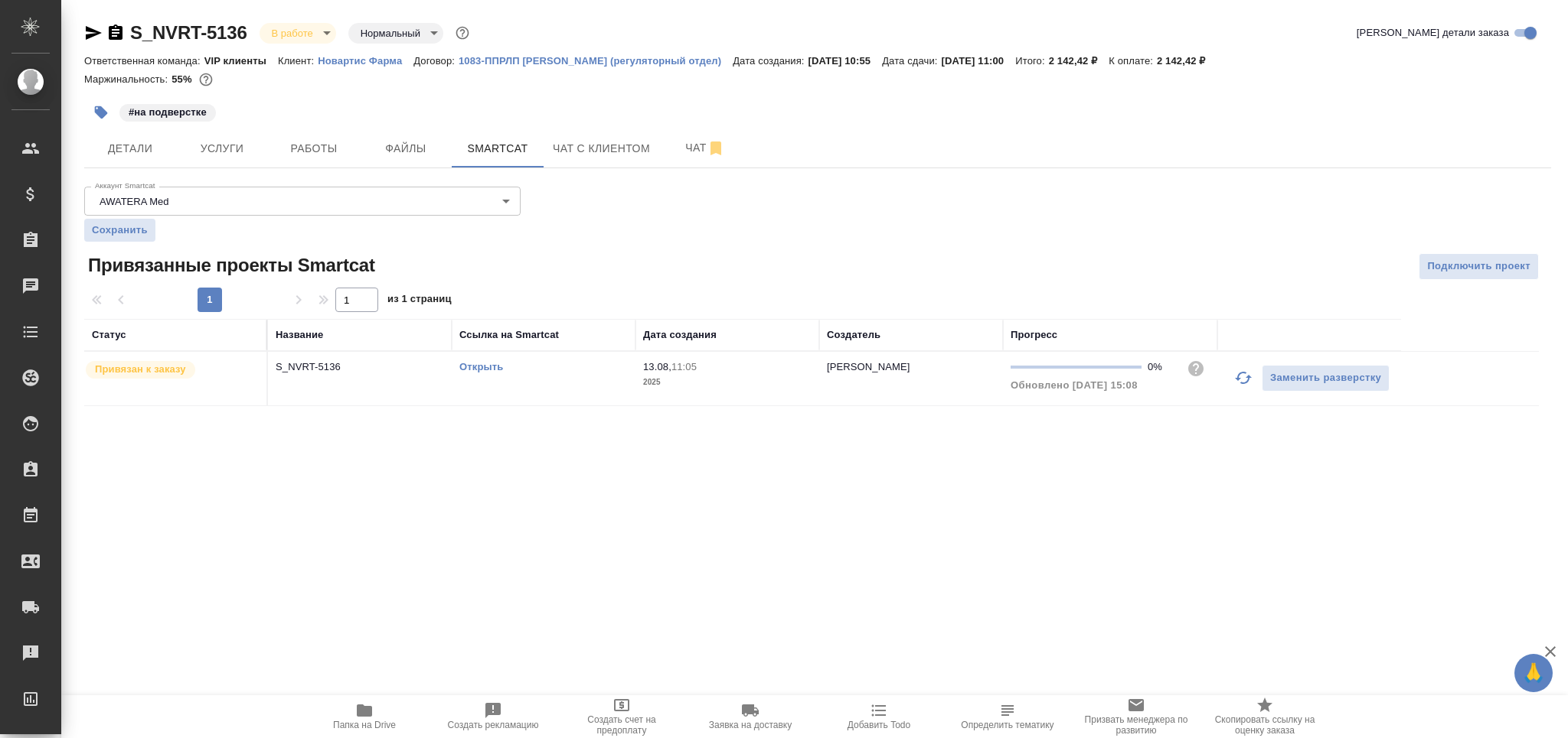
click at [713, 381] on p "2025" at bounding box center [727, 383] width 168 height 15
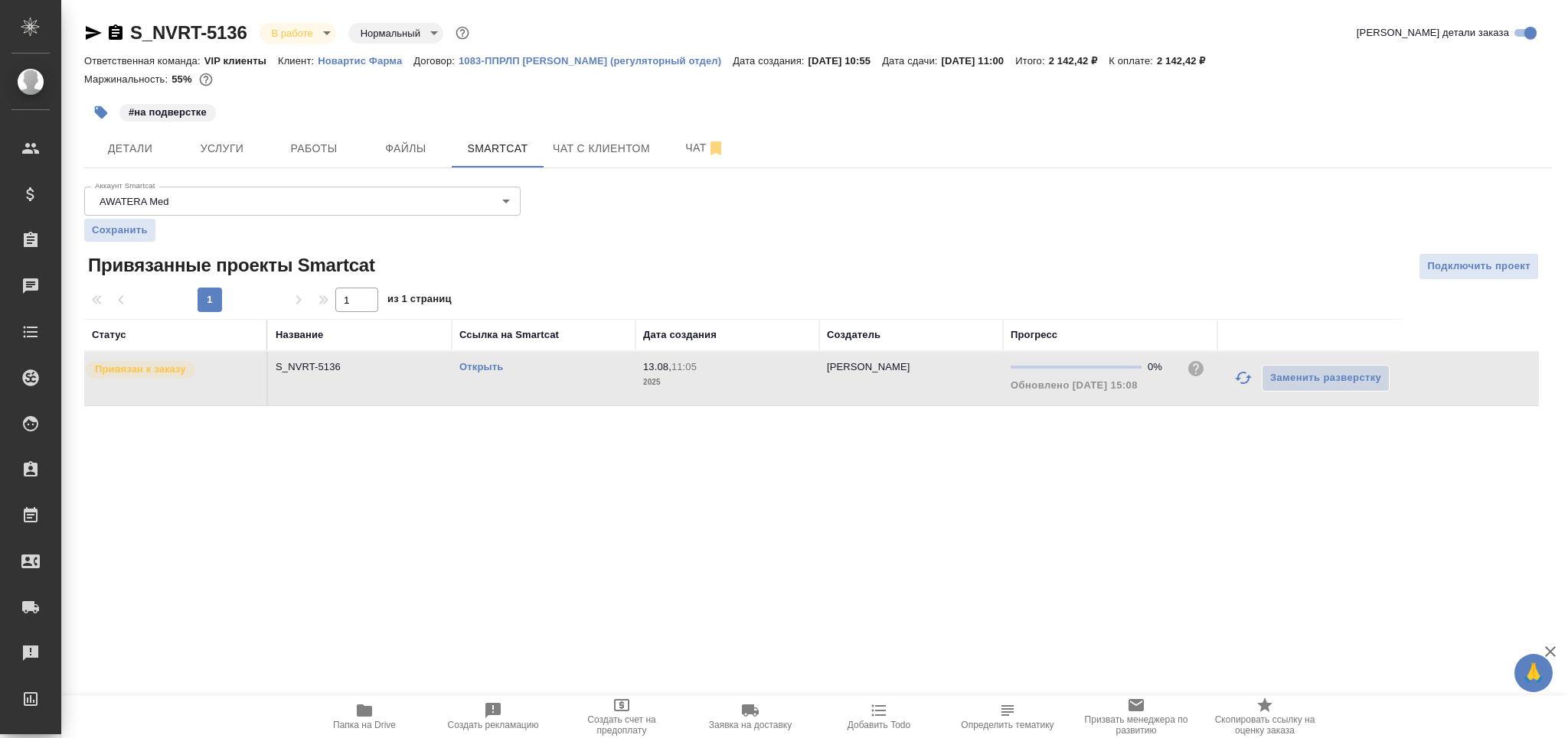
click at [713, 381] on p "2025" at bounding box center [727, 383] width 168 height 15
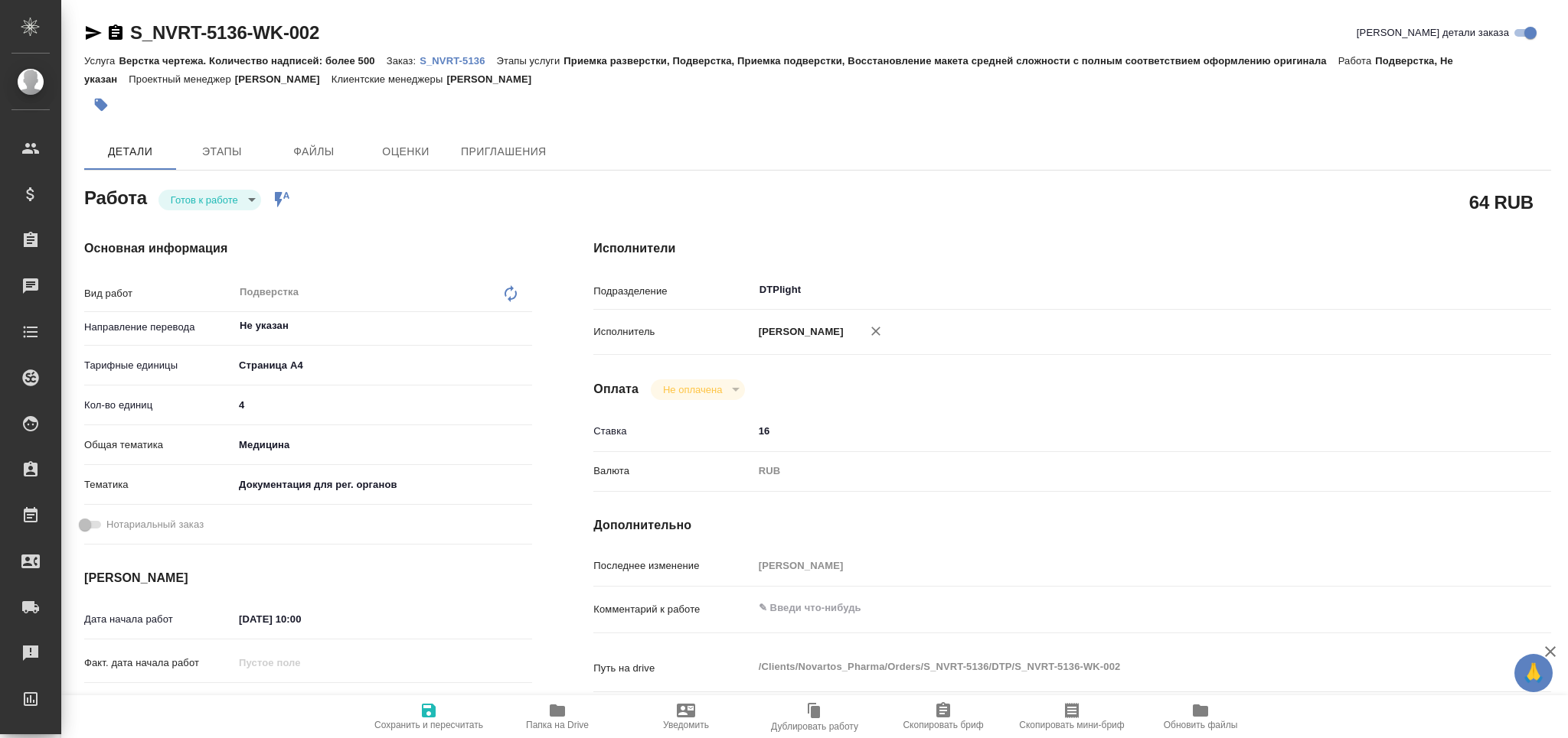
type textarea "x"
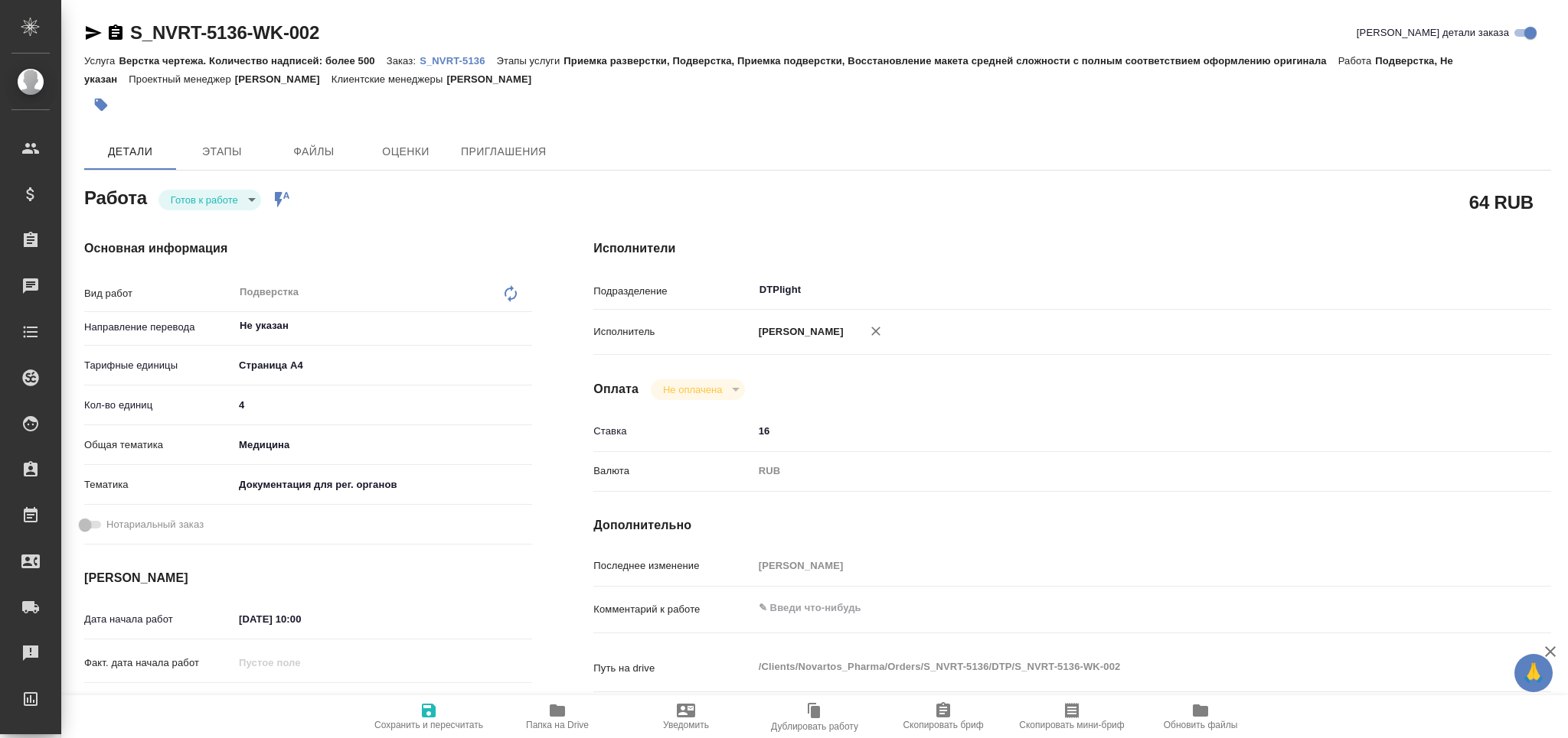
type textarea "x"
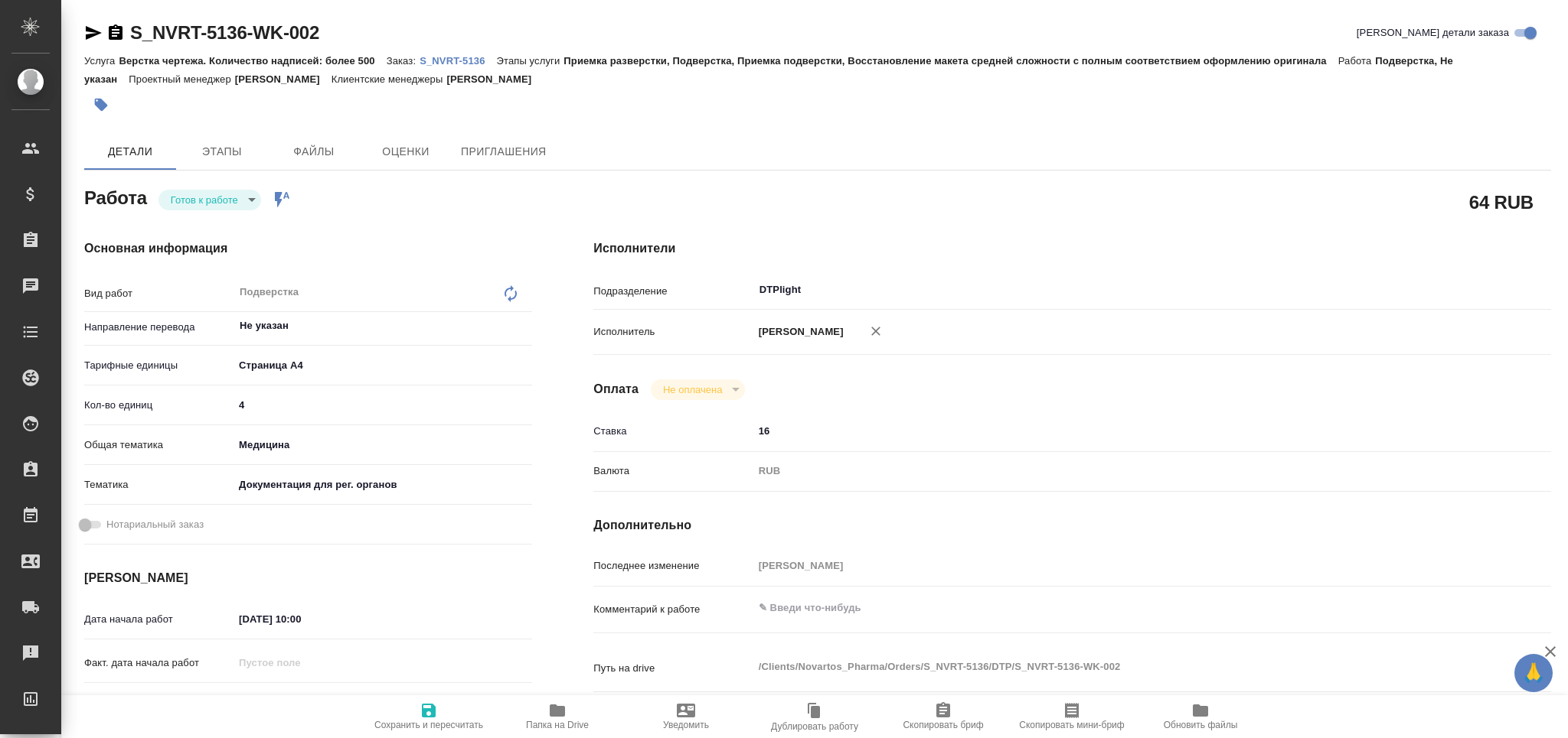
type textarea "x"
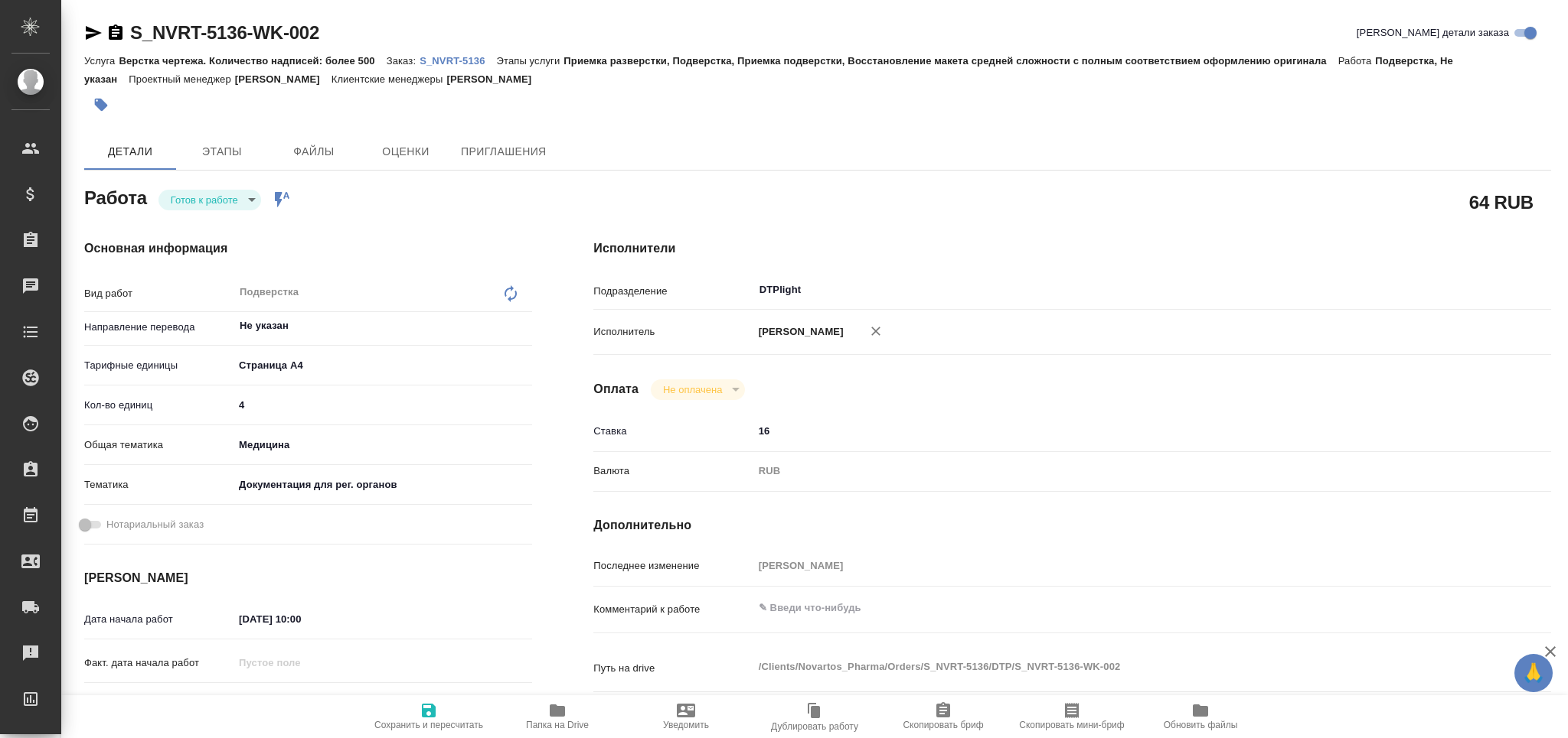
type textarea "x"
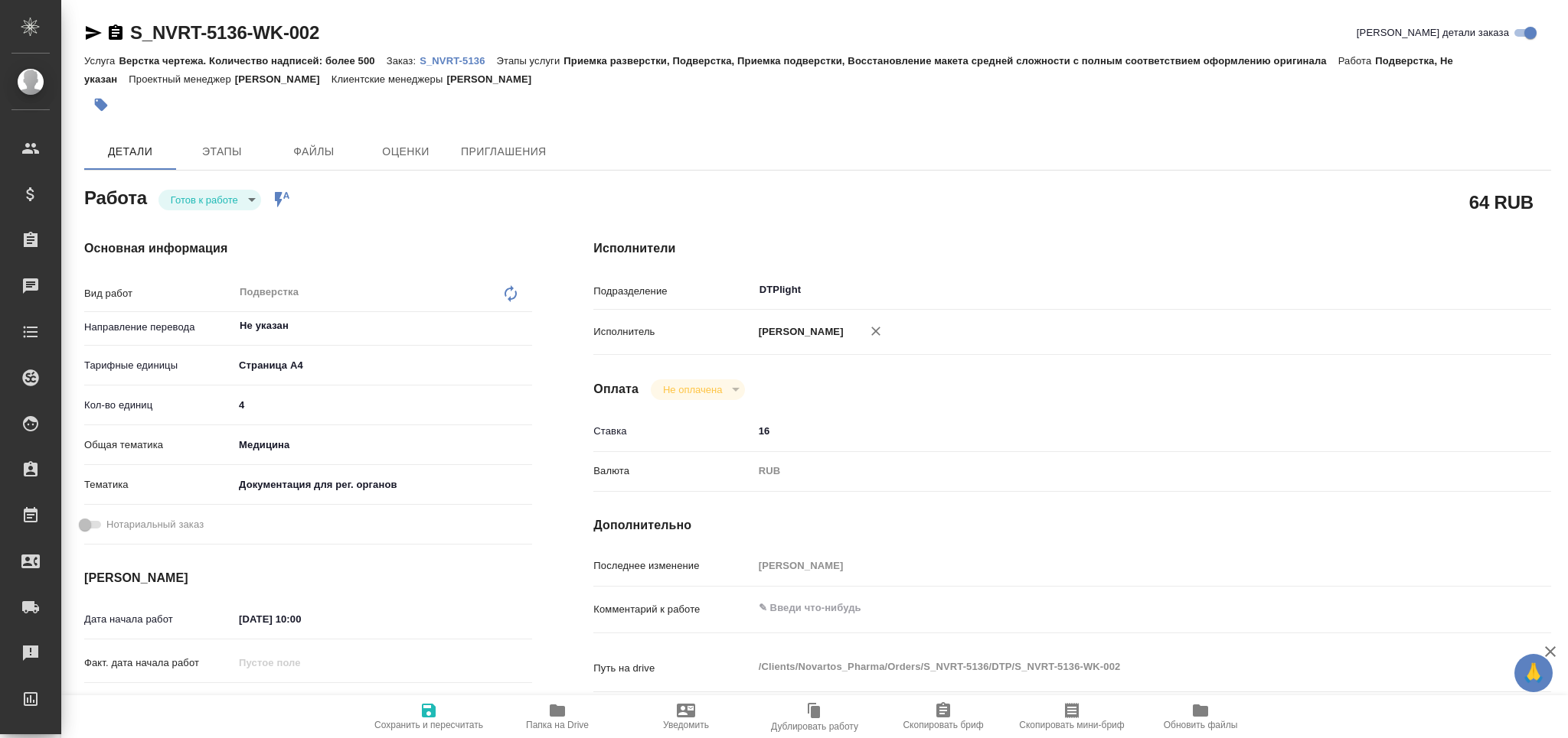
type textarea "x"
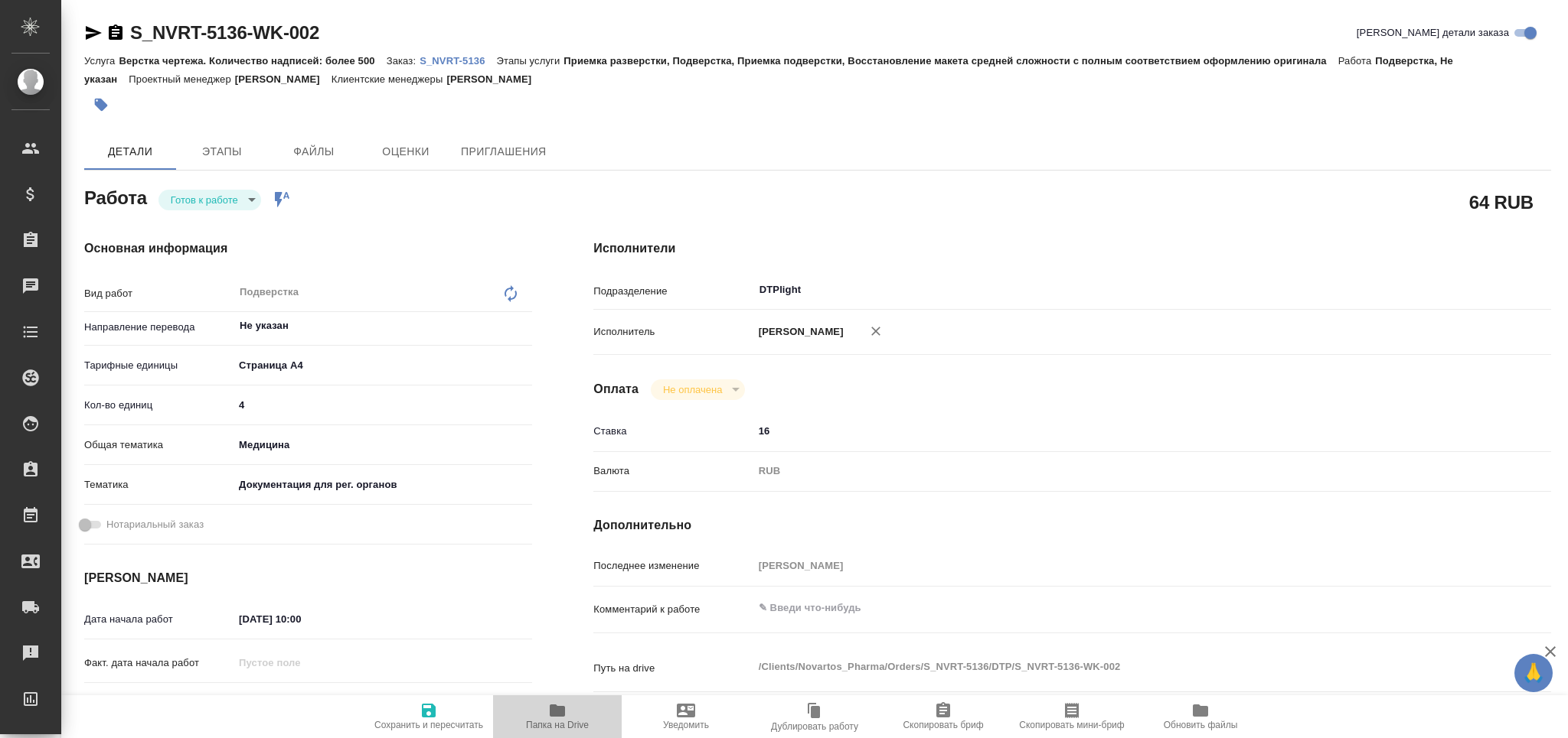
click at [553, 712] on icon "button" at bounding box center [558, 710] width 15 height 12
type textarea "x"
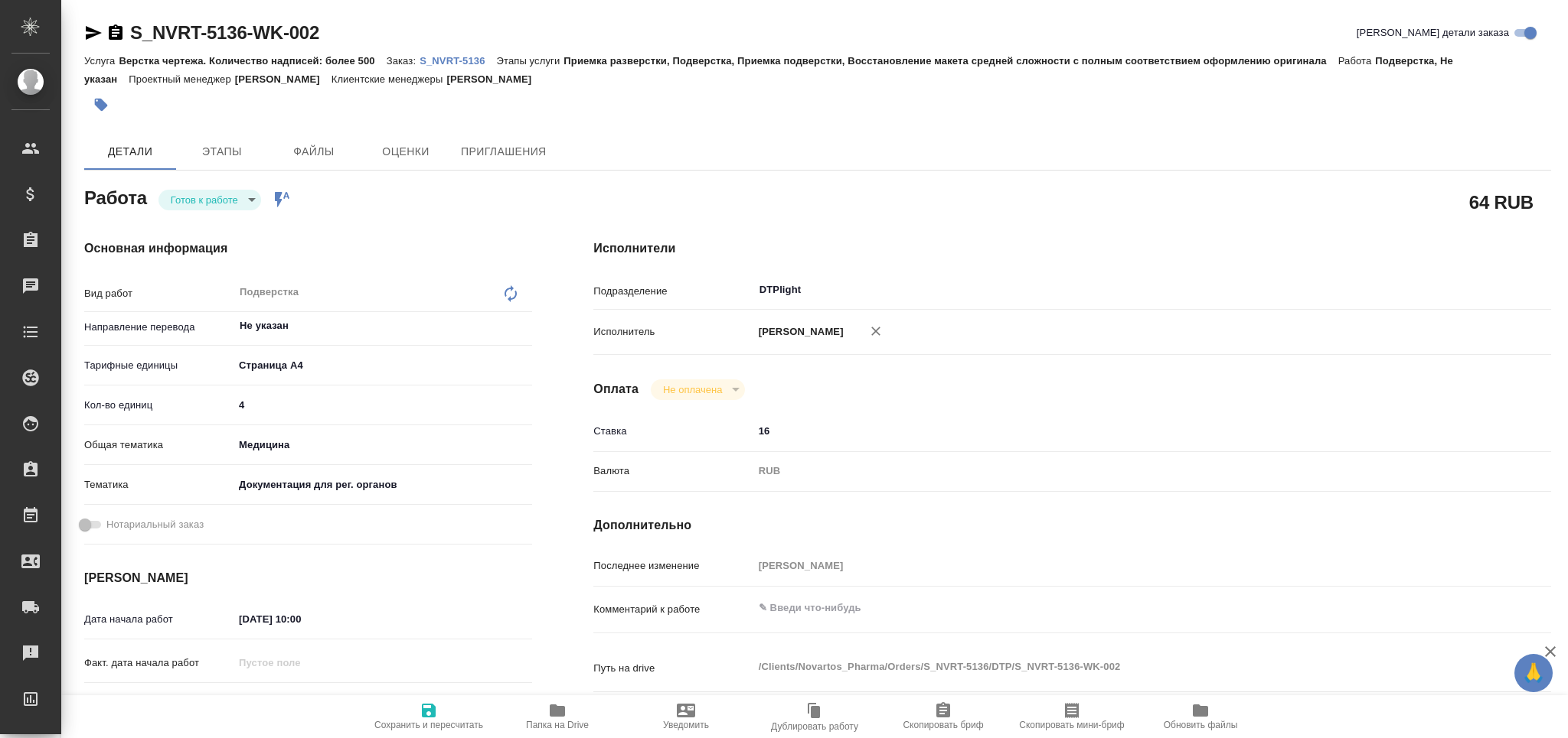
type textarea "x"
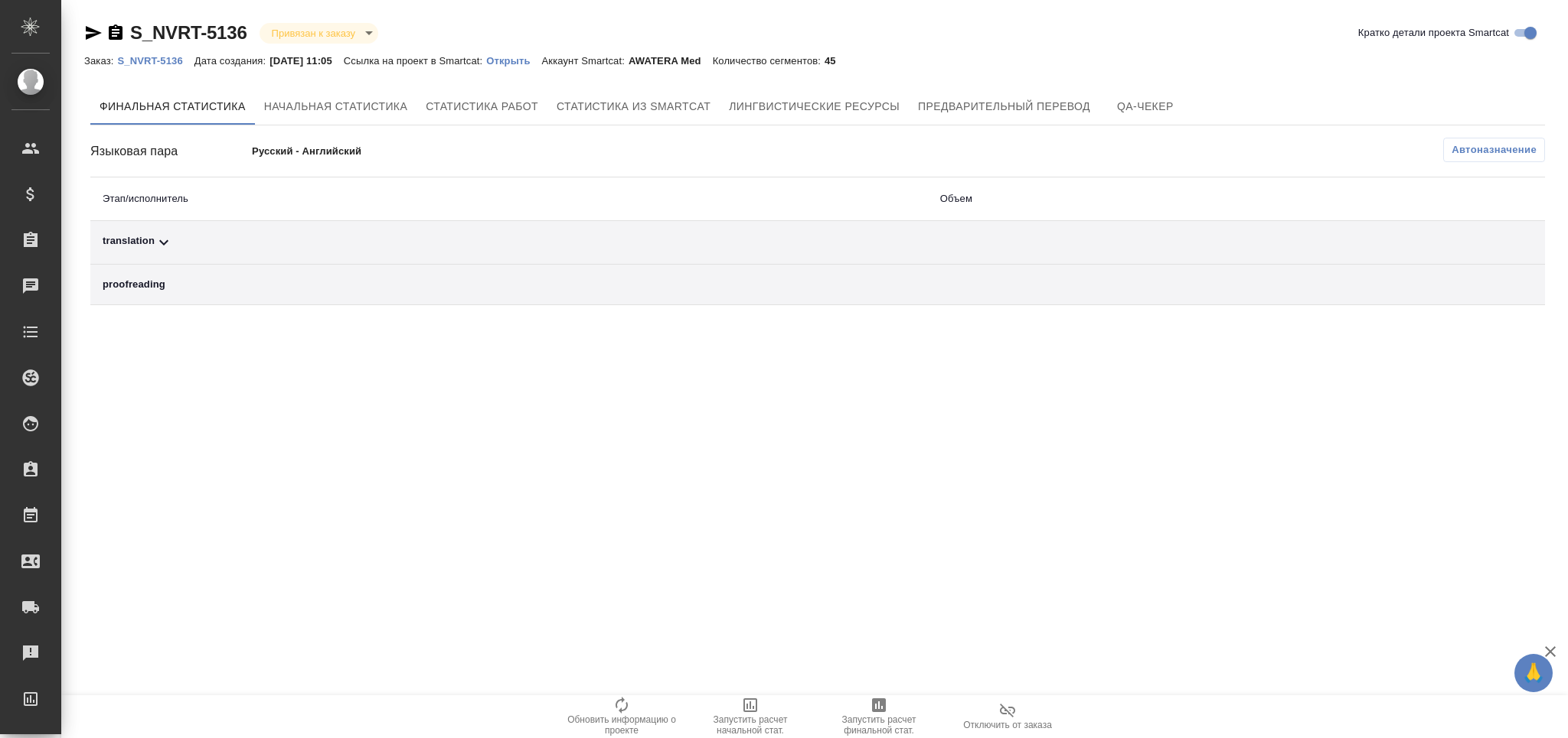
click at [1529, 155] on span "Автоназначение" at bounding box center [1494, 150] width 85 height 15
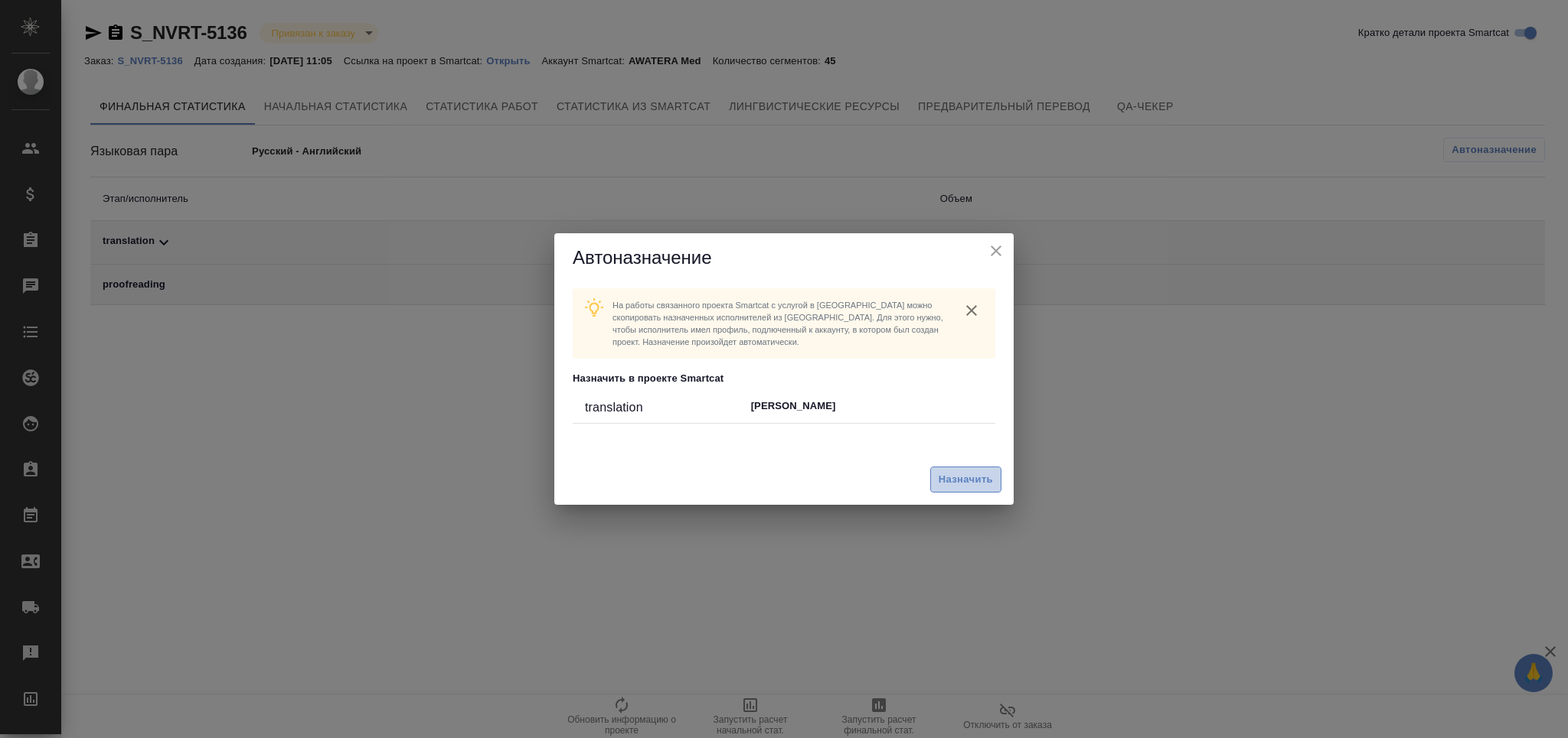
click at [983, 478] on span "Назначить" at bounding box center [966, 480] width 54 height 18
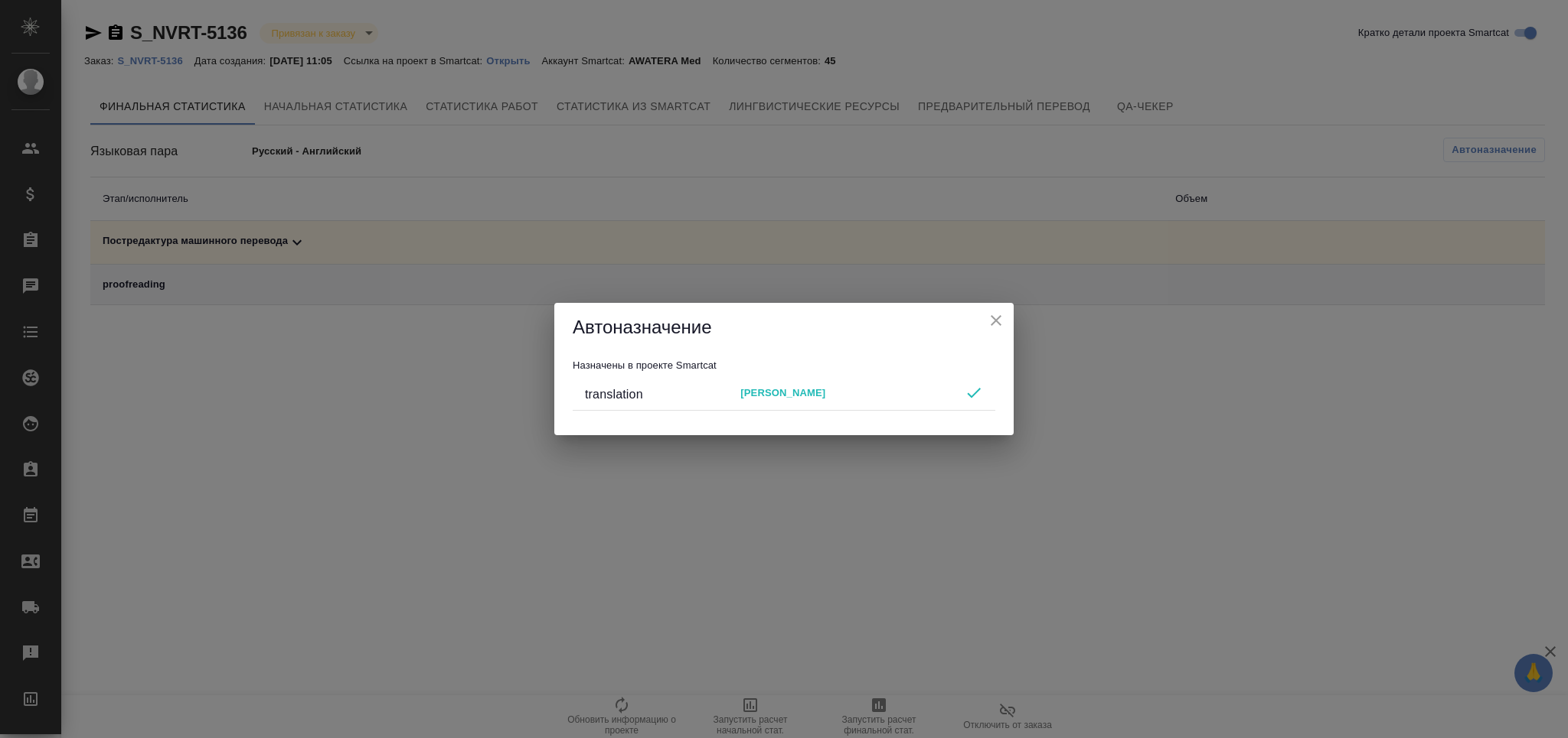
click at [997, 322] on icon "close" at bounding box center [995, 320] width 11 height 11
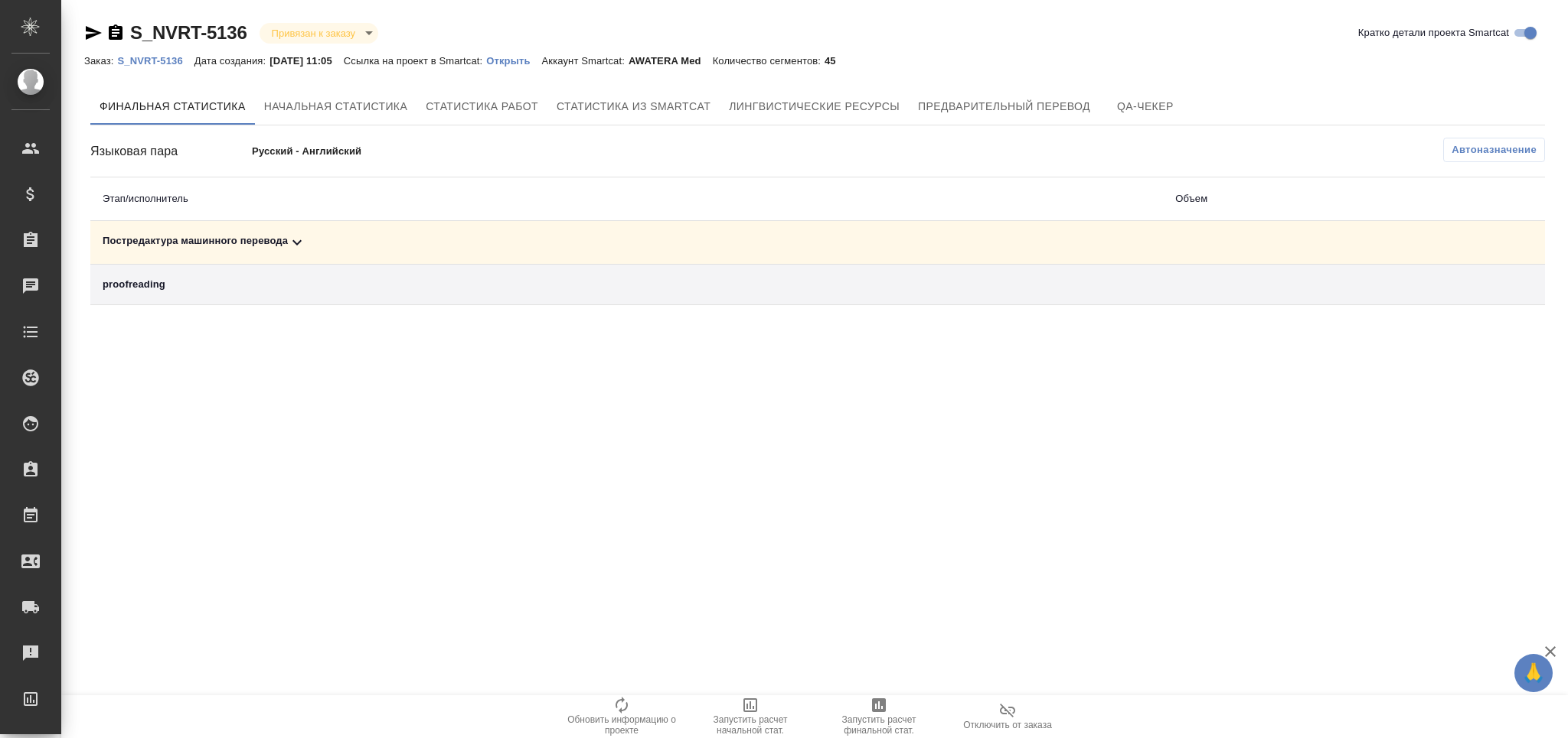
click at [880, 714] on icon "button" at bounding box center [879, 705] width 19 height 19
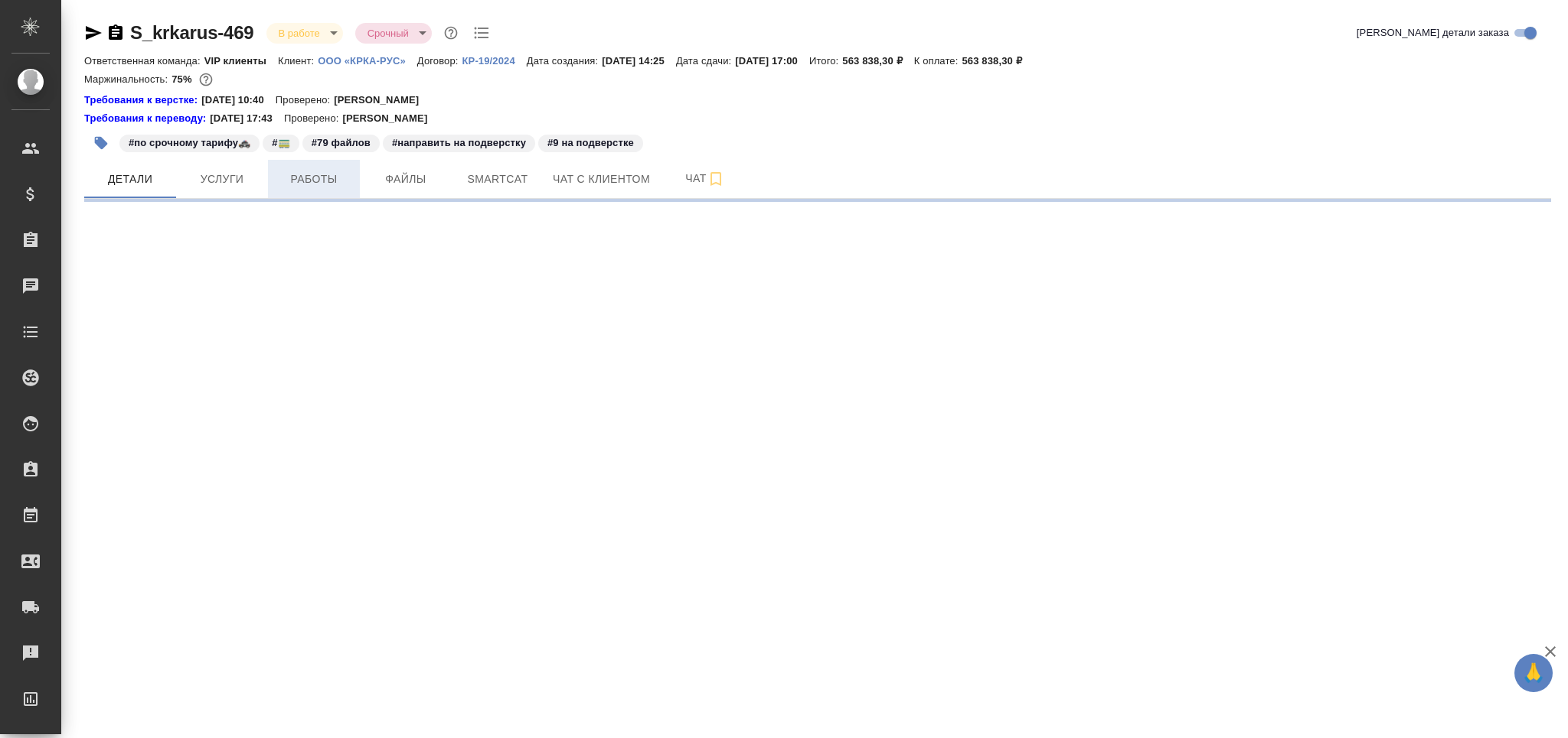
select select "RU"
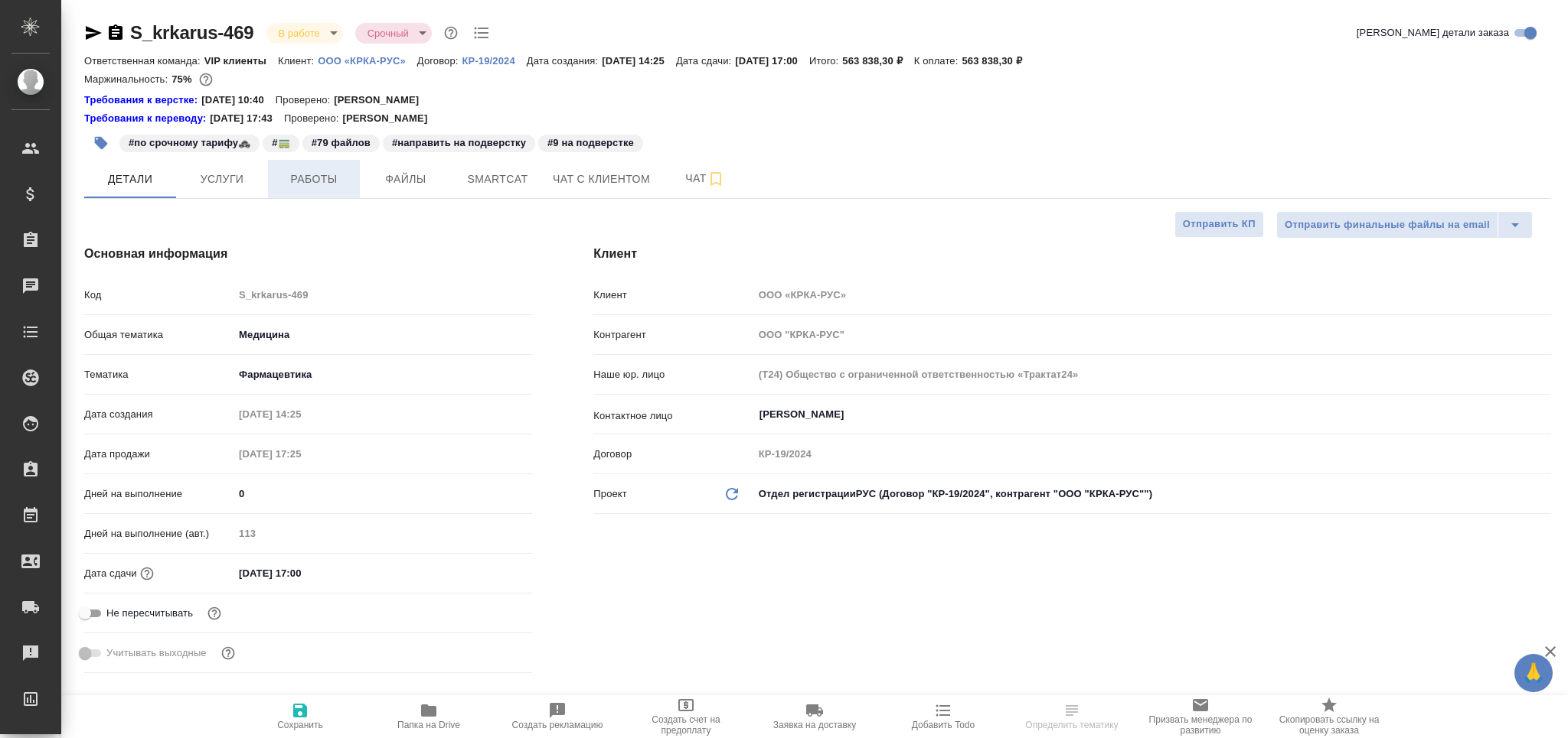
type textarea "x"
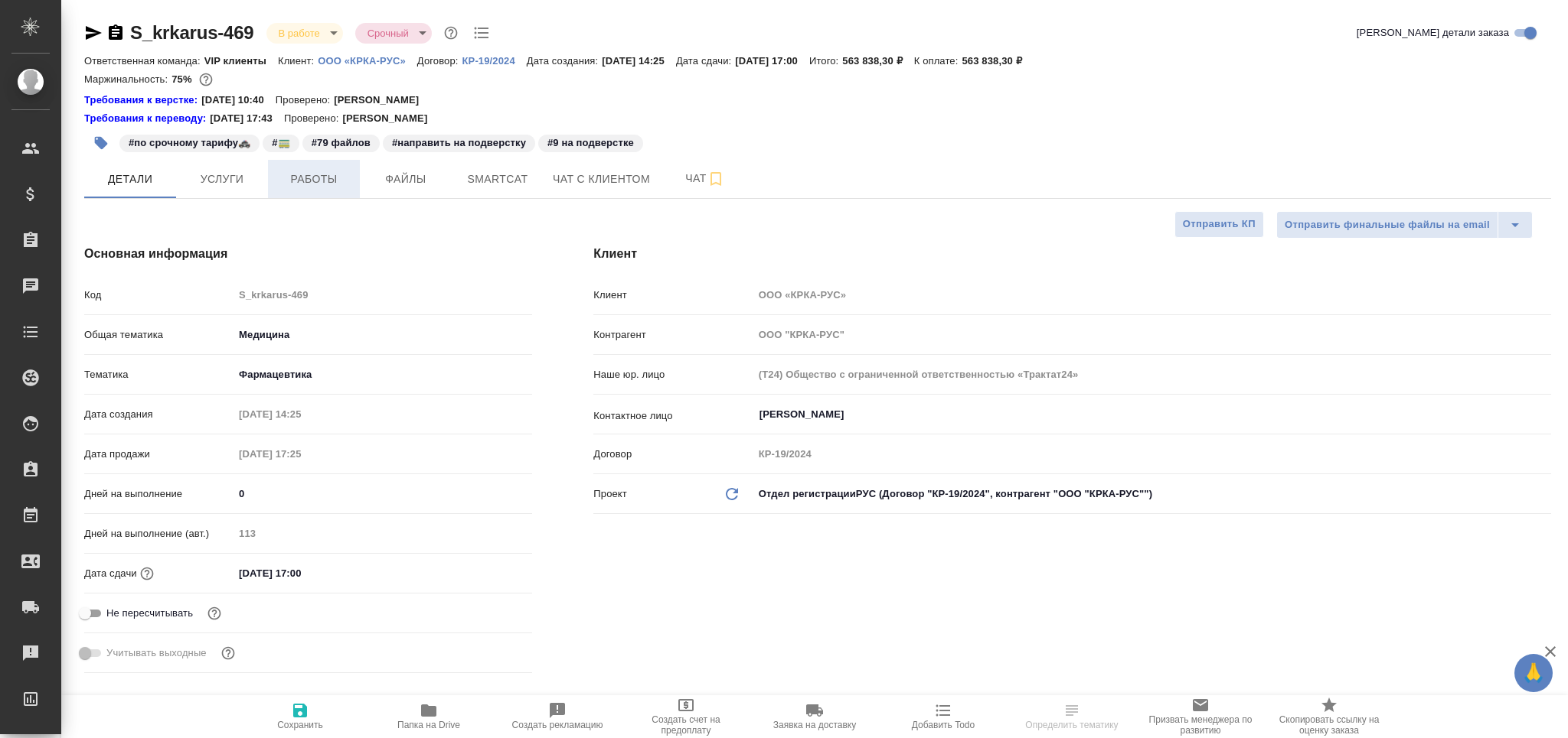
type textarea "x"
click at [305, 187] on span "Работы" at bounding box center [313, 179] width 74 height 19
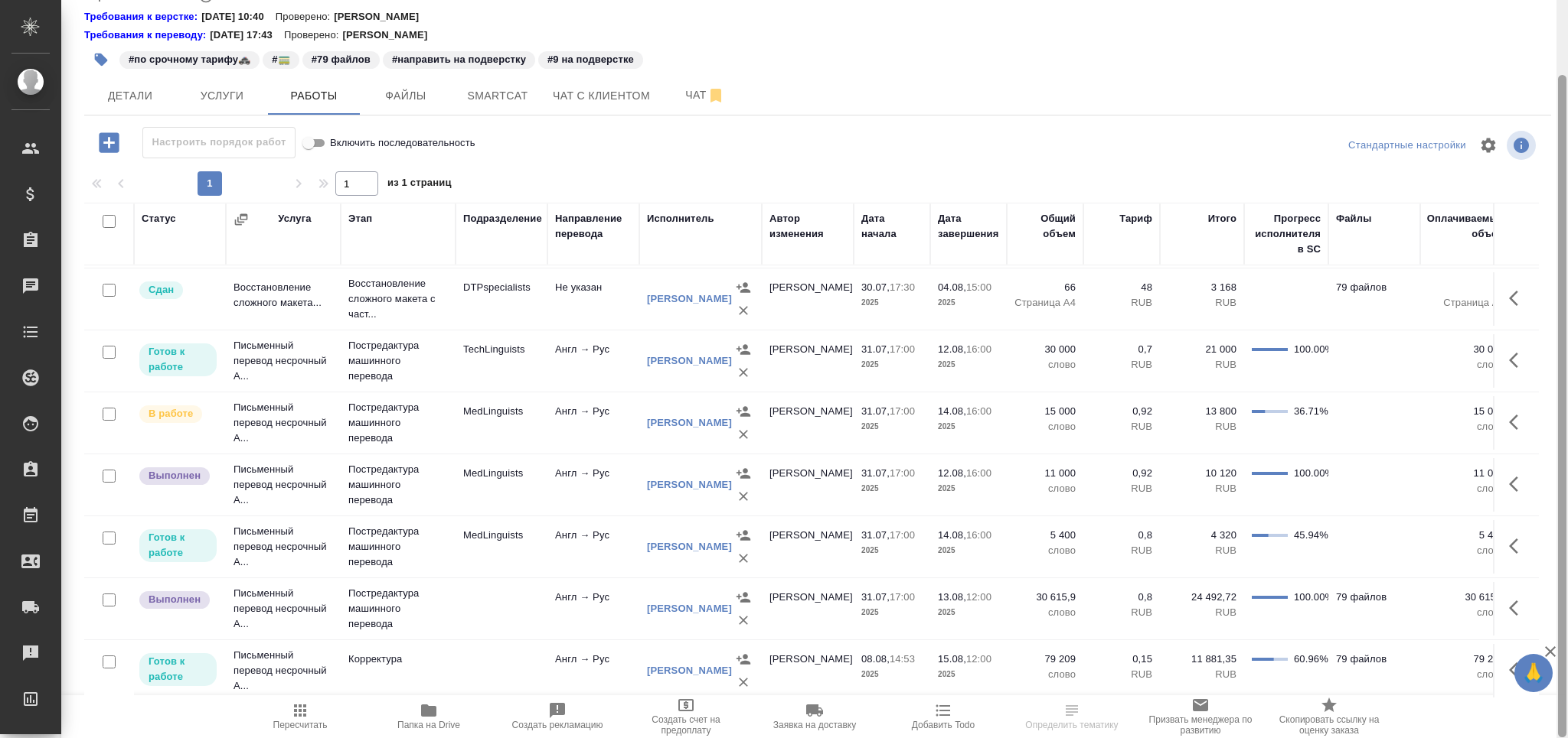
scroll to position [181, 0]
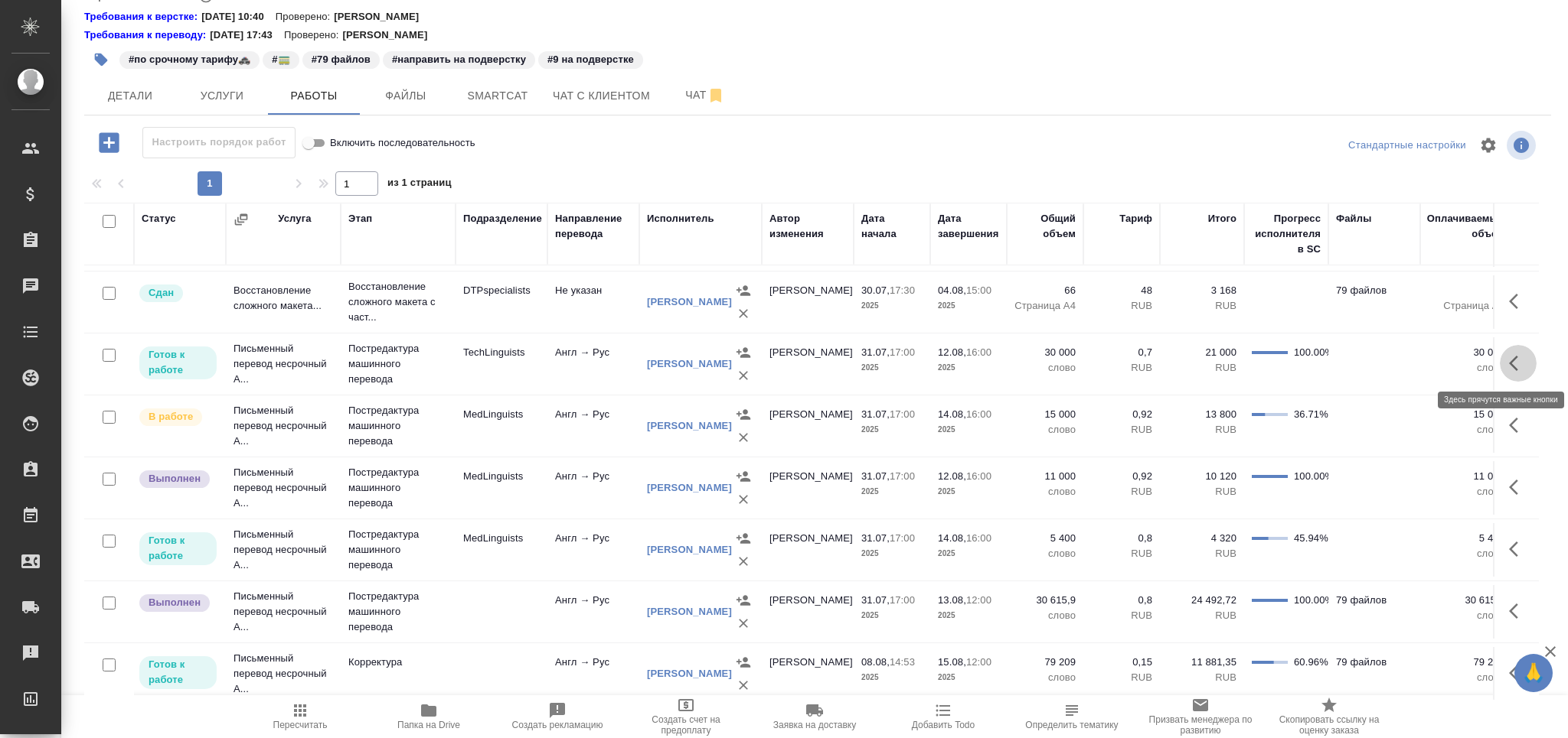
click at [1509, 354] on icon "button" at bounding box center [1518, 363] width 19 height 19
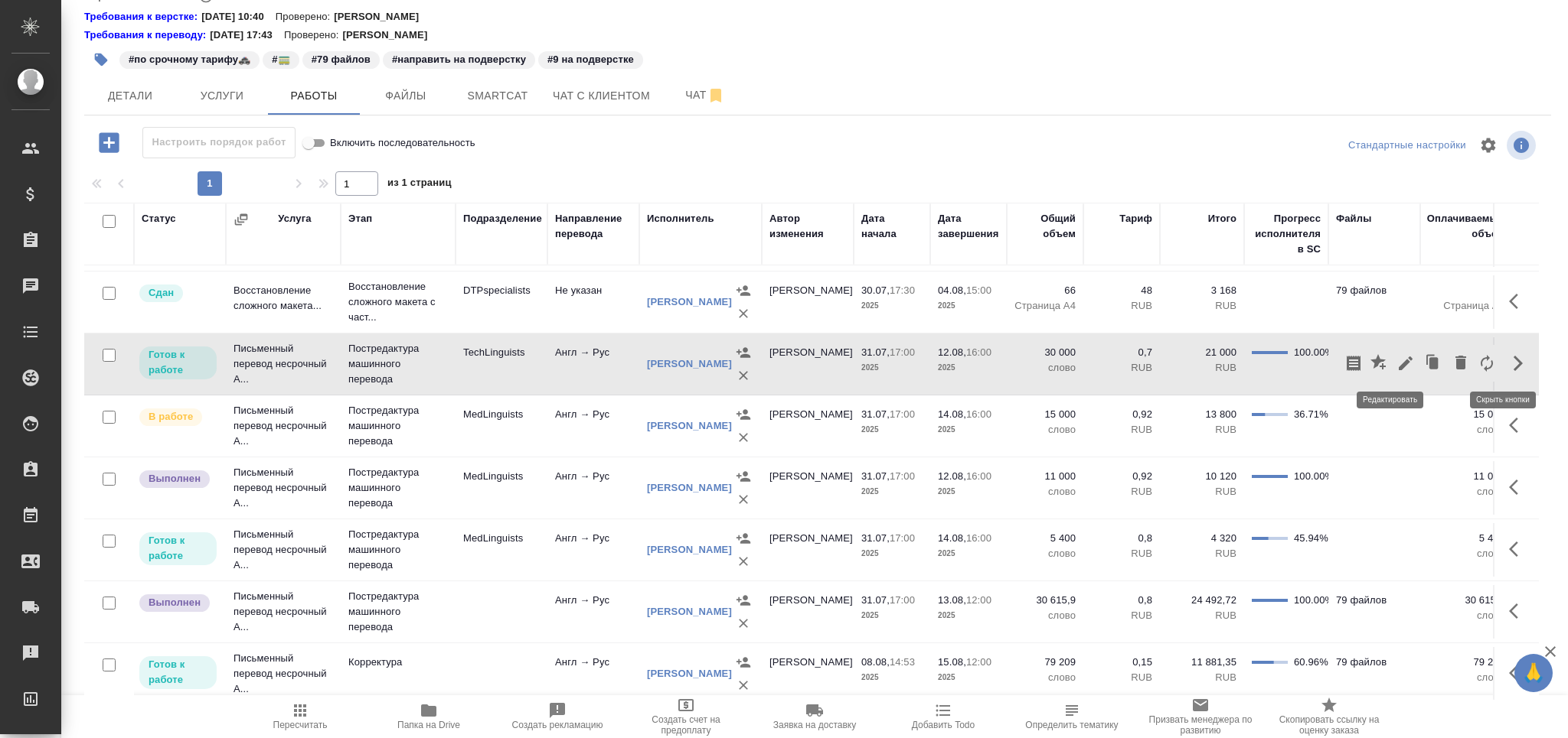
click at [1396, 359] on icon "button" at bounding box center [1406, 363] width 19 height 19
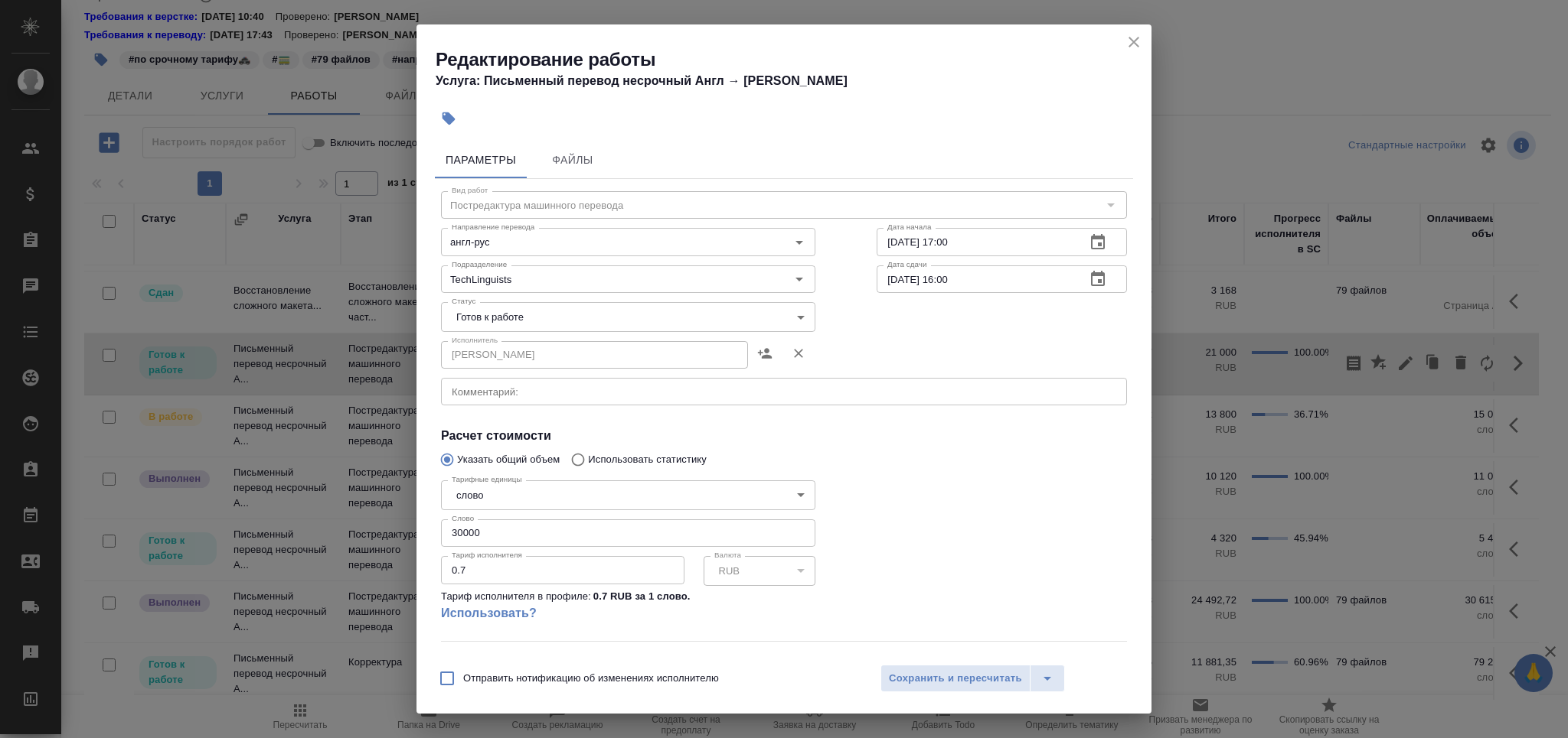
click at [544, 317] on body "🙏 .cls-1 fill:#fff; AWATERA Grabko Mariya Клиенты Спецификации Заказы 0 Чаты To…" at bounding box center [784, 369] width 1568 height 738
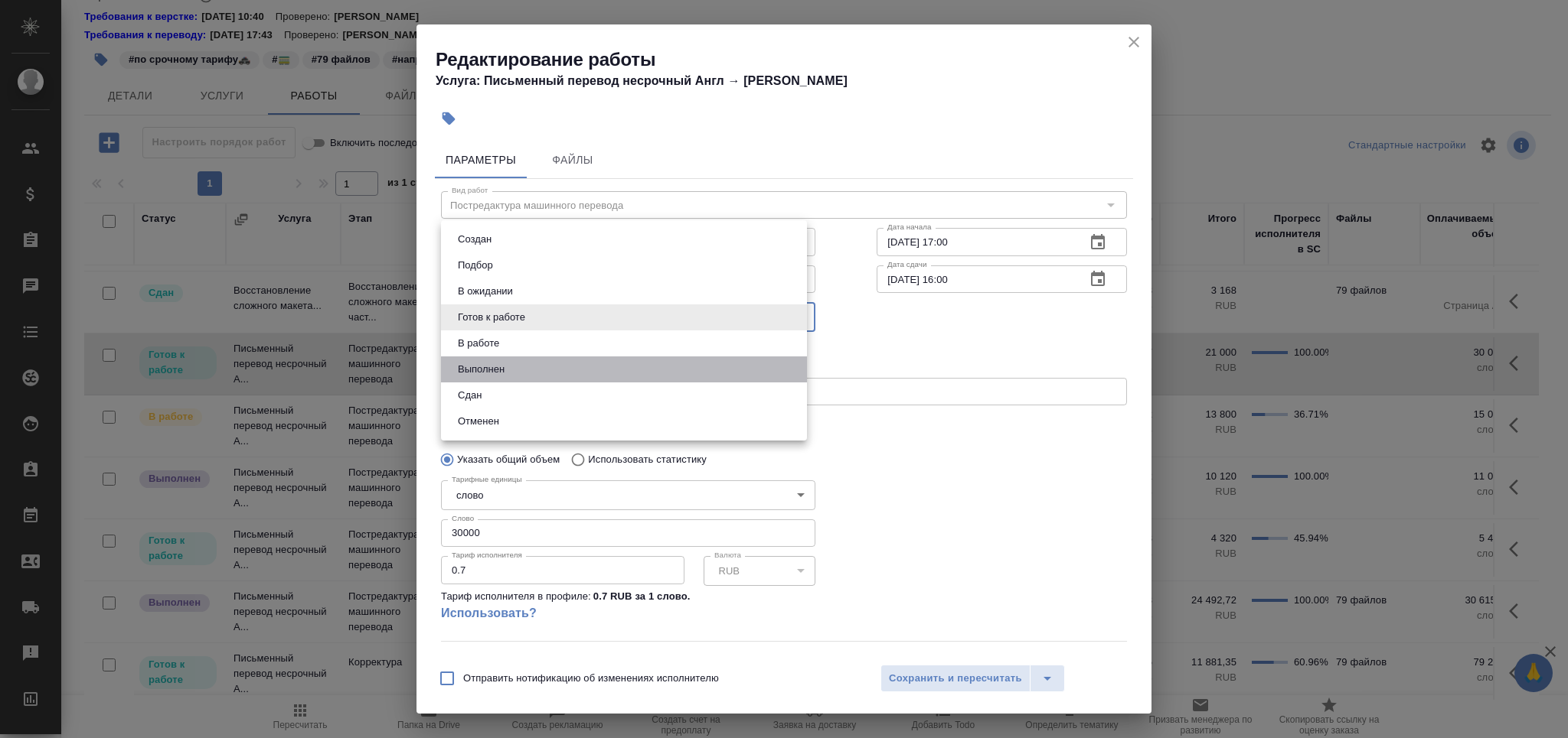
click at [523, 371] on li "Выполнен" at bounding box center [623, 369] width 366 height 26
type input "completed"
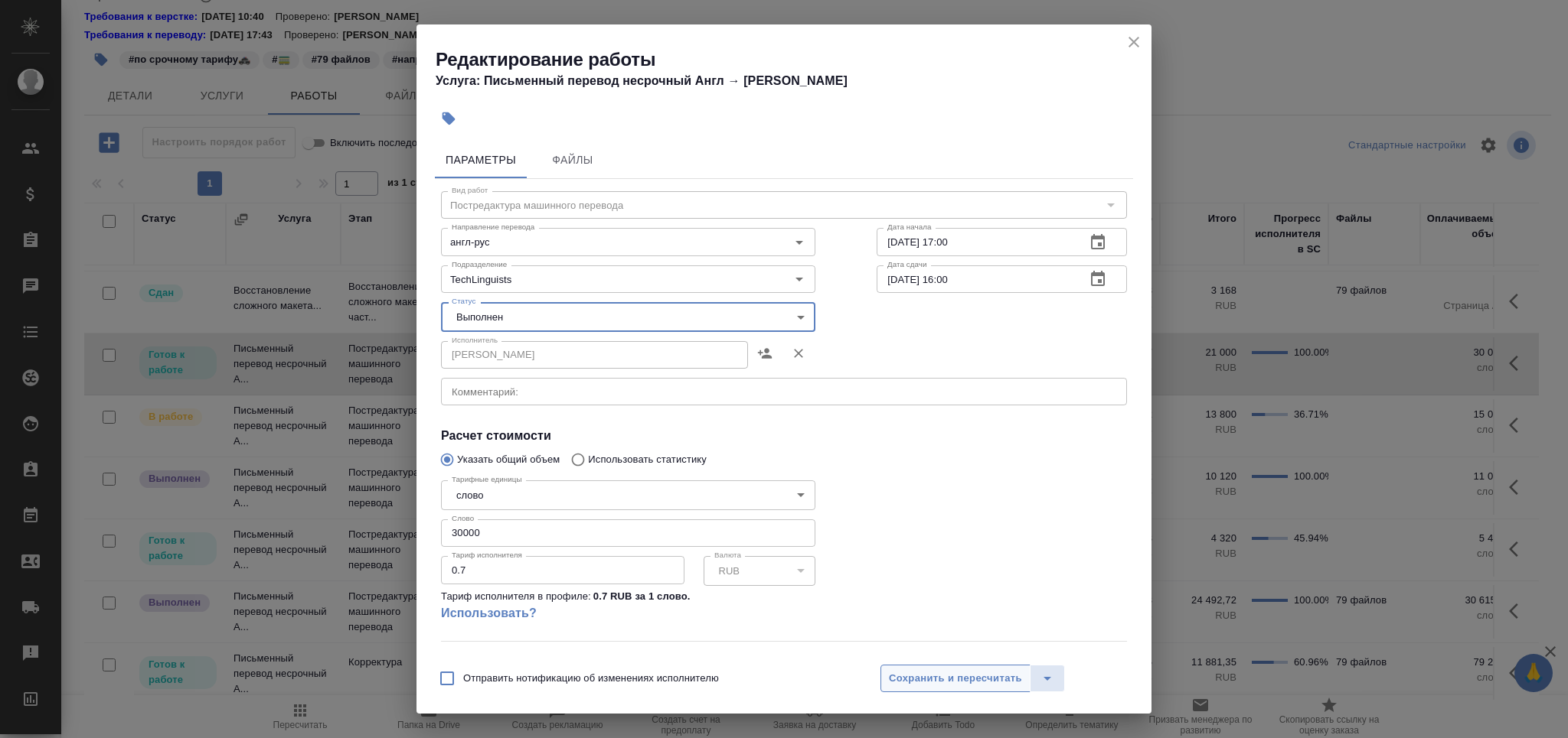
click at [914, 677] on span "Сохранить и пересчитать" at bounding box center [956, 679] width 133 height 18
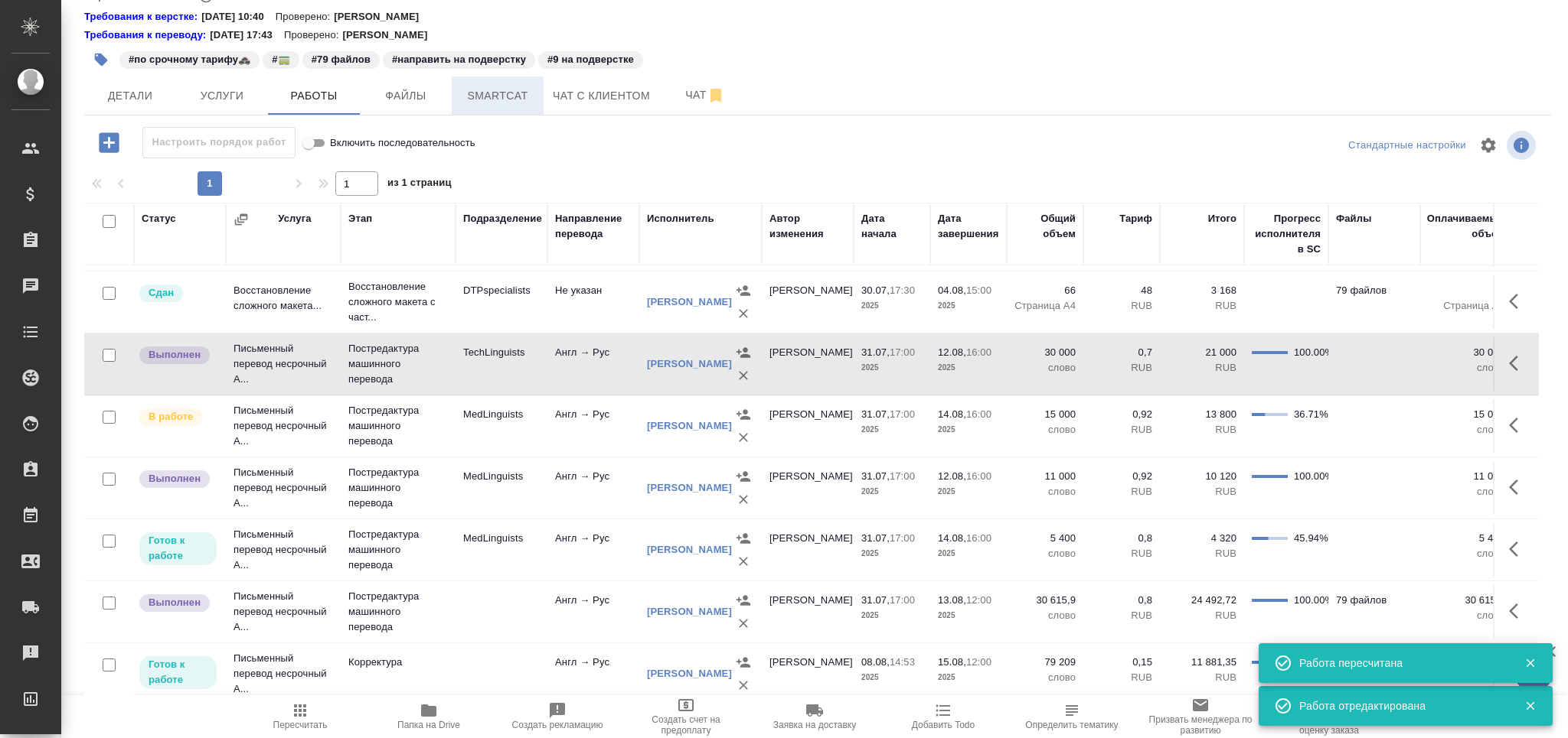
click at [511, 96] on span "Smartcat" at bounding box center [497, 95] width 74 height 19
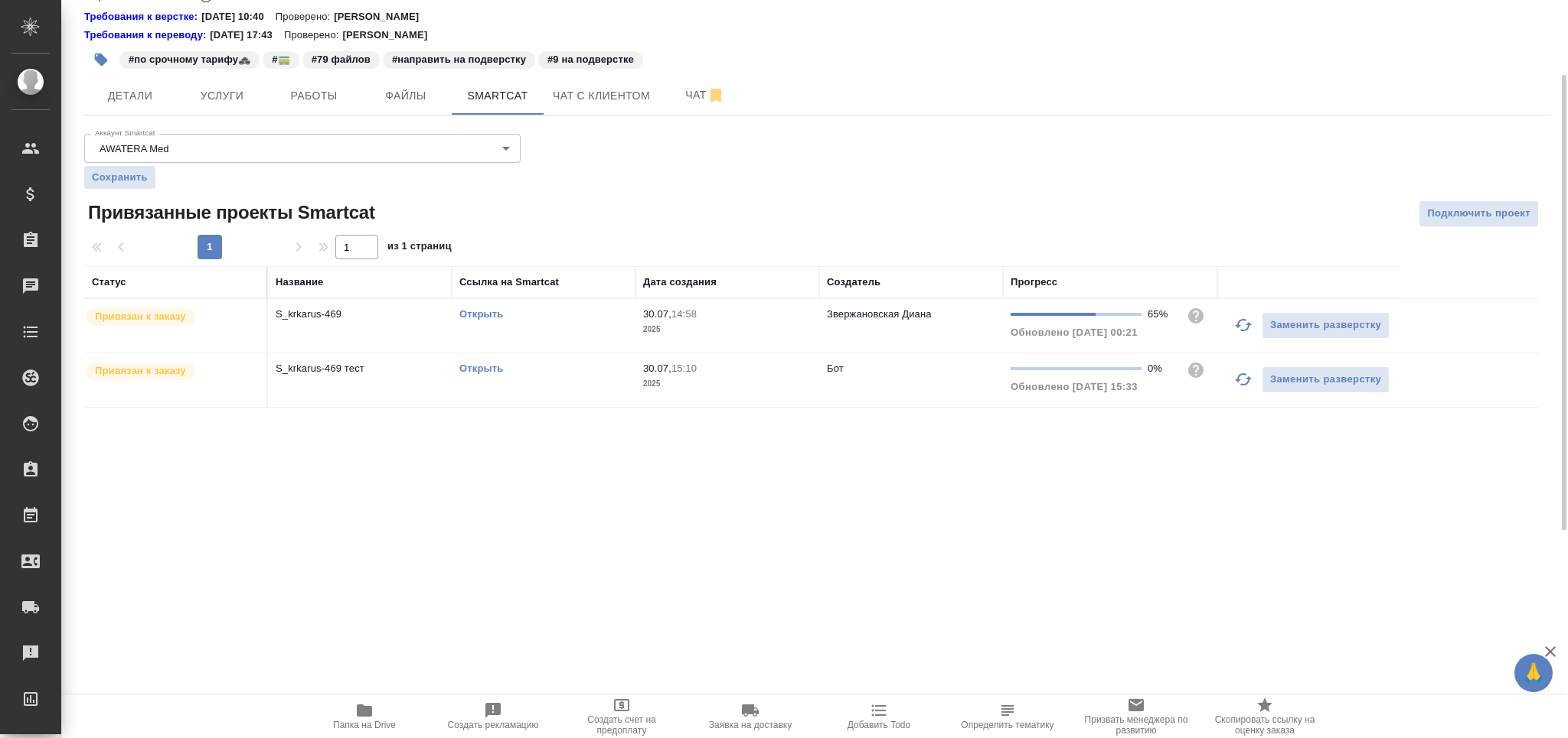
click at [487, 313] on link "Открыть" at bounding box center [482, 314] width 44 height 12
click at [1231, 323] on button "button" at bounding box center [1243, 324] width 36 height 36
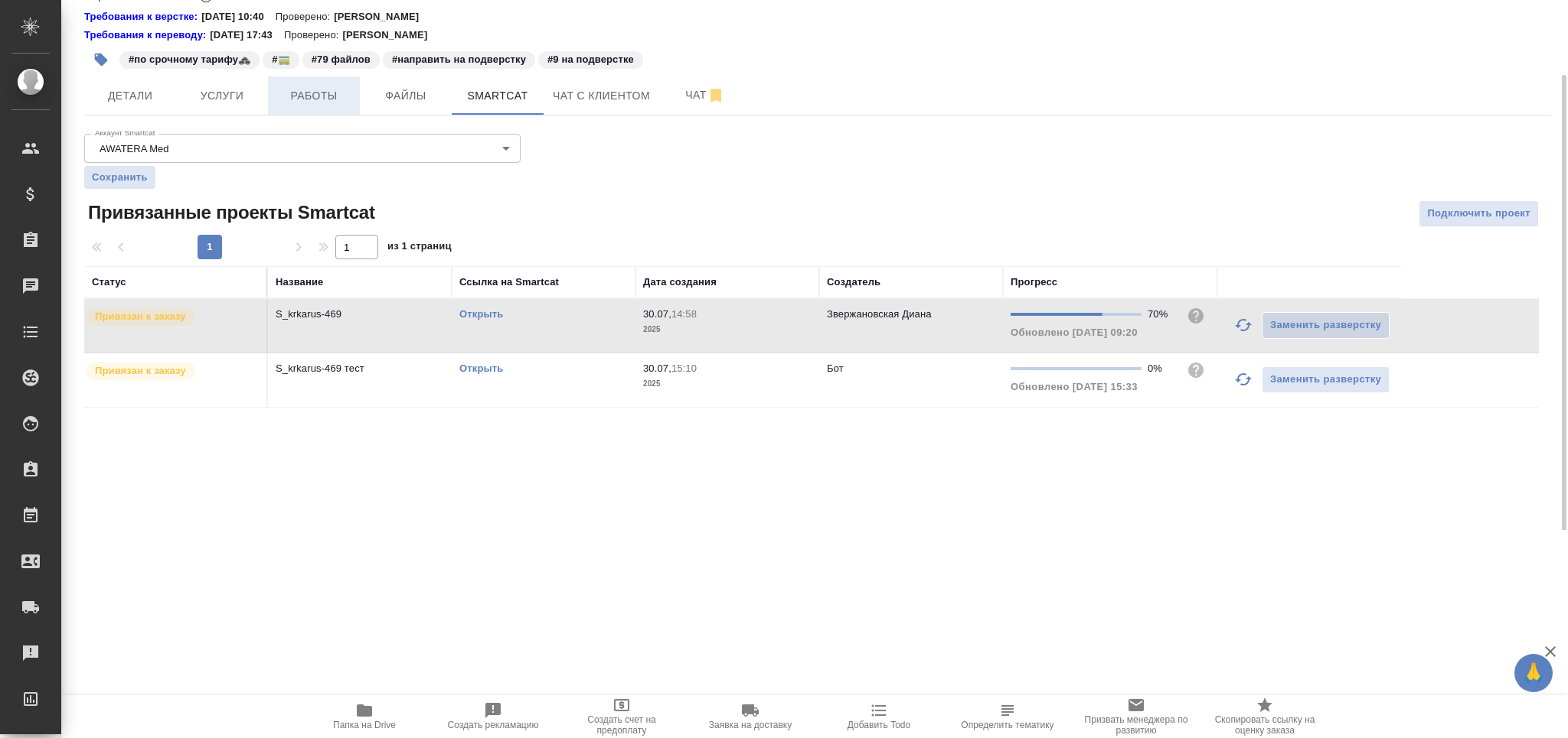
click at [290, 94] on span "Работы" at bounding box center [313, 95] width 74 height 19
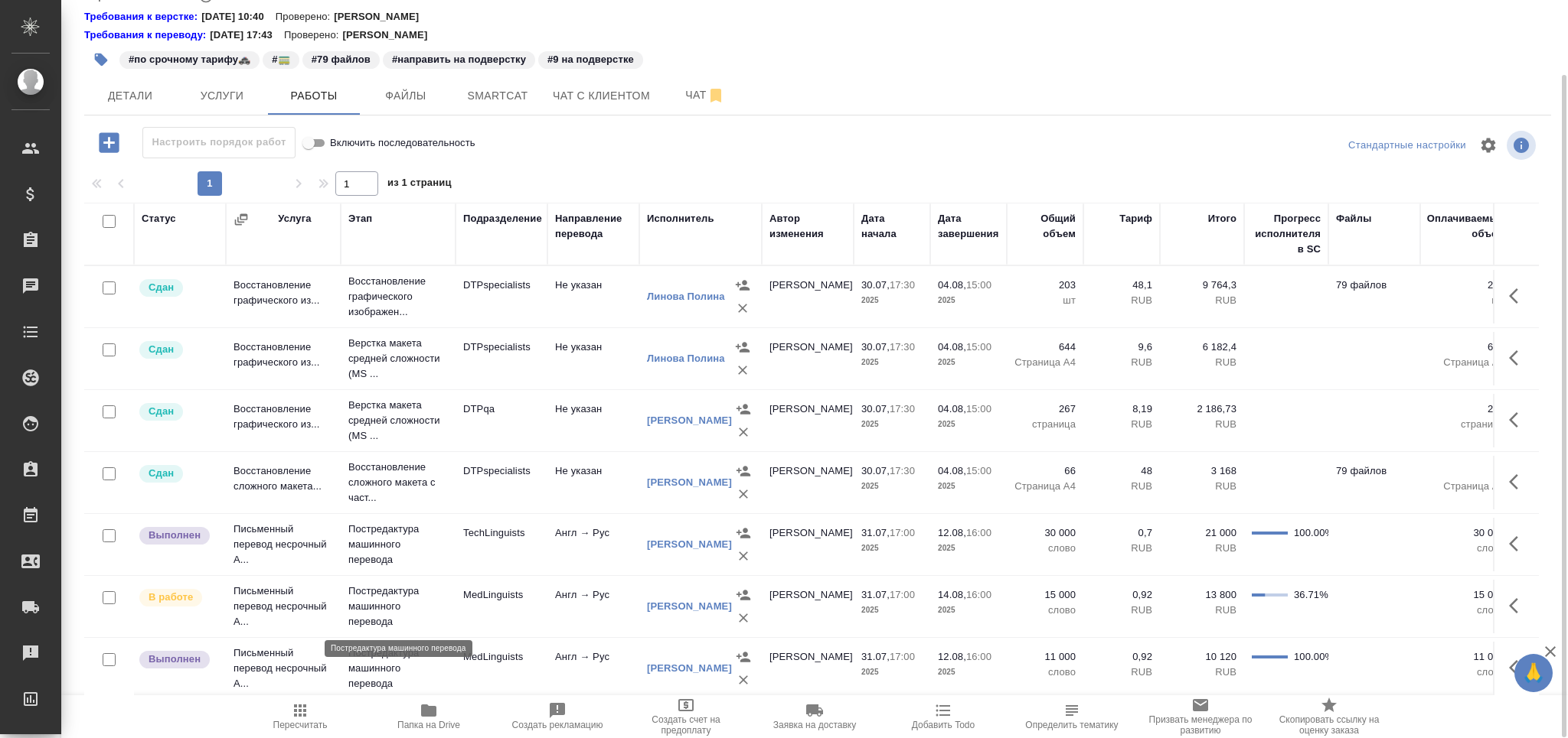
click at [410, 616] on p "Постредактура машинного перевода" at bounding box center [398, 606] width 100 height 46
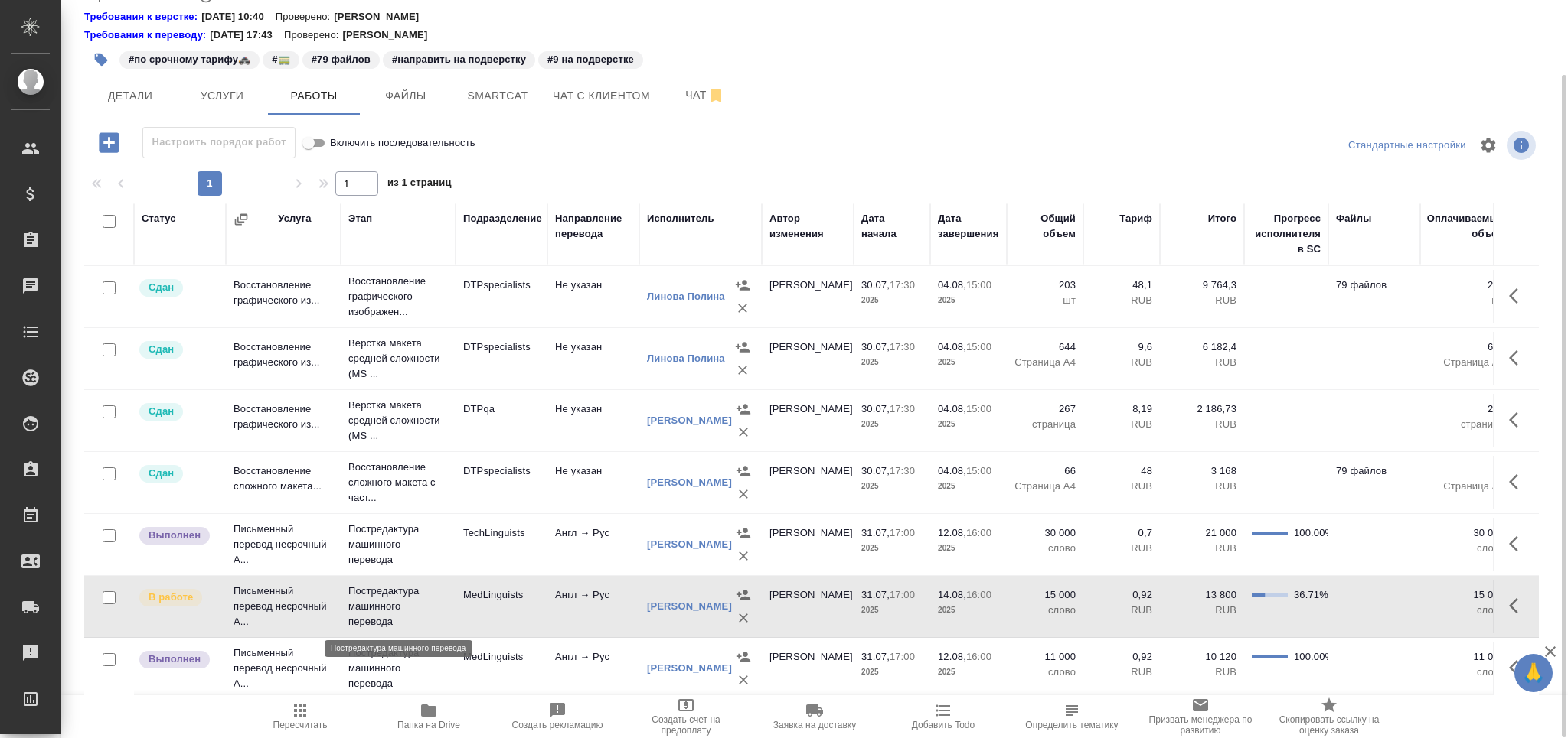
click at [410, 616] on p "Постредактура машинного перевода" at bounding box center [398, 606] width 100 height 46
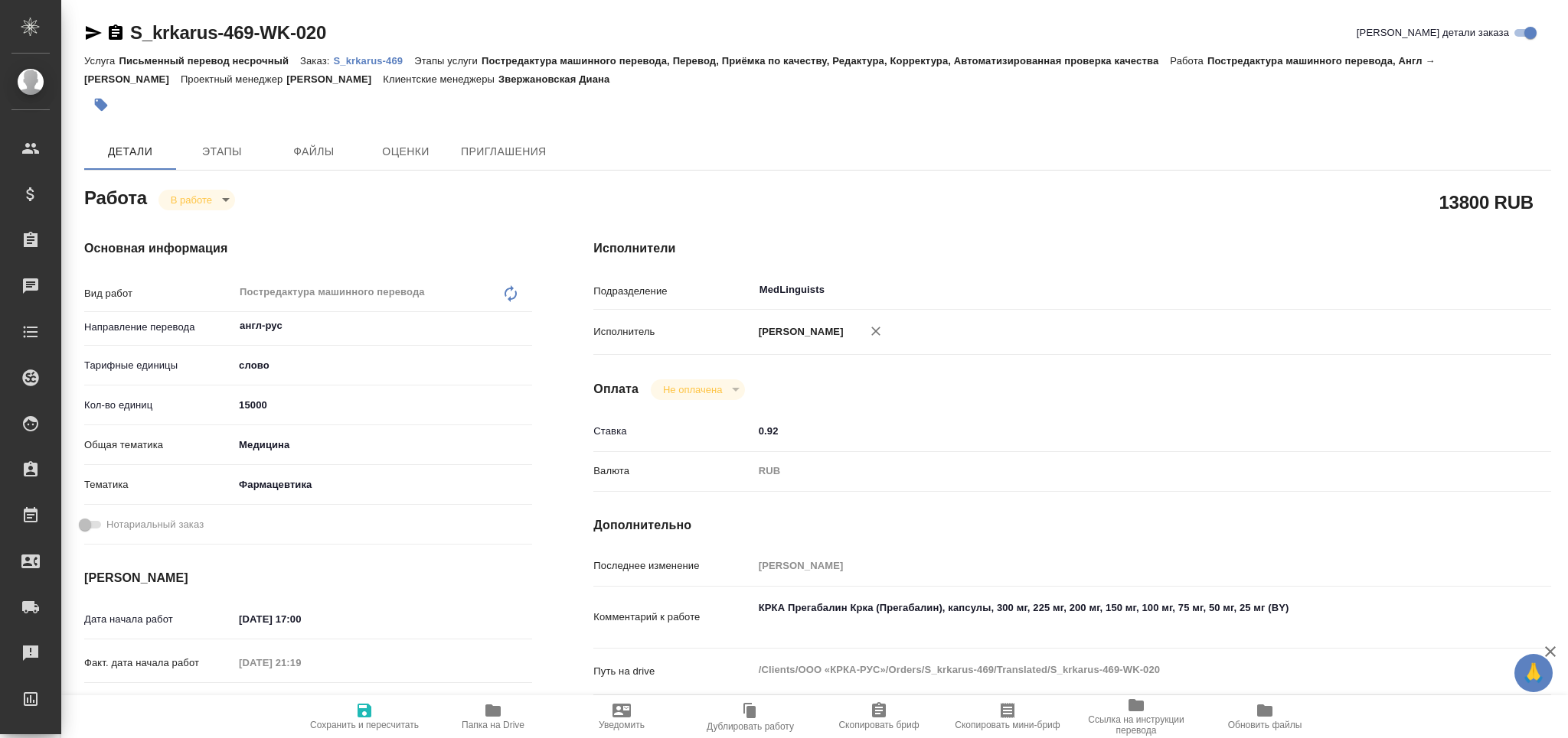
type textarea "x"
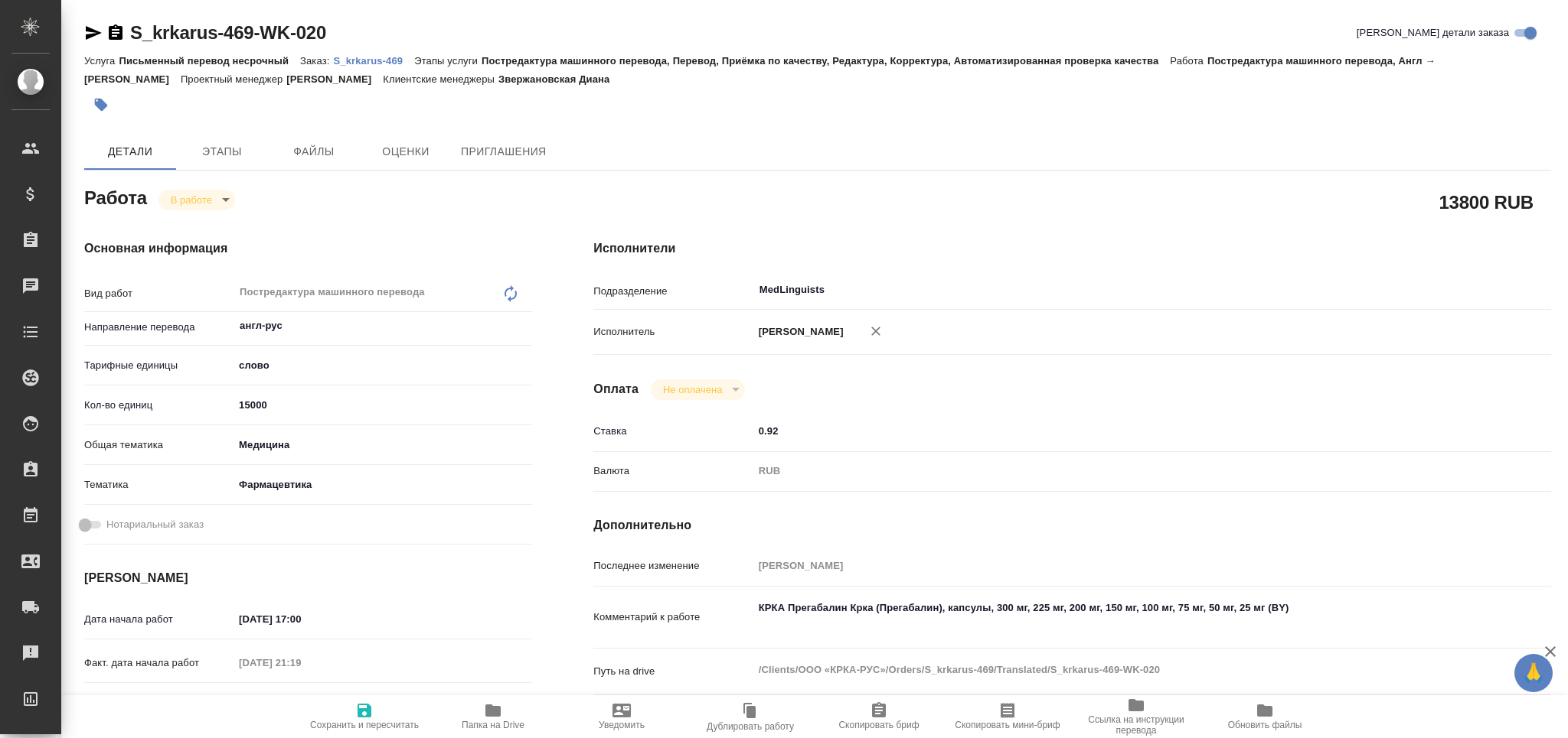
type textarea "x"
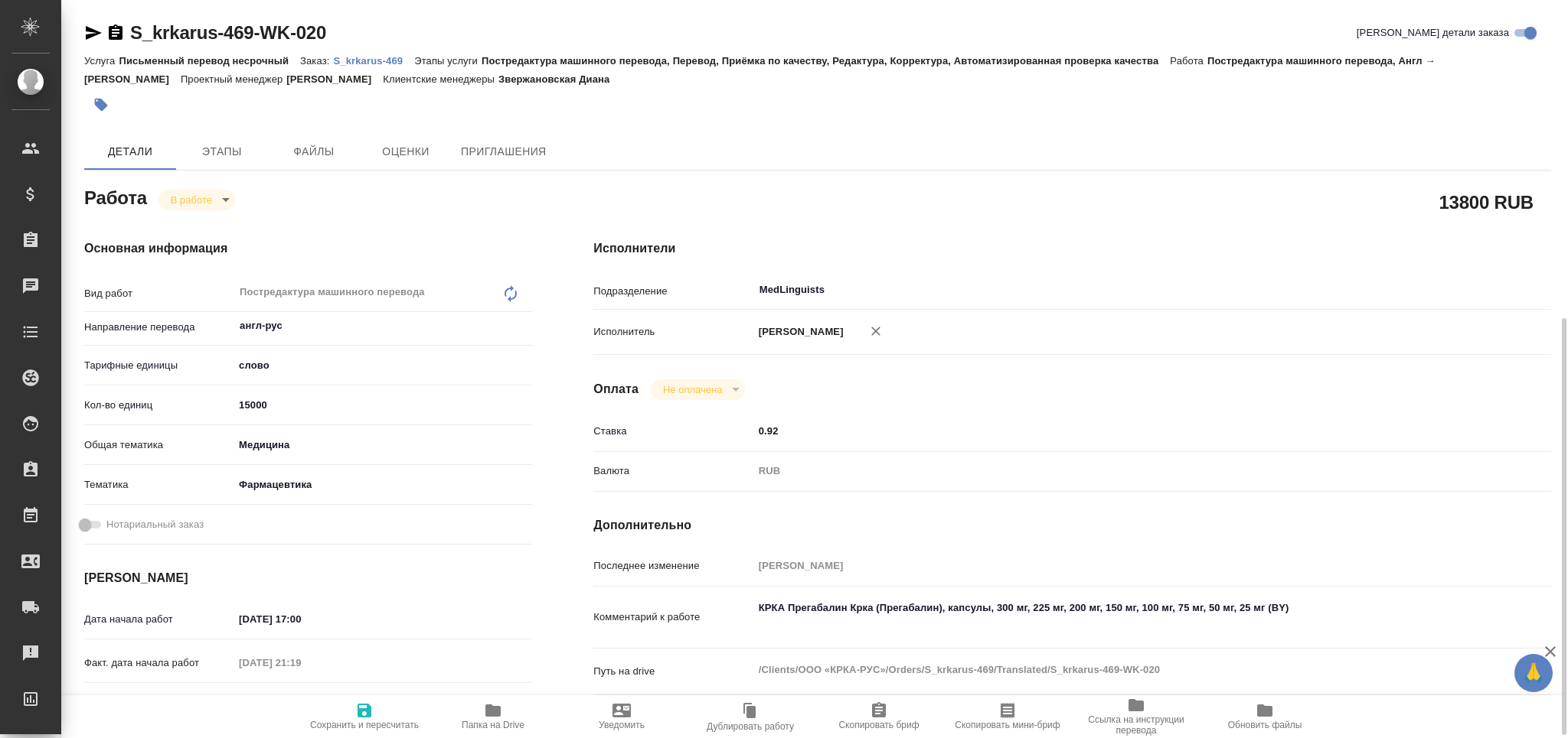
scroll to position [203, 0]
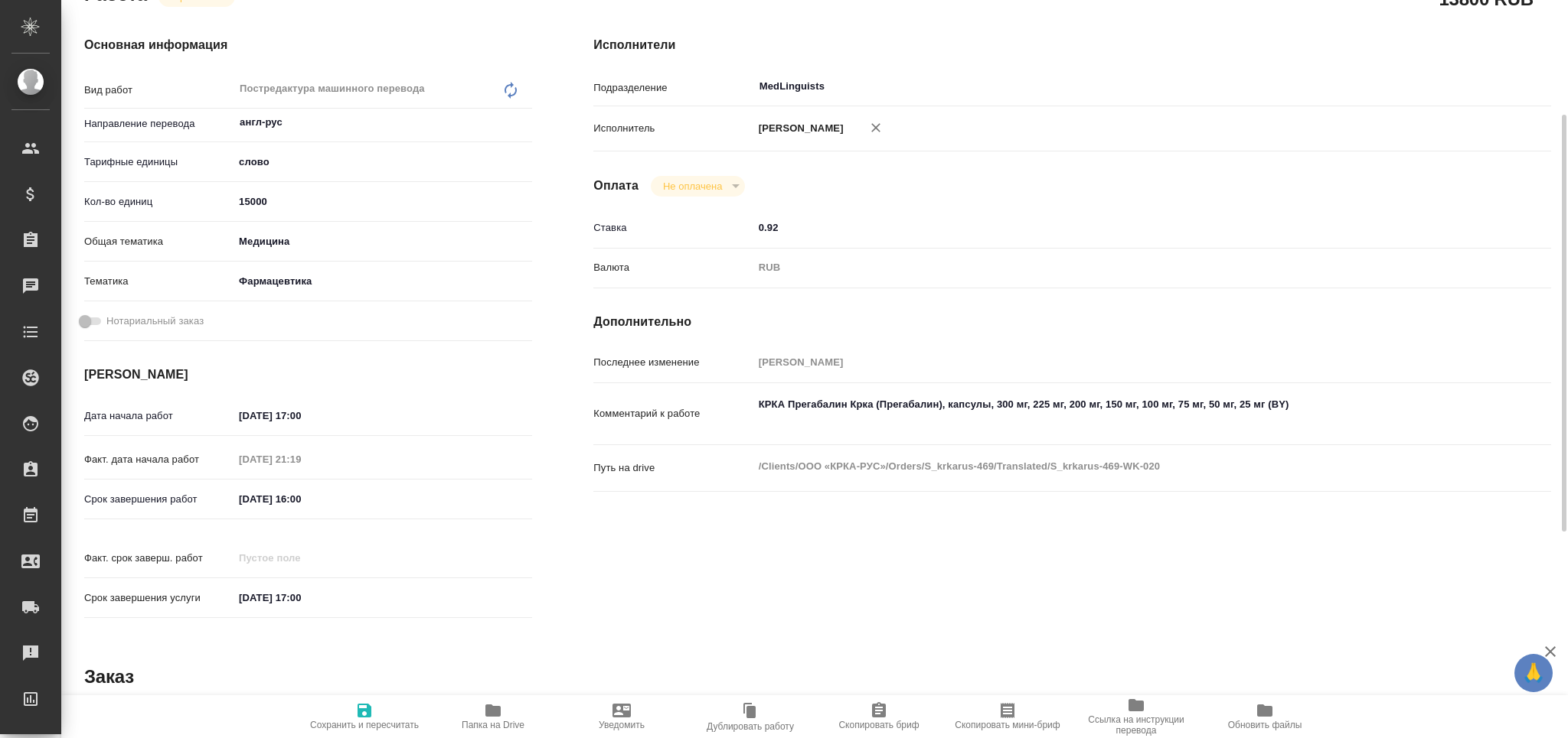
type textarea "x"
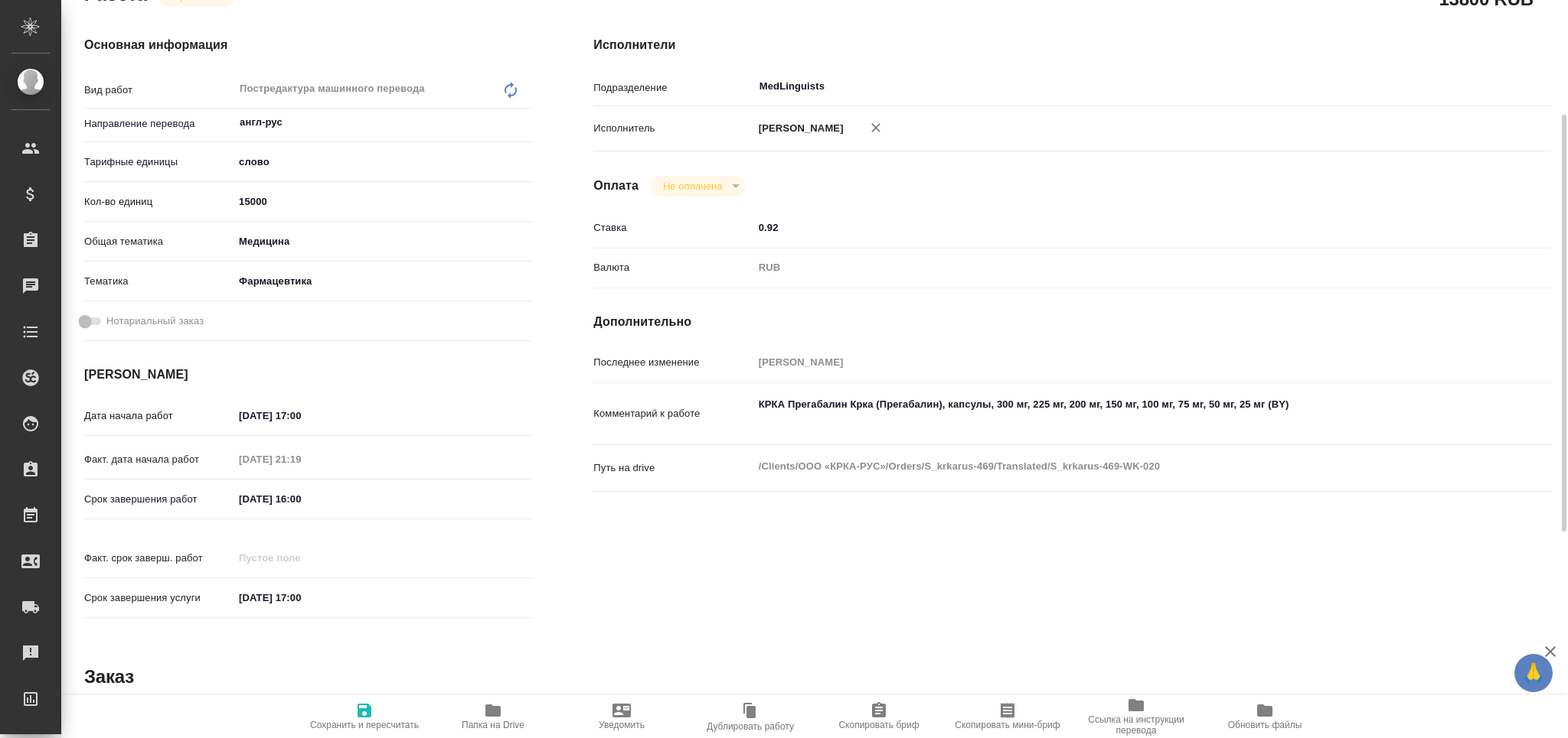
type textarea "x"
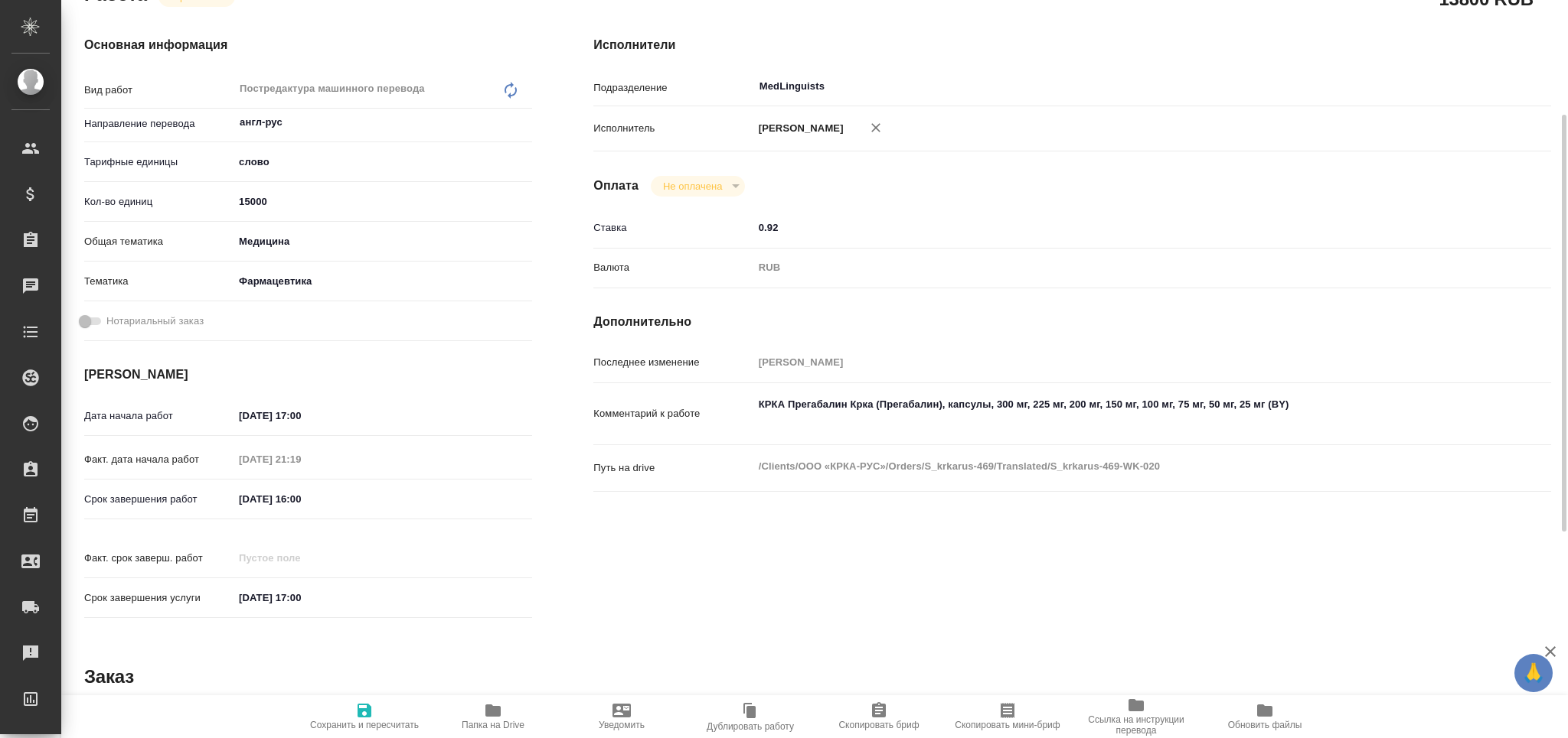
type textarea "x"
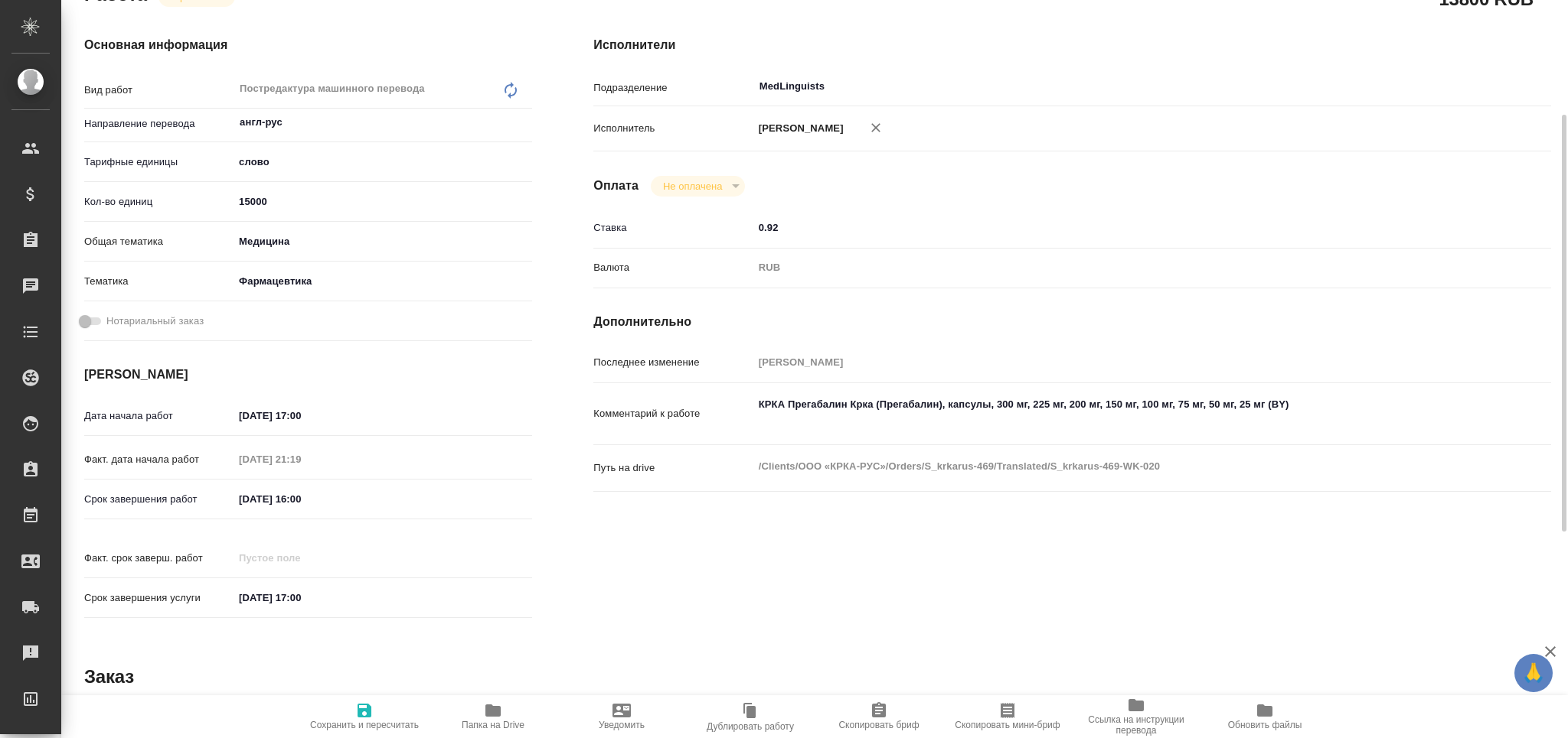
scroll to position [0, 0]
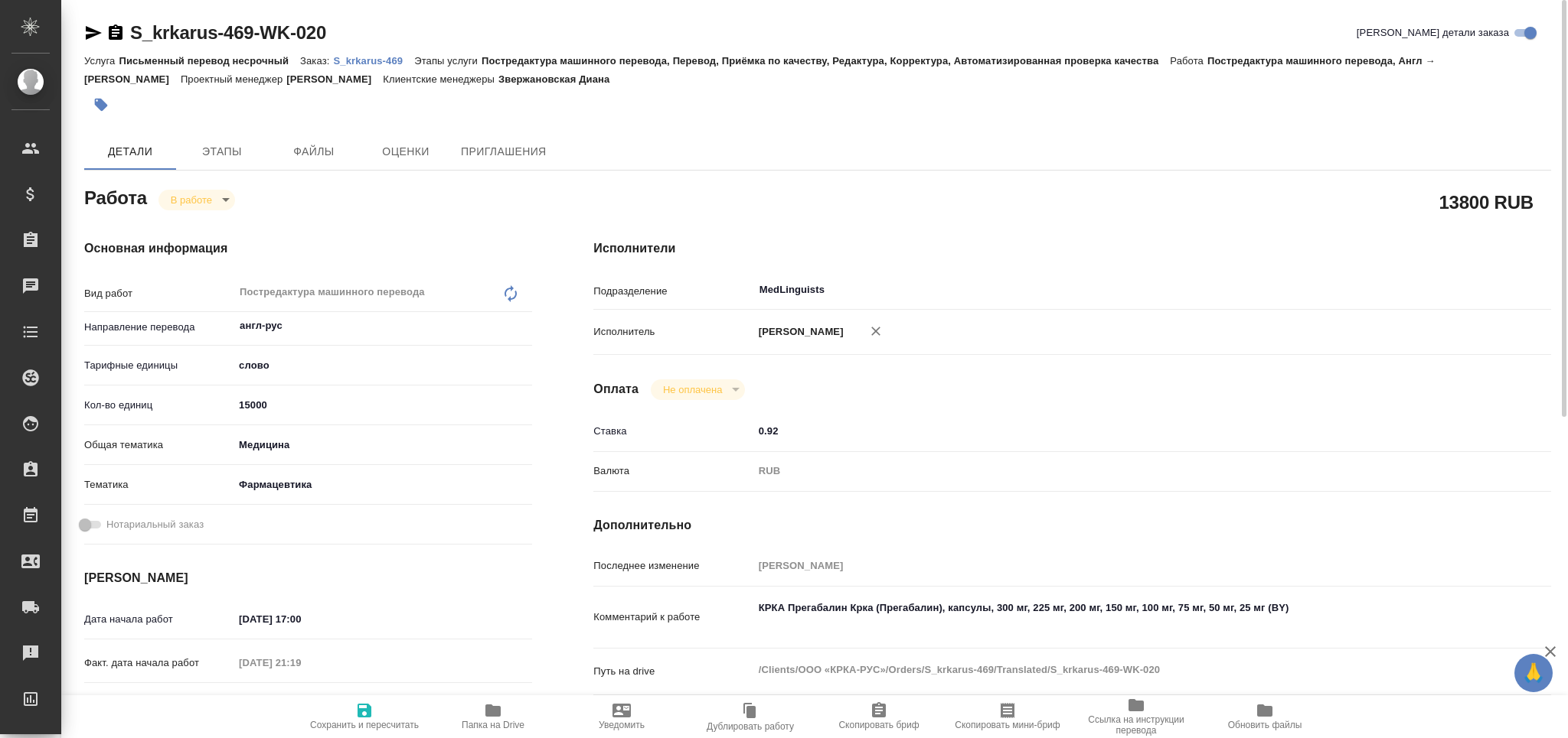
type textarea "x"
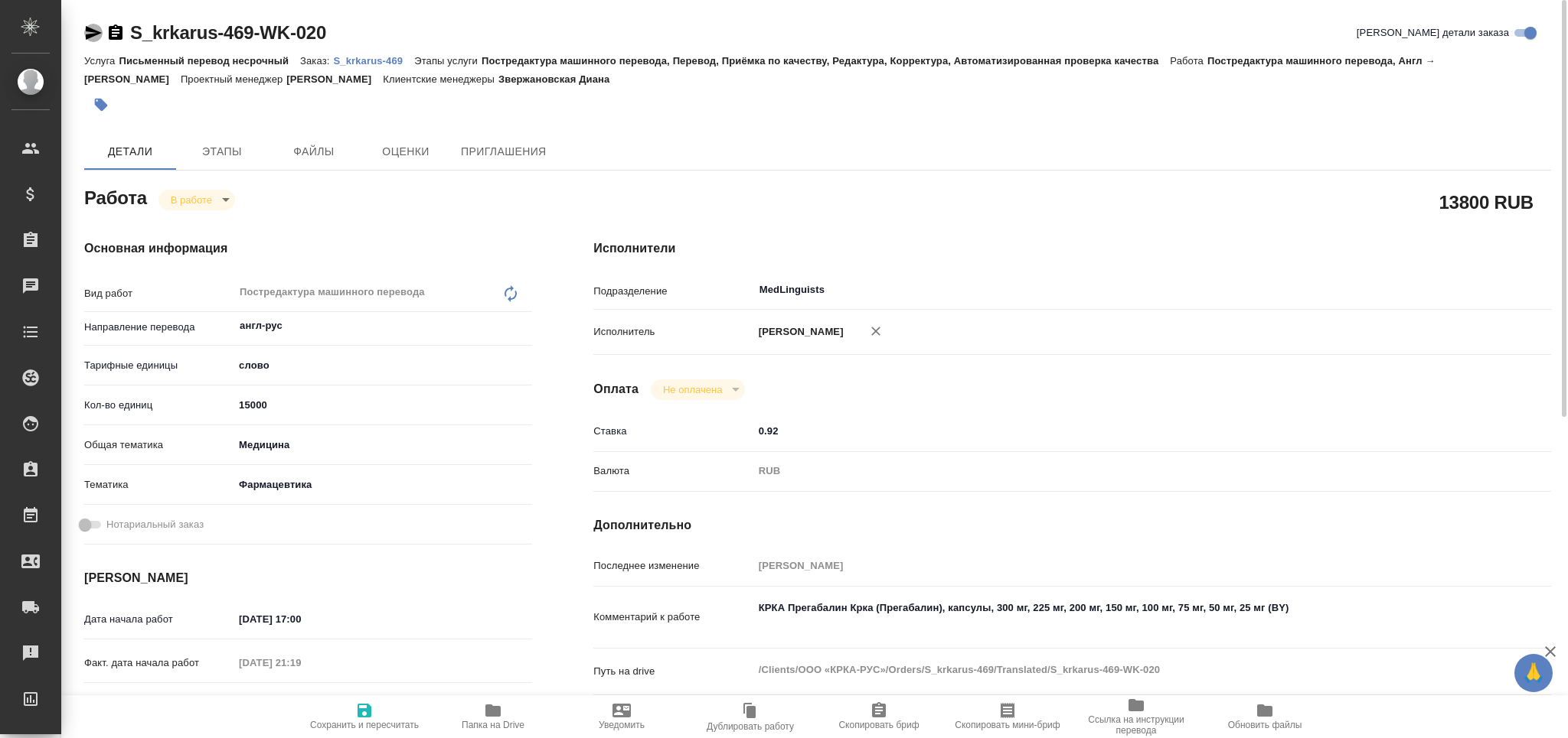
click at [94, 34] on icon "button" at bounding box center [93, 33] width 16 height 14
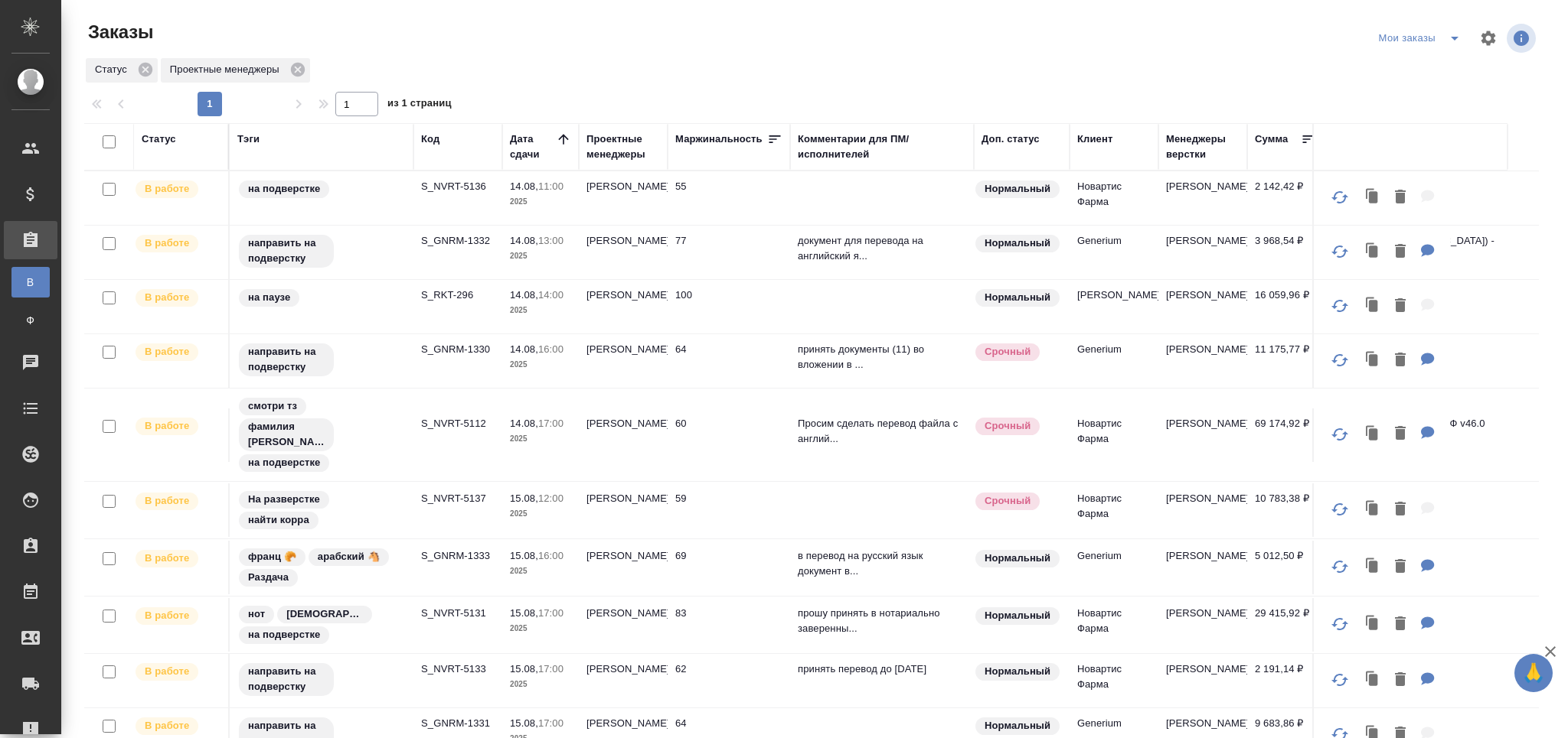
scroll to position [240, 0]
